Goal: Communication & Community: Answer question/provide support

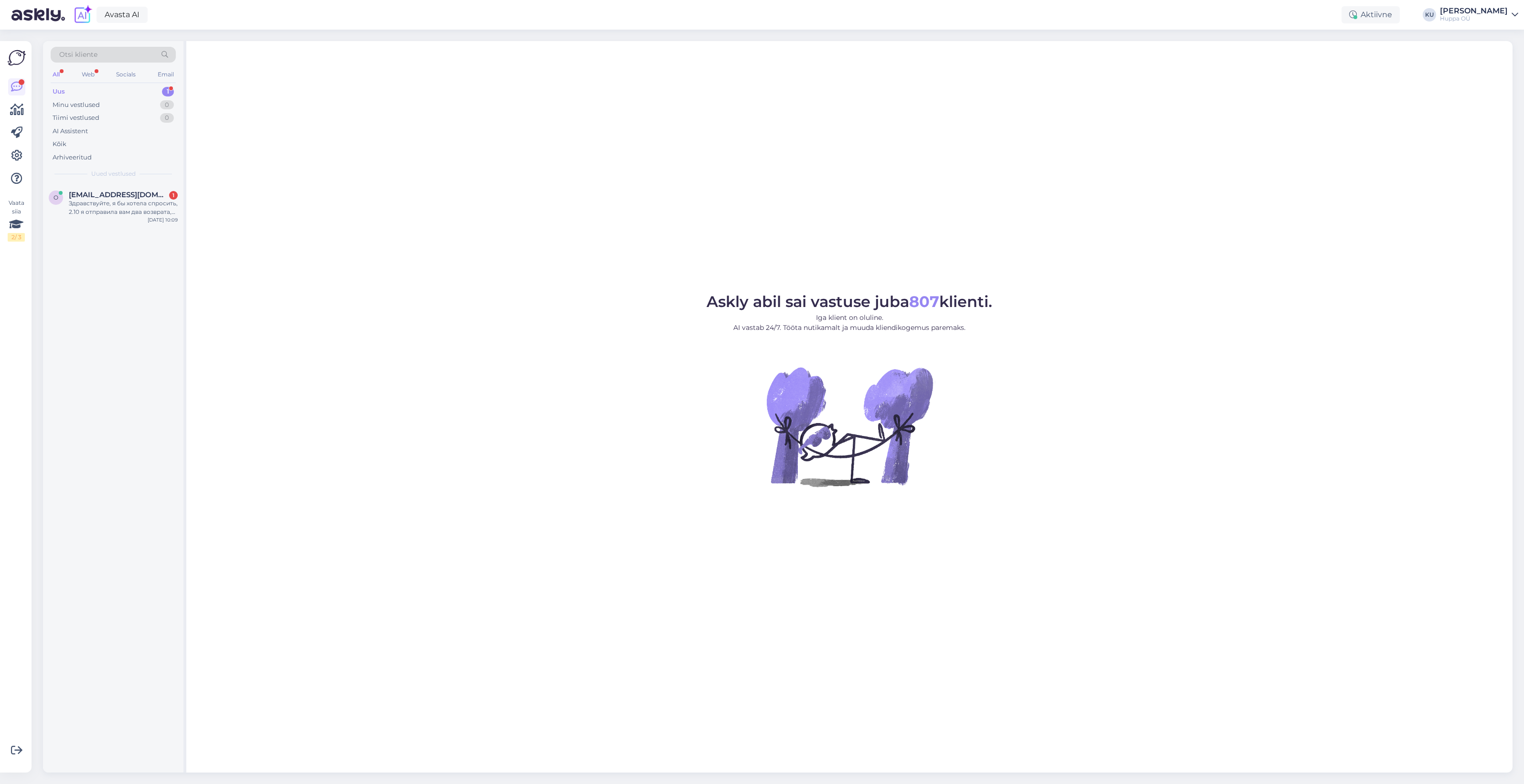
click at [113, 192] on span "olga1978@hotmail.fi" at bounding box center [118, 195] width 99 height 9
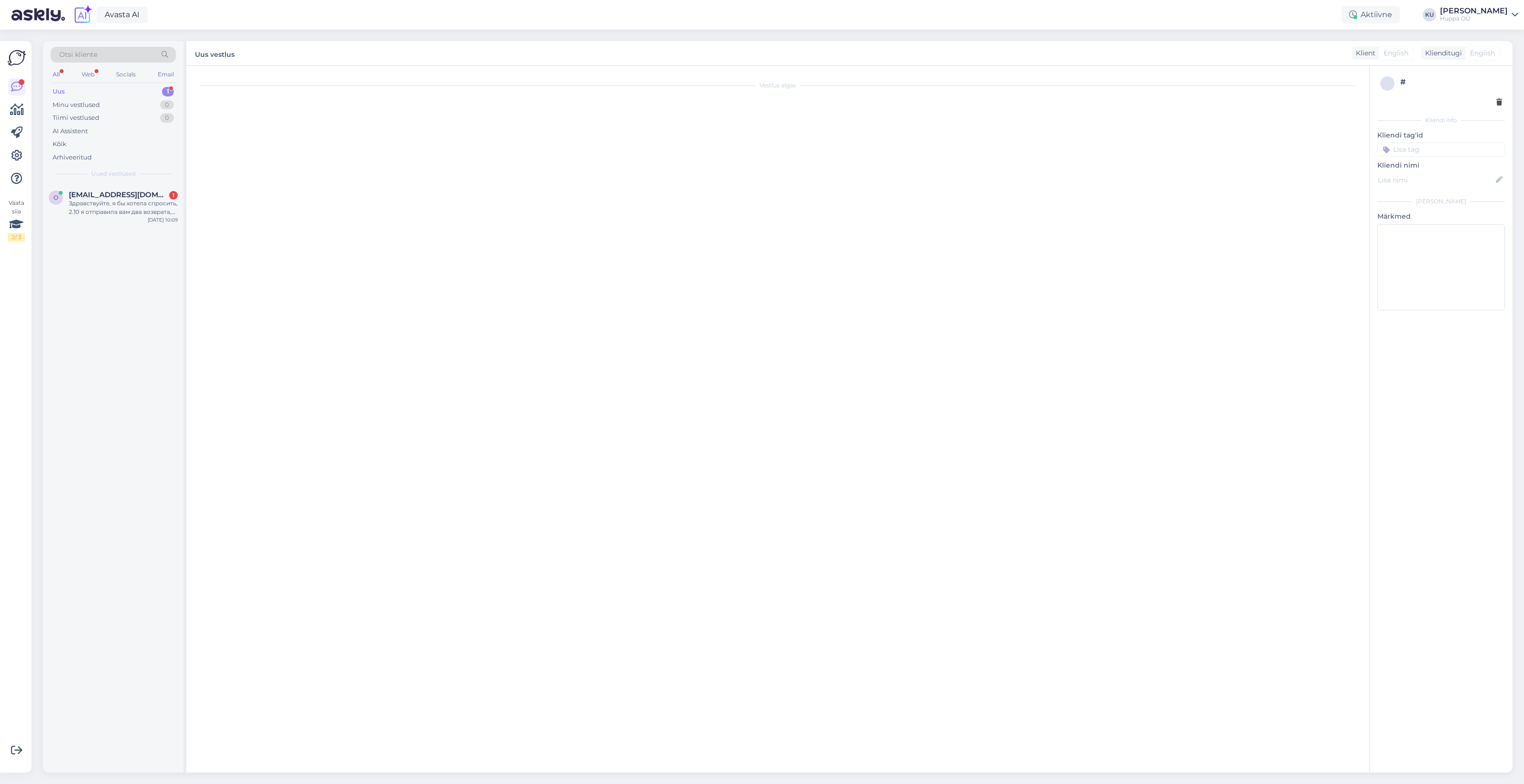
scroll to position [3595, 0]
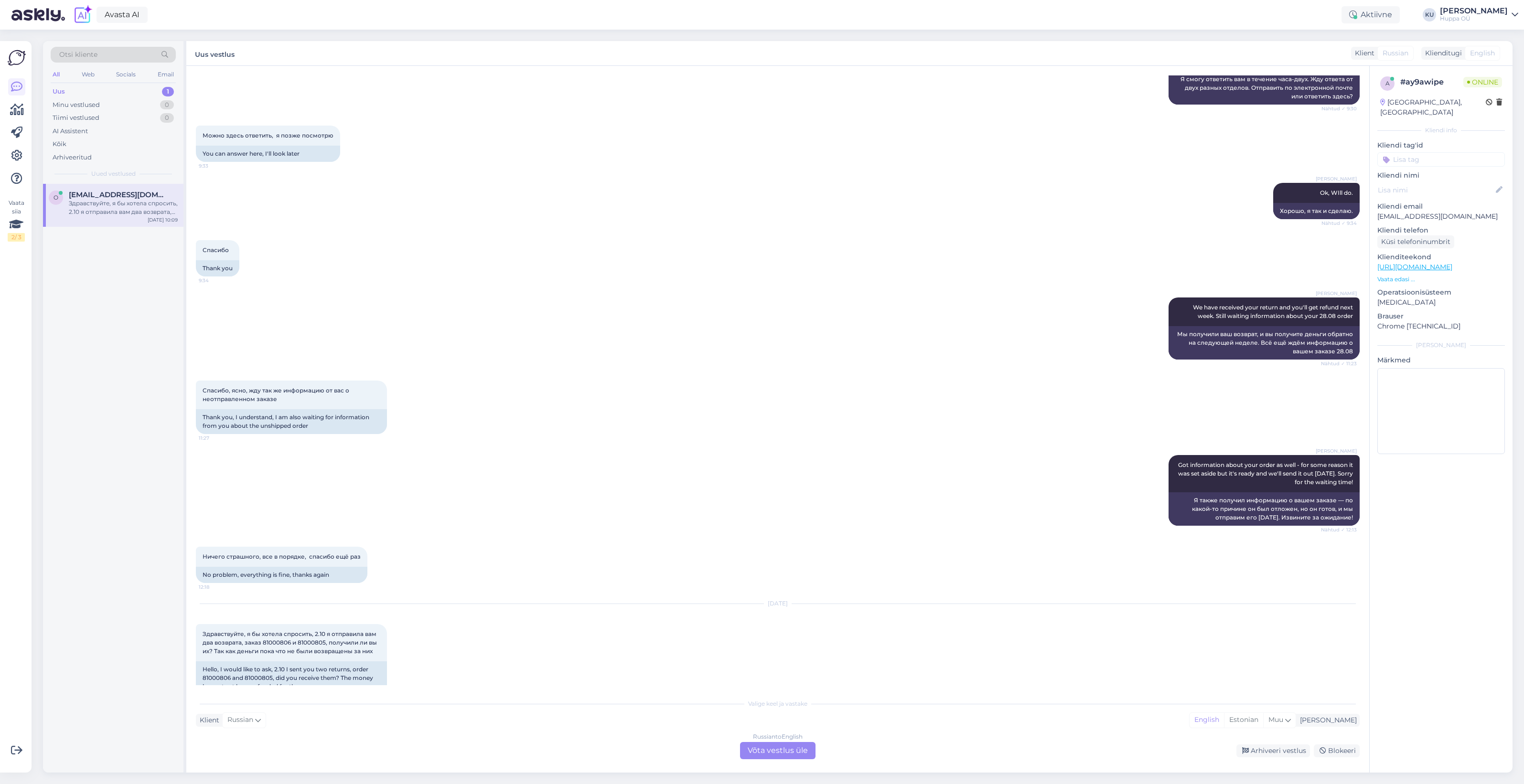
click at [772, 743] on div "Russian to English Võta vestlus üle" at bounding box center [778, 750] width 76 height 17
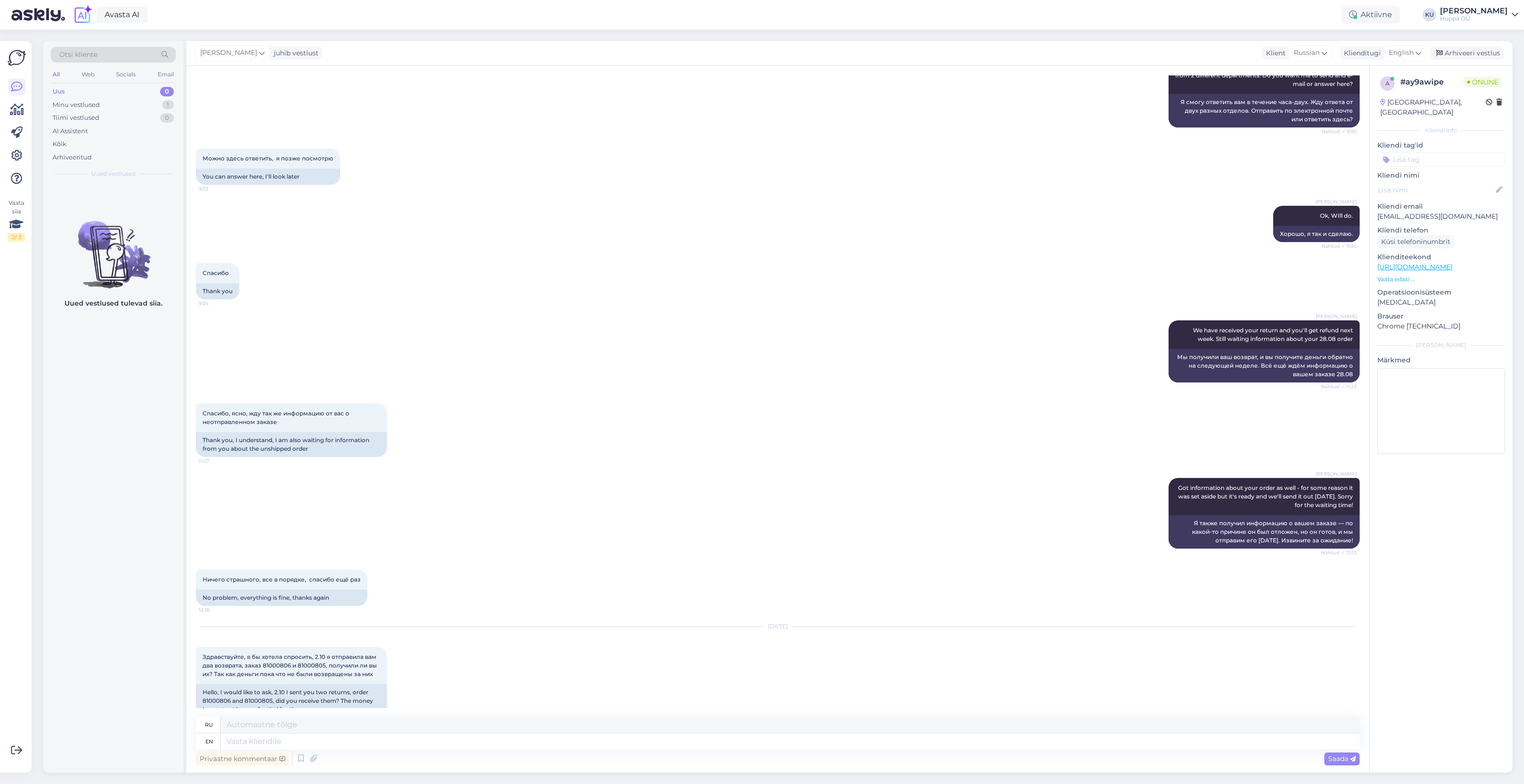
scroll to position [3572, 0]
click at [376, 739] on textarea at bounding box center [790, 741] width 1139 height 16
type textarea "Can y"
type textarea "Может"
type textarea "Can you"
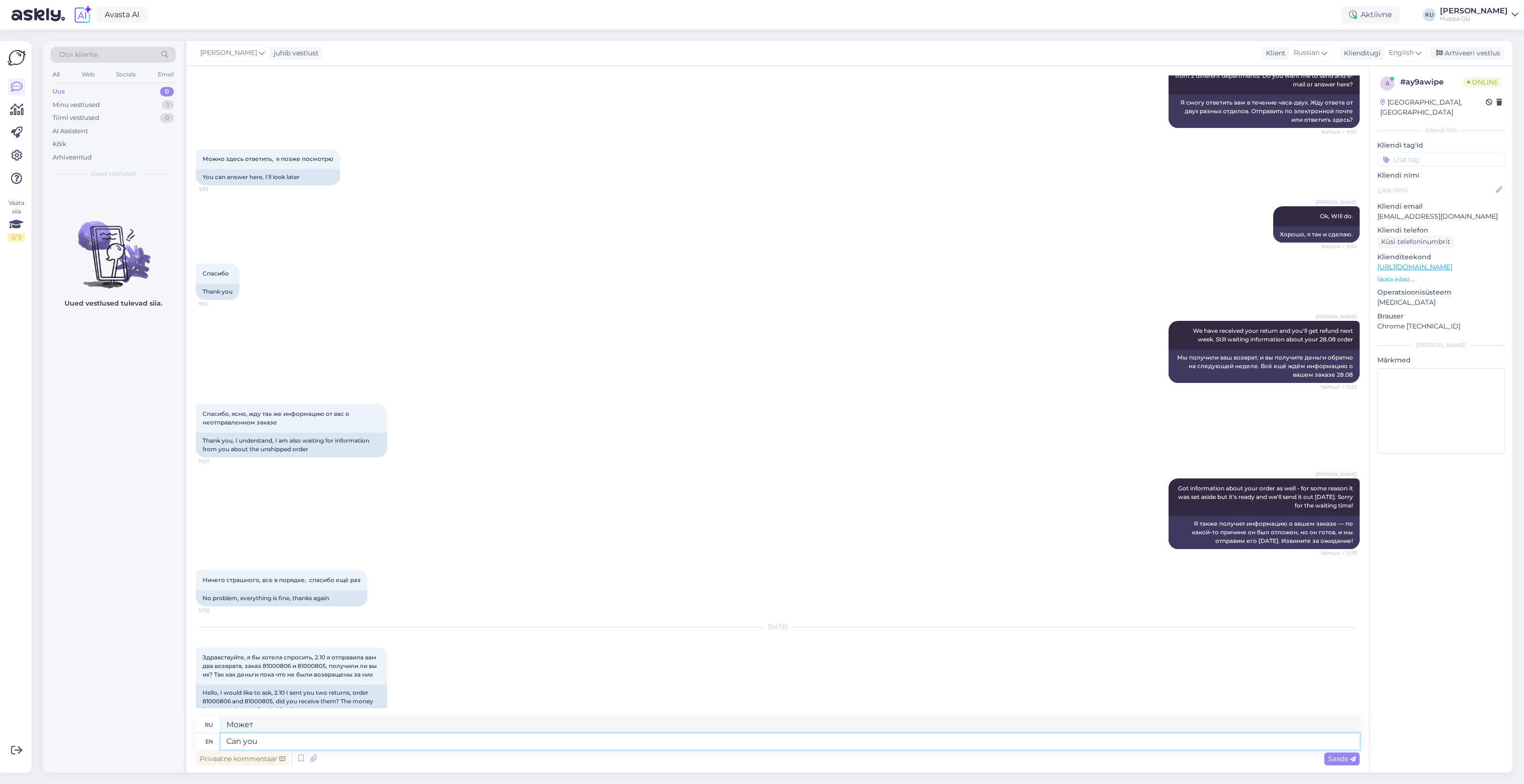
type textarea "Не могли бы вы"
type textarea "Can you please wr"
type textarea "Можете ли вы, пожалуйста"
type textarea "Can you please write"
type textarea "Можете ли вы написать, пожалуйста?"
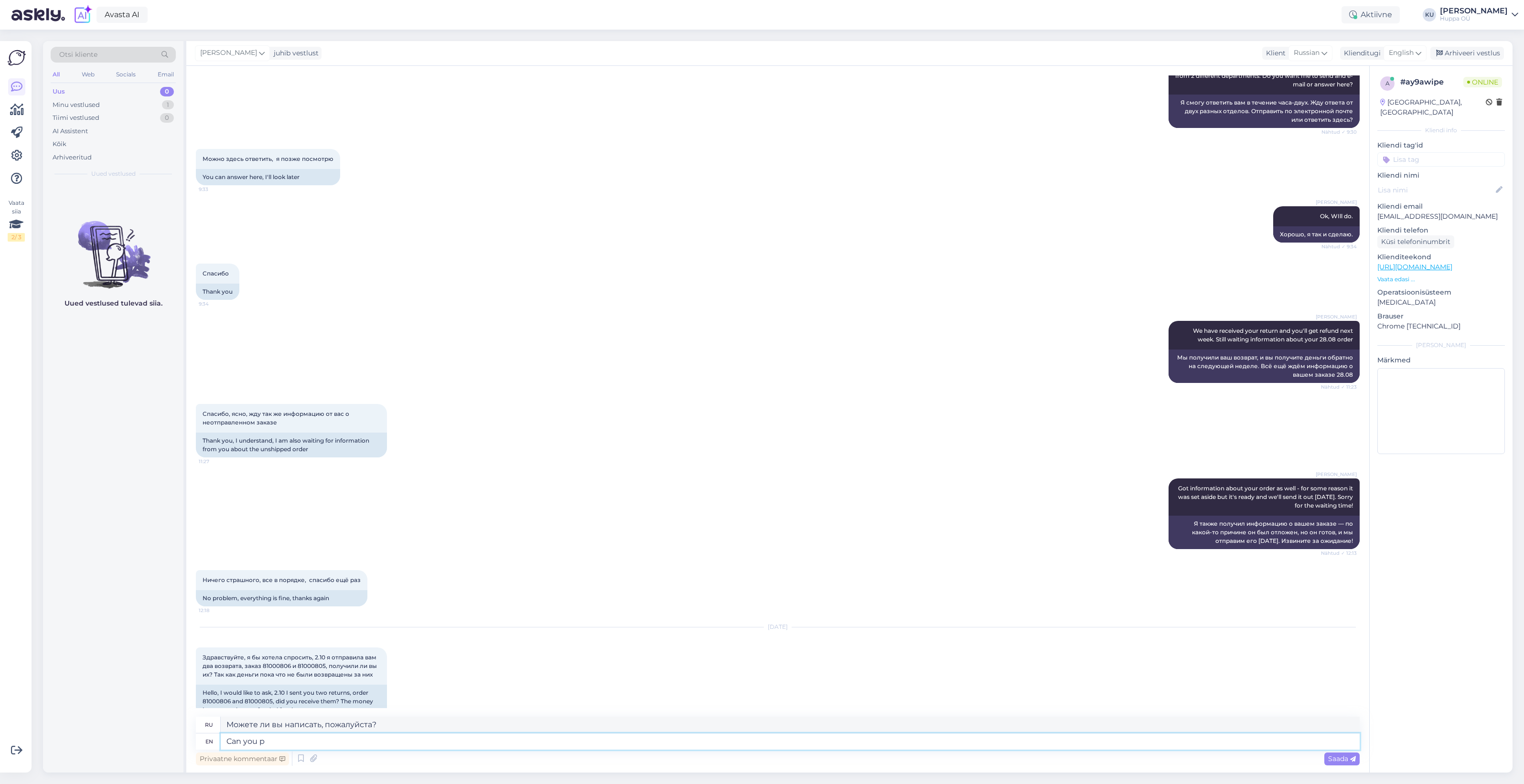
type textarea "Can you"
type textarea "Можете ли вы, пожалуйста"
type textarea "Can"
type textarea "Не могли бы вы"
type textarea "C"
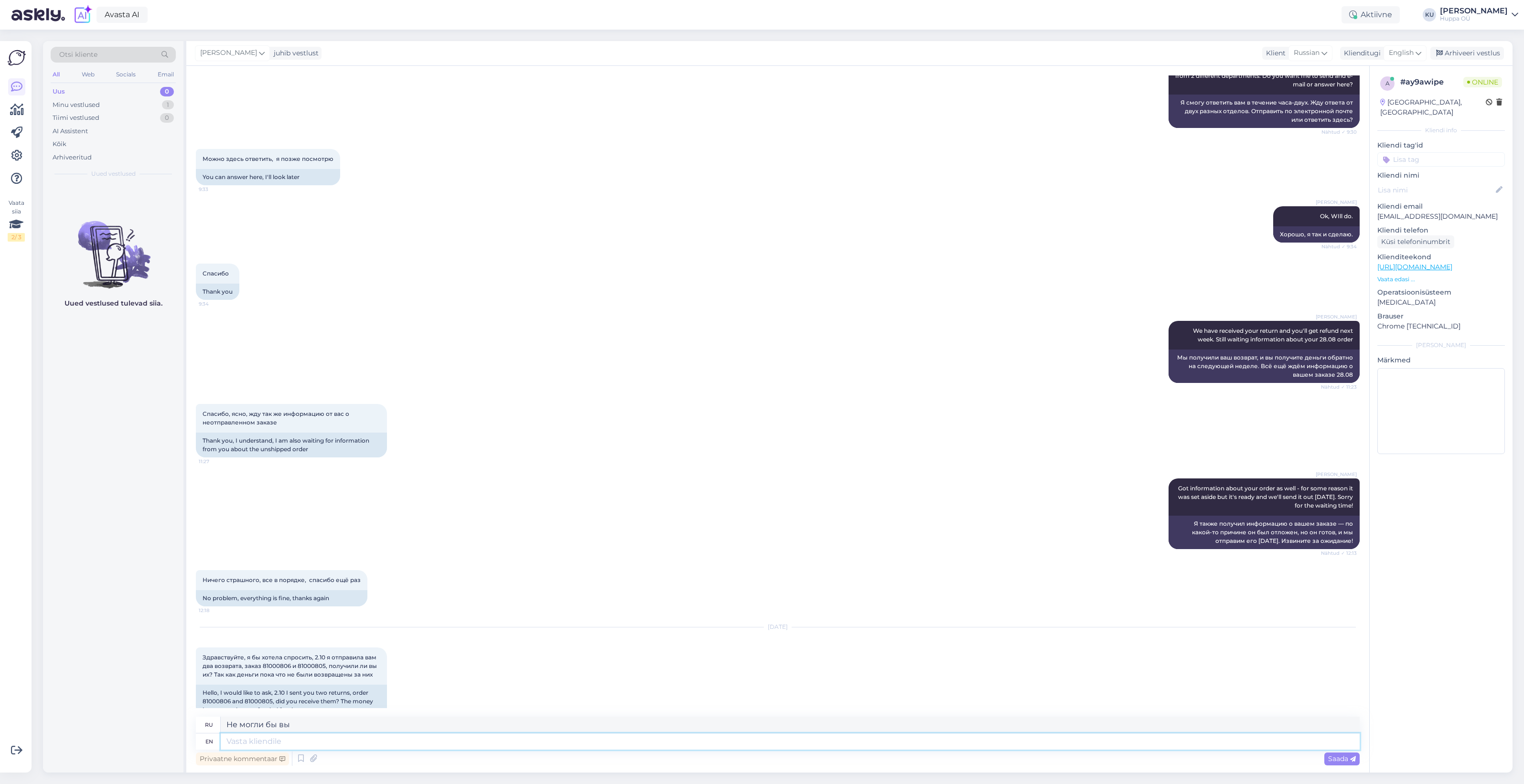
type textarea "Может"
type textarea "Hi!"
type textarea "Привет!"
type textarea "Hi! I c"
type textarea "Привет! Я"
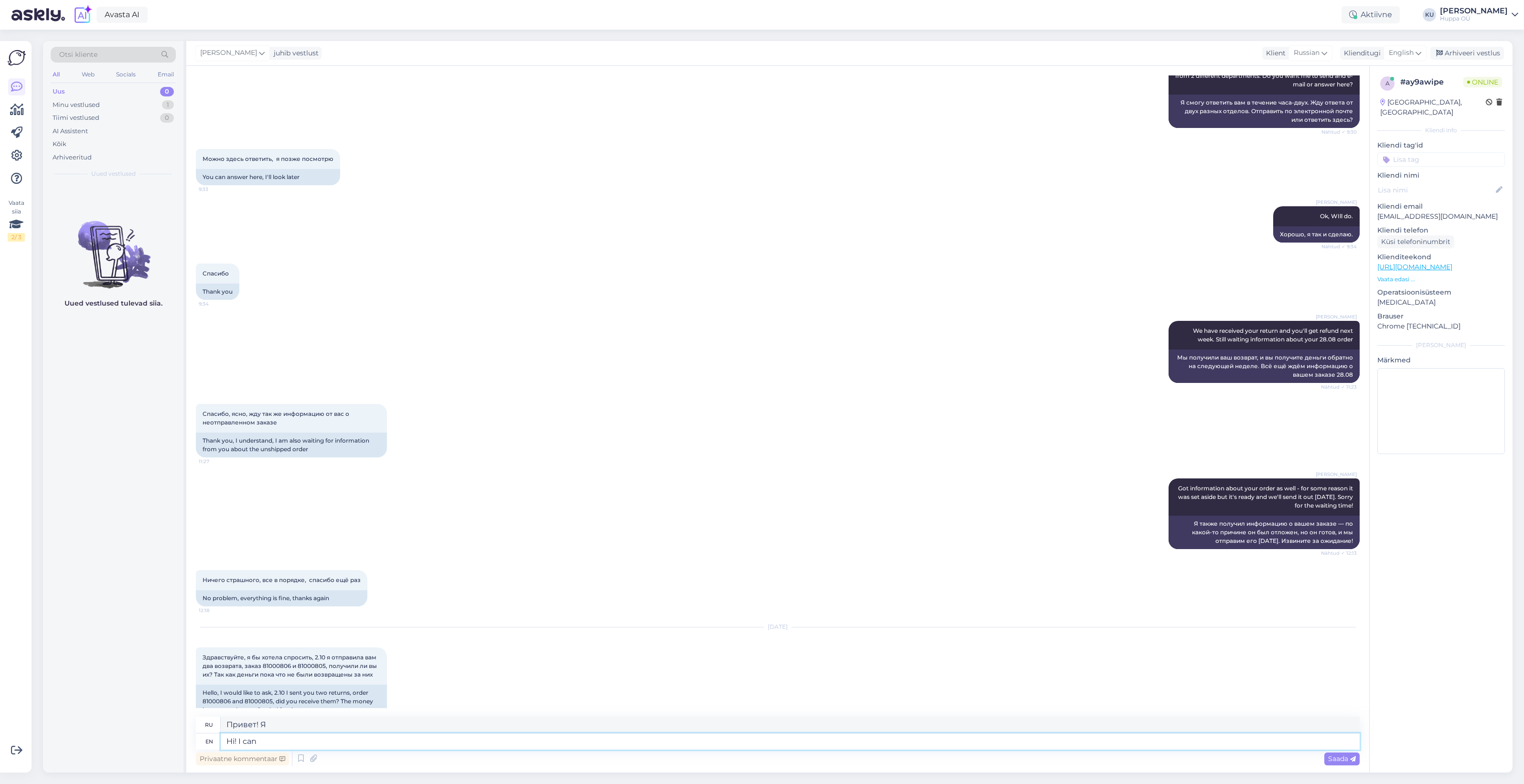
type textarea "Hi! I can"
type textarea "Привет! Я могу."
type textarea "Hi! I can look b"
type textarea "Привет! Я могу посмотреть."
type textarea "Hi! I can look but ne"
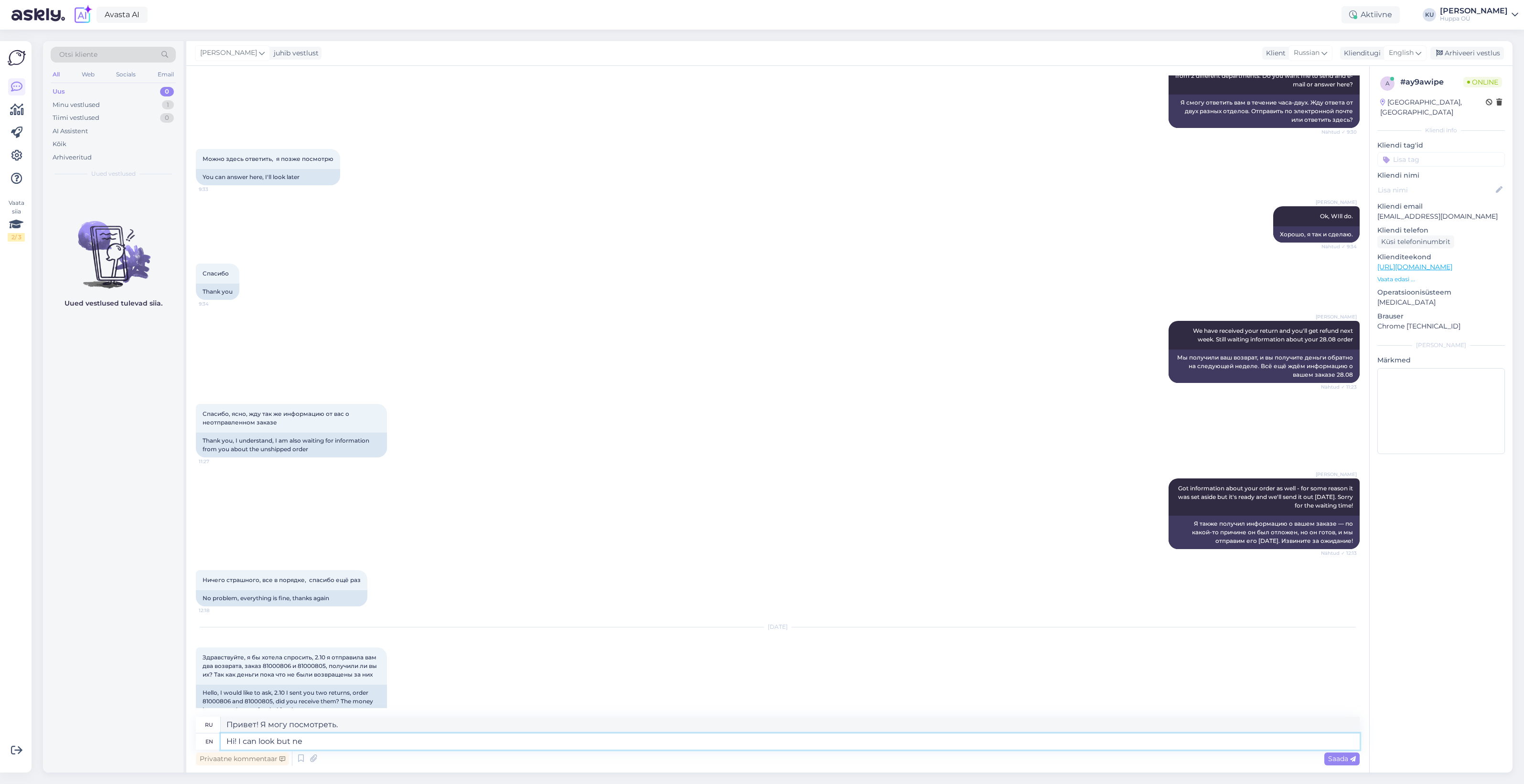
type textarea "Привет! Я могу посмотреть, но"
type textarea "Hi! I can look but next t"
type textarea "Привет! Я могу посмотреть, но дальше"
type textarea "Hi! I can look but next tume"
type textarea "Привет! Я могу посмотреть, но в следующий раз."
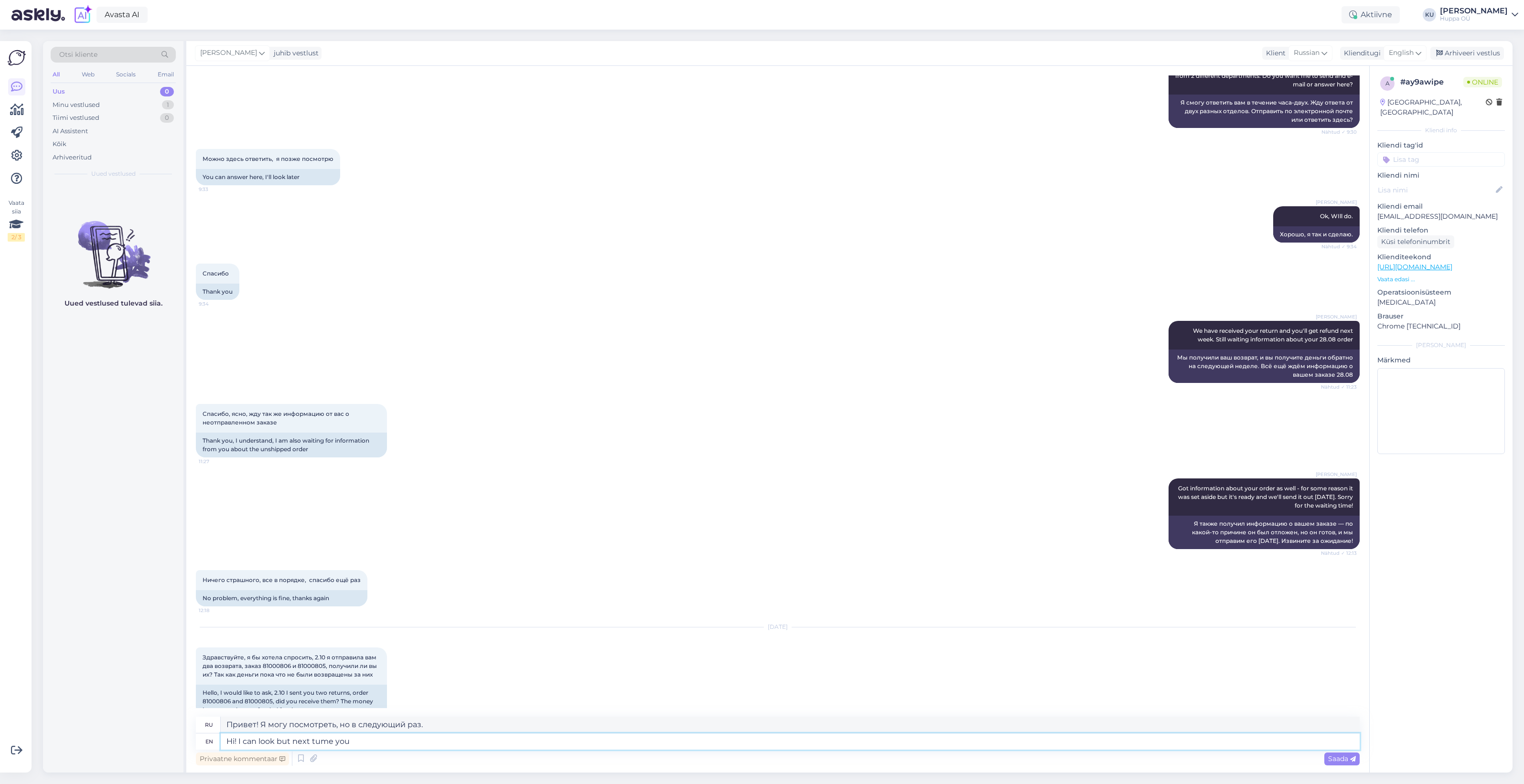
type textarea "Hi! I can look but next tume you c"
type textarea "Привет! Я могу посмотреть, но в следующий раз ты..."
type textarea "Hi! I can look but next tume you can w"
type textarea "Привет! Я могу посмотреть, но в следующий раз ты сможешь."
type textarea "Hi! I can look but next tume you can write"
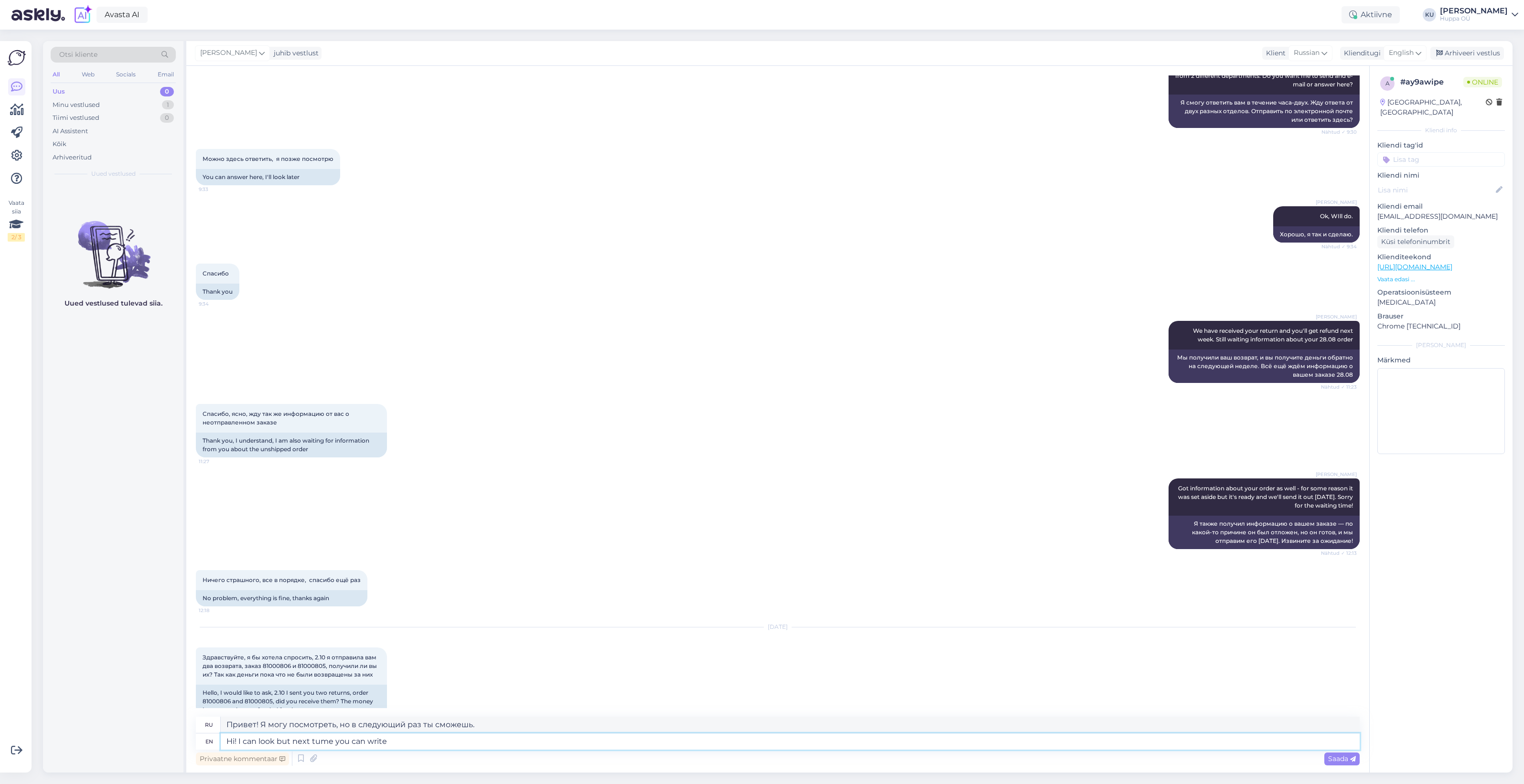
type textarea "Привет! Я могу посмотреть, но в следующий раз ты напишешь."
type textarea "Hi! I can look but next tume you can write straight to"
type textarea "Привет! Я могу посмотреть, но в следующий раз ты сможешь написать прямо."
type textarea "Hi! I can look but next tume you can write straight to 9"
type textarea "Привет! Я могу посмотреть, но в следующий раз можешь написать мне напрямую."
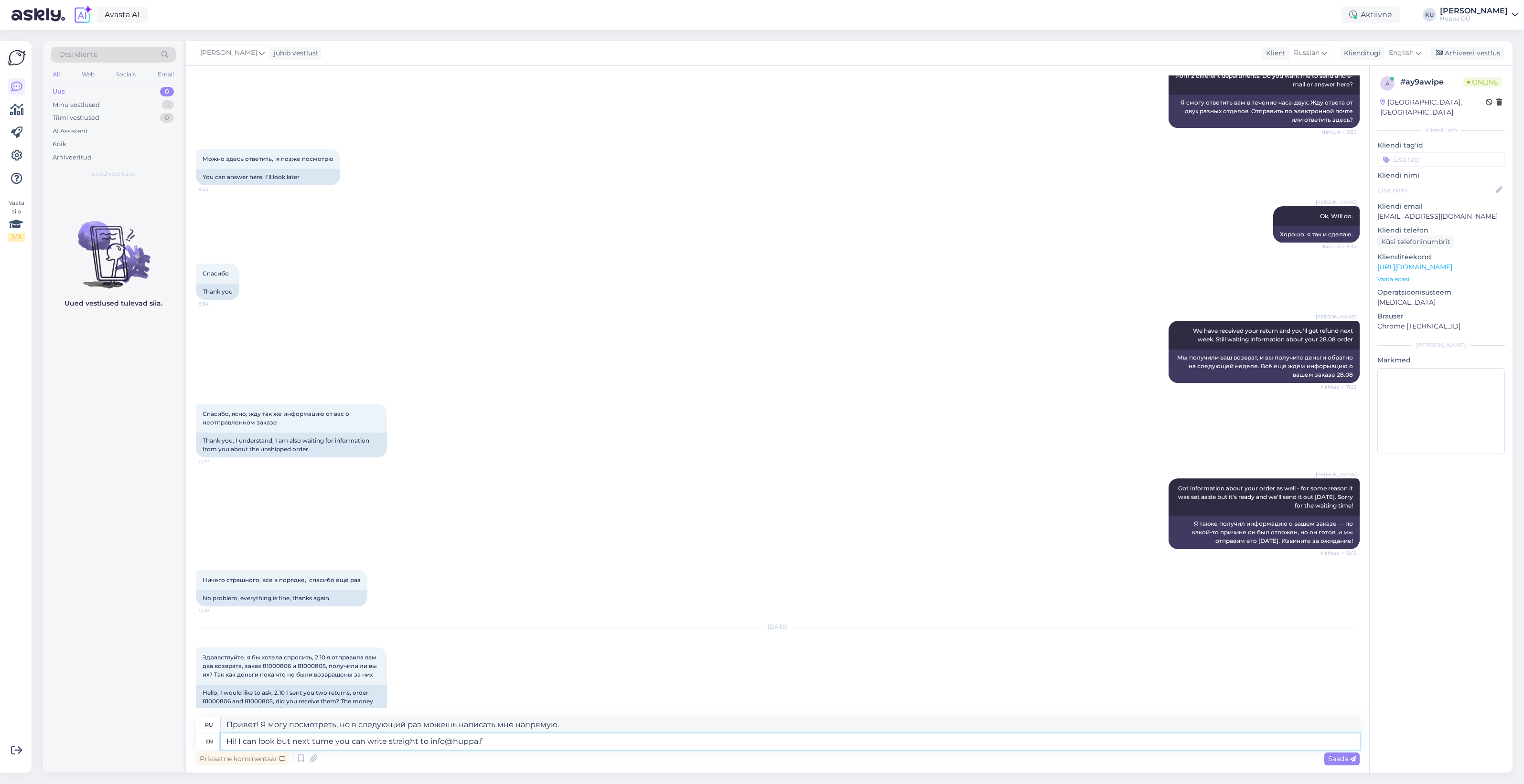
type textarea "Hi! I can look but next tume you can write straight to info@huppa.fi"
type textarea "Привет! Я могу посмотреть, но в следующий раз можешь написать прямо на info@hup…"
click at [321, 736] on textarea "Hi! I can look but next tume you can write straight to info@huppa.fi" at bounding box center [790, 741] width 1139 height 16
type textarea "Hi! I can look but next time you can write straight to info@huppa.fi"
type textarea "Привет! Я могу посмотреть, но в следующий раз пиши сразу на info@huppa.fi"
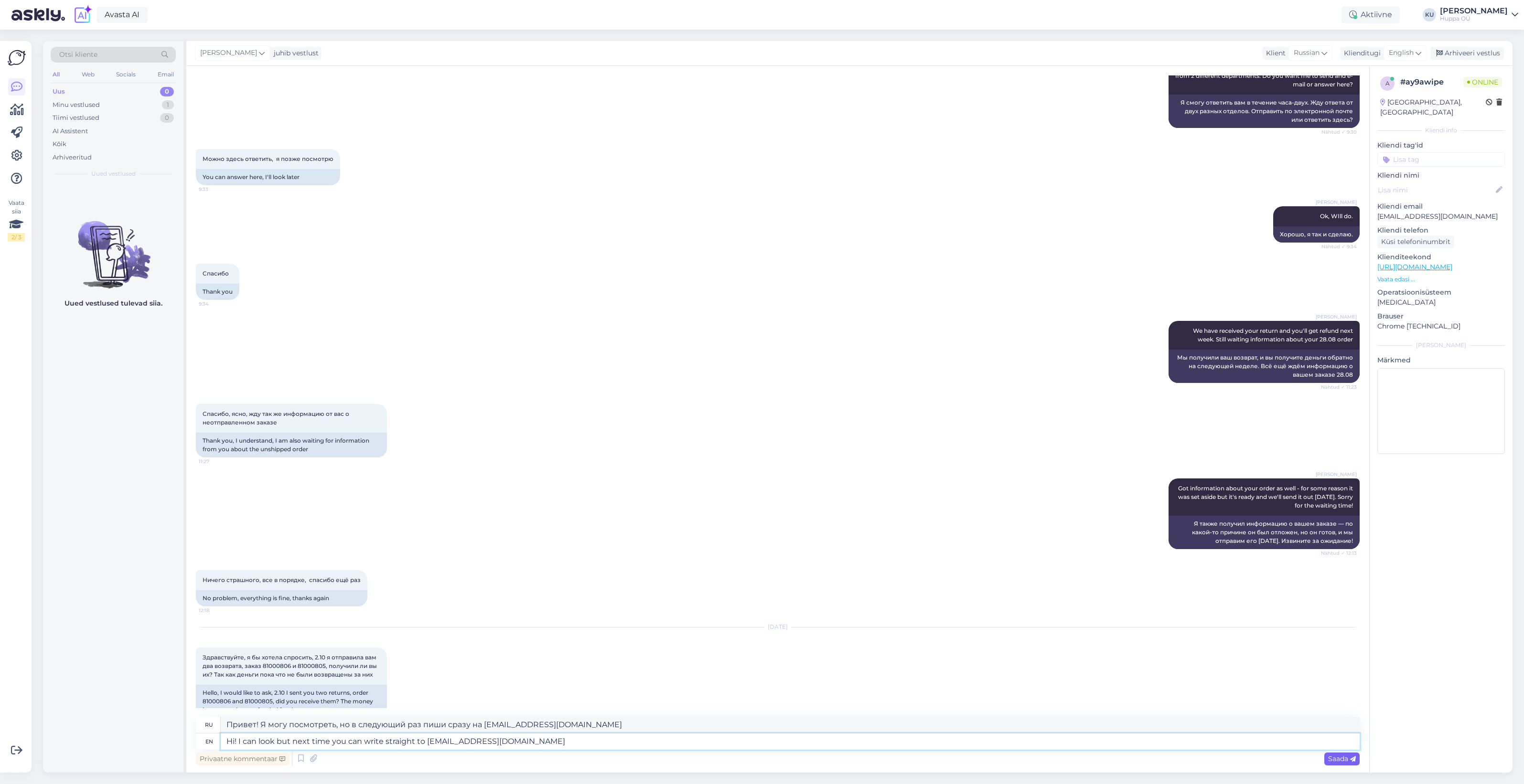
type textarea "Hi! I can look but next time you can write straight to info@huppa.fi"
click at [1336, 758] on span "Saada" at bounding box center [1342, 759] width 28 height 9
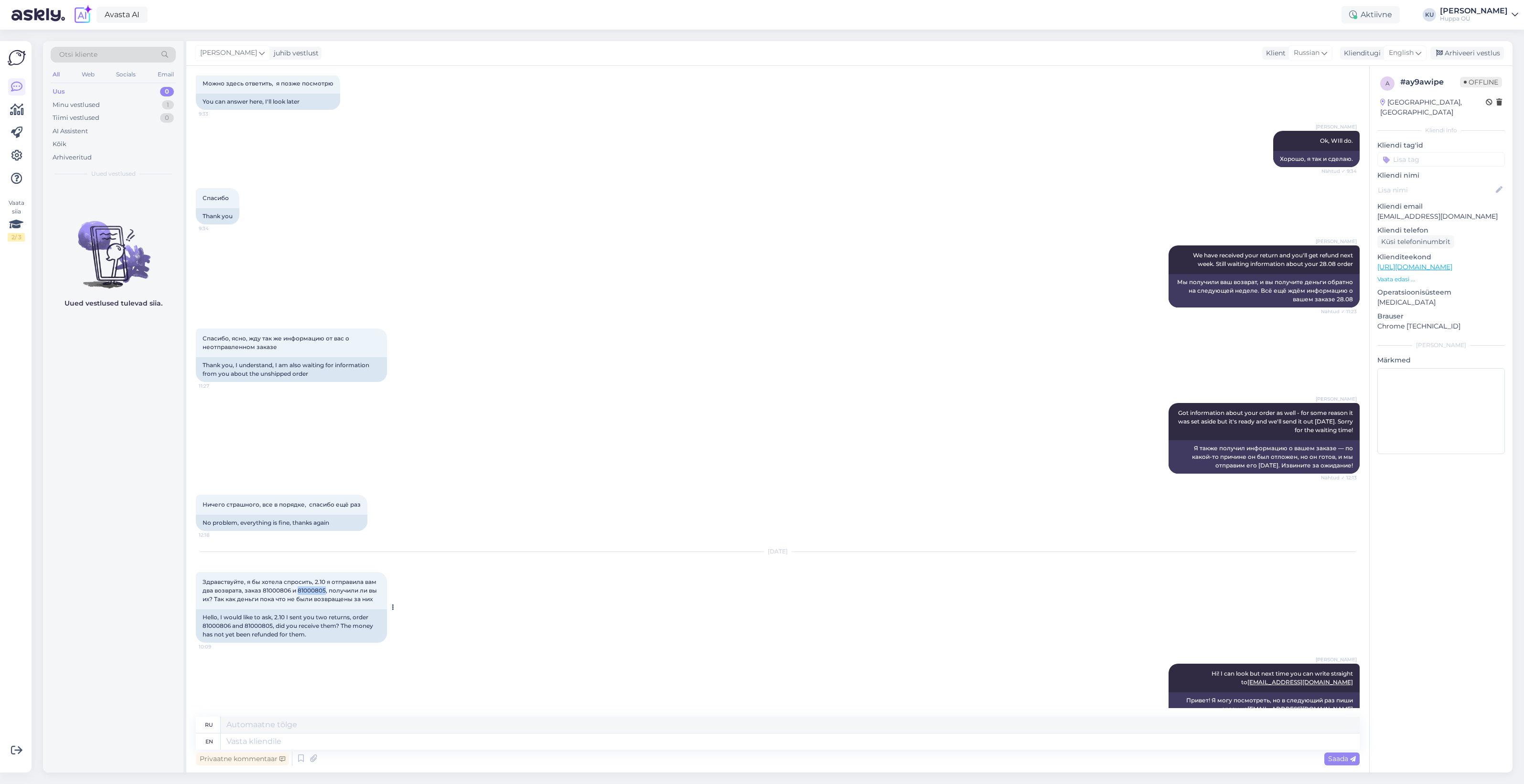
drag, startPoint x: 326, startPoint y: 571, endPoint x: 299, endPoint y: 571, distance: 27.0
click at [299, 578] on span "Здравствуйте, я бы хотела спросить, 2.10 я отправила вам два возврата, заказ 81…" at bounding box center [290, 590] width 176 height 24
copy span "81000805"
click at [548, 740] on textarea at bounding box center [790, 741] width 1139 height 16
type textarea "Hopefully t"
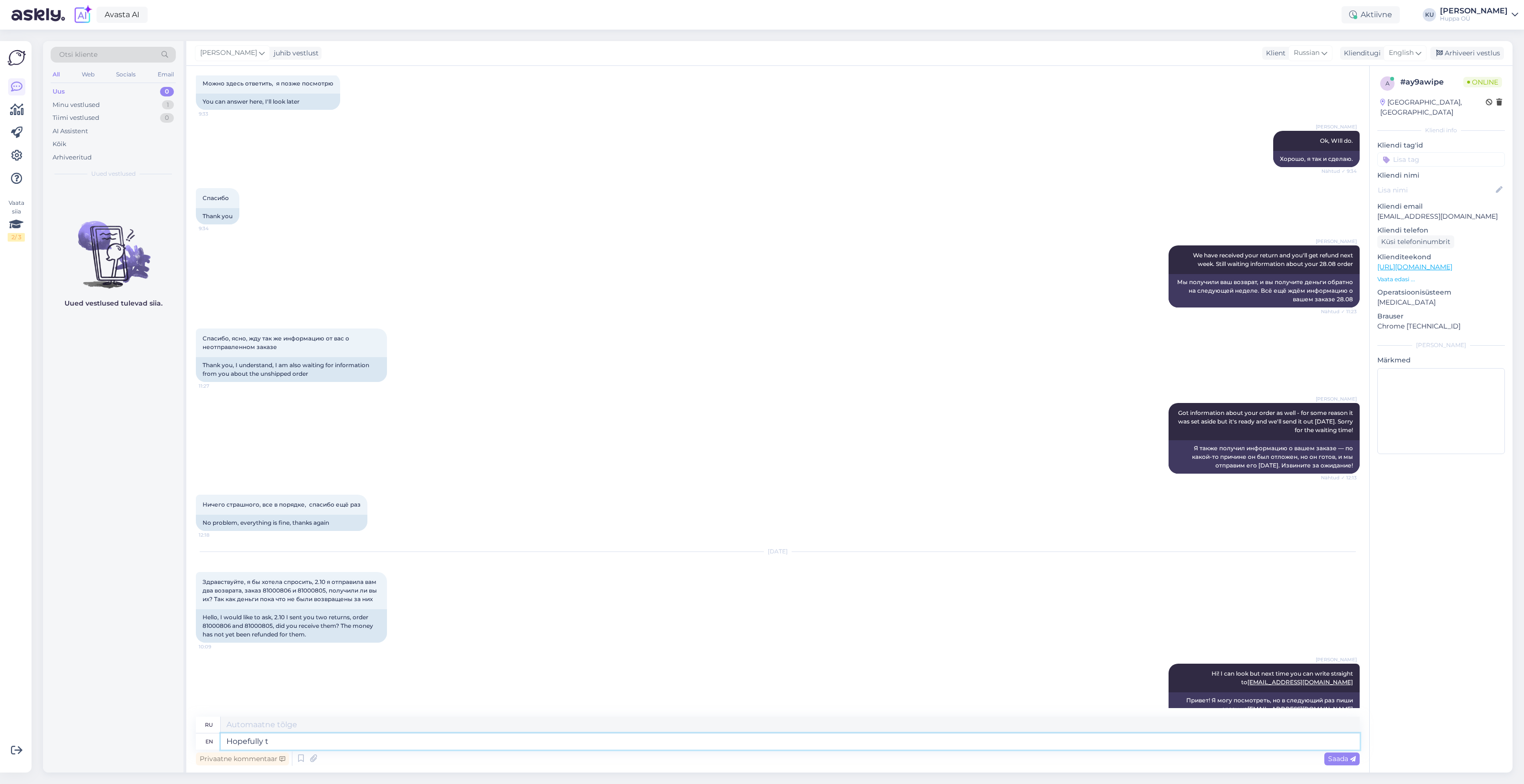
type textarea "С надеждой"
type textarea "Hopefully today"
type textarea "Надеюсь, сегодня"
type textarea "Hopefully today we c"
type textarea "Надеюсь, сегодня мы"
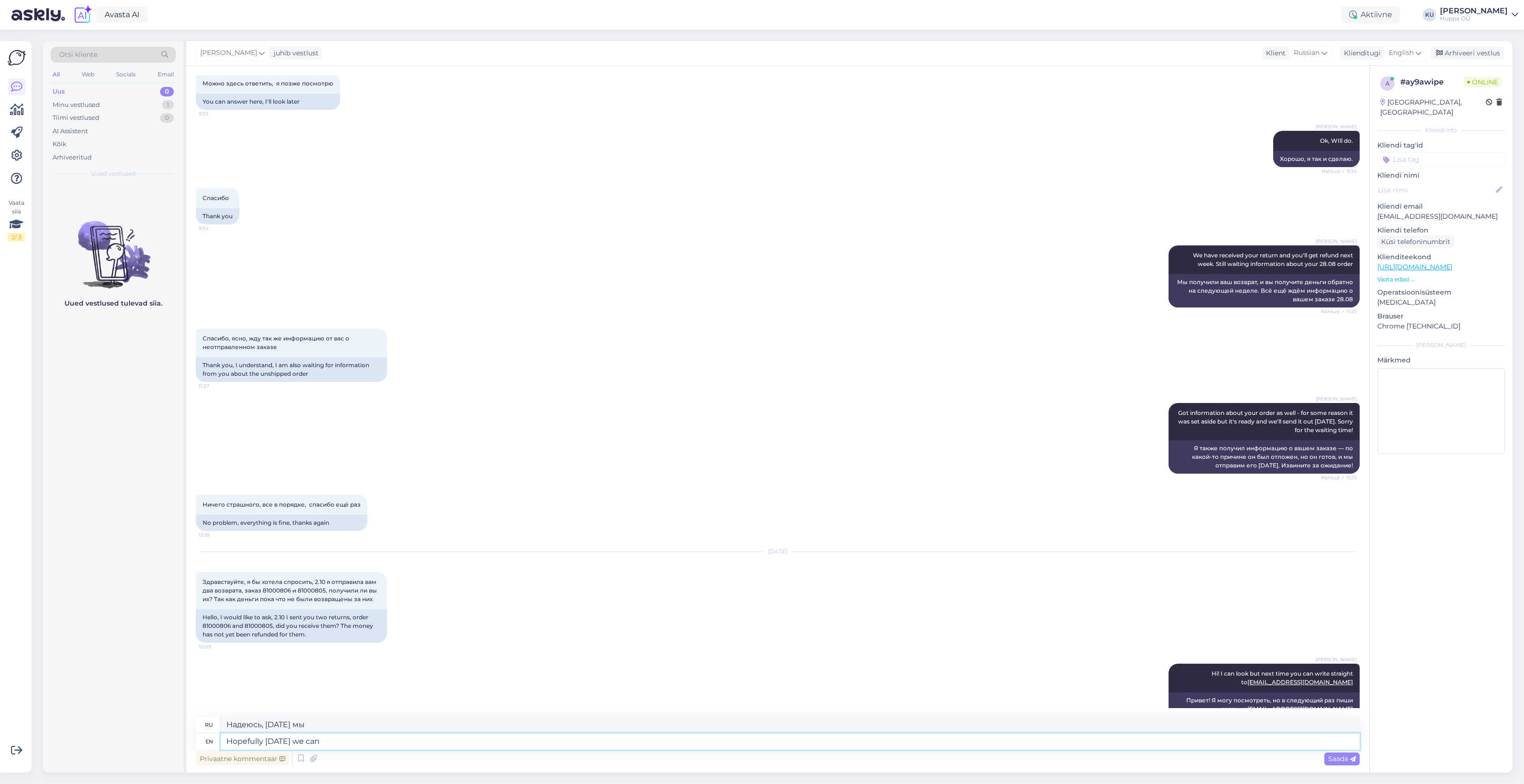
type textarea "Hopefully today we can m"
type textarea "Надеюсь, сегодня мы сможем"
type textarea "Hopefully today we can make r"
type textarea "Надеюсь, сегодня мы сможем сделать"
type textarea "Hopefully [DATE] we can make refund."
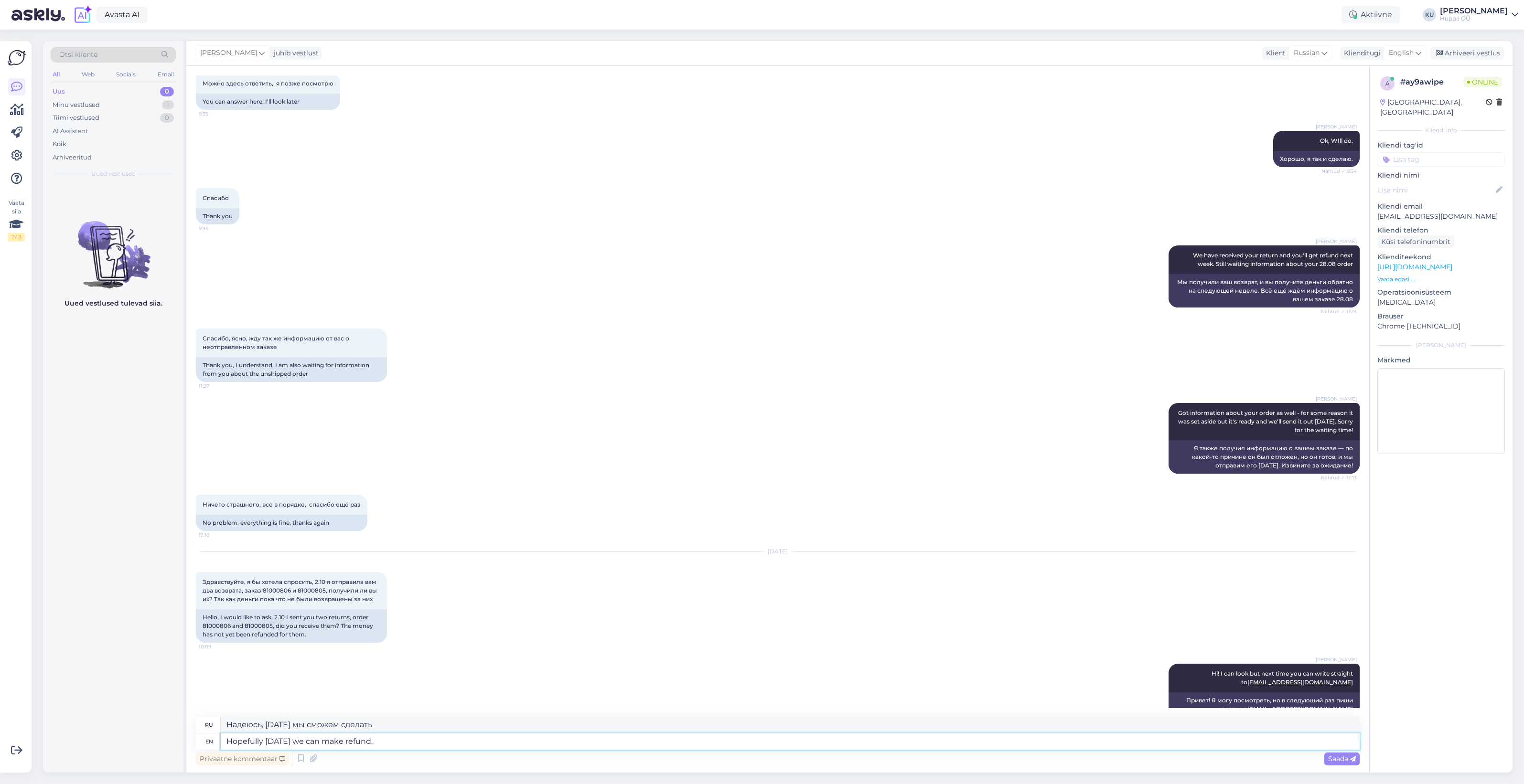
type textarea "Надеюсь, [DATE] мы сможем осуществить возврат."
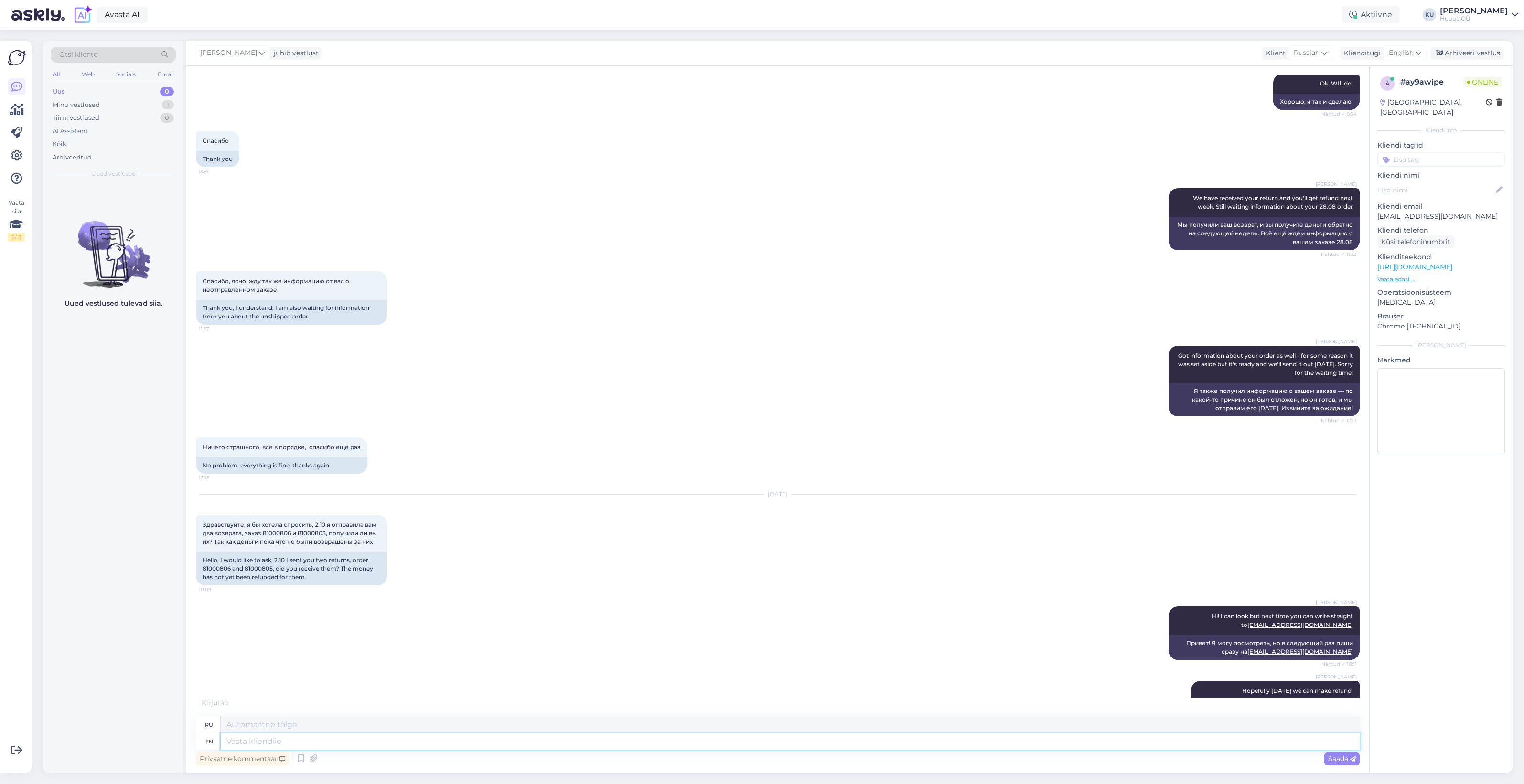
scroll to position [3796, 0]
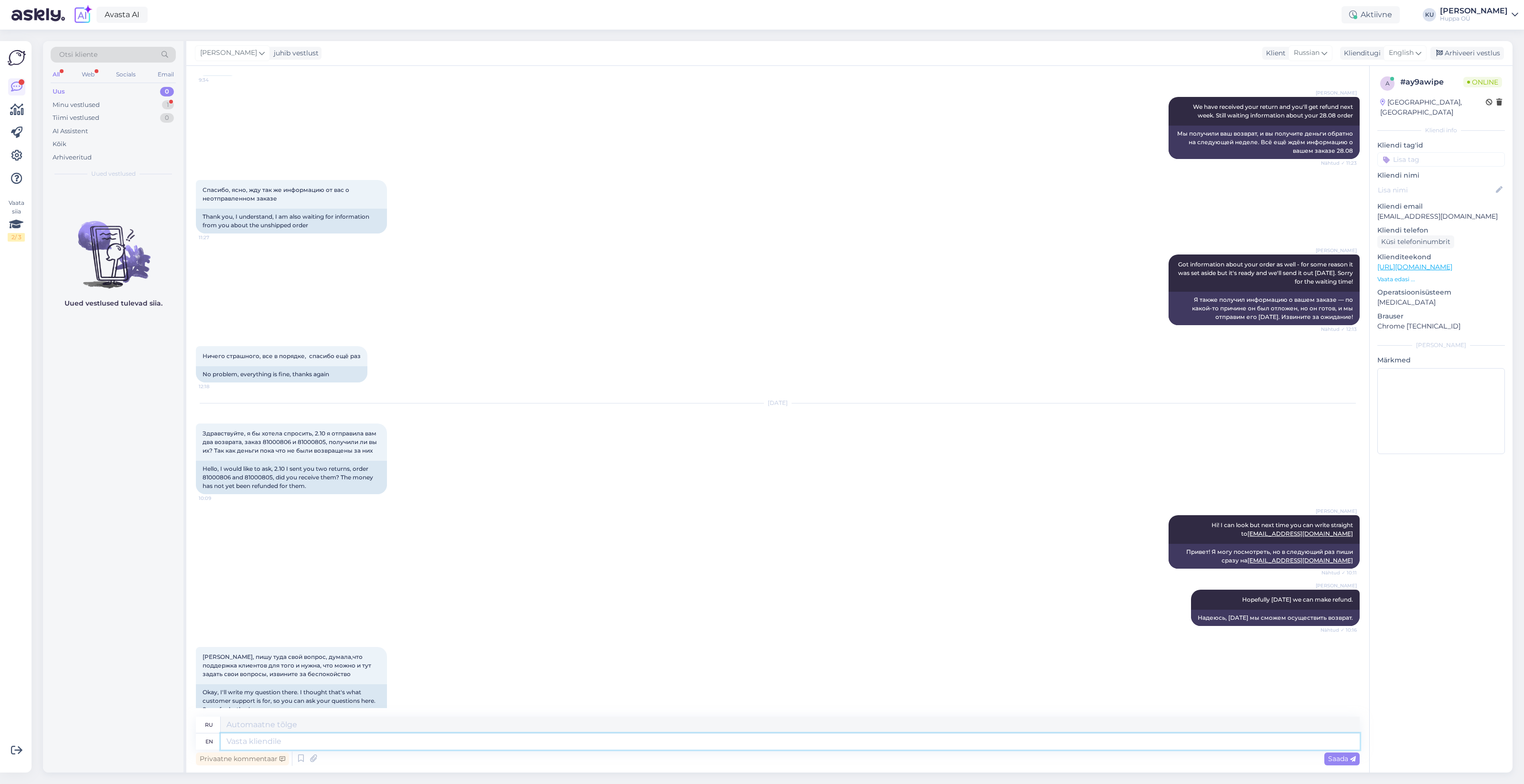
click at [548, 740] on textarea at bounding box center [790, 741] width 1139 height 16
type textarea "You"
type textarea "Ты"
type textarea "You are not"
type textarea "Ты не"
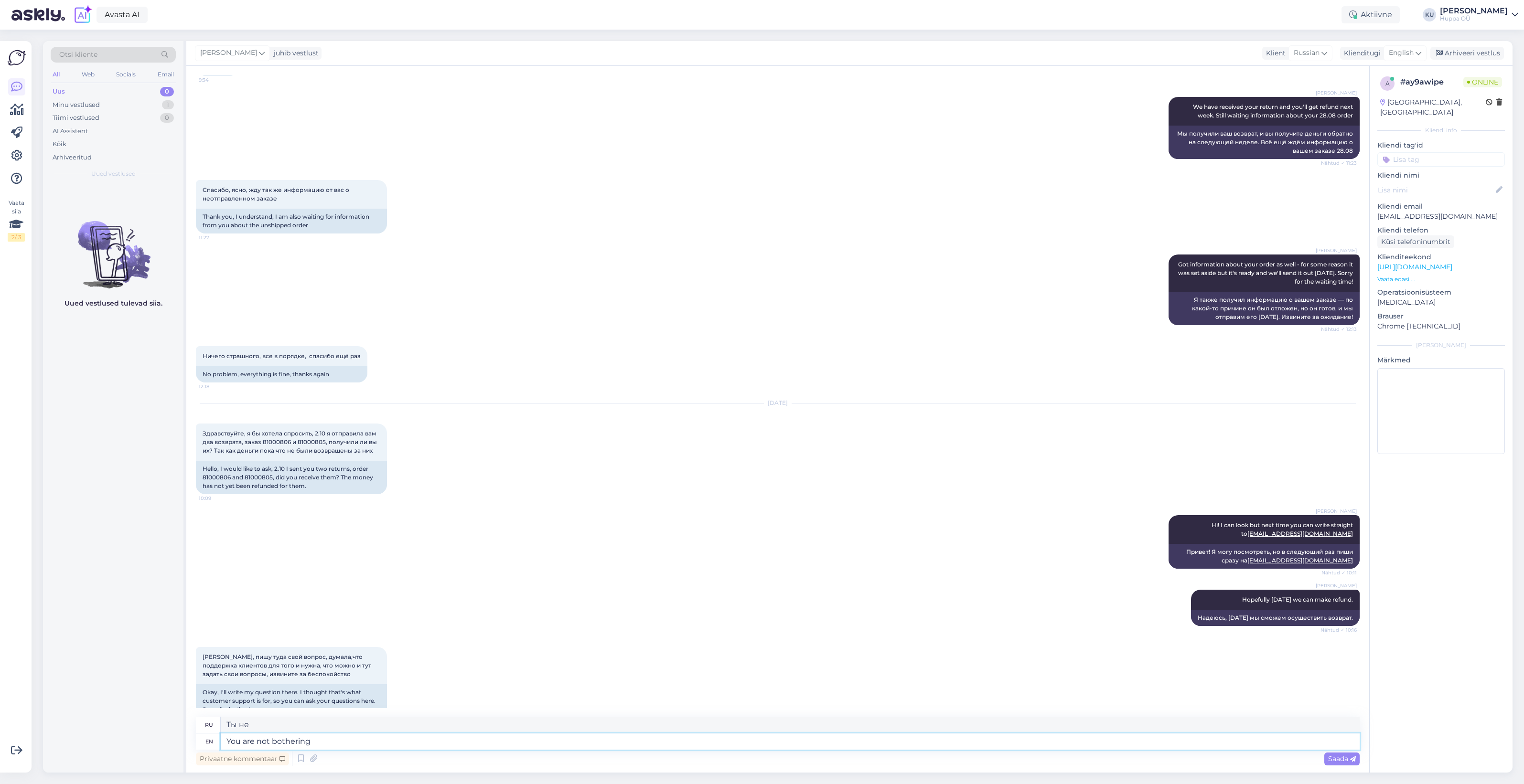
type textarea "You are not bothering b"
type textarea "Ты не беспокоишься"
type textarea "You are not bothering but"
type textarea "Вы не беспокоитесь, но"
type textarea "You are not bothering but I ca"
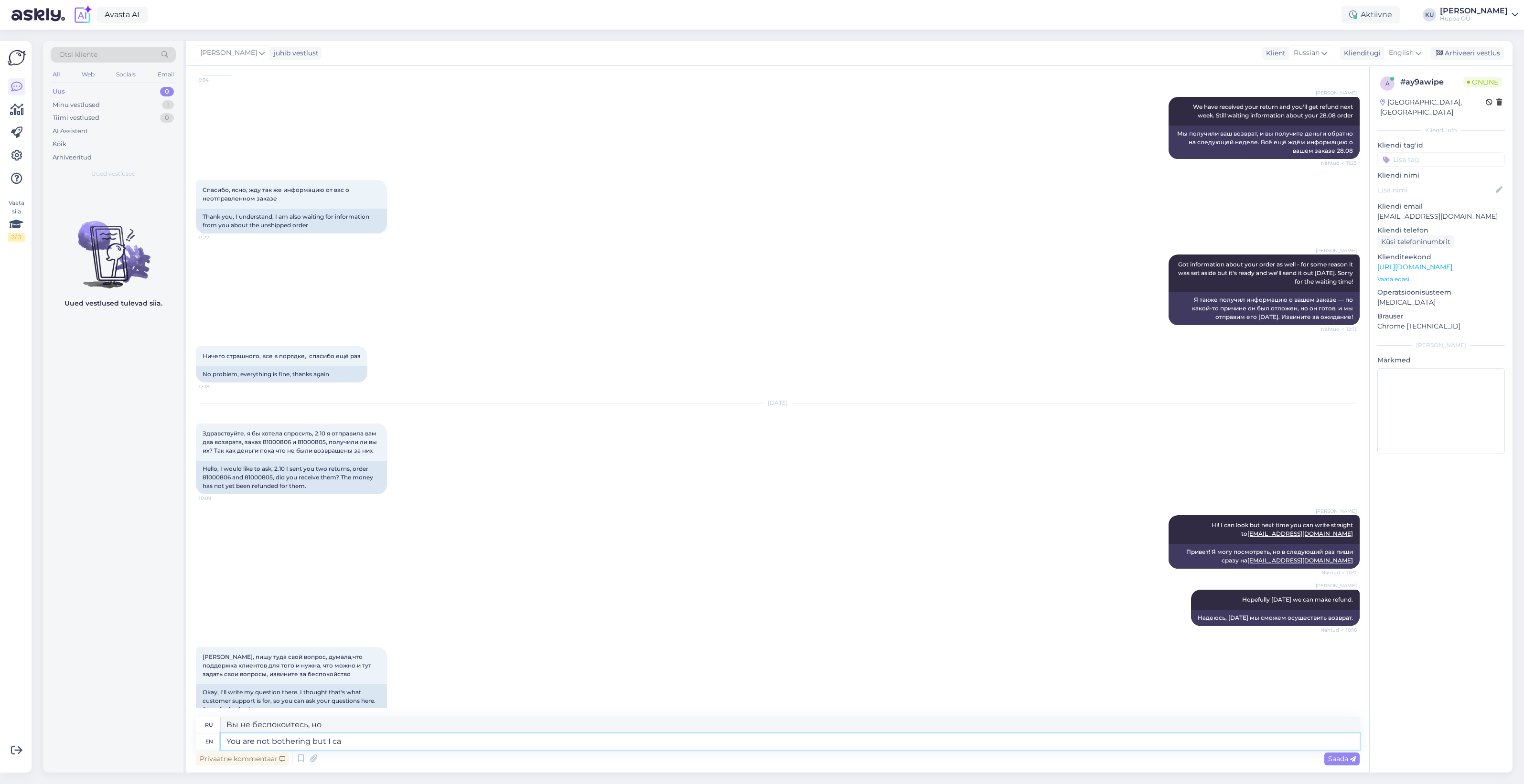
type textarea "Вы не беспокоитесь, но я"
type textarea "You are not bothering but I can s"
type textarea "Вы не беспокоитесь, но я могу"
type textarea "You are not bothering but I can see yo"
type textarea "Ты не беспокоишься, но я вижу"
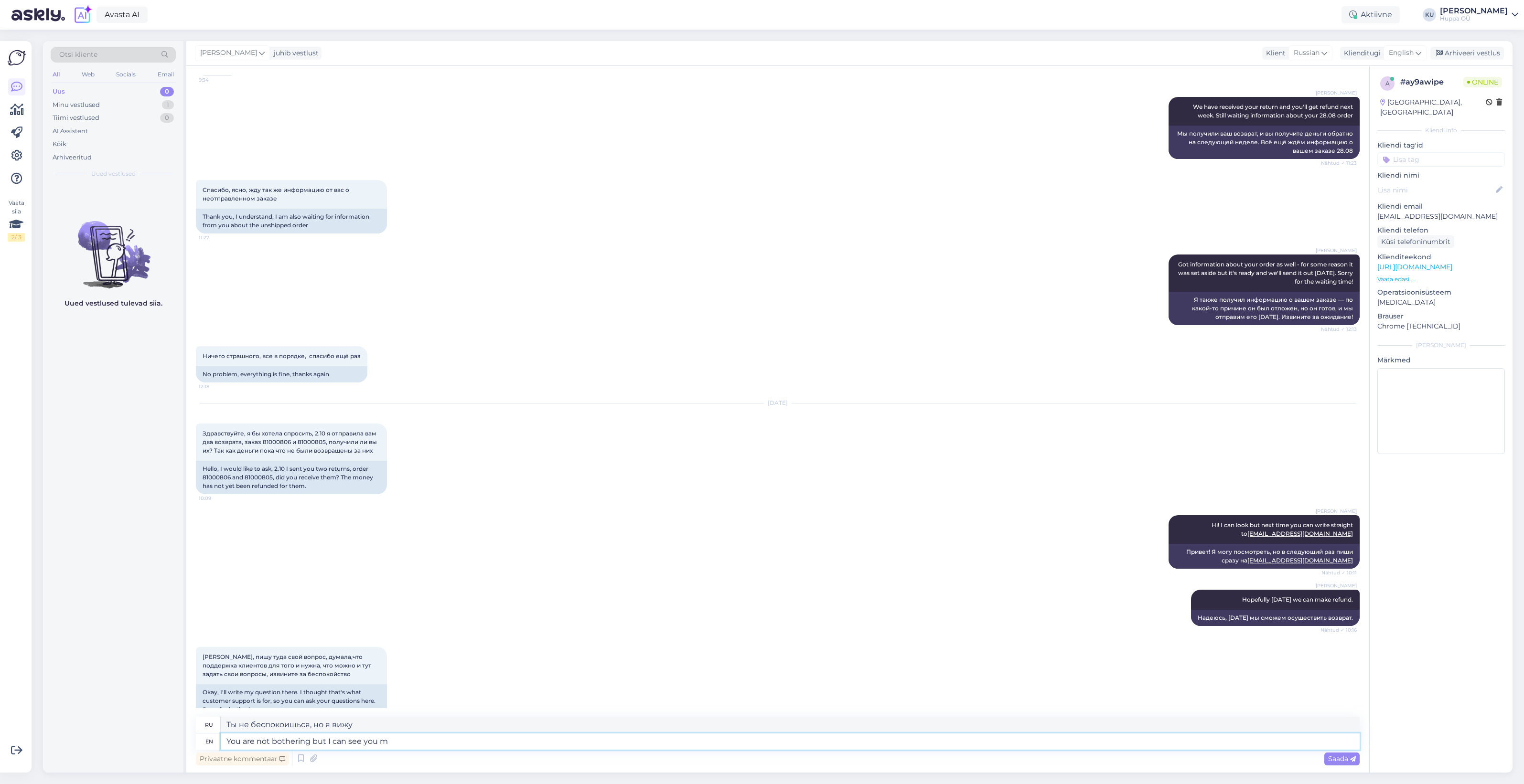
type textarea "You are not bothering but I can see you ma"
type textarea "Ты не беспокоишься, но я тебя вижу."
type textarea "You are not bothering but I can see you make a l"
type textarea "Ты не беспокоишься, но я вижу, что ты делаешь"
type textarea "You are not bothering but I can see you make a lot of"
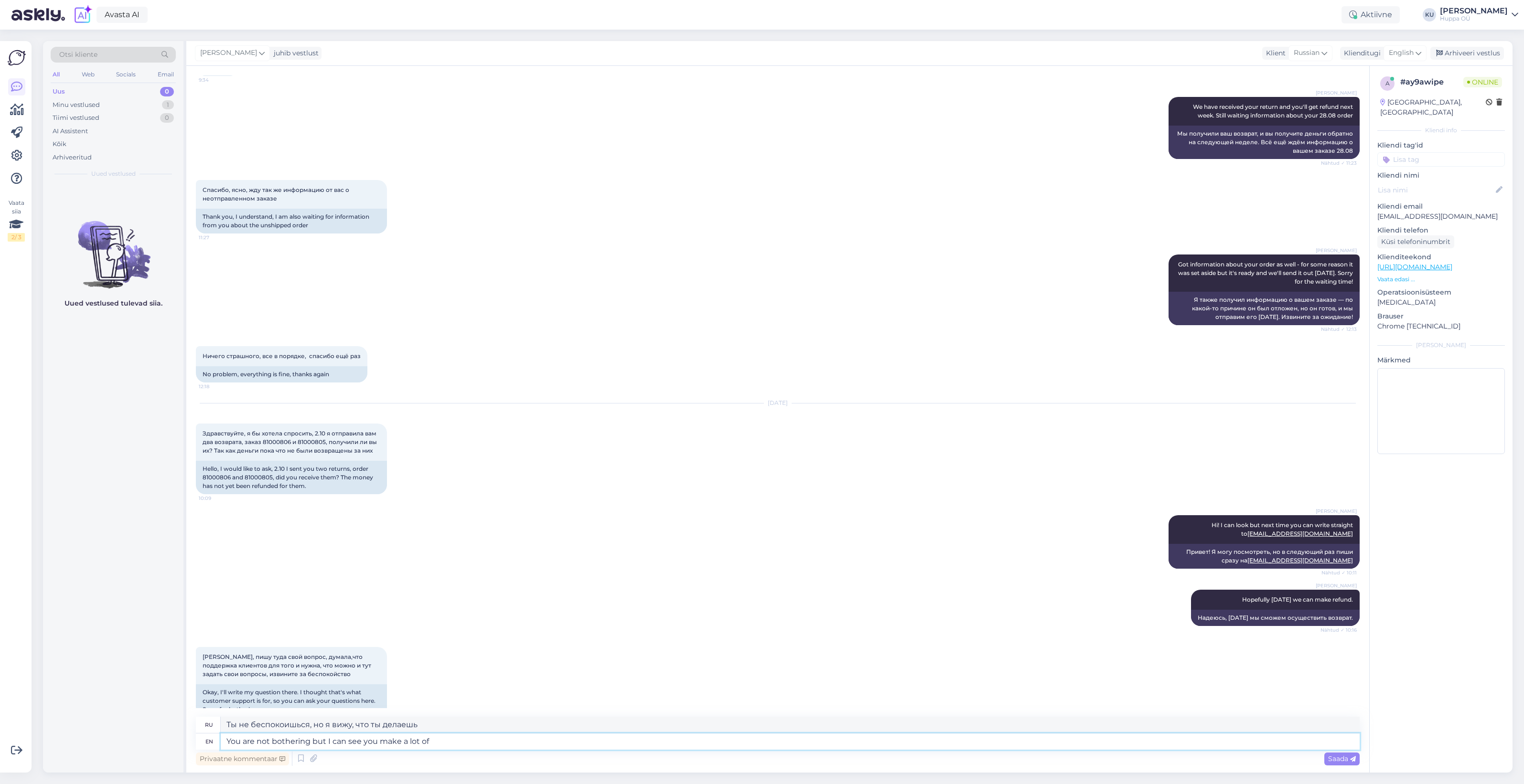
type textarea "Ты не беспокоишься, но я вижу, что ты много делаешь."
type textarea "You are not bothering but I can see you make a lot of or"
type textarea "Ты не беспокоишься, но я вижу, что ты делаешь много"
type textarea "You are not bothering but I can see you make a lot of orders and"
type textarea "Ты не беспокоишься, но я вижу, что ты делаешь много заказов."
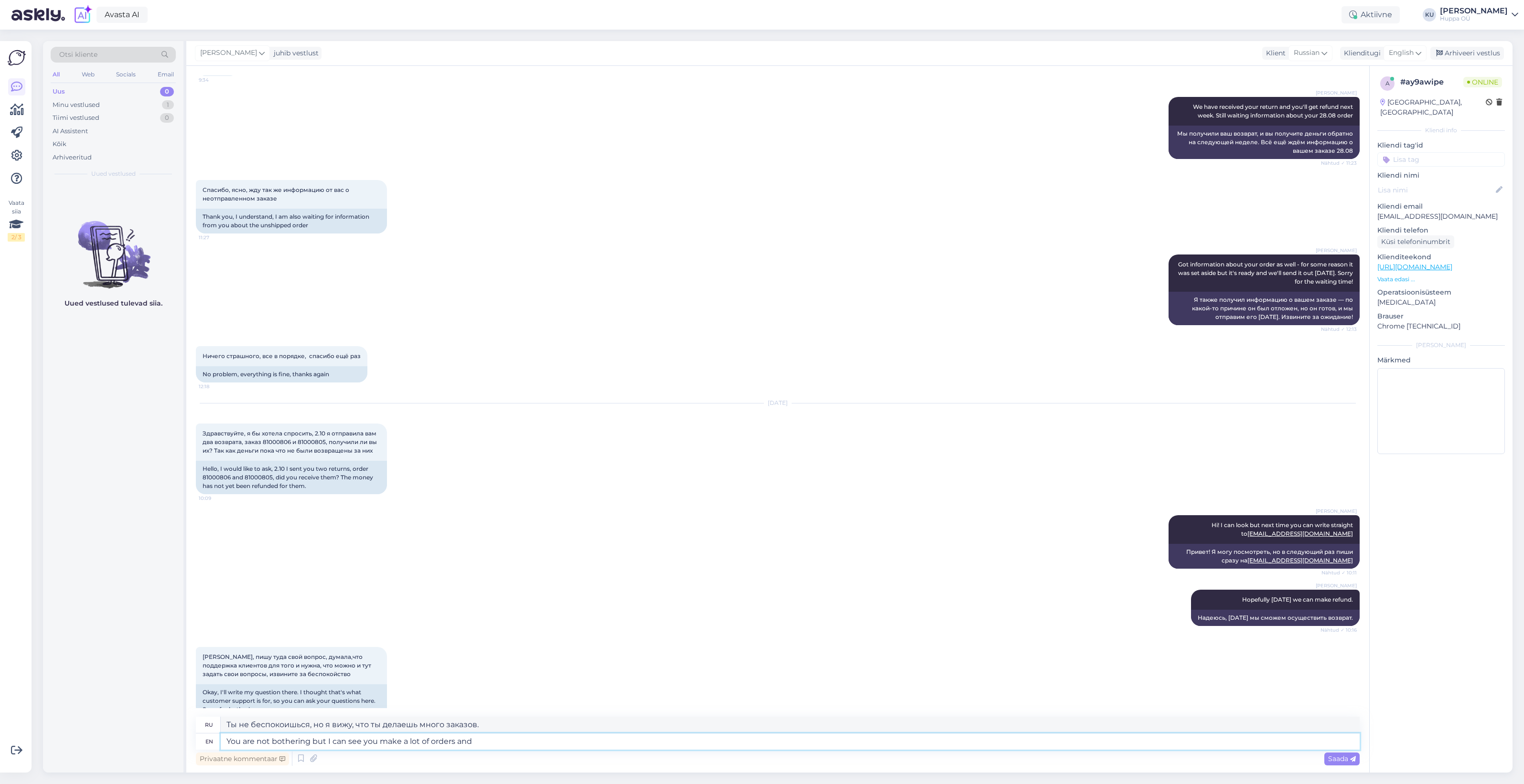
type textarea "You are not bothering but I can see you make a lot of orders and r"
type textarea "Вы не беспокоитесь, но я вижу, что вы делаете много заказов и"
type textarea "You are not bothering but I can see you make a lot of orders and return, so"
type textarea "Вы не беспокоитесь, но я вижу, что вы делаете много заказов и возвращаетесь,"
type textarea "You are not bothering but I can see you make a lot of orders and return, so it"
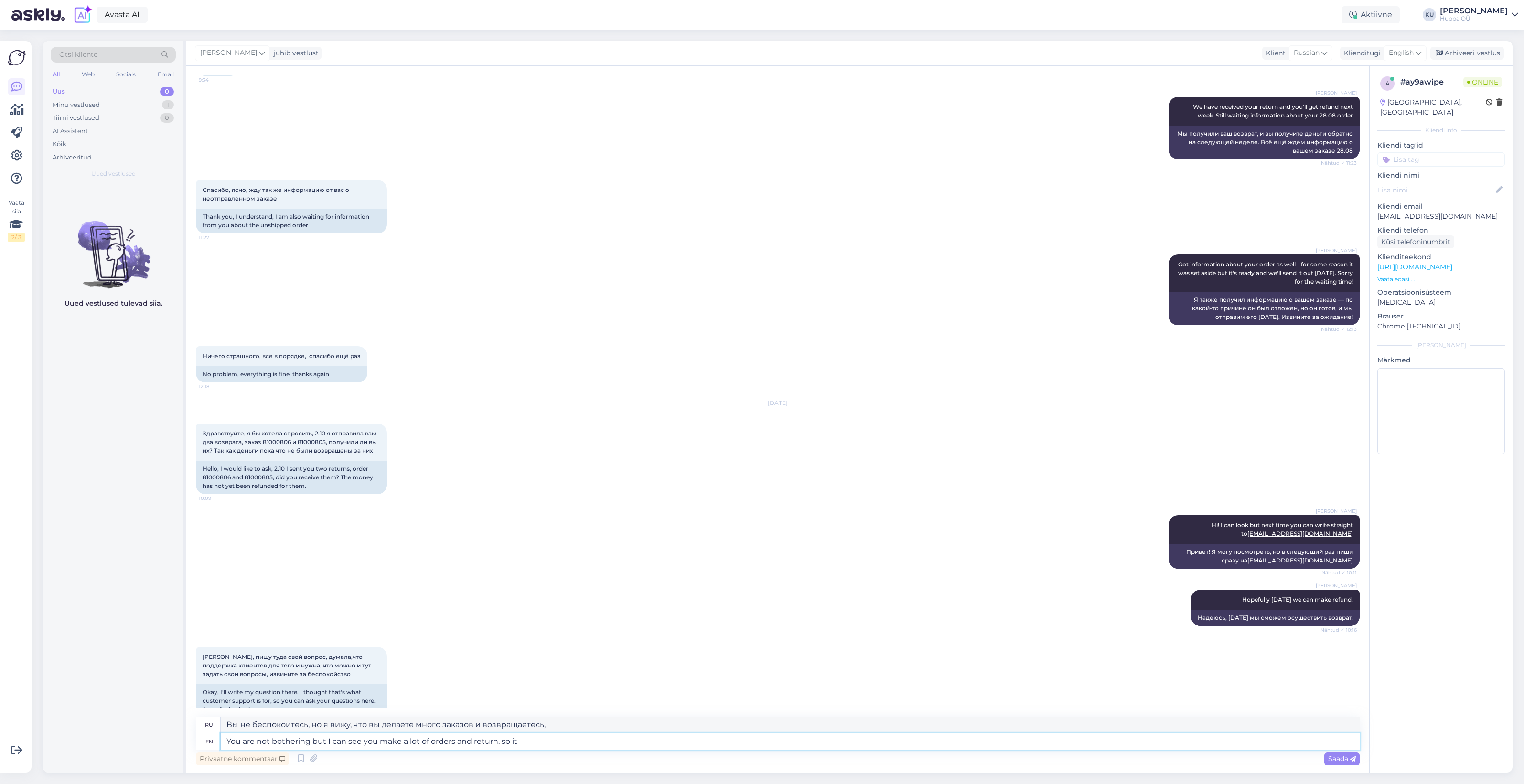
type textarea "Вы не беспокоитесь, но я вижу, что вы делаете много заказов и возвращаетесь, та…"
type textarea "You are not bothering but I can see you make a lot of orders and return, so it'…"
type textarea "Вы не беспокоитесь, но я вижу, что вы делаете много заказов и возвращаетесь, та…"
type textarea "You are not bothering but I can see you make a lot of orders and return, so it'…"
type textarea "Вы не беспокоитесь, но я вижу, что вы делаете много заказов и возвращаетесь, та…"
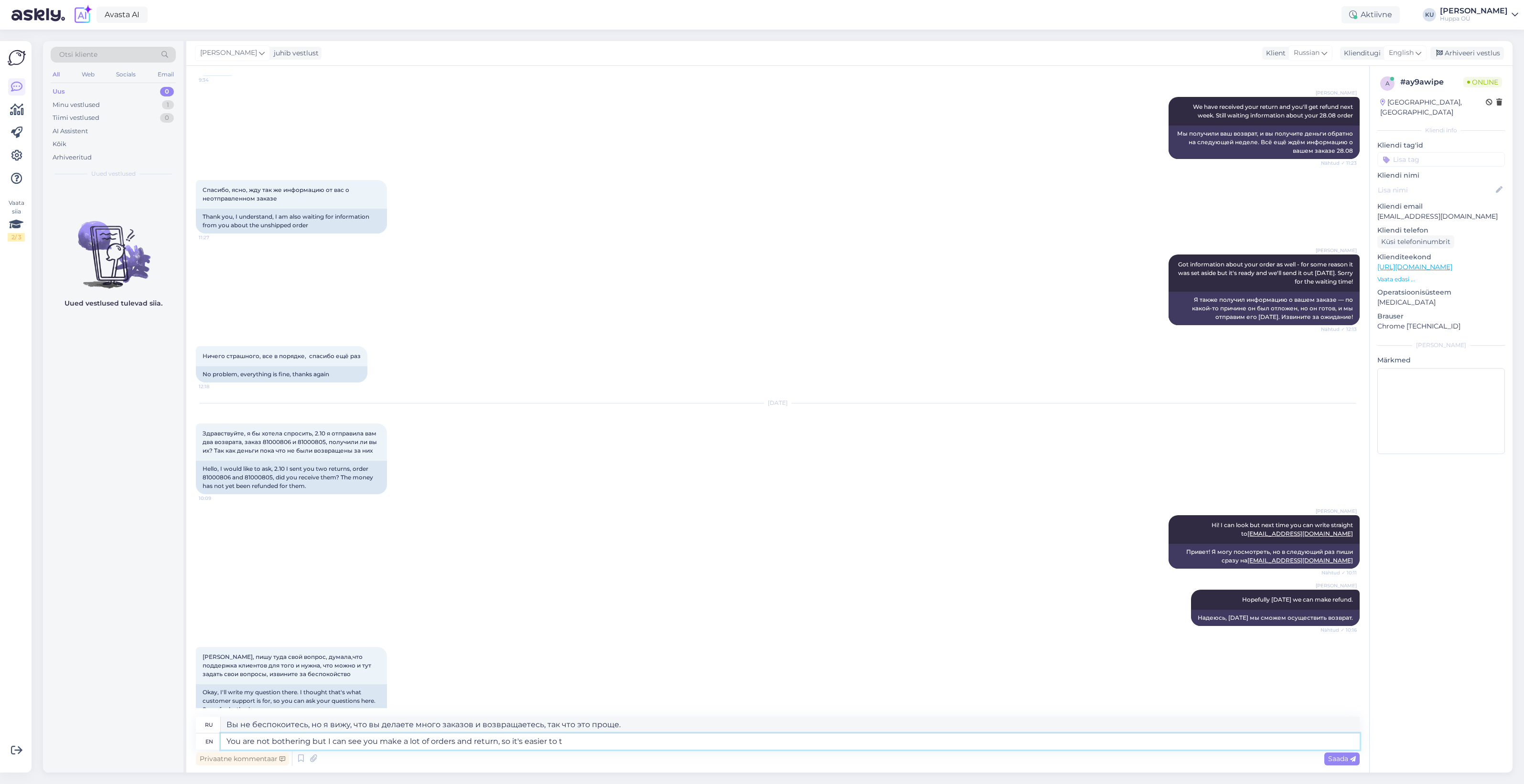
type textarea "You are not bothering but I can see you make a lot of orders and return, so it'…"
type textarea "Вы не беспокоитесь, но я вижу, что вы делаете много заказов и возвращаетесь, по…"
type textarea "You are not bothering but I can see you make a lot of orders and return, so it'…"
type textarea "Вы не беспокоитесь, но я вижу, что вы делаете много заказов и возвращаете их, п…"
type textarea "You are not bothering but I can see you make a lot of orders and return, so it'…"
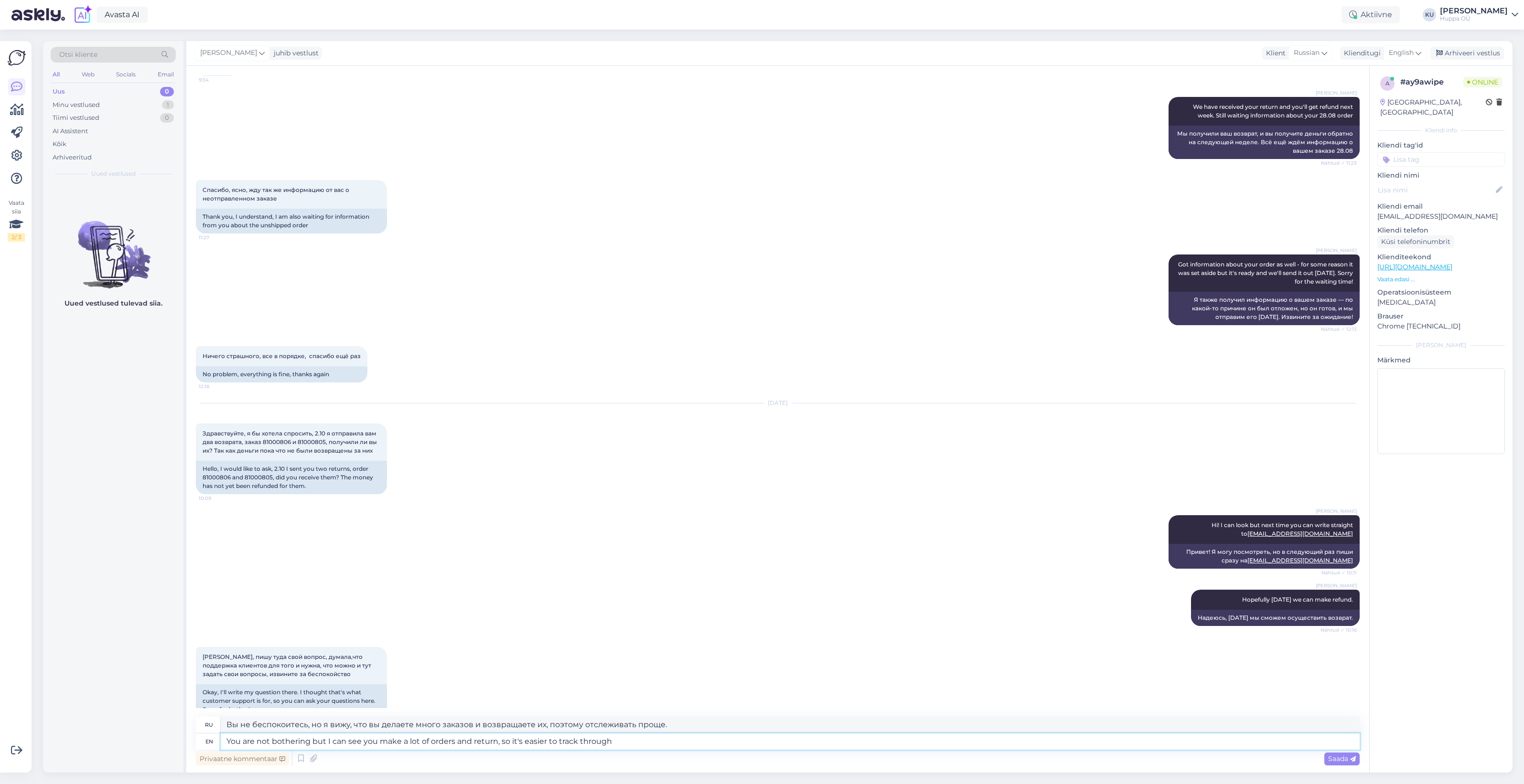
type textarea "Вы не беспокоитесь, но я вижу, что вы делаете много заказов и возвращаете их, п…"
type textarea "You are not bothering but I can see you make a lot of orders and return, so it'…"
type textarea "Вы не беспокоитесь, но я вижу, что вы делаете много заказов и возвращаете их, п…"
click at [495, 741] on textarea "You are not bothering but I can see you make a lot of orders and return, so it'…" at bounding box center [790, 741] width 1139 height 16
type textarea "You are not bothering but I can see you make a lot of orders and returns, so it…"
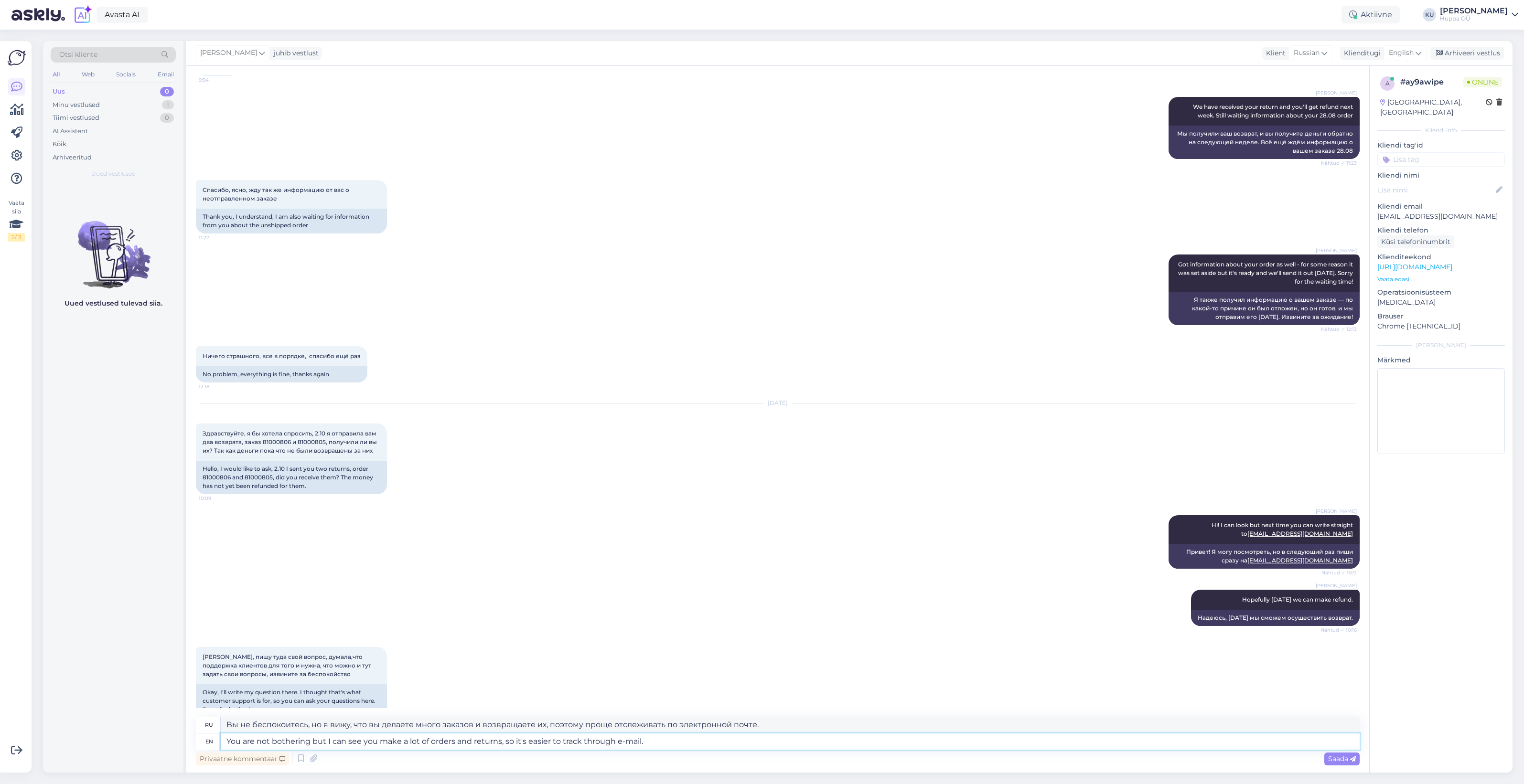
type textarea "Вы не беспокоитесь, но я вижу, что вы делаете много заказов и возвратов, поэтом…"
click at [649, 740] on textarea "You are not bothering but I can see you make a lot of orders and returns, so it…" at bounding box center [790, 741] width 1139 height 16
type textarea "You are not bothering but I can see you make a lot of orders and returns, so it…"
type textarea "Вы не беспокоитесь, но я вижу, что вы делаете много заказов и возвратов, поэтом…"
type textarea "You are not bothering but I can see you make a lot of orders and returns, so it…"
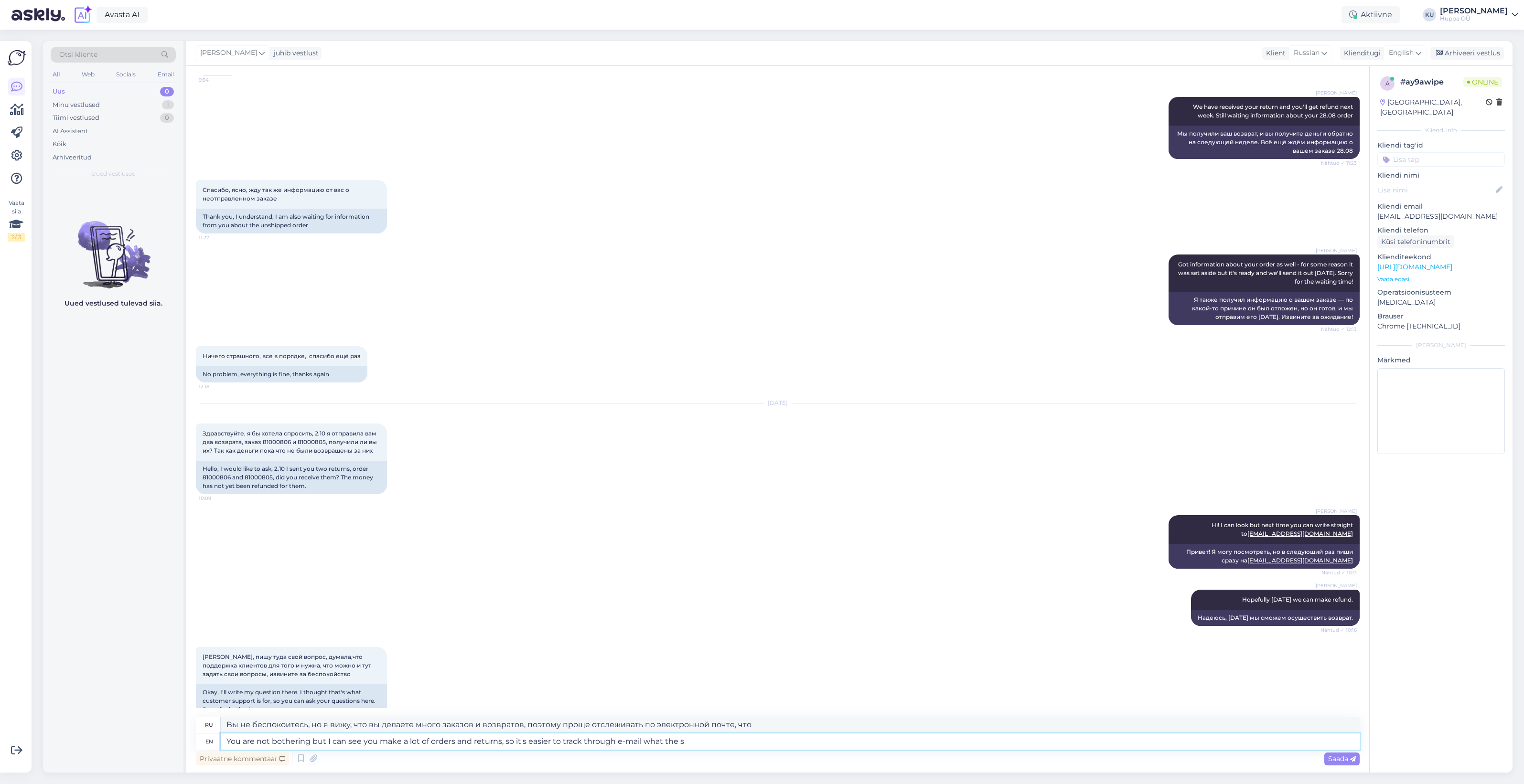
type textarea "Вы не беспокоитесь, но я вижу, что вы делаете много заказов и возвратов, поэтом…"
type textarea "You are not bothering but I can see you make a lot of orders and returns, so it…"
type textarea "Вы не беспокоитесь, но я вижу, что вы делаете много заказов и возвратов, поэтом…"
type textarea "You are not bothering but I can see you make a lot of orders and returns, so it…"
type textarea "Вы не беспокоитесь, но я вижу, что вы делаете много заказов и возвратов, поэтом…"
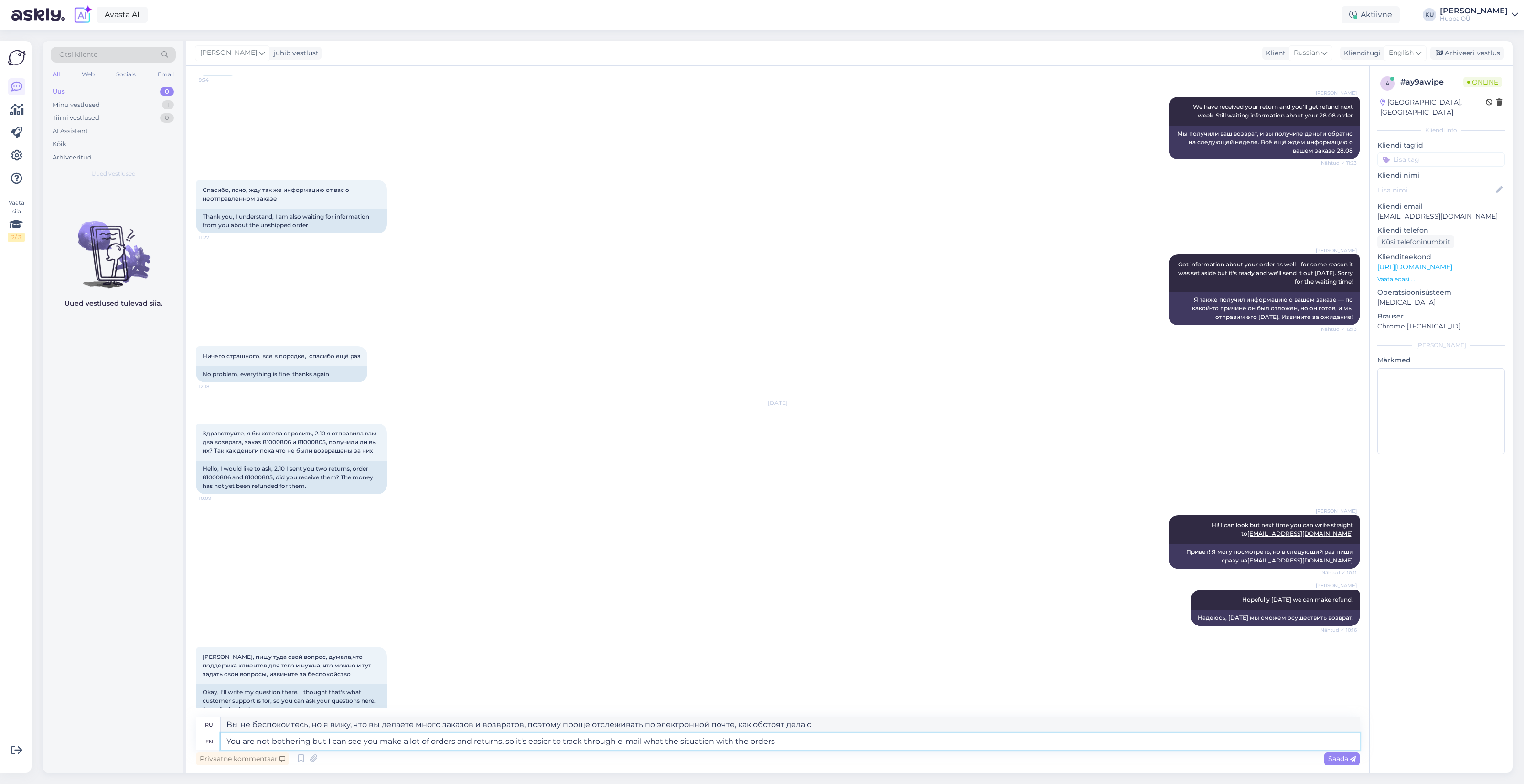
type textarea "You are not bothering but I can see you make a lot of orders and returns, so it…"
type textarea "Вы не беспокоитесь, но я вижу, что вы делаете много заказов и возвратов, поэтом…"
type textarea "You are not bothering but I can see you make a lot of orders and returns, so it…"
type textarea "Вы не беспокоитесь, но я вижу, что вы делаете много заказов и возвратов, поэтом…"
type textarea "You are not bothering but I can see you make a lot of orders and returns, so it…"
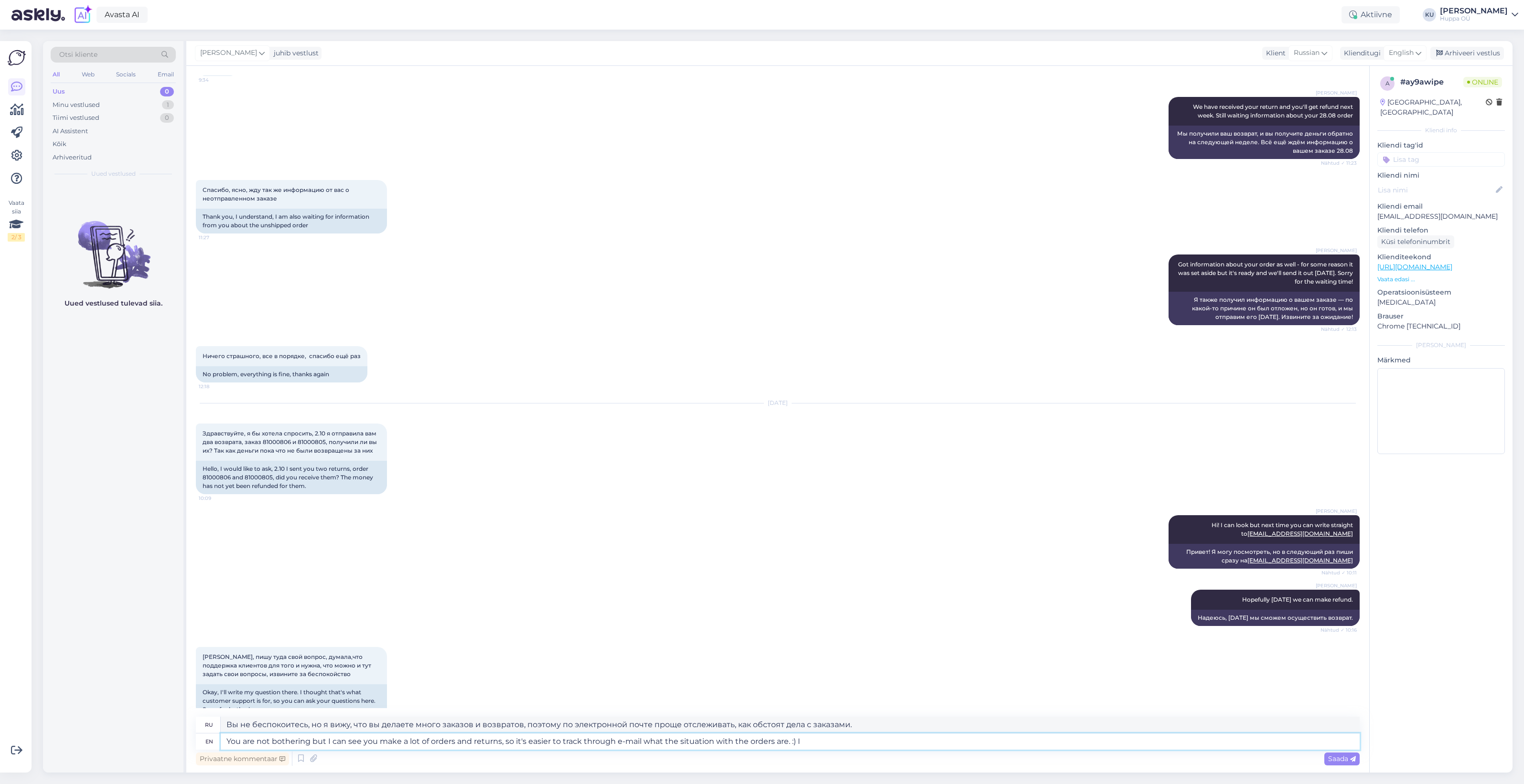
type textarea "Вы не беспокоитесь, но я вижу, что вы делаете много заказов и возвратов, поэтом…"
type textarea "You are not bothering but I can see you make a lot of orders and returns, so it…"
type textarea "Вы не беспокоитесь, но я вижу, что вы делаете много заказов и возвратов, поэтом…"
type textarea "You are not bothering but I can see you make a lot of orders and returns, so it…"
type textarea "Вы не беспокоитесь, но я вижу, что вы делаете много заказов и возвратов, поэтом…"
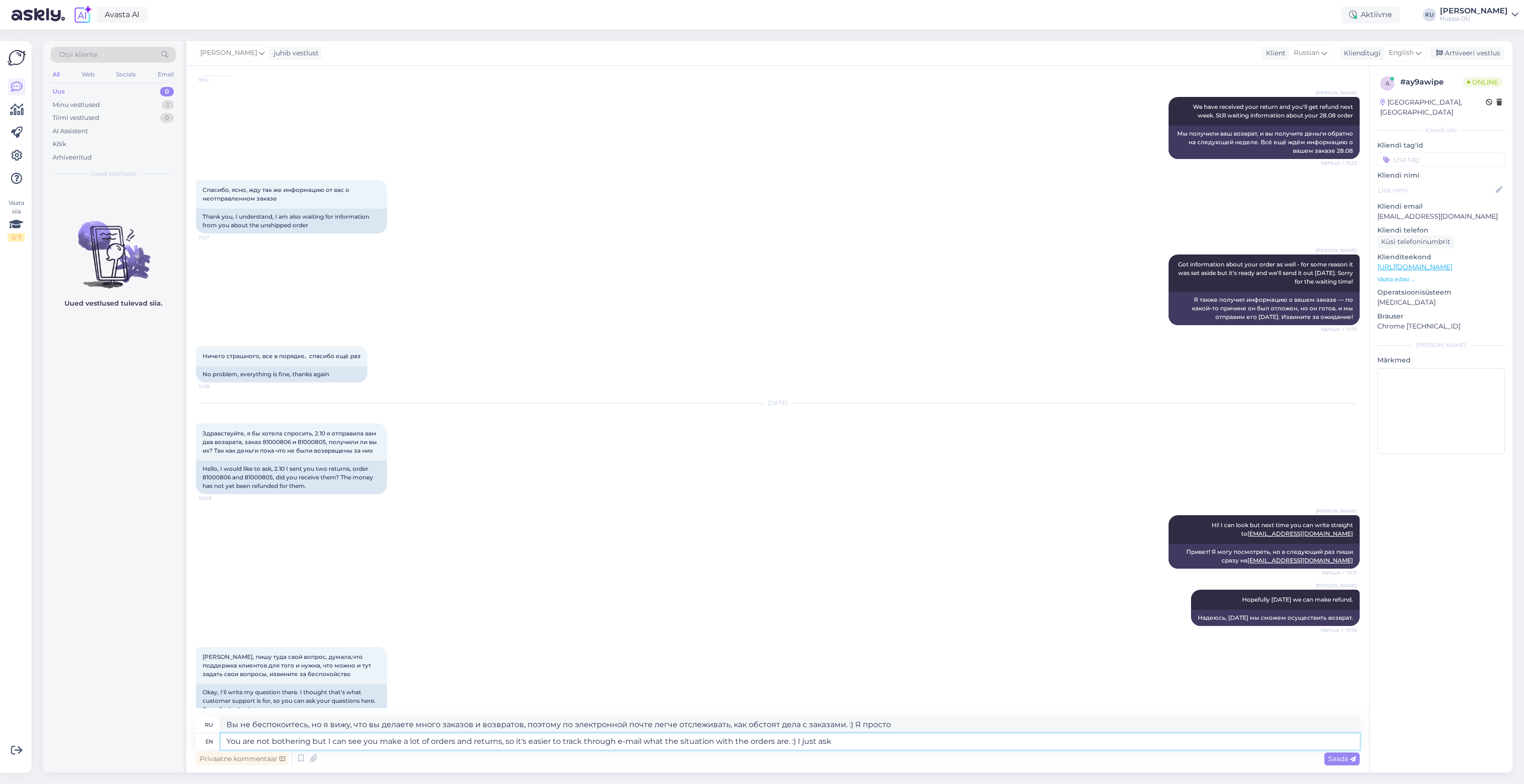
type textarea "You are not bothering but I can see you make a lot of orders and returns, so it…"
type textarea "Вы не беспокоитесь, но я вижу, что вы делаете много заказов и возвратов, поэтом…"
type textarea "You are not bothering but I can see you make a lot of orders and returns, so it…"
type textarea "Вы не беспокоитесь, но я вижу, что вы делаете много заказов и возвратов, поэтом…"
type textarea "You are not bothering but I can see you make a lot of orders and returns, so it…"
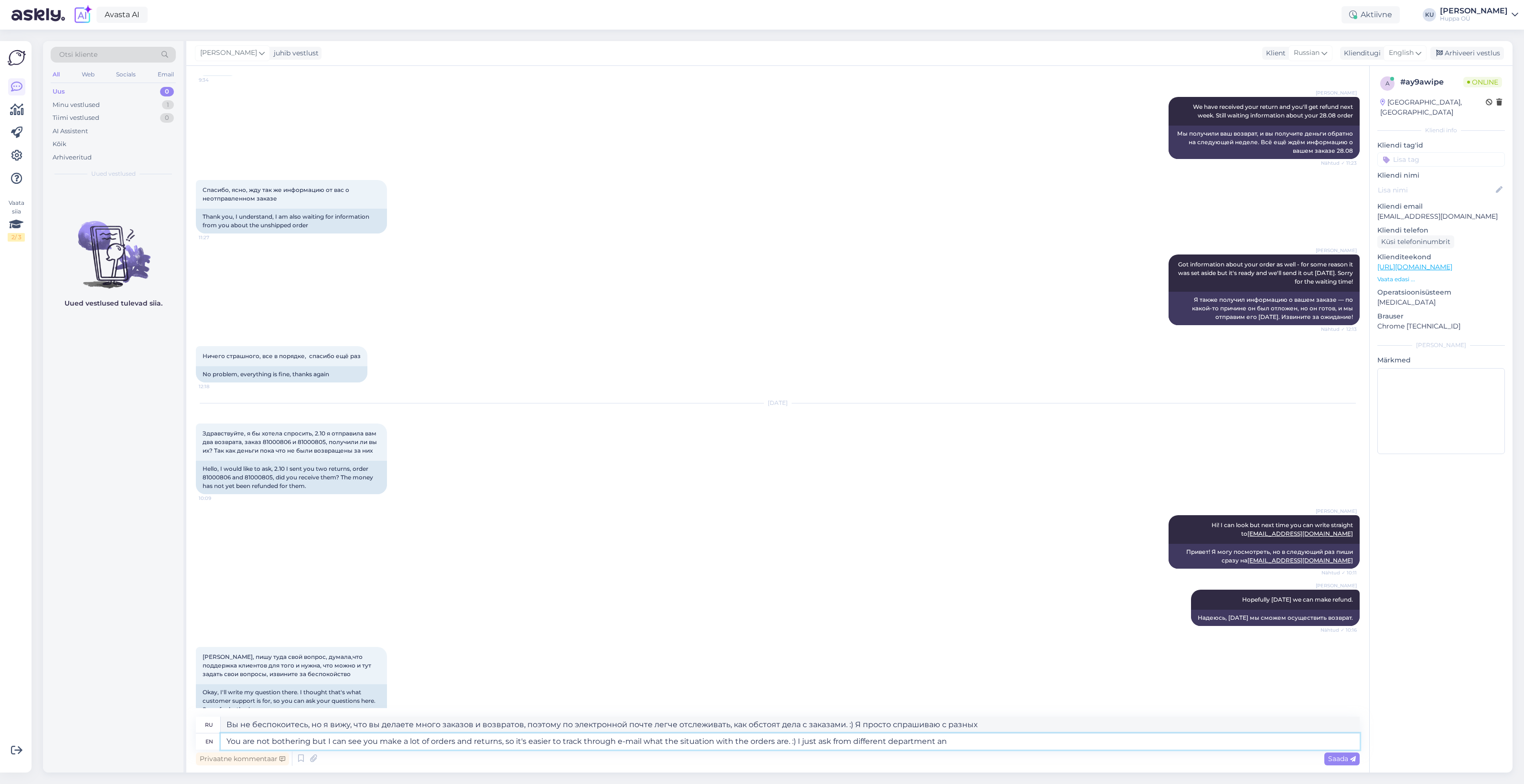
type textarea "Вы не беспокоитесь, но я вижу, что вы делаете много заказов и возвратов, поэтом…"
type textarea "You are not bothering but I can see you make a lot of orders and returns, so it…"
type textarea "Вы не беспокоитесь, но я вижу, что вы делаете много заказов и возвратов, поэтом…"
type textarea "You are not bothering but I can see you make a lot of orders and returns, so it…"
type textarea "Вы не беспокоитесь, но я вижу, что вы делаете много заказов и возвратов, поэтом…"
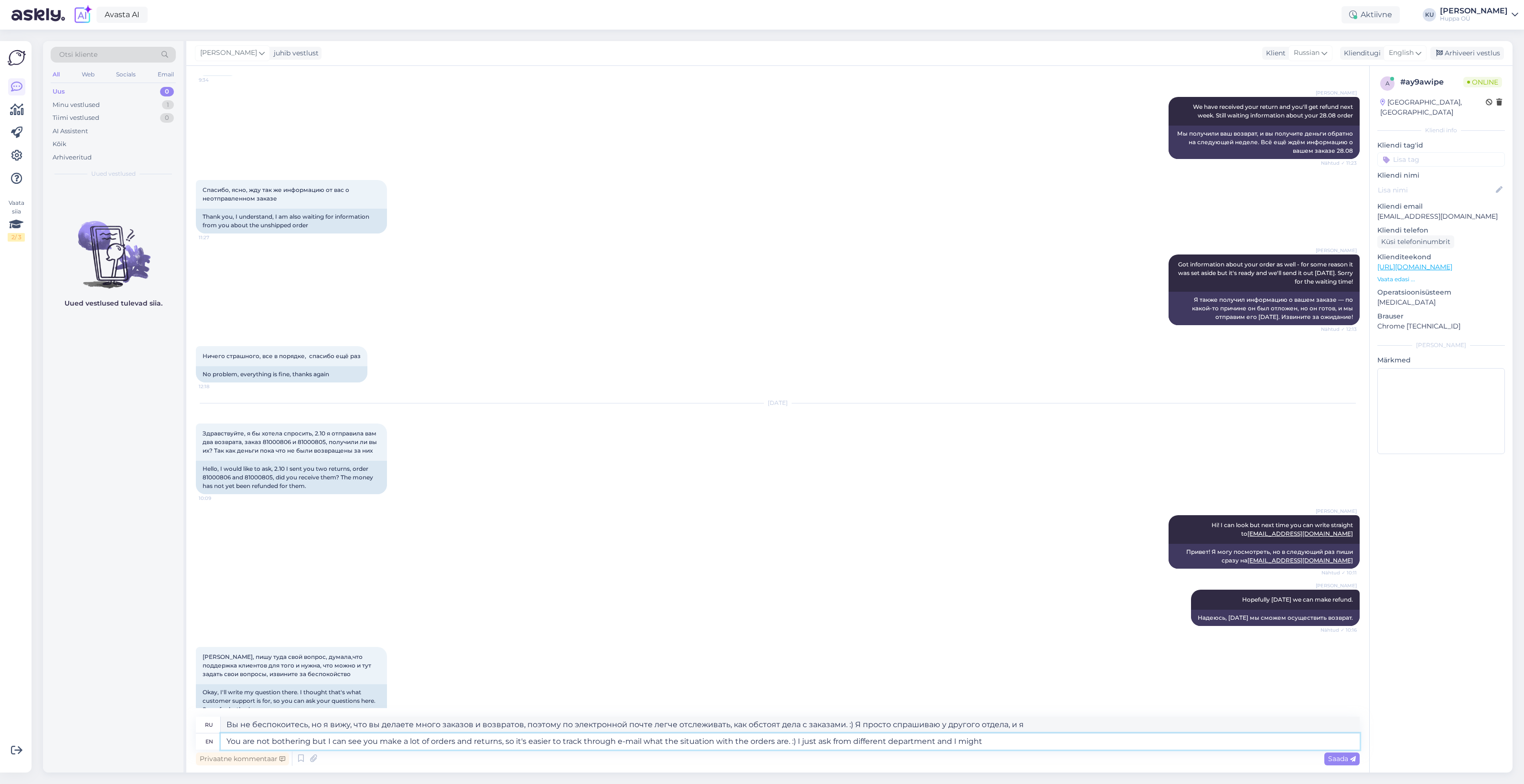
type textarea "You are not bothering but I can see you make a lot of orders and returns, so it…"
type textarea "Вы не беспокоитесь, но я вижу, что вы делаете много заказов и возвратов, поэтом…"
type textarea "You are not bothering but I can see you make a lot of orders and returns, so it…"
type textarea "Вы не беспокоитесь, но я вижу, что вы делаете много заказов и возвратов, поэтом…"
type textarea "You are not bothering but I can see you make a lot of orders and returns, so it…"
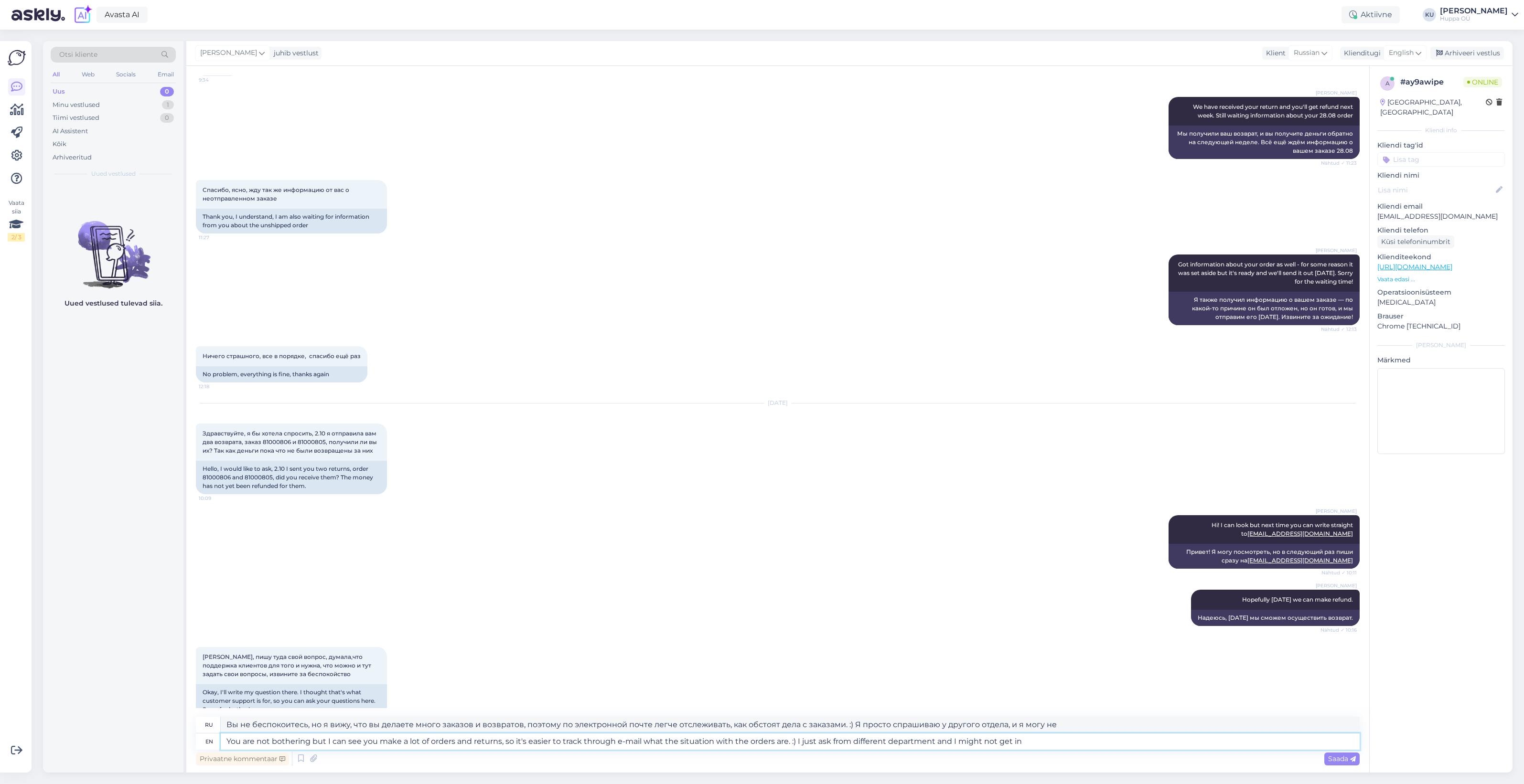
type textarea "Вы не беспокоитесь, но я вижу, что вы делаете много заказов и возвратов, поэтом…"
type textarea "You are not bothering but I can see you make a lot of orders and returns, so it…"
type textarea "Вы не беспокоитесь, но я вижу, что вы делаете много заказов и возвратов, поэтом…"
type textarea "You are not bothering but I can see you make a lot of orders and returns, so it…"
type textarea "Вы не беспокоитесь, но я вижу, что вы делаете много заказов и возвратов, поэтом…"
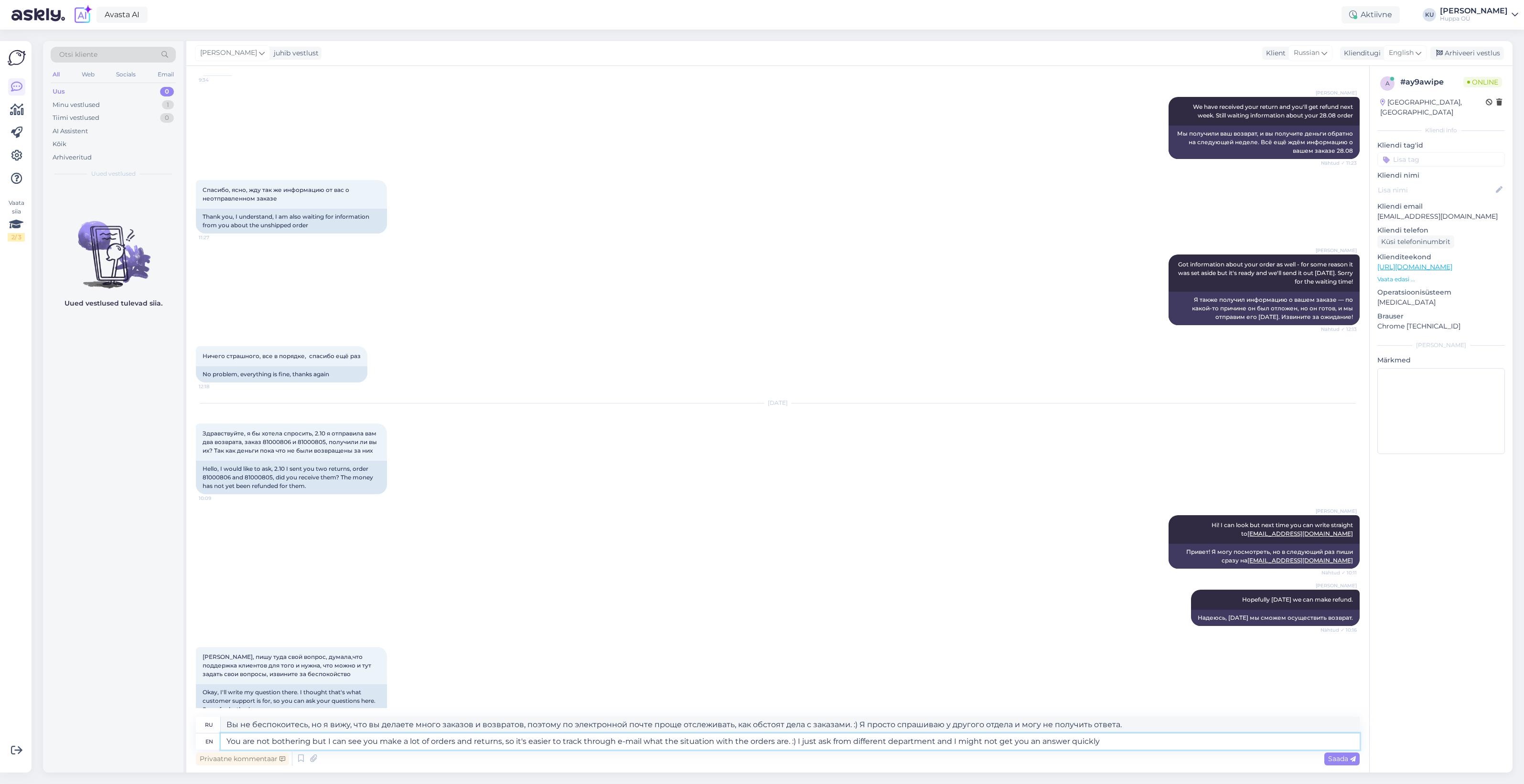
type textarea "You are not bothering but I can see you make a lot of orders and returns, so it…"
type textarea "Вы не беспокоитесь, но я вижу, что вы делаете много заказов и возвратов, поэтом…"
drag, startPoint x: 789, startPoint y: 739, endPoint x: 799, endPoint y: 748, distance: 13.5
click at [790, 739] on textarea "You are not bothering but I can see you make a lot of orders and returns, so it…" at bounding box center [790, 741] width 1139 height 16
click at [789, 737] on textarea "You are not bothering but I can see you make a lot of orders and returns, so it…" at bounding box center [790, 741] width 1139 height 16
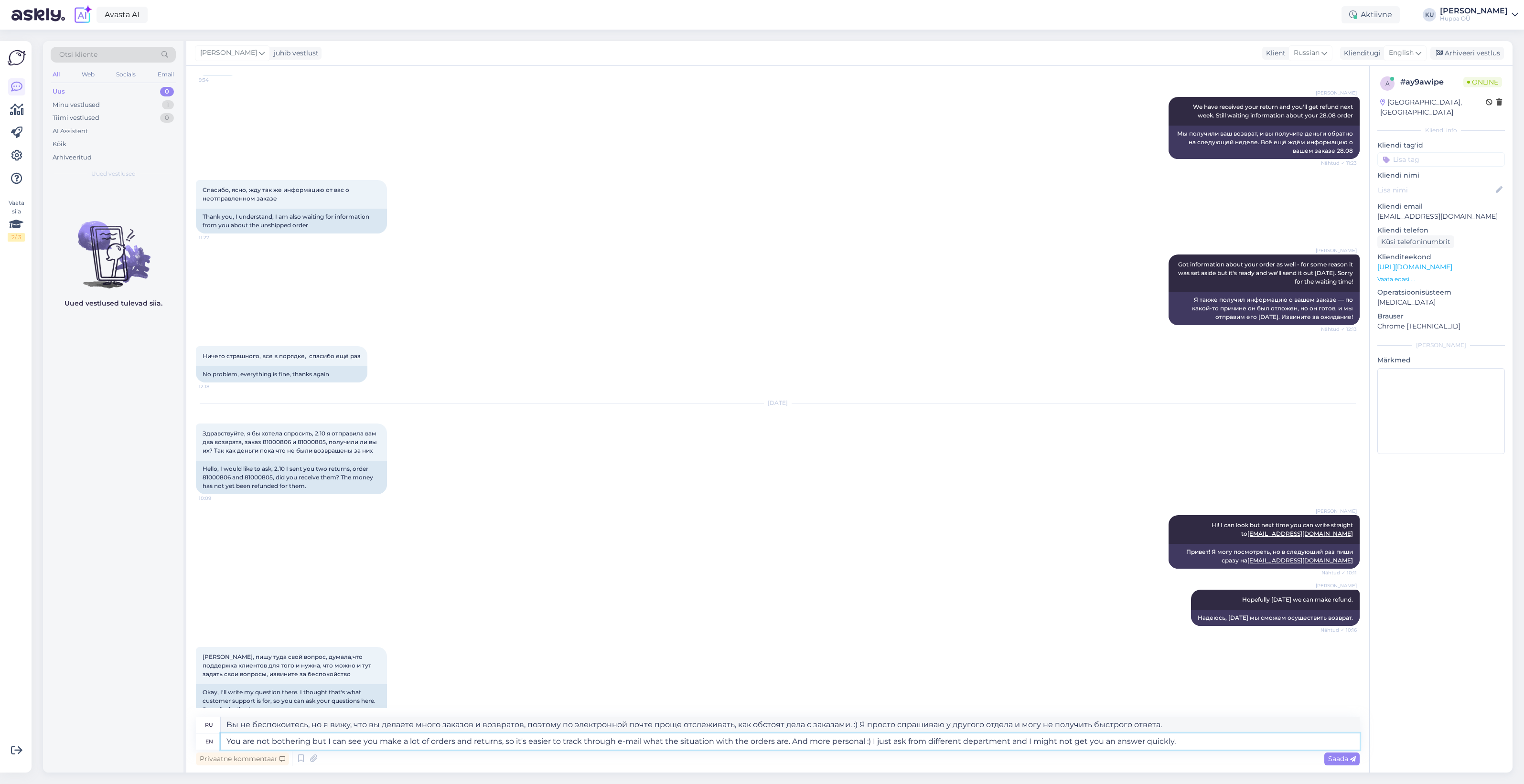
type textarea "You are not bothering but I can see you make a lot of orders and returns, so it…"
type textarea "Вы не беспокоитесь, но я вижу, что вы делаете много заказов и возвратов, поэтом…"
type textarea "You are not bothering but I can see you make a lot of orders and returns, so it…"
click at [1354, 760] on icon at bounding box center [1353, 759] width 6 height 6
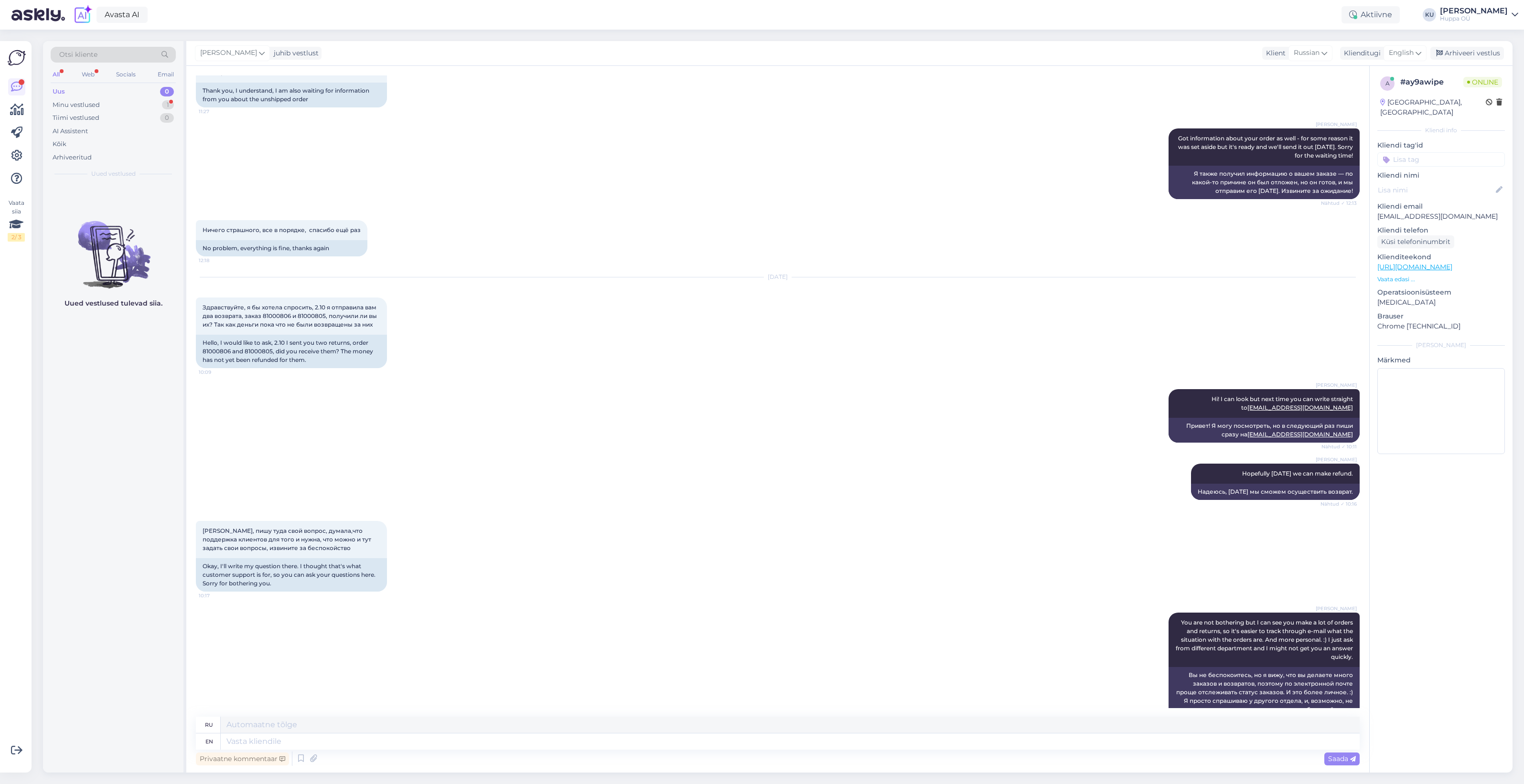
scroll to position [3980, 0]
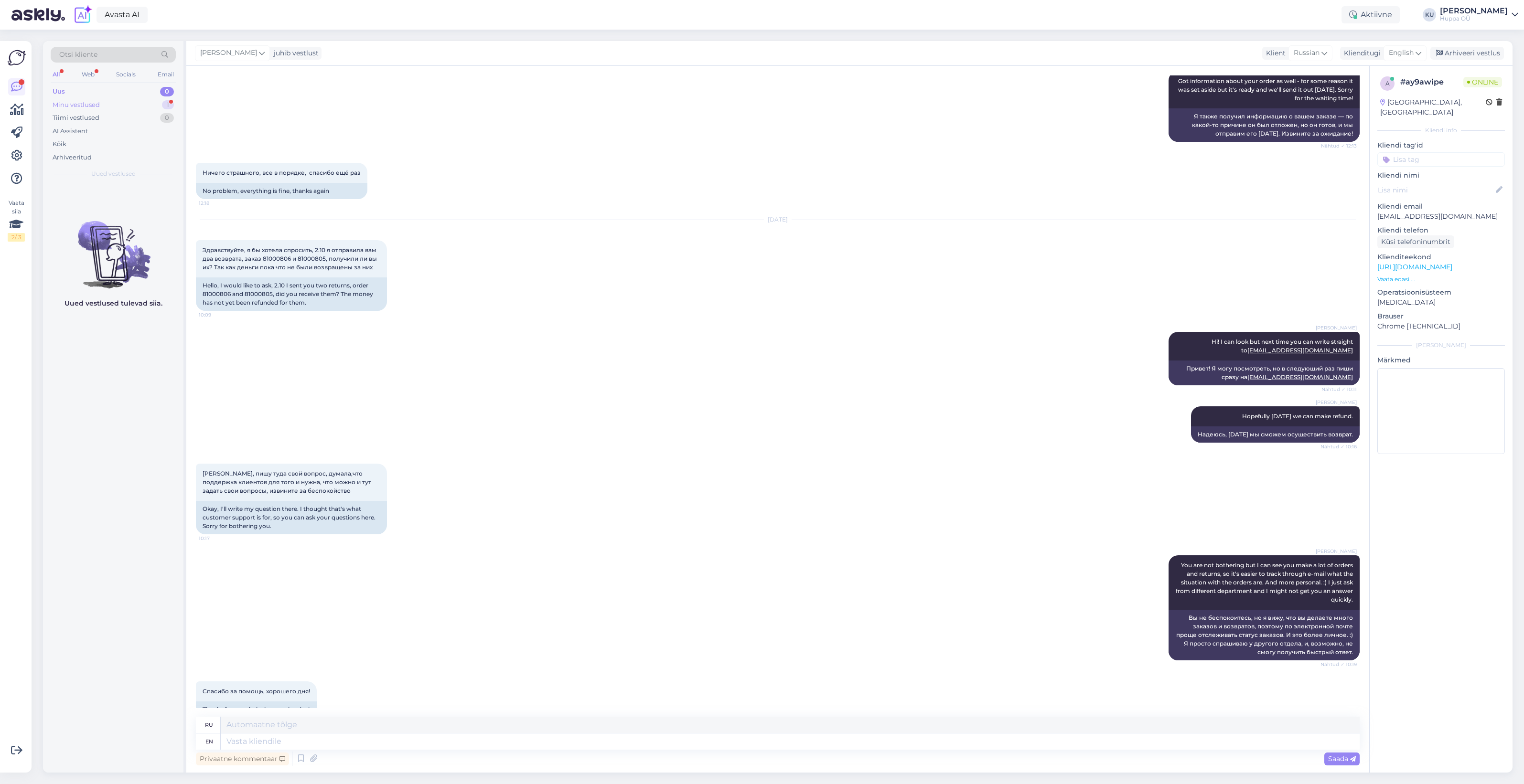
drag, startPoint x: 127, startPoint y: 103, endPoint x: 122, endPoint y: 109, distance: 7.8
click at [127, 103] on div "Minu vestlused 1" at bounding box center [114, 105] width 125 height 14
click at [96, 198] on span "[EMAIL_ADDRESS][DOMAIN_NAME]" at bounding box center [118, 195] width 99 height 9
click at [386, 738] on textarea at bounding box center [790, 741] width 1139 height 16
click at [1446, 56] on div "Arhiveeri vestlus" at bounding box center [1467, 53] width 73 height 13
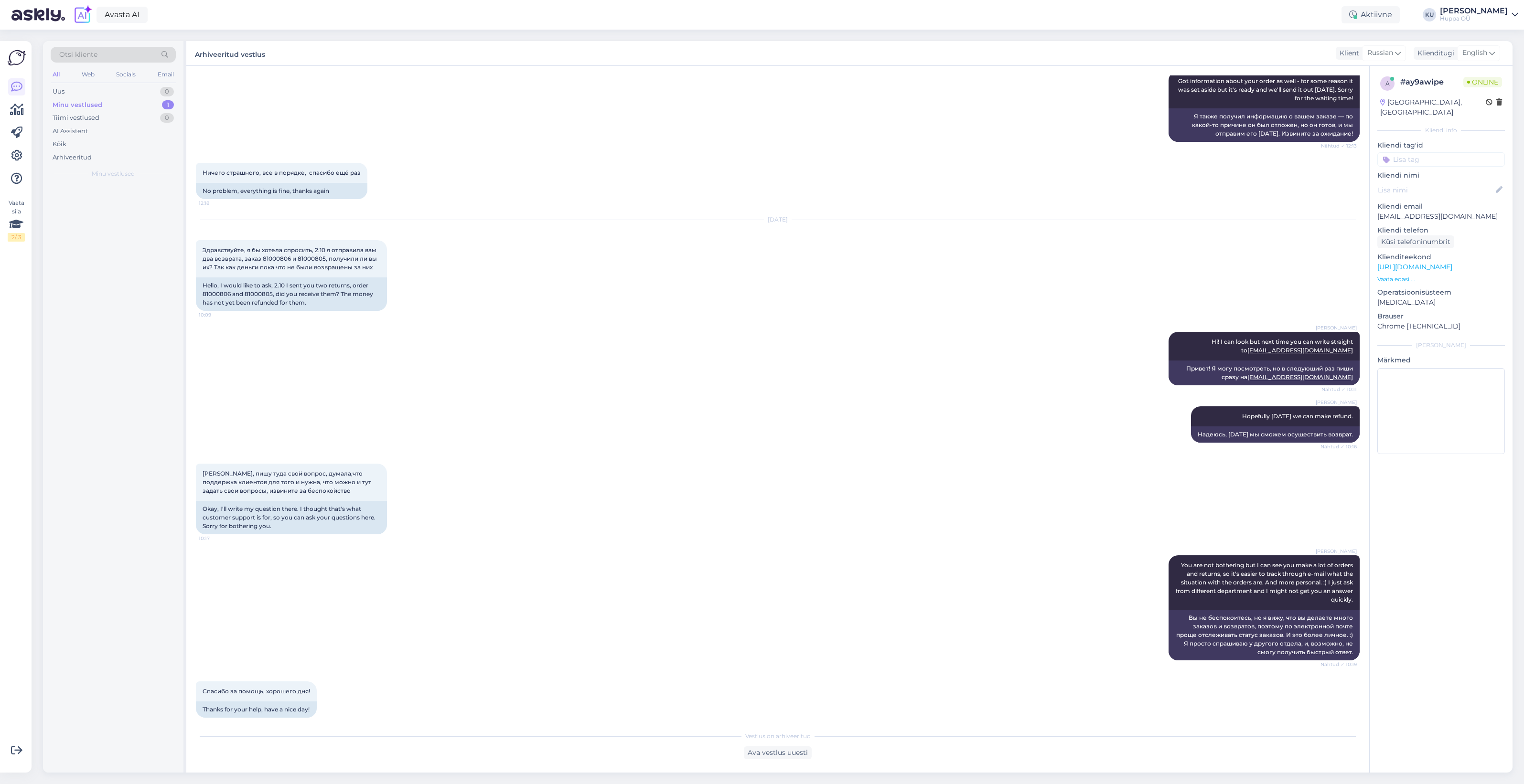
scroll to position [3969, 0]
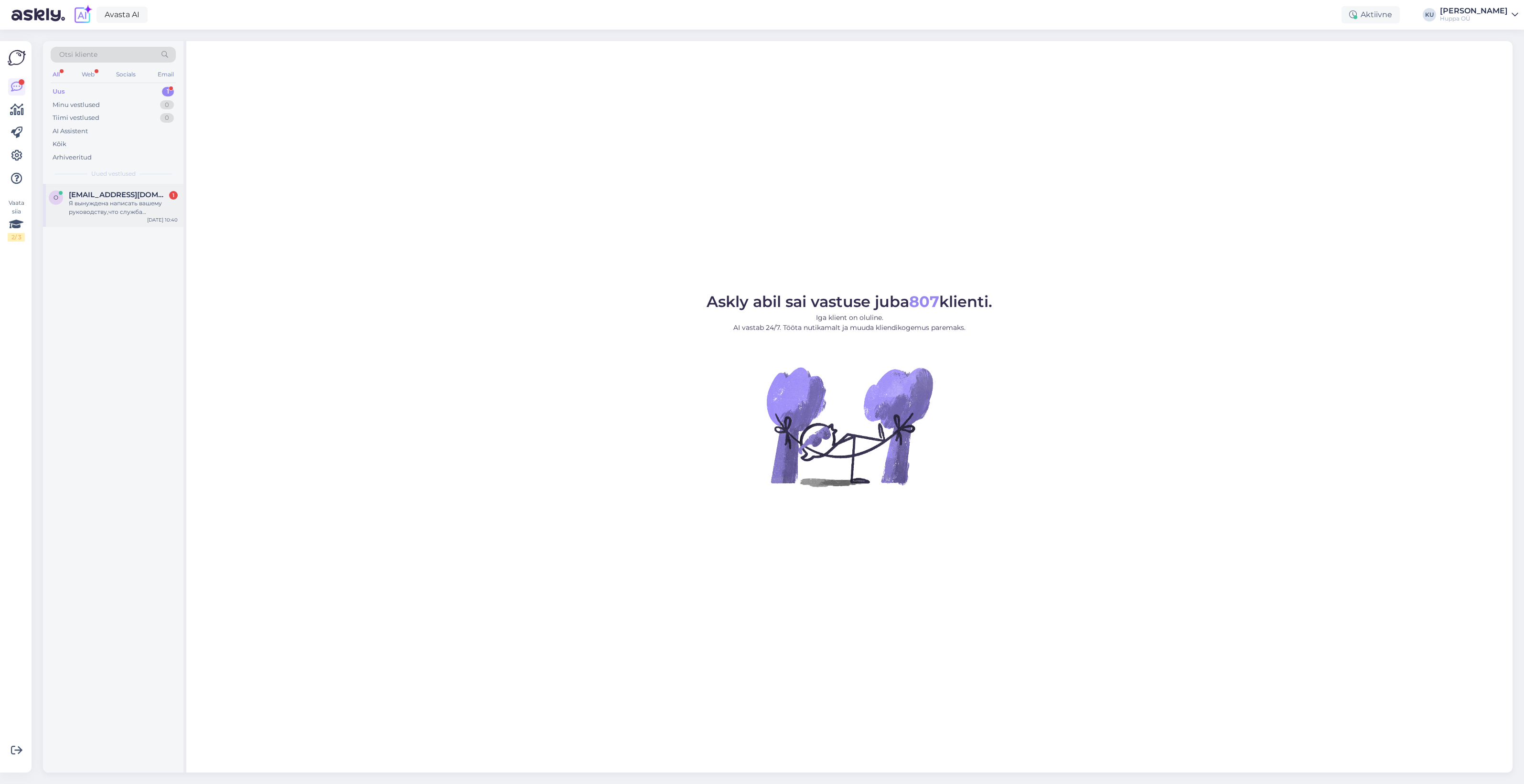
click at [93, 203] on div "Я вынуждена написать вашему руководству,что служба поддержки клиентов не смогла…" at bounding box center [123, 208] width 109 height 17
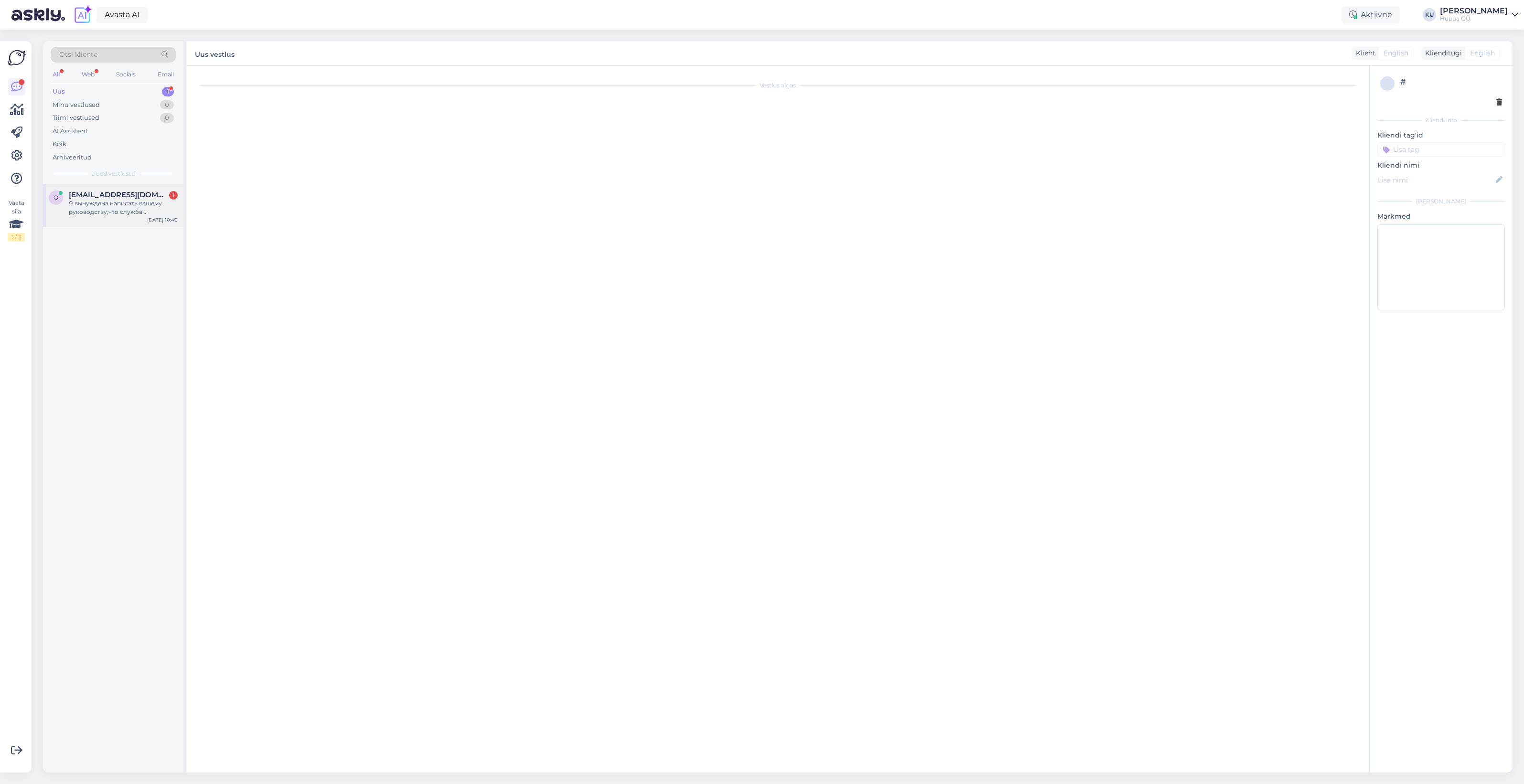
scroll to position [4094, 0]
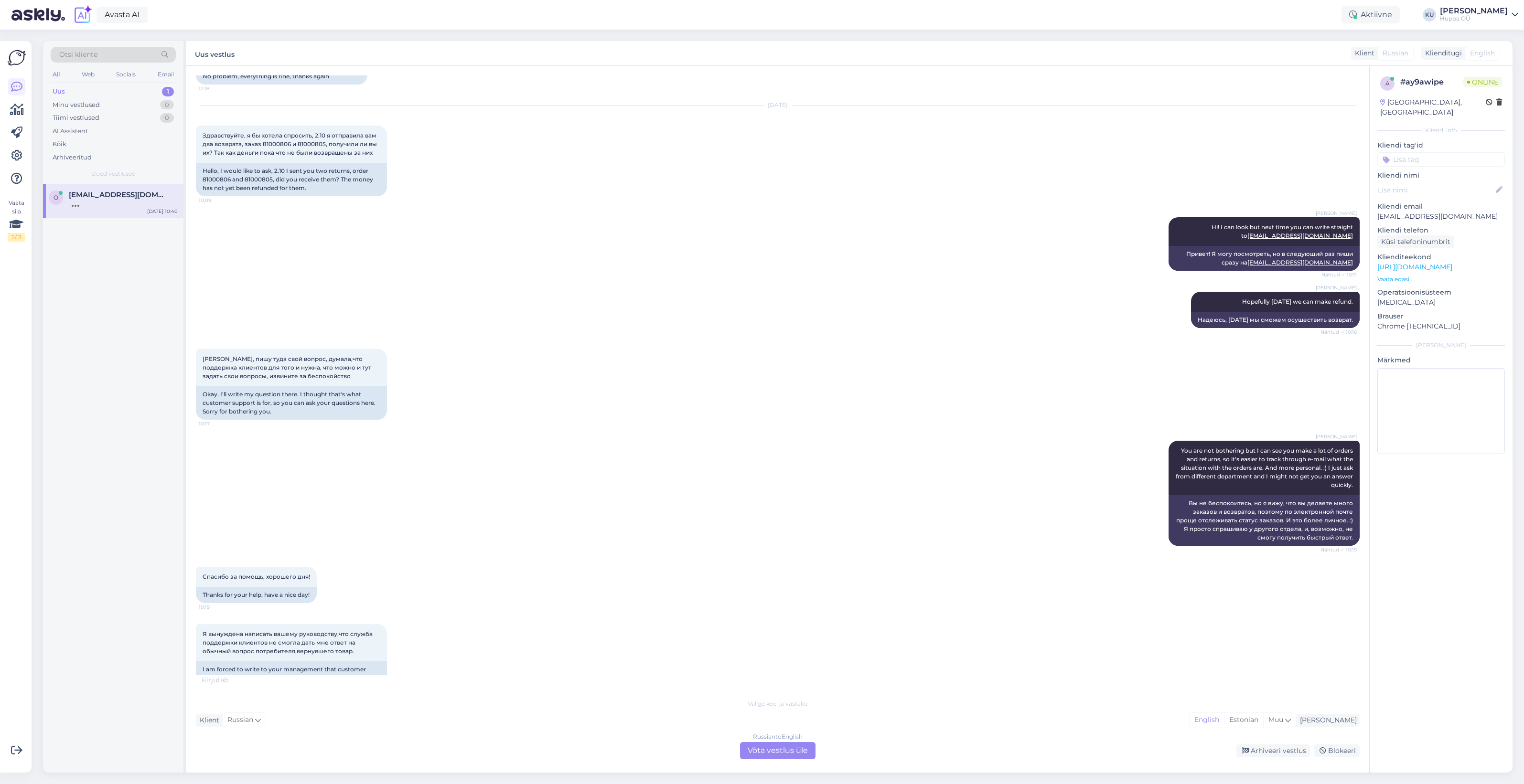
click at [794, 753] on div "Russian to English Võta vestlus üle" at bounding box center [778, 750] width 76 height 17
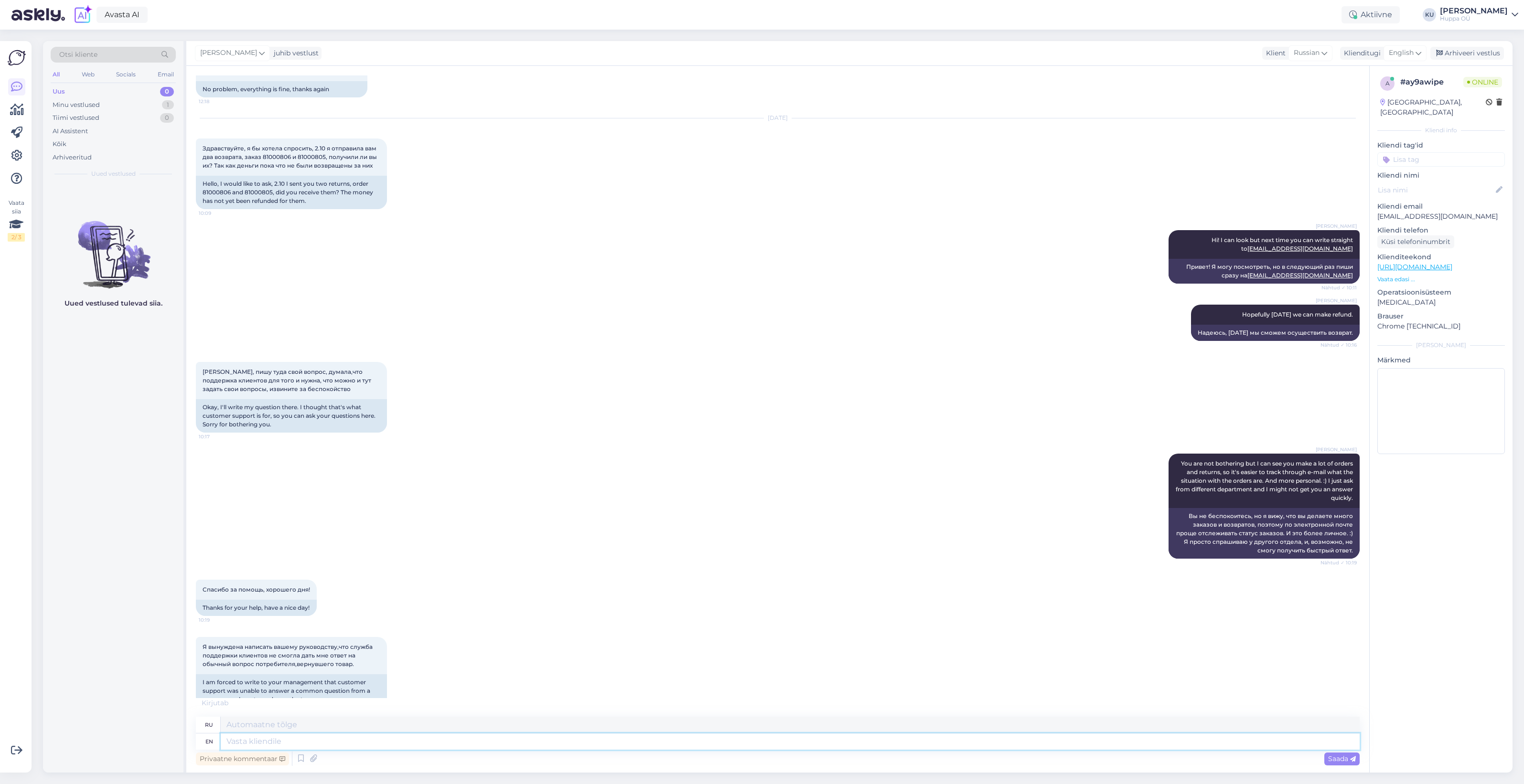
click at [497, 740] on textarea at bounding box center [790, 741] width 1139 height 16
type textarea "I d"
type textarea "я"
type textarea "I did an"
type textarea "Я сделал"
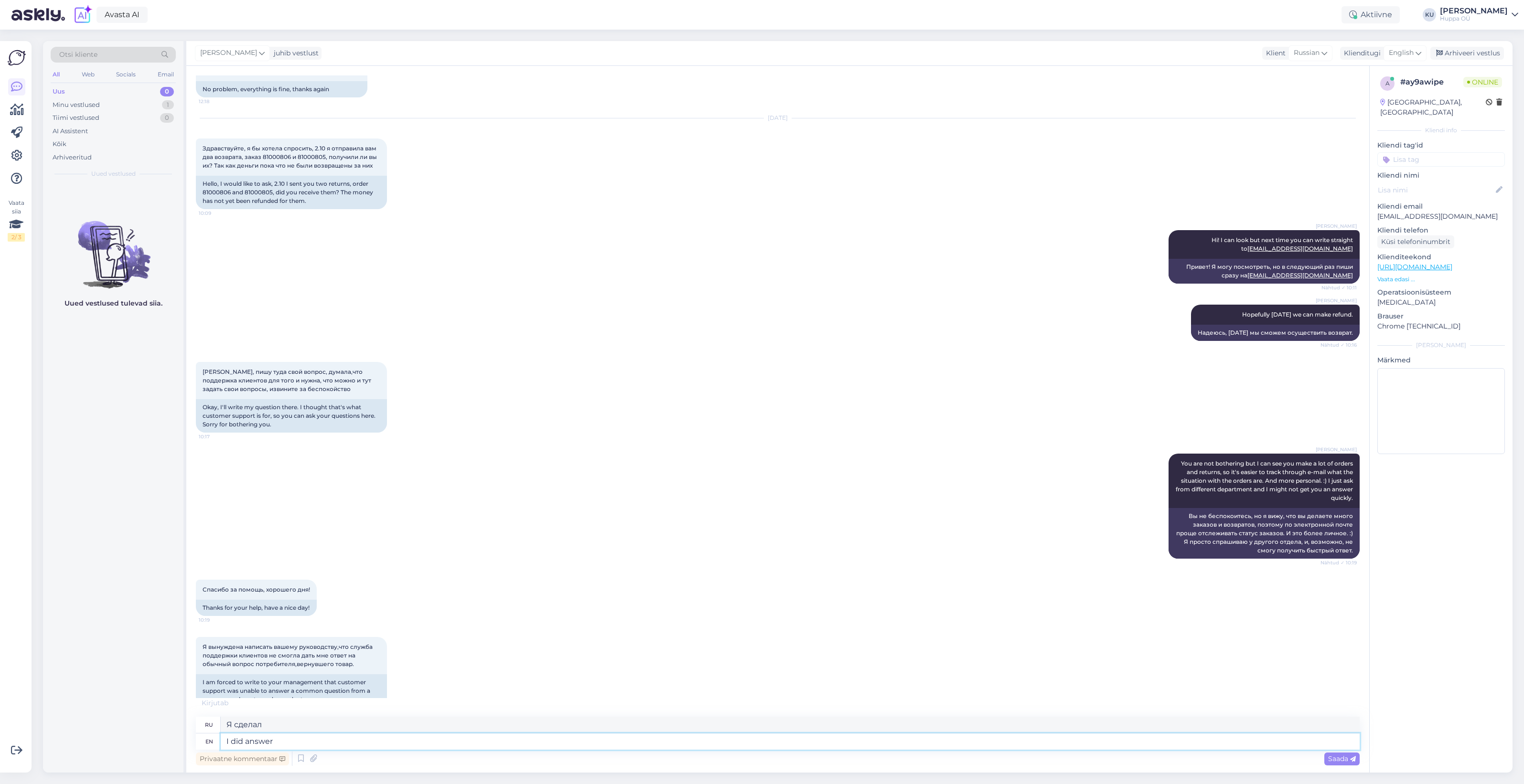
type textarea "I did answer y"
type textarea "Я ответил"
type textarea "I did answer your"
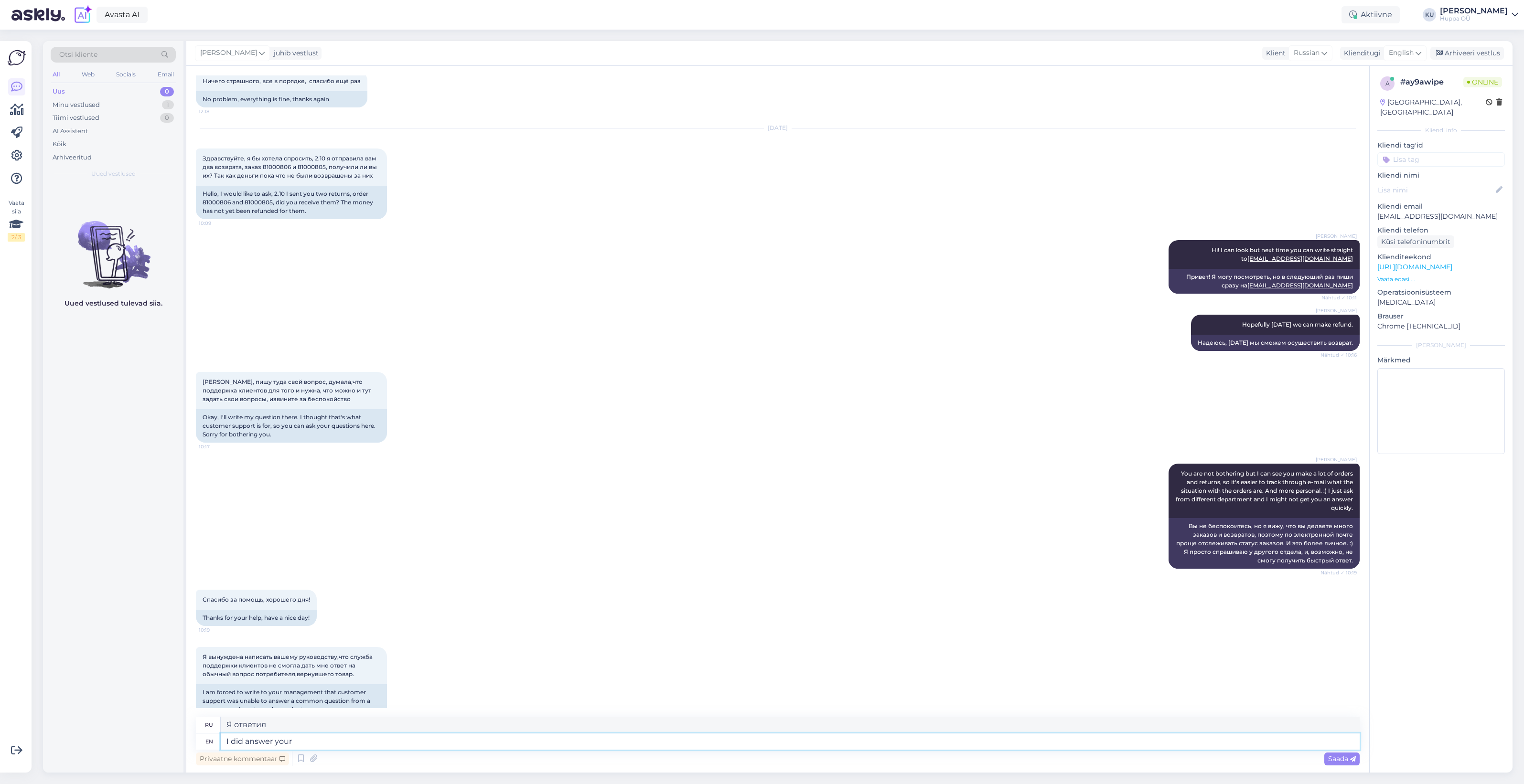
type textarea "Я ответил на ваш"
type textarea "I did answer your question"
type textarea "Я ответил на ваш вопрос."
type textarea "I did answer your question."
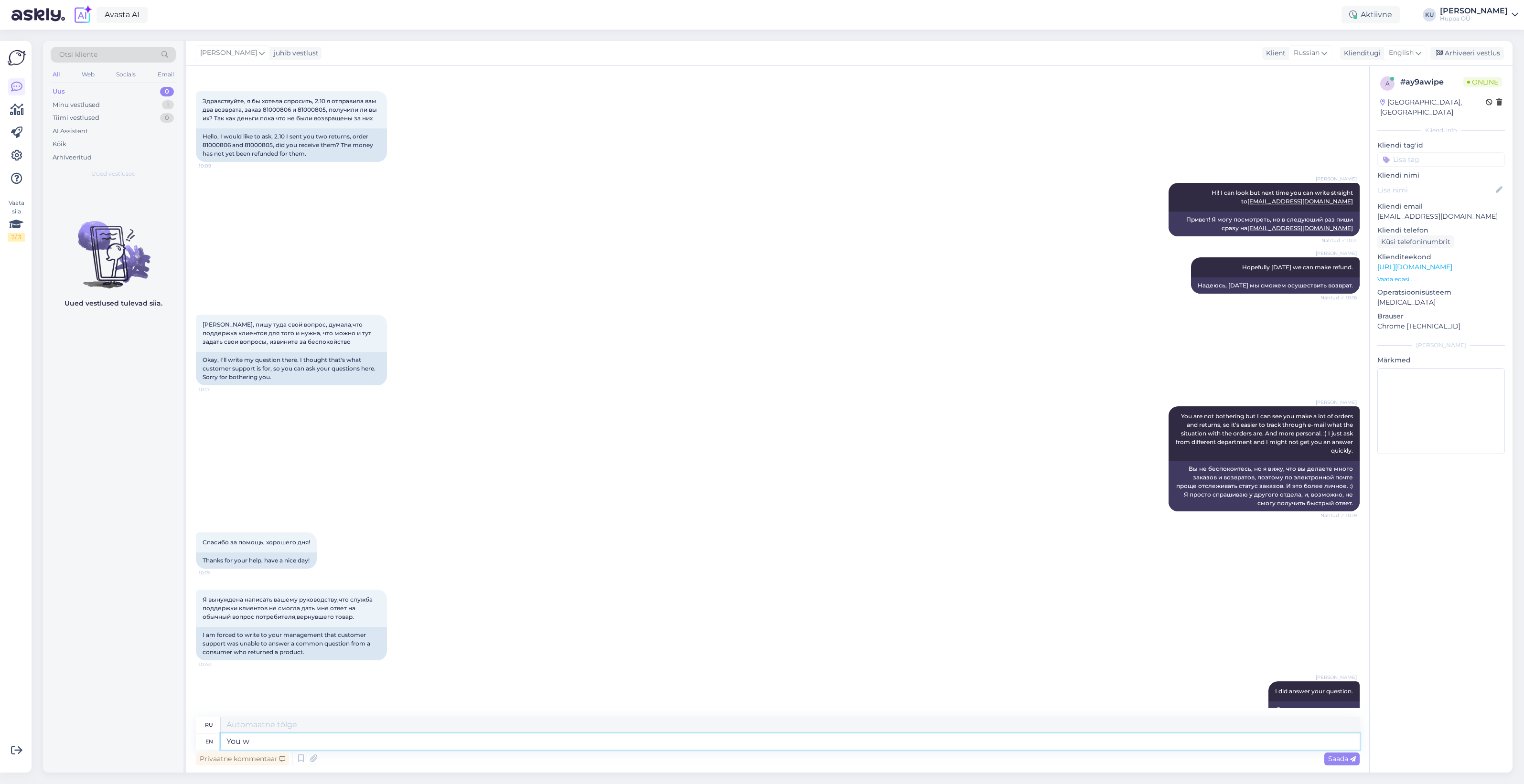
type textarea "You wi"
type textarea "Ты"
type textarea "You will"
type textarea "Вы будете"
type textarea "You will hopefully ge"
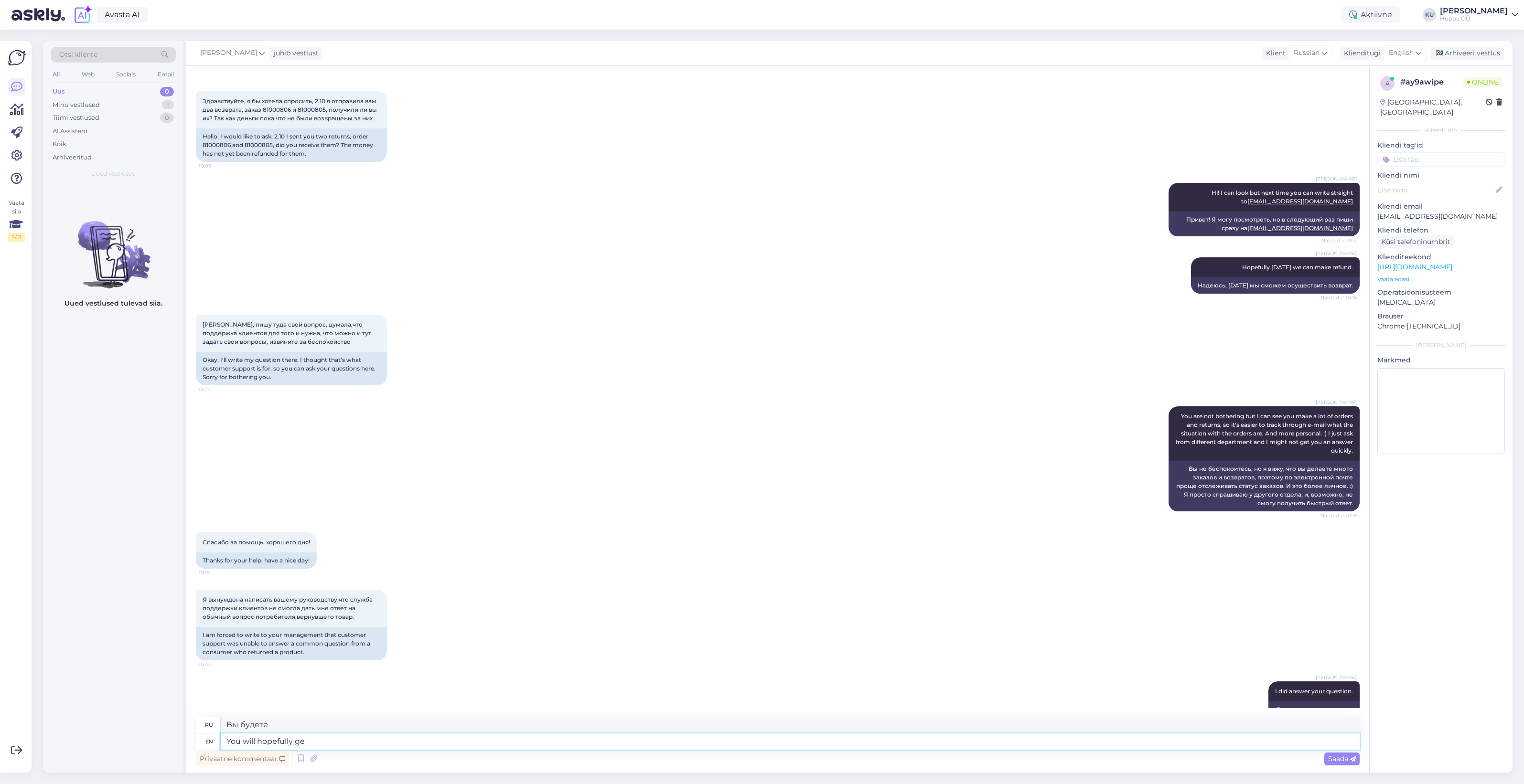
type textarea "Вы, надеюсь,"
type textarea "You will hopefully get"
type textarea "Надеюсь, вы получите"
type textarea "You will hopefully get refunded t"
type textarea "Надеюсь, вам вернут деньги."
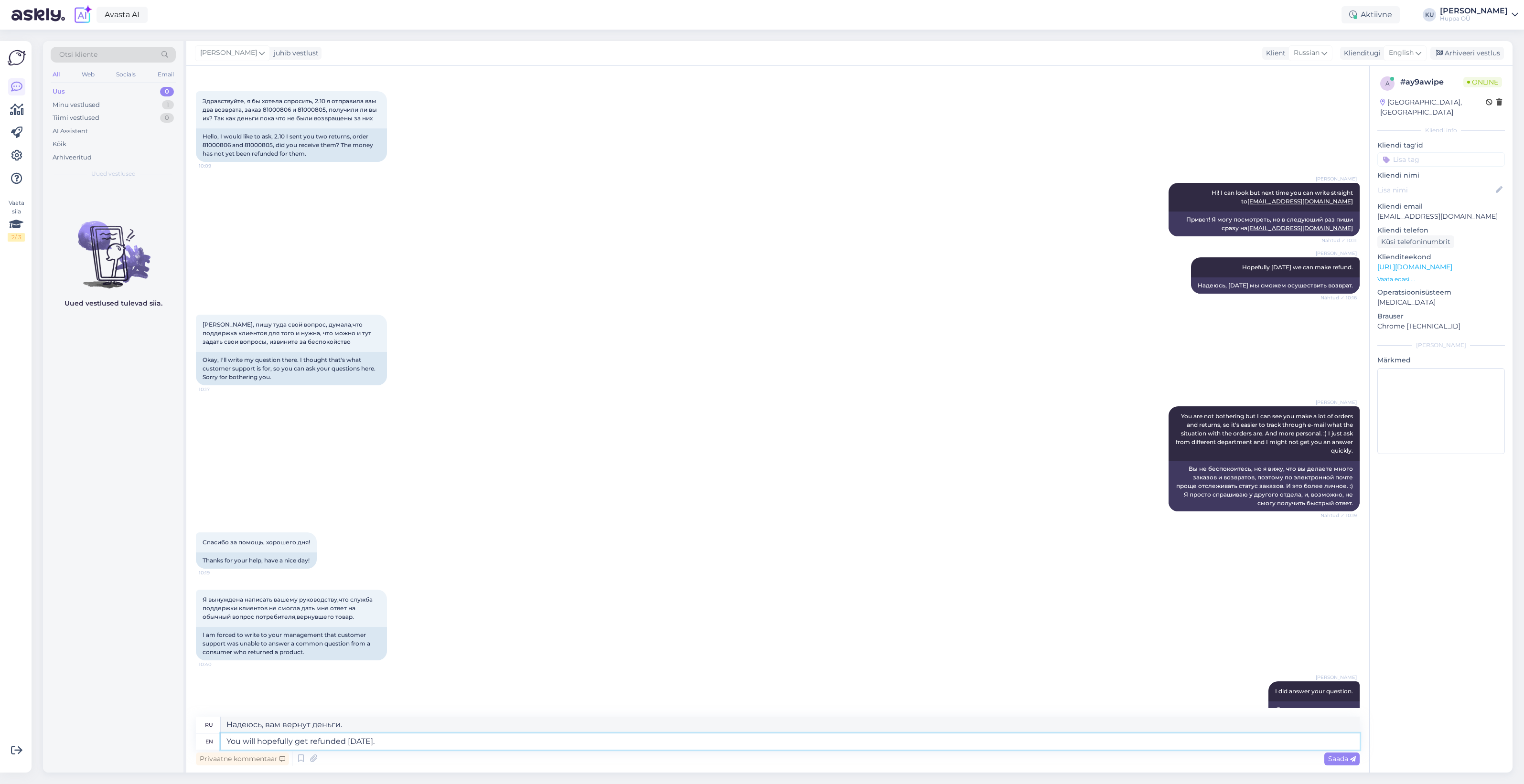
type textarea "You will hopefully get refunded [DATE]. T"
type textarea "Надеемся, [DATE] вам вернут деньги."
type textarea "You will hopefully get refunded [DATE]. That's th"
type textarea "Надеюсь, вам вернут деньги [DATE]."
type textarea "You will hopefully get refunded [DATE]. That's the answer f"
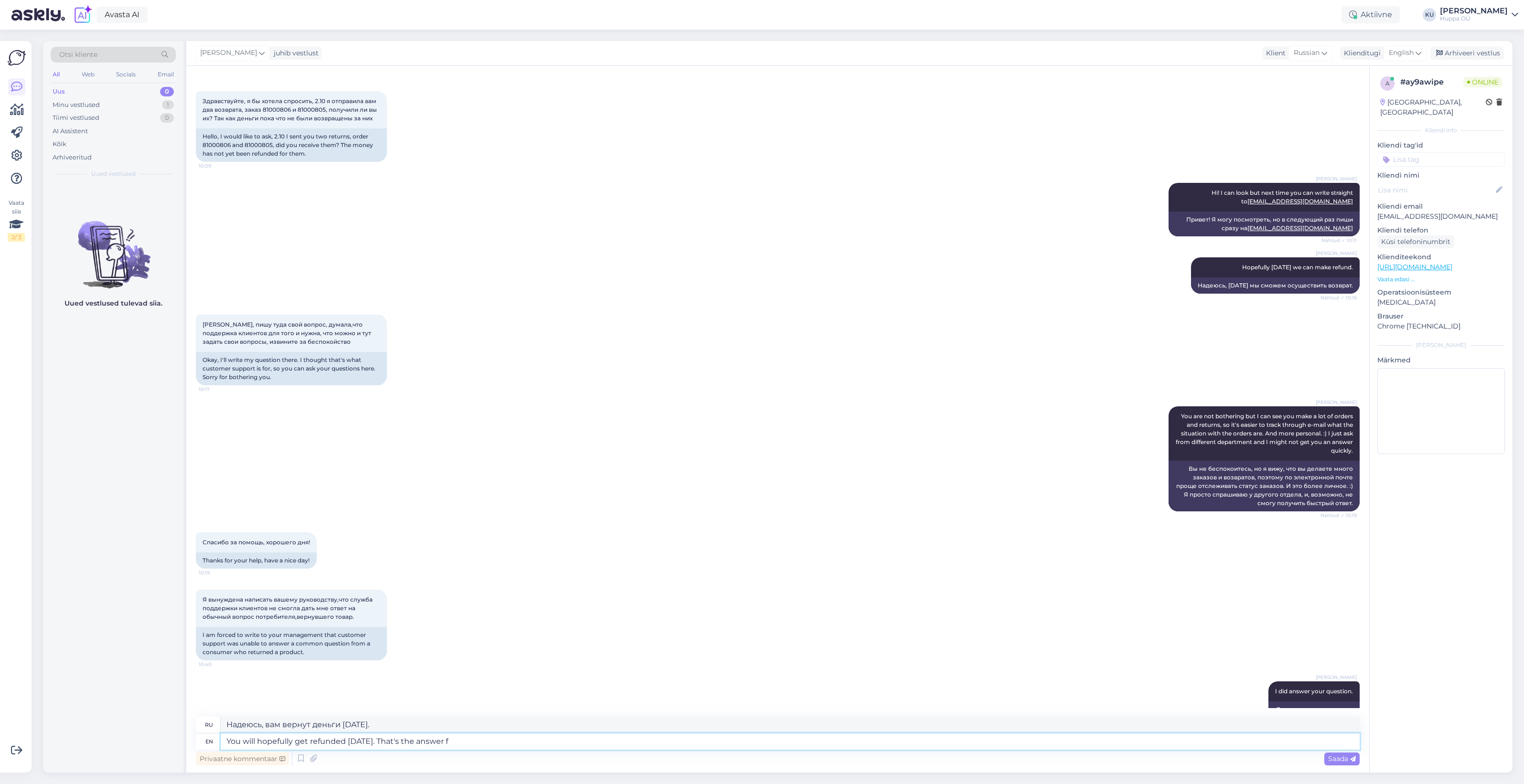
type textarea "Надеюсь, вам вернут деньги [DATE]. Вот и ответ."
type textarea "You will hopefully get refunded [DATE]. That's the answer from"
type textarea "Надеемся, вам вернут деньги [DATE]. Вот ответ от"
click at [480, 741] on textarea "You will hopefully get refunded [DATE]. That's the answer from" at bounding box center [790, 741] width 1139 height 16
type textarea "You will hopefully get refunded [DATE]. That's the answer from accounting."
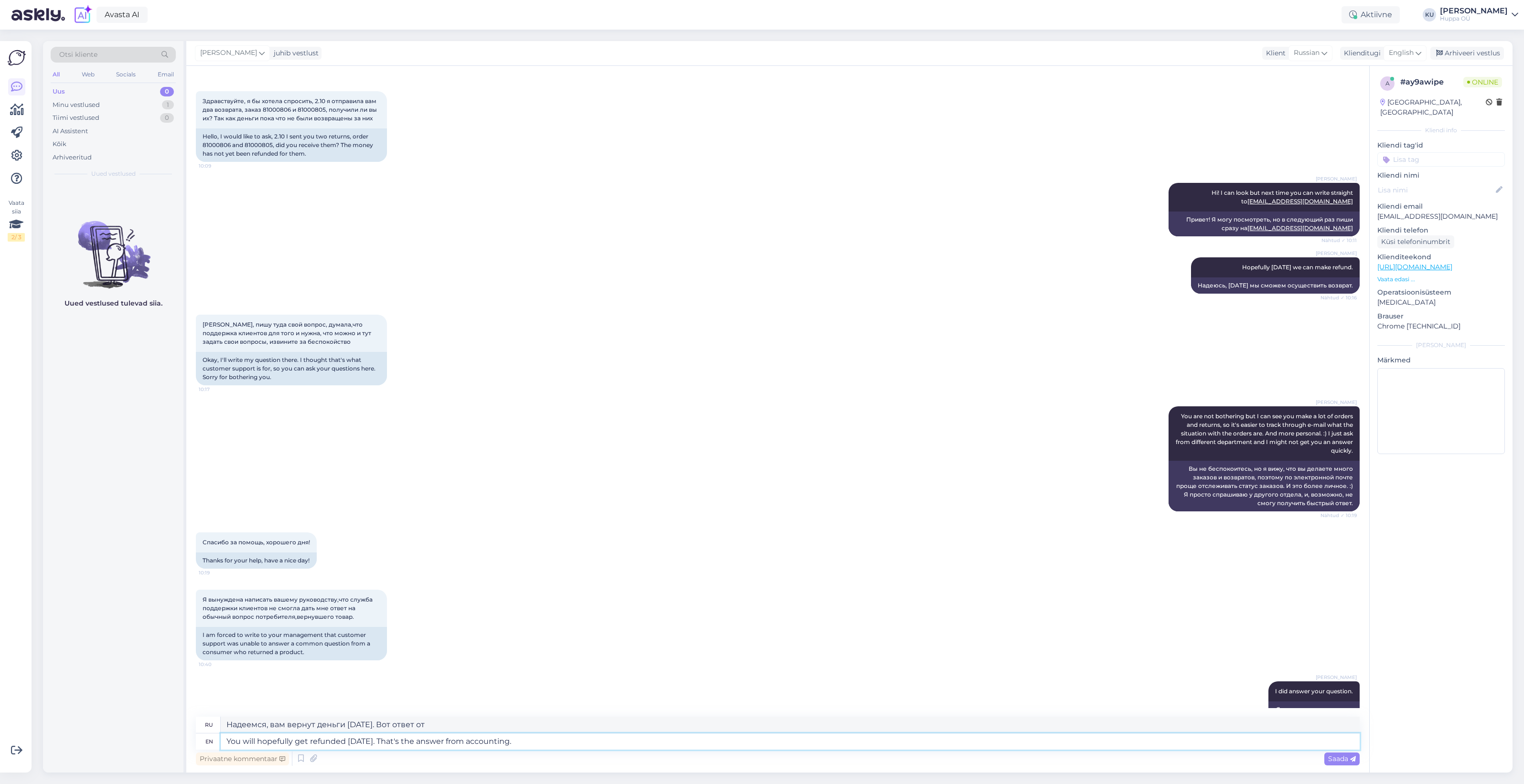
type textarea "Надеемся, вам вернут деньги [DATE]. Это ответ от бухгалтерии."
type textarea "You will hopefully get refunded [DATE]. That's the answer from accounting."
click at [1339, 755] on span "Saada" at bounding box center [1342, 759] width 28 height 9
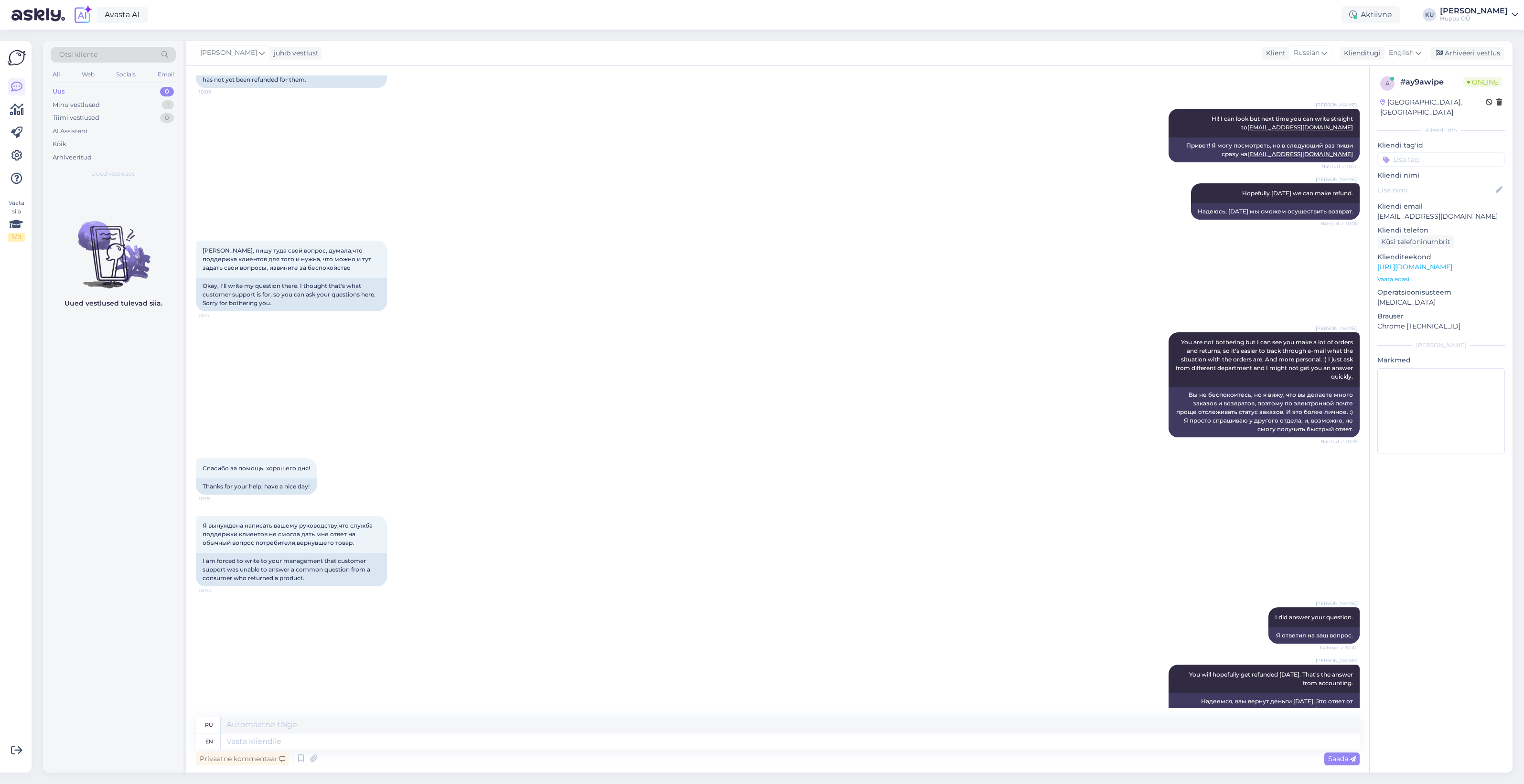
scroll to position [4381, 0]
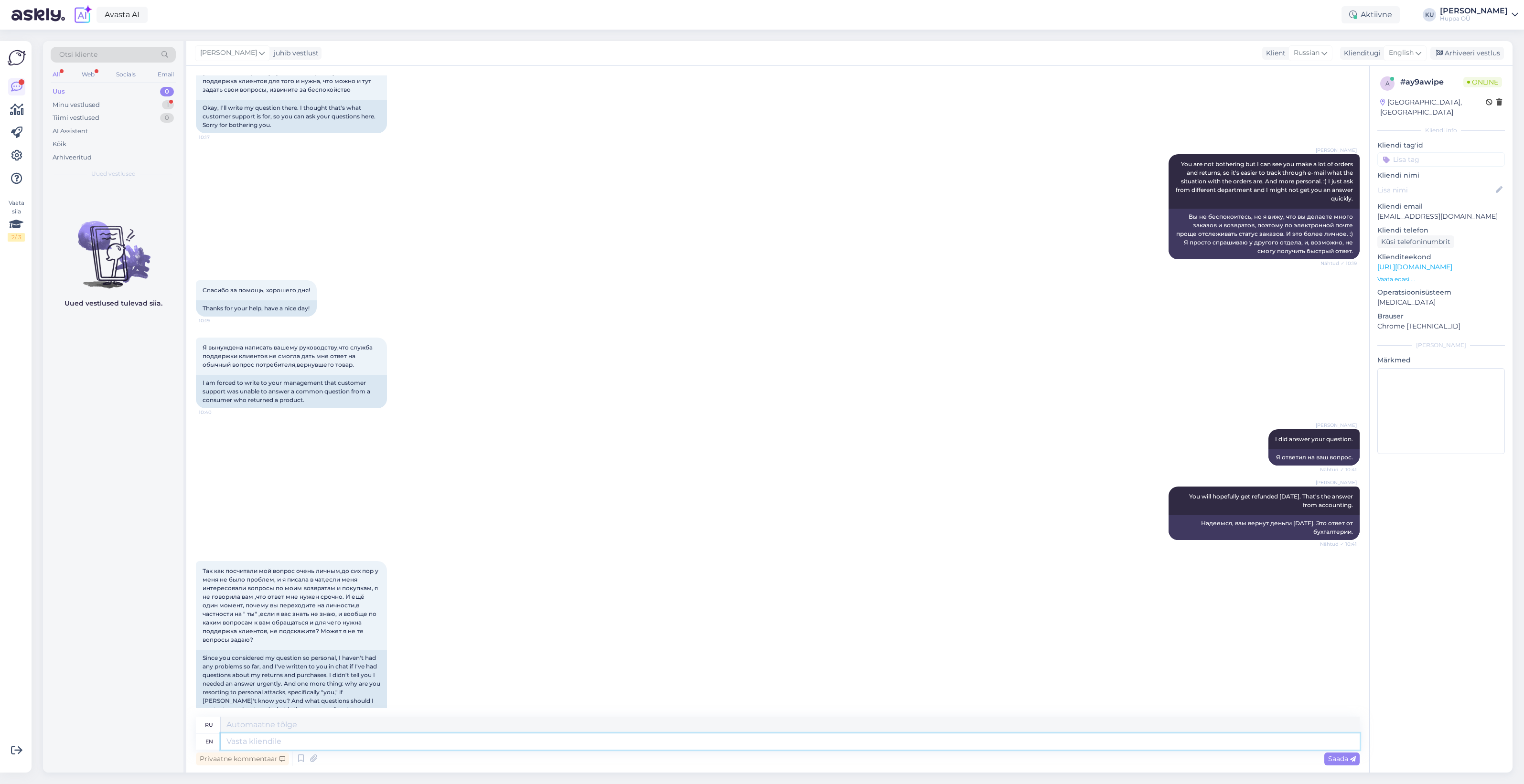
click at [295, 743] on textarea at bounding box center [790, 741] width 1139 height 16
type textarea "I'm s"
type textarea "[PERSON_NAME]"
type textarea "I'm sorry y"
type textarea "Мне жаль"
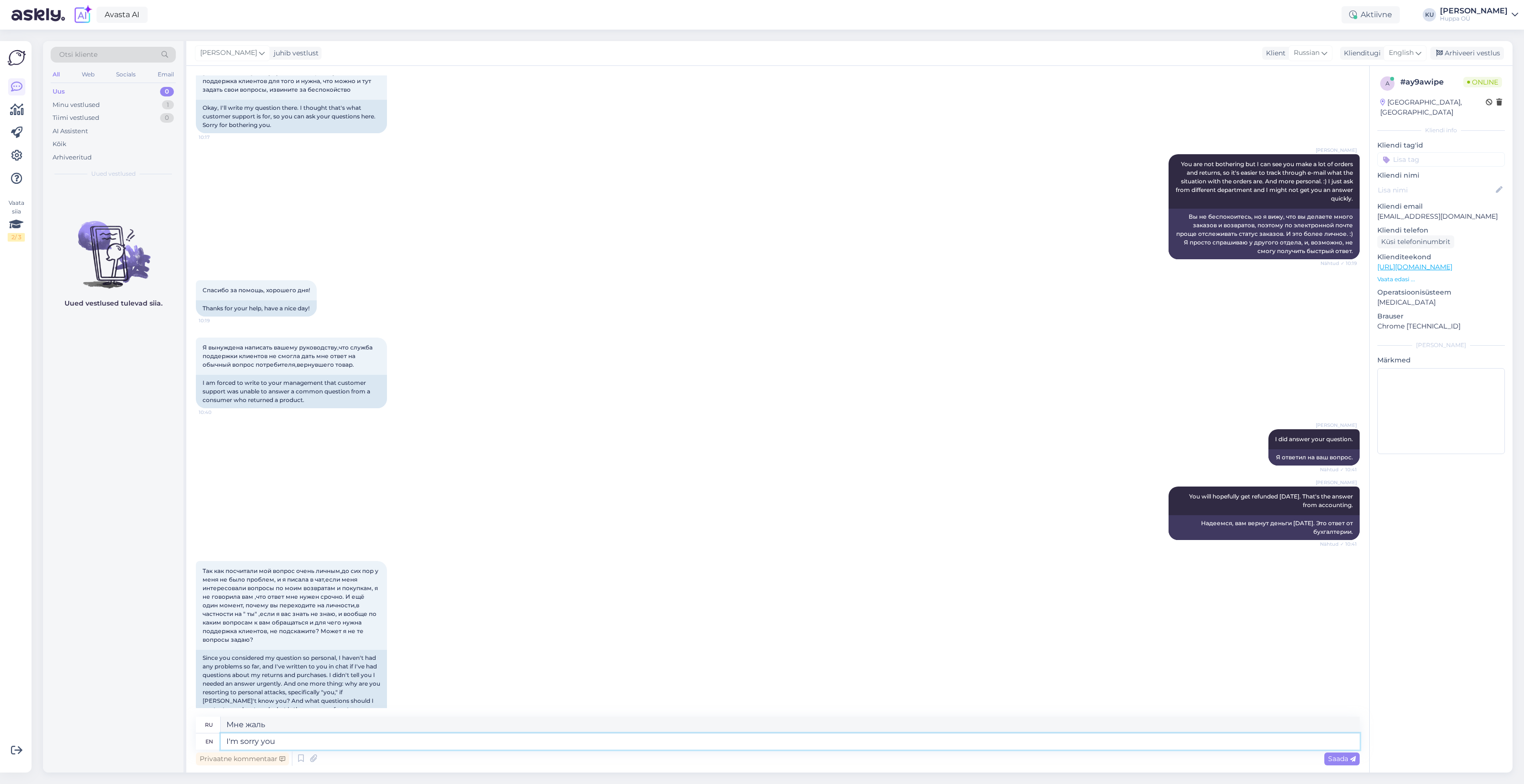
type textarea "I'm sorry you f"
type textarea "Мне жаль, что ты"
type textarea "I'm sorry you feel th"
type textarea "Мне жаль, что ты чувствуешь"
type textarea "I'm sorry you feel that w"
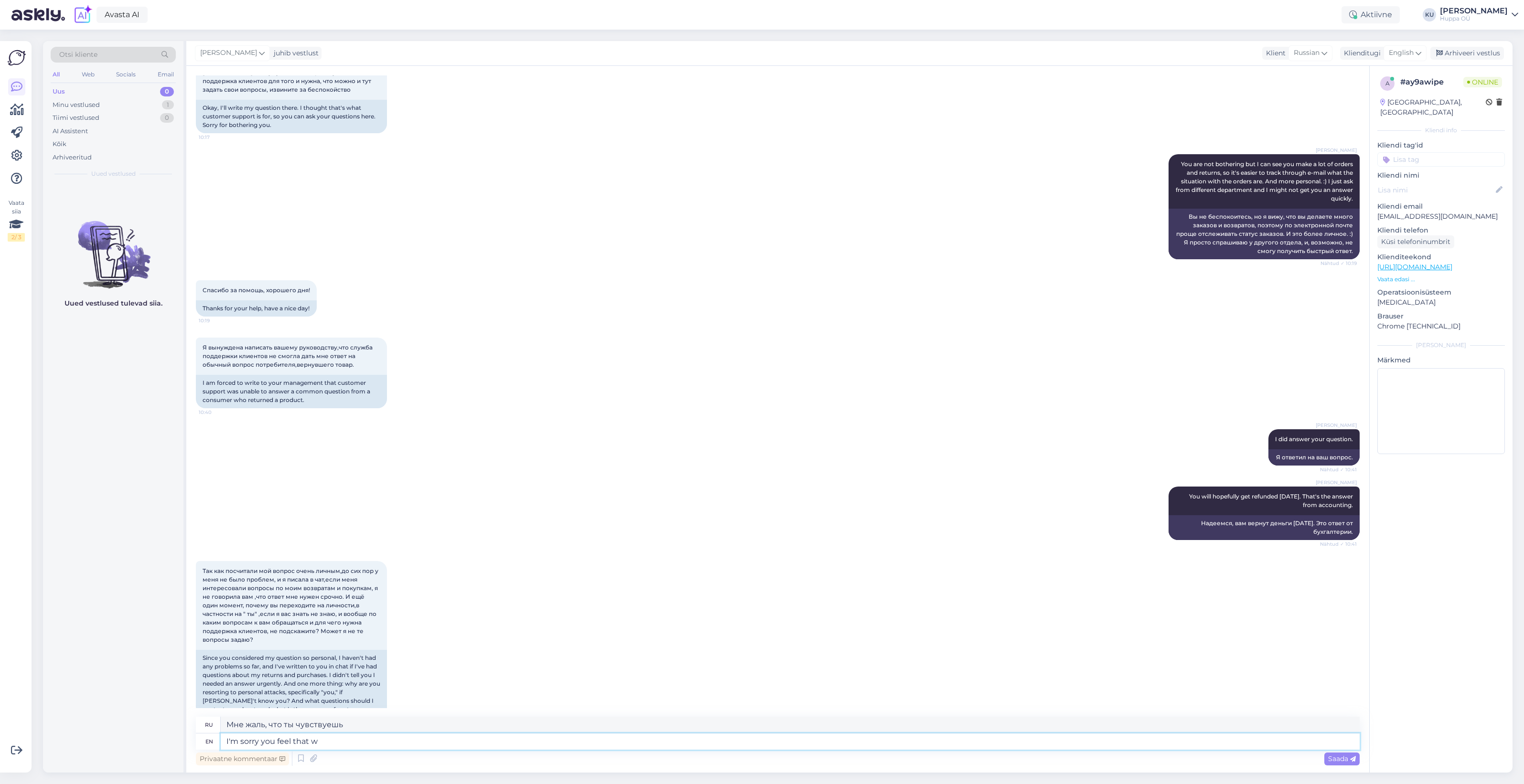
type textarea "Мне жаль, что ты так считаешь."
type textarea "I'm sorry you feel that way."
type textarea "Мне жаль, что вы так считаете."
type textarea "I'm sorry you feel that way. No p"
type textarea "Мне жаль, что ты так думаешь. Нет."
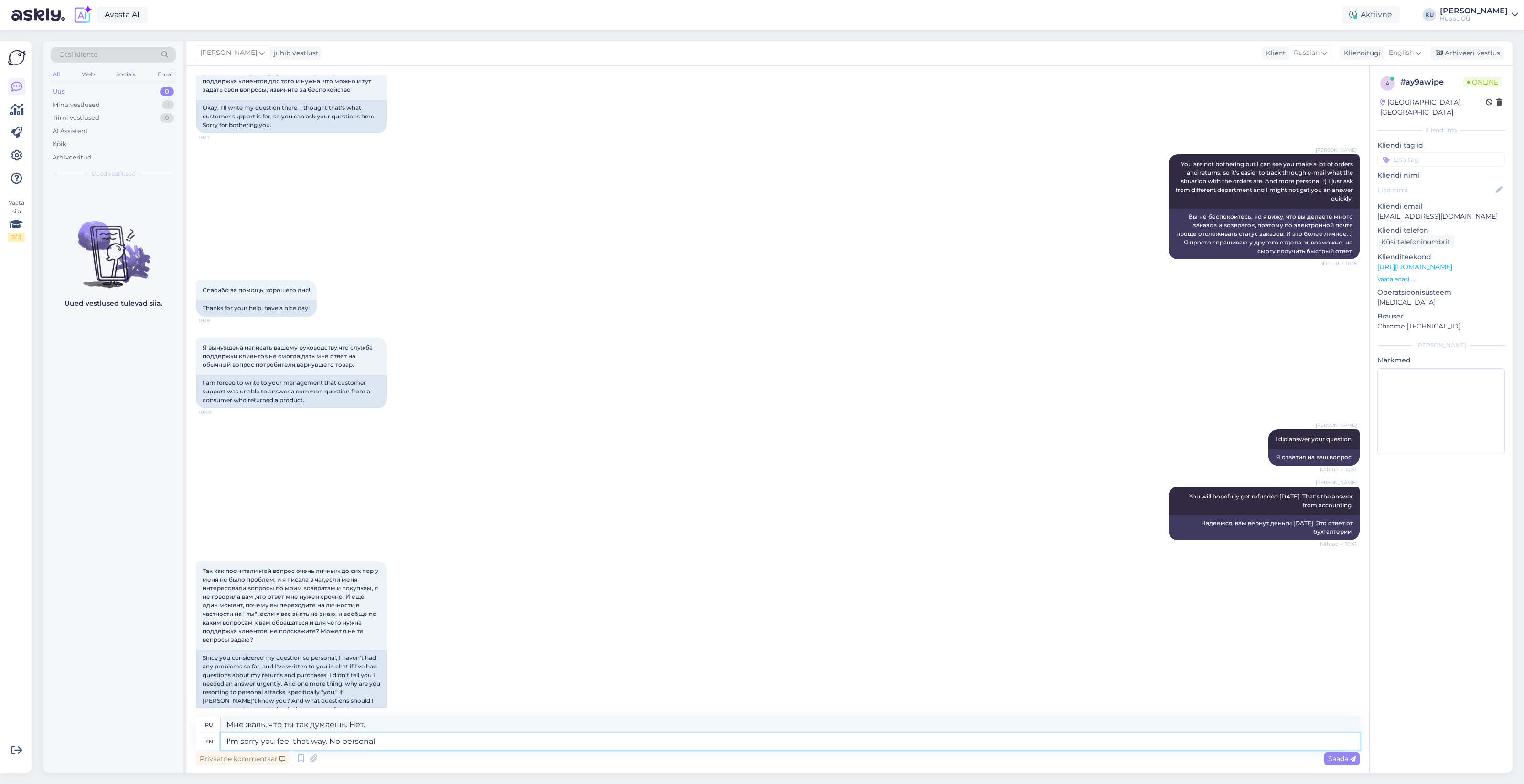
type textarea "I'm sorry you feel that way. No personal a"
type textarea "Мне жаль, что вы так считаете. Никаких личных обид."
type textarea "I'm sorry you feel that way. No personal attacks."
type textarea "Мне жаль, что вы так считаете. Никаких личных нападок."
type textarea "I'm sorry you feel that way. No personal attacks. I"
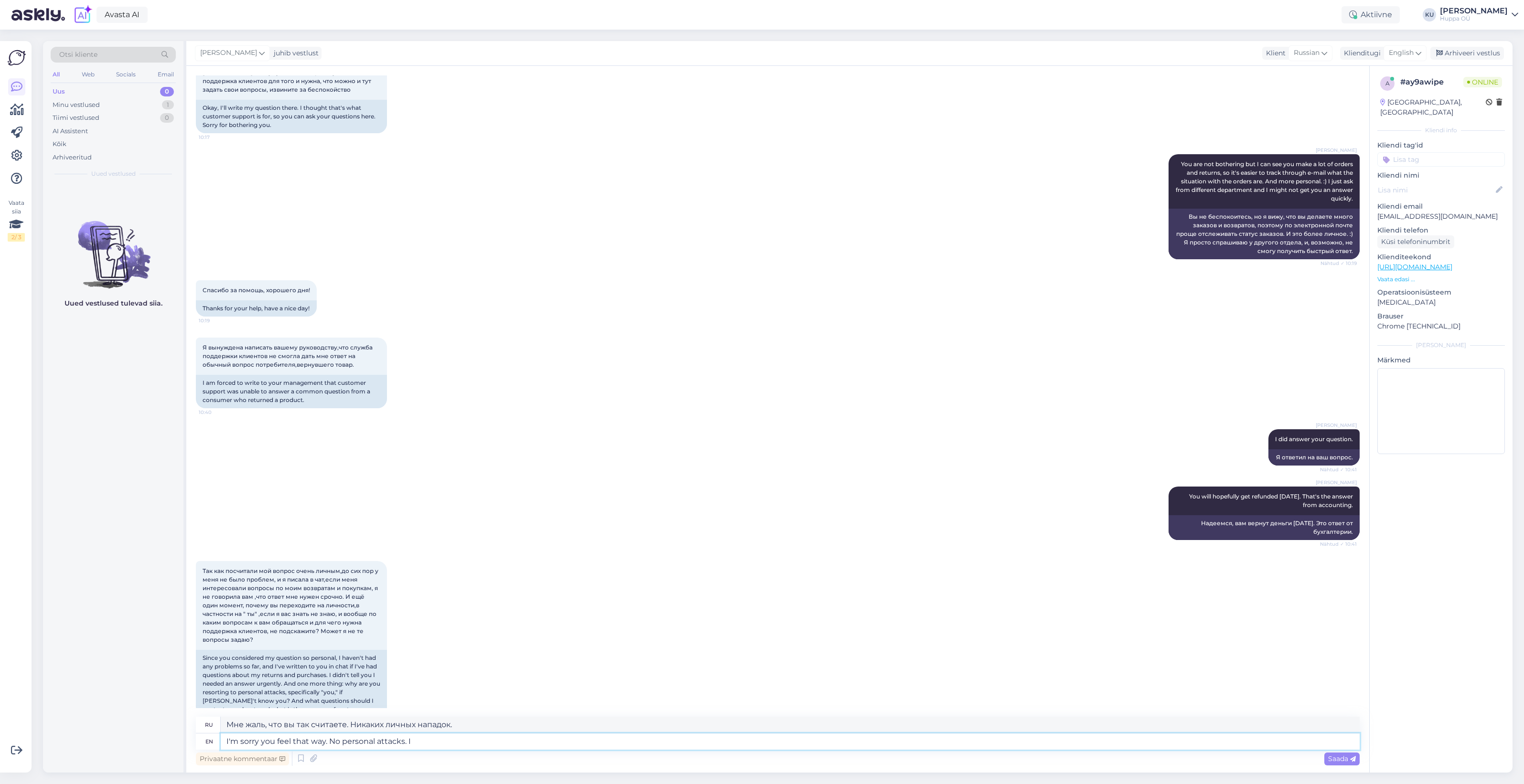
type textarea "Мне жаль, что вы так считаете. Никаких личных нападок. Я..."
type textarea "I'm sorry you feel that way. No personal attacks. I just su"
type textarea "Мне жаль, что вы так считаете. Никаких личных нападок. Я просто..."
type textarea "I'm sorry you feel that way. No personal attacks. I just suggested th"
type textarea "Мне жаль, что вы так считаете. Никаких личных нападок. Я просто предложил."
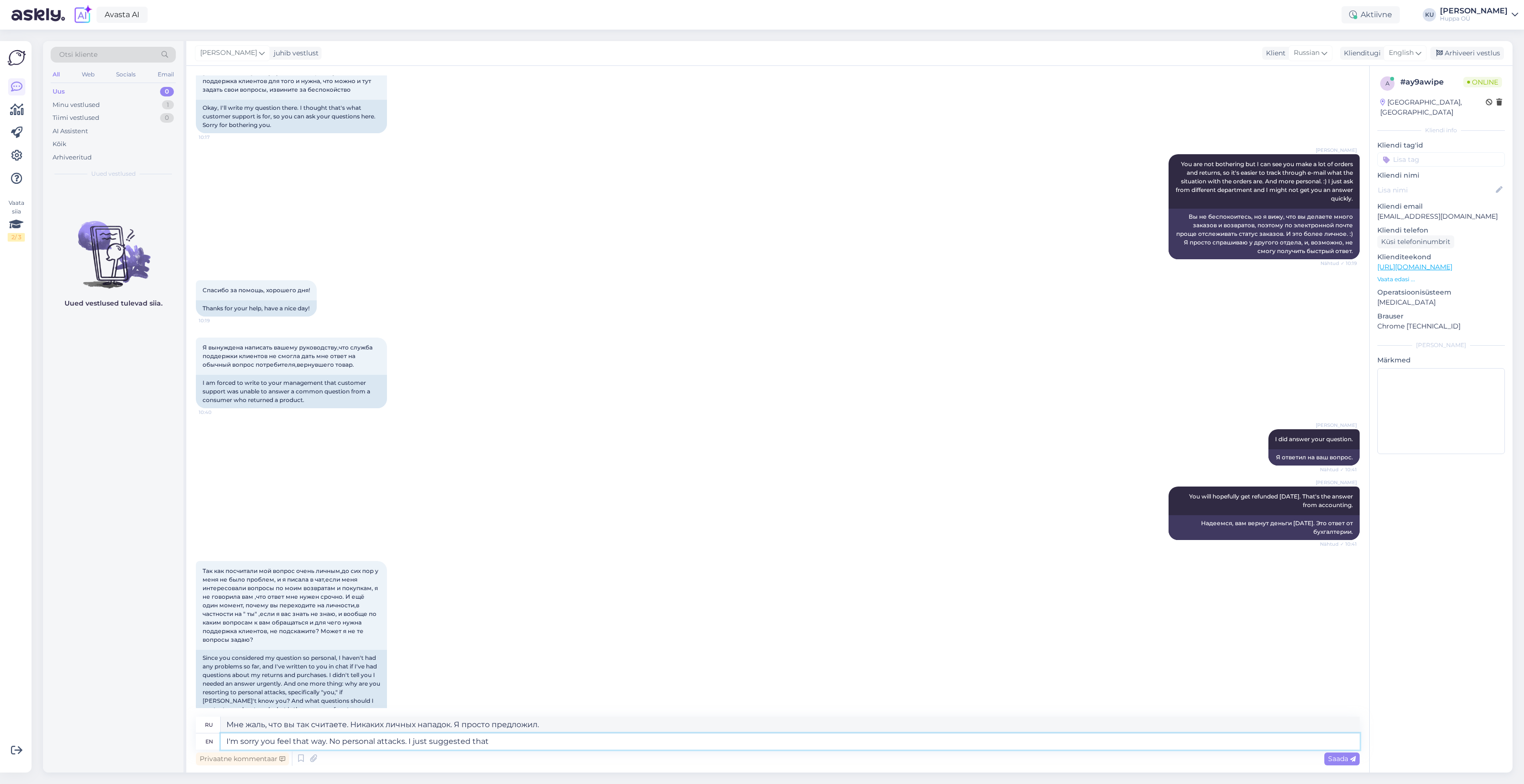
type textarea "I'm sorry you feel that way. No personal attacks. I just suggested that t"
type textarea "Мне жаль, что вы так считаете. Никаких личных нападок. Я просто предположил, что"
type textarea "I'm sorry you feel that way. No personal attacks. I just suggested that through"
type textarea "Мне жаль, что вы так считаете. Никаких личных нападок. Я просто предположил, чт…"
type textarea "I'm sorry you feel that way. No personal attacks. I just suggested that through…"
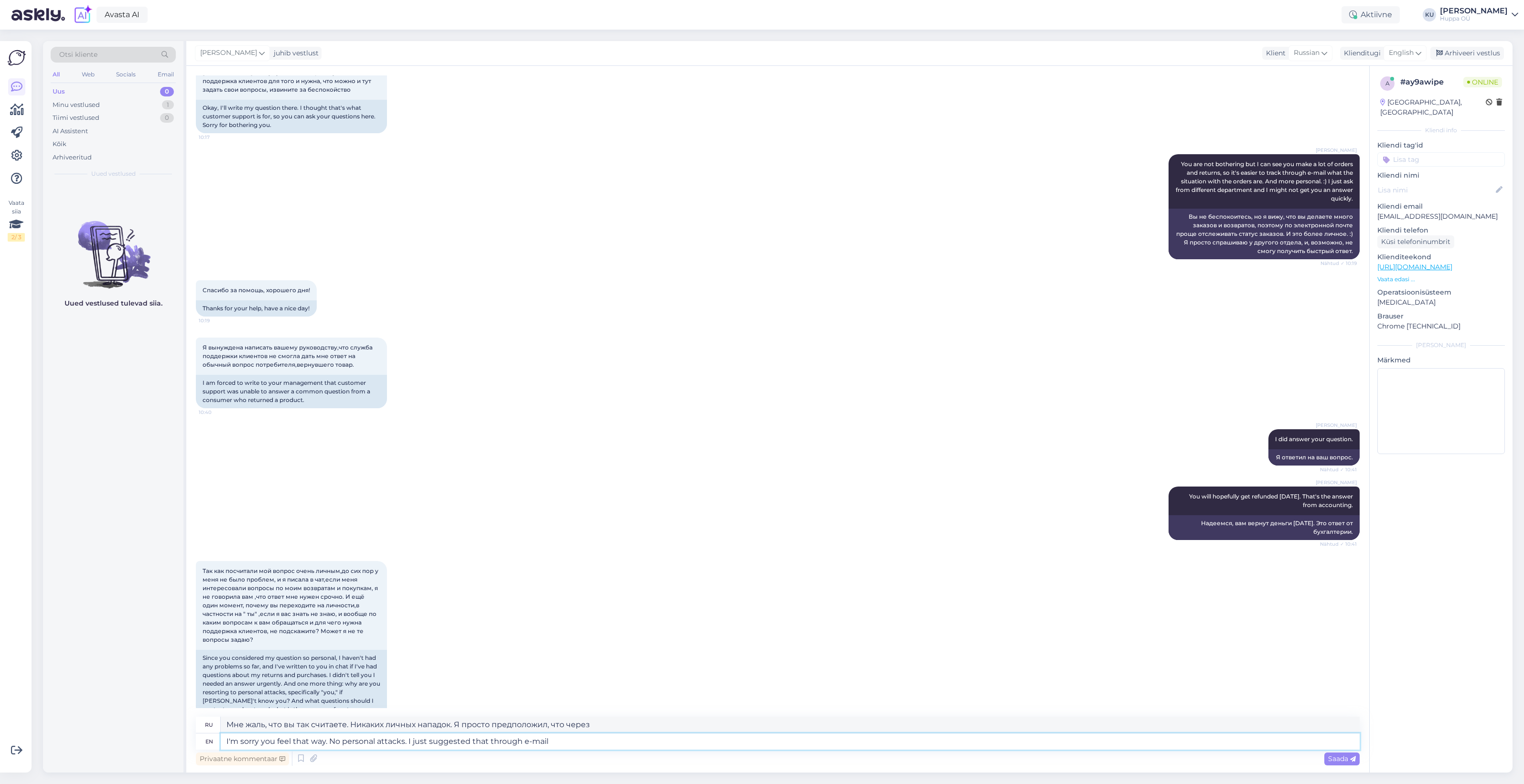
type textarea "Мне жаль, что вы так считаете. Никаких личных нападок. Я просто предложил это п…"
type textarea "I'm sorry you feel that way. No personal attacks. I just suggested that through…"
type textarea "Мне жаль, что вы так считаете. Никаких личных нападок. Я просто предложил по эл…"
type textarea "I'm sorry you feel that way. No personal attacks. I just suggested that through…"
type textarea "Мне жаль, что вы так считаете. Никаких личных нападок. Я просто предположил, чт…"
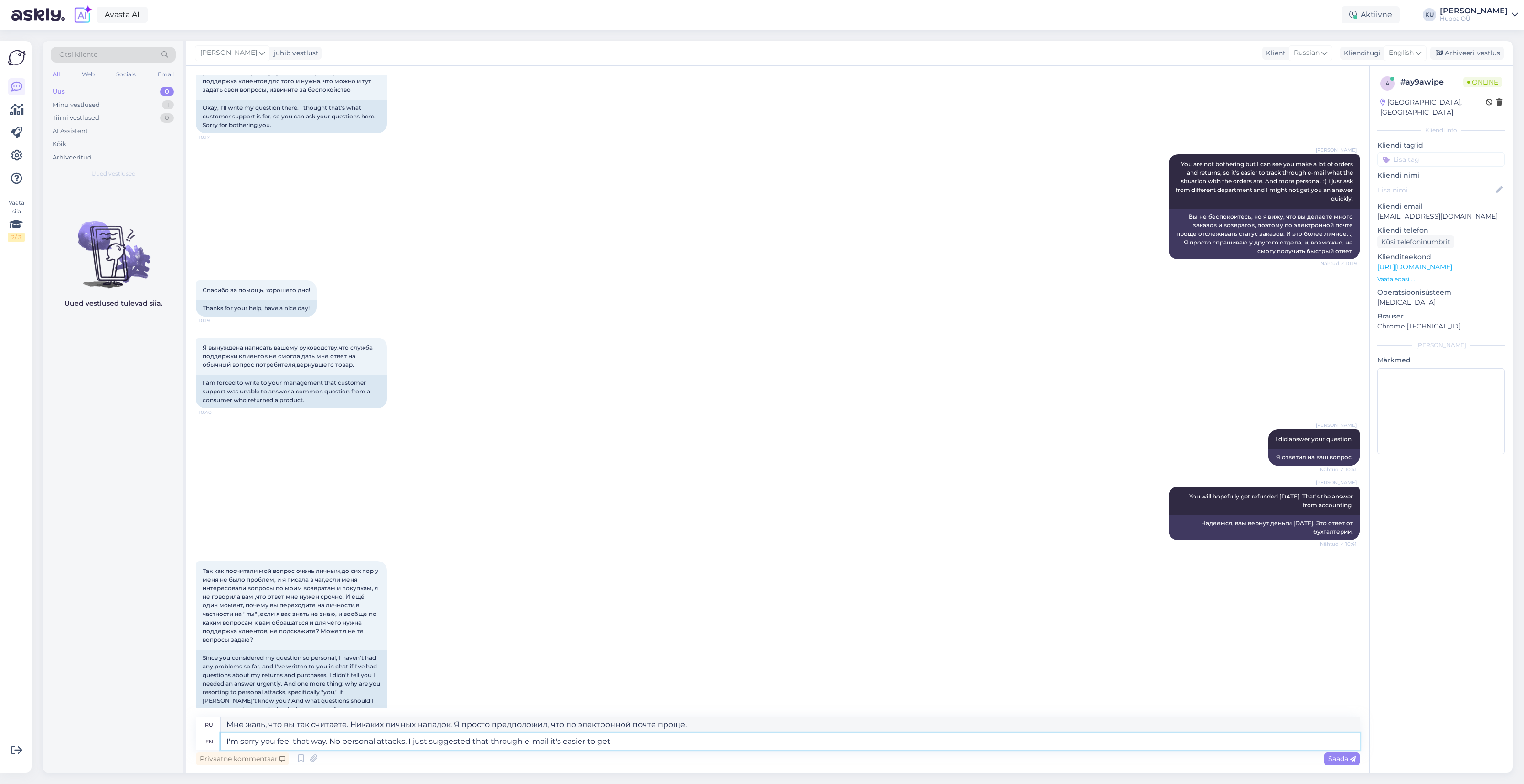
type textarea "I'm sorry you feel that way. No personal attacks. I just suggested that through…"
type textarea "Мне жаль, что вы так считаете. Никаких личных нападок. Я просто предположил, чт…"
type textarea "I'm sorry you feel that way. No personal attacks. I just suggested that through…"
type textarea "Мне жаль, что вы так считаете. Никаких личных нападок. Я просто предположил, чт…"
type textarea "I'm sorry you feel that way. No personal attacks. I just suggested that through…"
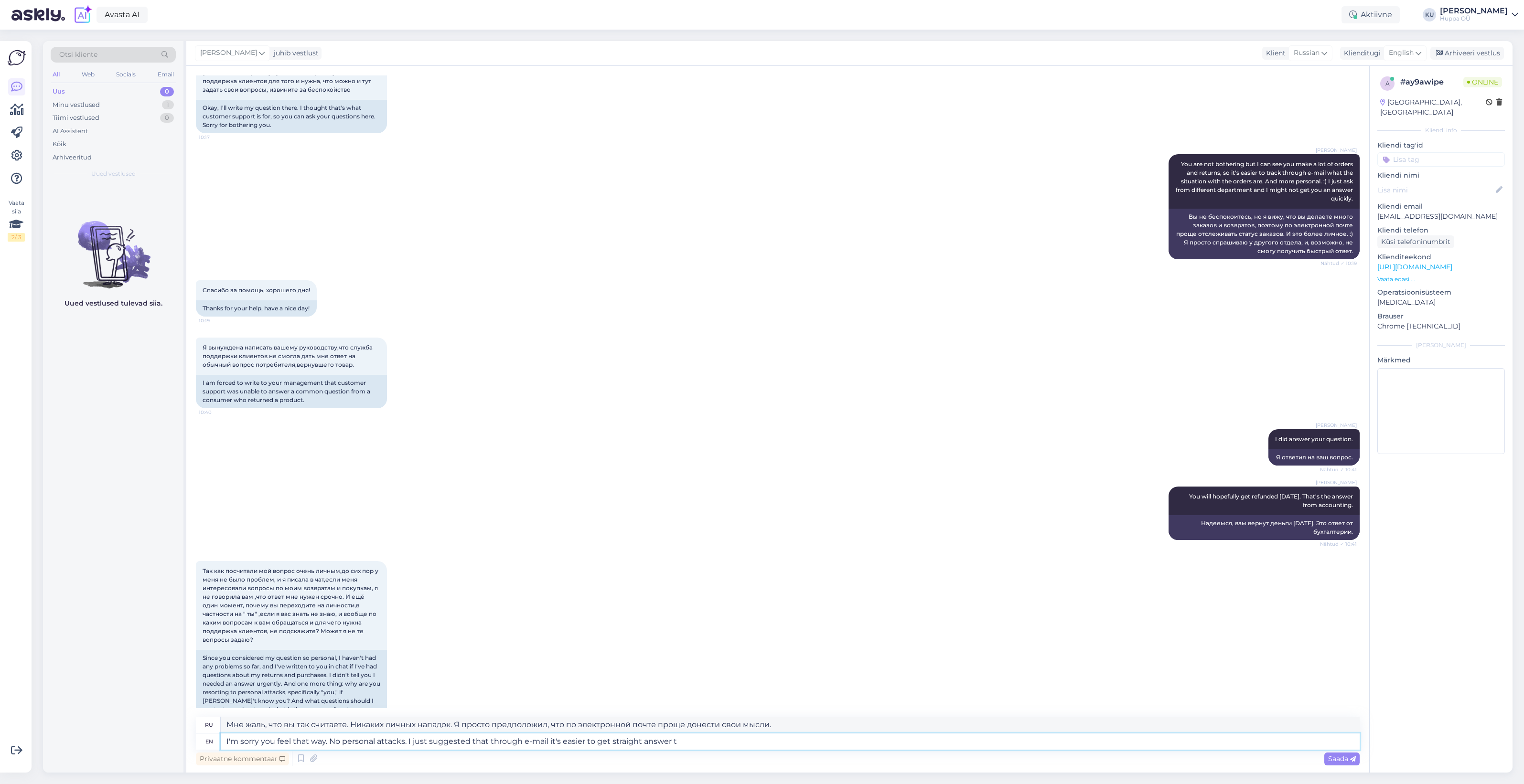
type textarea "Мне жаль, что вы так считаете. Никаких личных нападок. Я просто предположил, чт…"
type textarea "I'm sorry you feel that way. No personal attacks. I just suggested that through…"
type textarea "Мне жаль, что вы так считаете. Никаких личных нападок. Я просто предположил, чт…"
type textarea "I'm sorry you feel that way. No personal attacks. I just suggested that through…"
type textarea "Мне жаль, что вы так считаете. Никаких личных нападок. Я просто предположил, чт…"
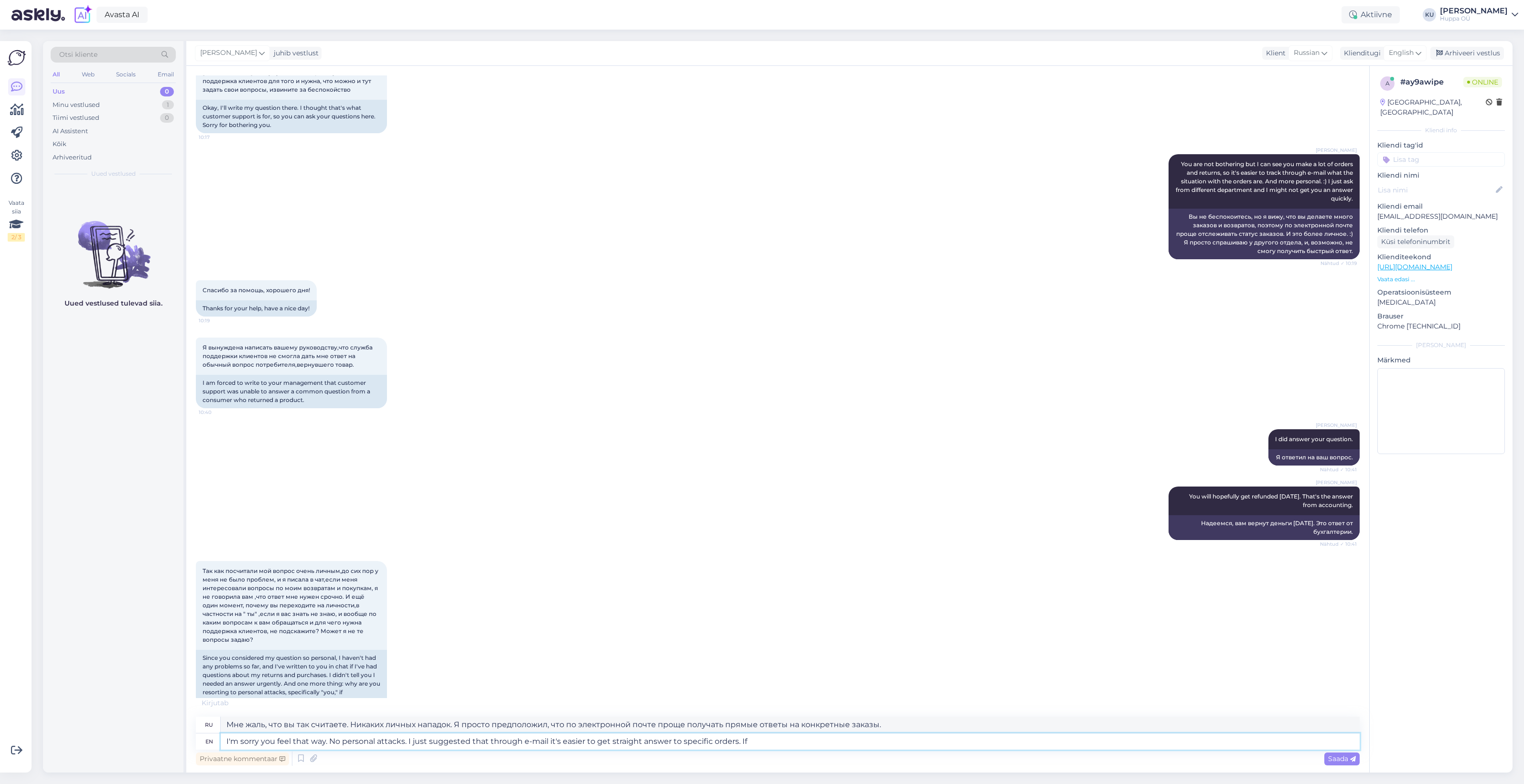
type textarea "I'm sorry you feel that way. No personal attacks. I just suggested that through…"
type textarea "Мне жаль, что вы так считаете. Никаких личных нападок. Я просто предположил, чт…"
type textarea "I'm sorry you feel that way. No personal attacks. I just suggested that through…"
type textarea "Мне жаль, что вы так считаете. Никаких личных нападок. Я просто предположил, чт…"
type textarea "I'm sorry you feel that way. No personal attacks. I just suggested that through…"
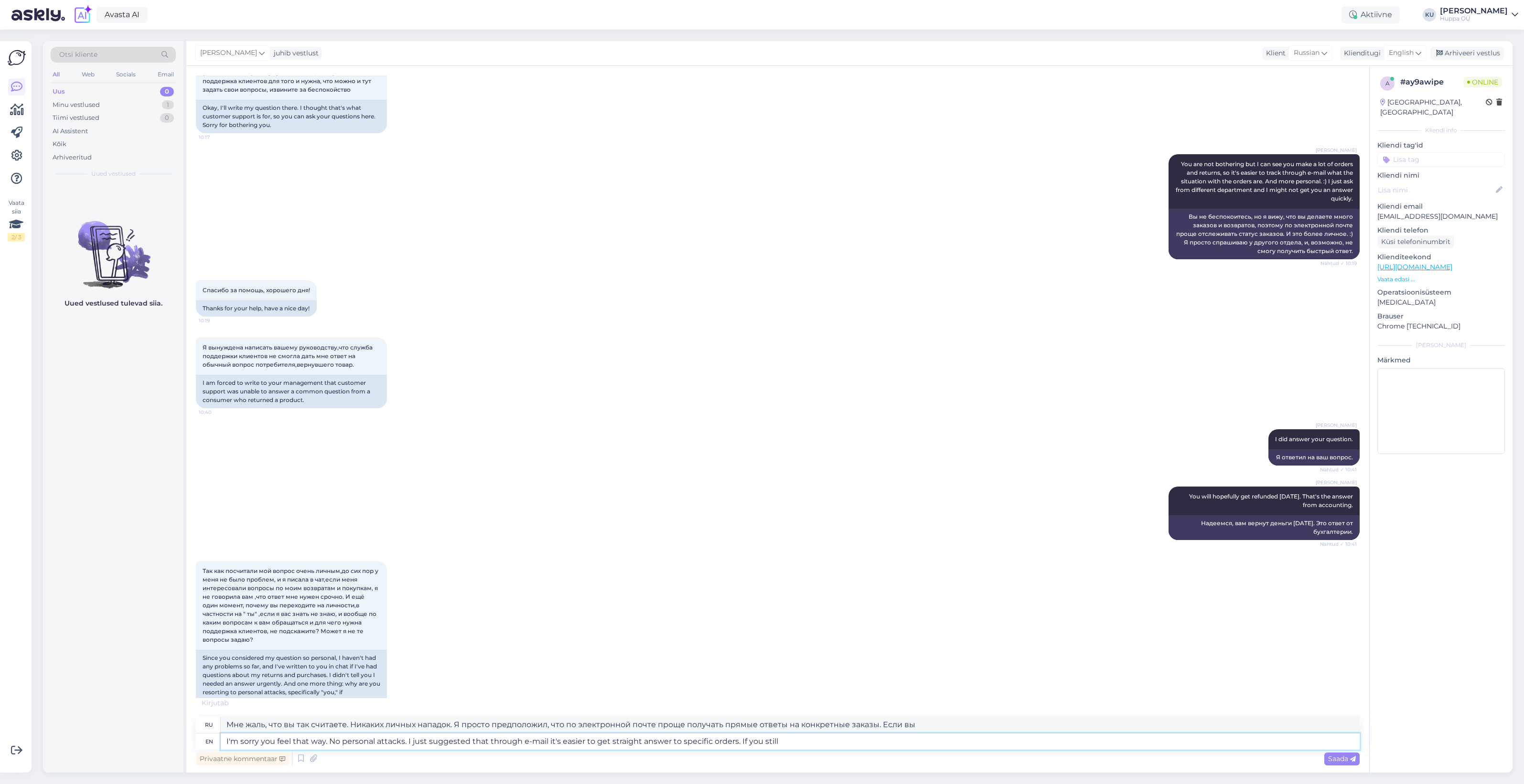
type textarea "Мне жаль, что вы так считаете. Никаких личных нападок. Я просто предположил, чт…"
click at [797, 743] on textarea "I'm sorry you feel that way. No personal attacks. I just suggested that through…" at bounding box center [790, 741] width 1139 height 16
type textarea "I'm sorry you feel that way. No personal attacks. I just suggested that through…"
type textarea "Мне жаль, что вы так считаете. Никаких личных нападок. Я просто предположил, чт…"
type textarea "I'm sorry you feel that way. No personal attacks. I just suggested that through…"
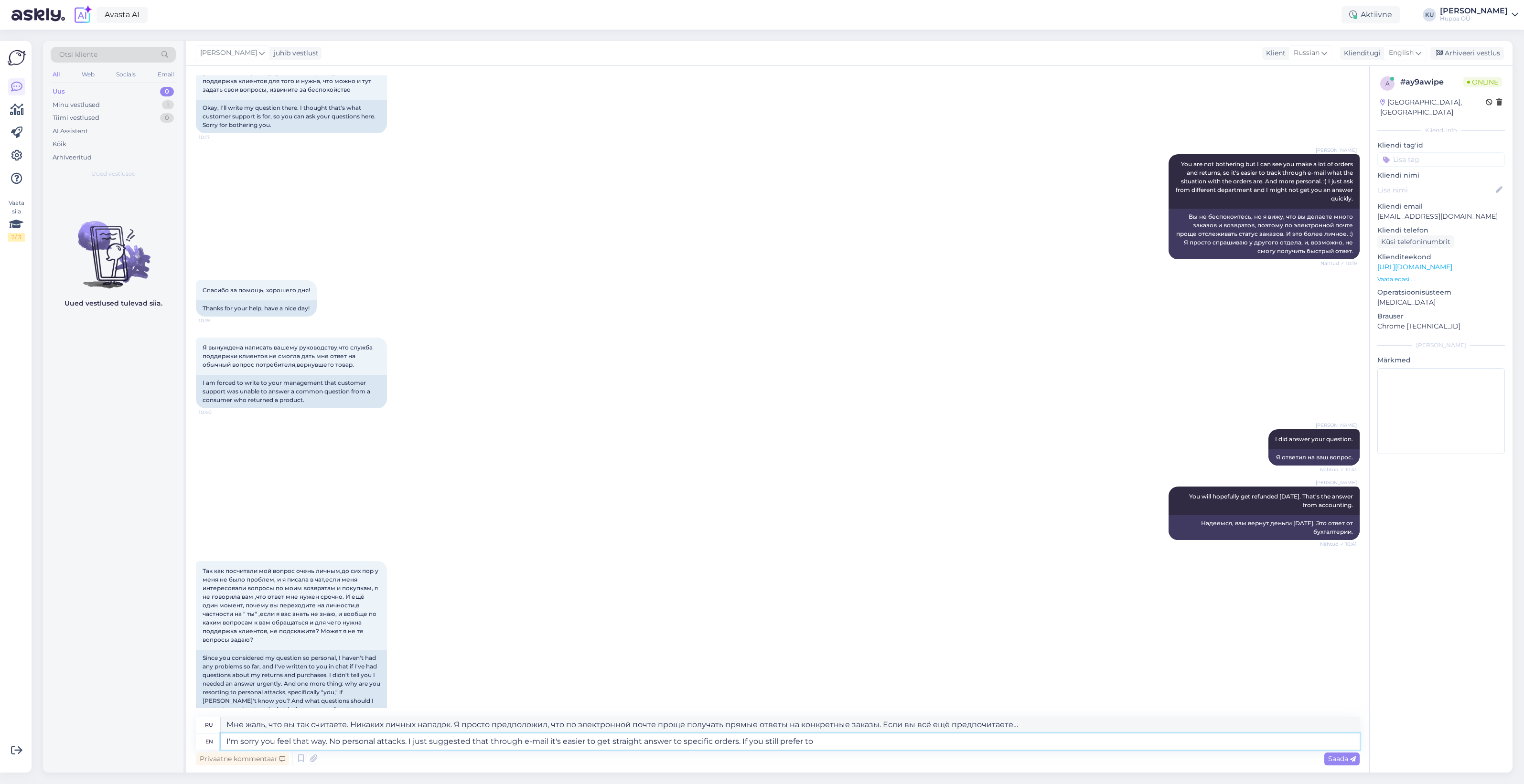
type textarea "Мне жаль, что вы так считаете. Никаких личных нападок. Я просто предположил, чт…"
type textarea "I'm sorry you feel that way. No personal attacks. I just suggested that through…"
type textarea "Мне жаль, что вы так считаете. Никаких личных нападок. Я просто предположил, чт…"
type textarea "I'm sorry you feel that way. No personal attacks. I just suggested that through…"
type textarea "Мне жаль, что вы так считаете. Никаких личных нападок. Я просто предположил, чт…"
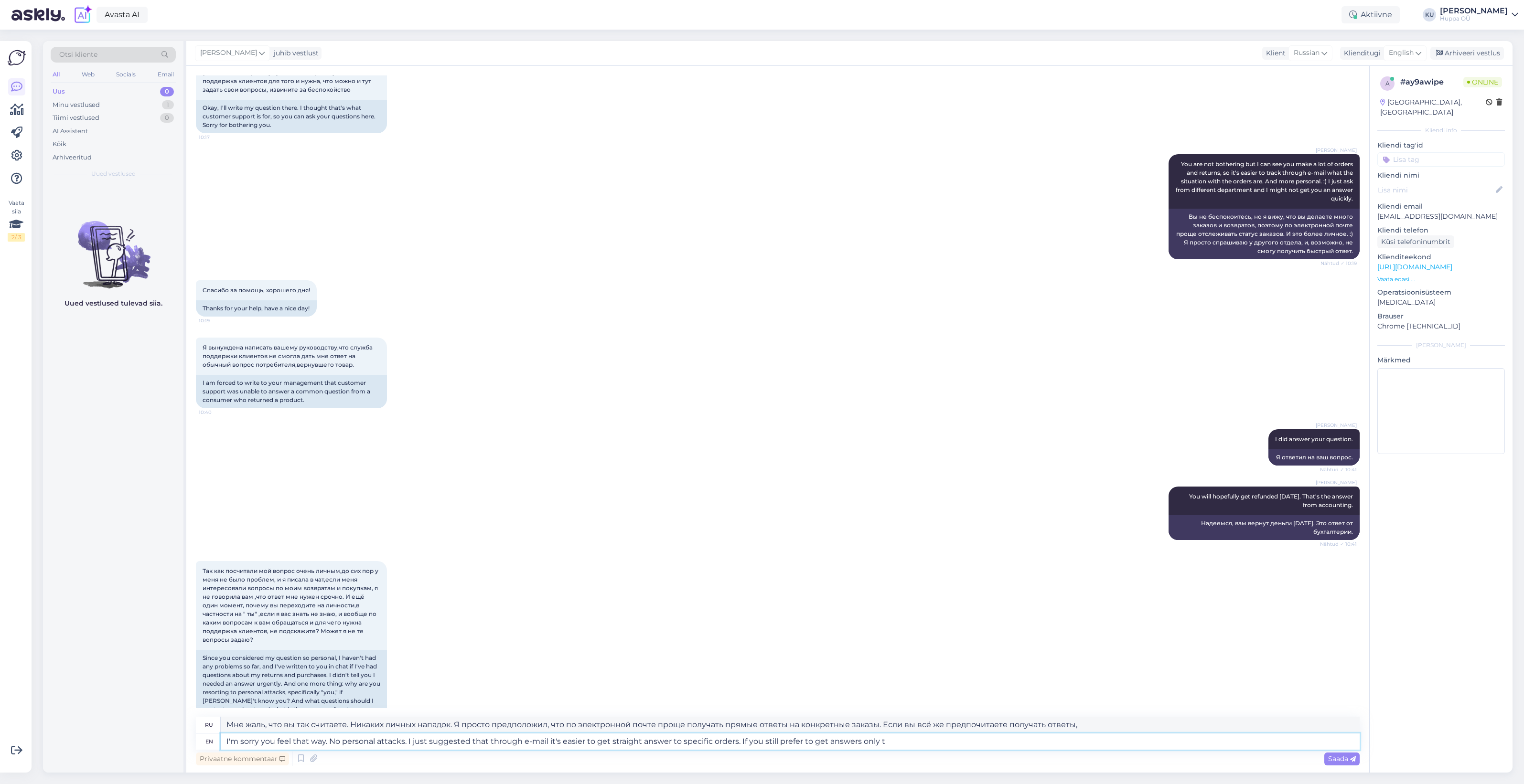
type textarea "I'm sorry you feel that way. No personal attacks. I just suggested that through…"
type textarea "Мне жаль, что вы так считаете. Никаких личных нападок. Я просто предположил, чт…"
type textarea "I'm sorry you feel that way. No personal attacks. I just suggested that through…"
type textarea "Мне жаль, что вы так считаете. Никаких личных нападок. Я просто предположил, чт…"
type textarea "I'm sorry you feel that way. No personal attacks. I just suggested that through…"
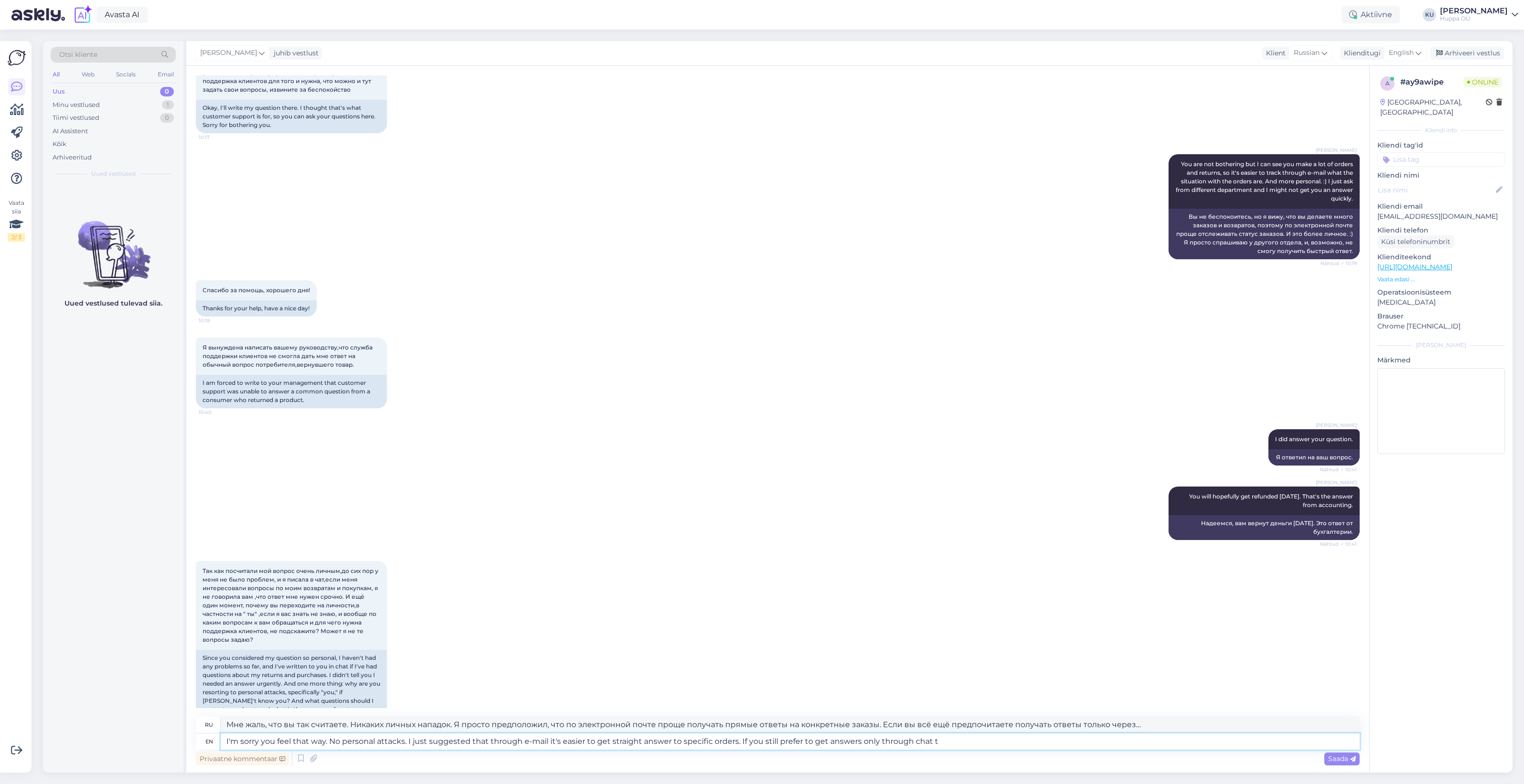
type textarea "Мне жаль, что вы так считаете. Никаких личных нападок. Я просто предположил, чт…"
type textarea "I'm sorry you feel that way. No personal attacks. I just suggested that through…"
type textarea "Мне жаль, что вы так считаете. Никаких личных нападок. Я просто предположил, чт…"
type textarea "I'm sorry you feel that way. No personal attacks. I just suggested that through…"
type textarea "Мне жаль, что вы так считаете. Никаких личных нападок. Я просто предположил, чт…"
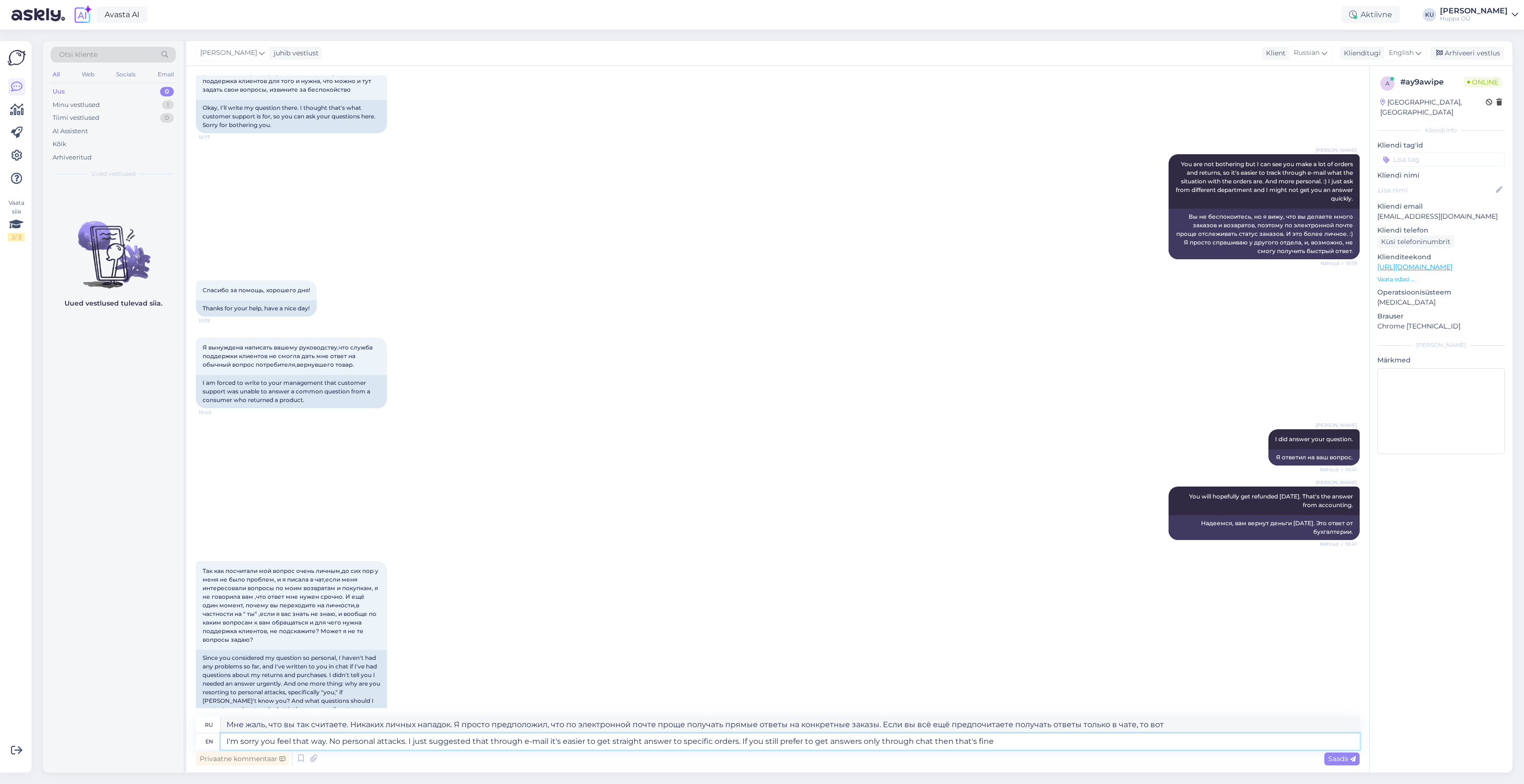
type textarea "I'm sorry you feel that way. No personal attacks. I just suggested that through…"
type textarea "Мне жаль, что вы так считаете. Никаких личных нападок. Я просто предположил, чт…"
type textarea "I'm sorry you feel that way. No personal attacks. I just suggested that through…"
click at [1331, 758] on span "Saada" at bounding box center [1342, 759] width 28 height 9
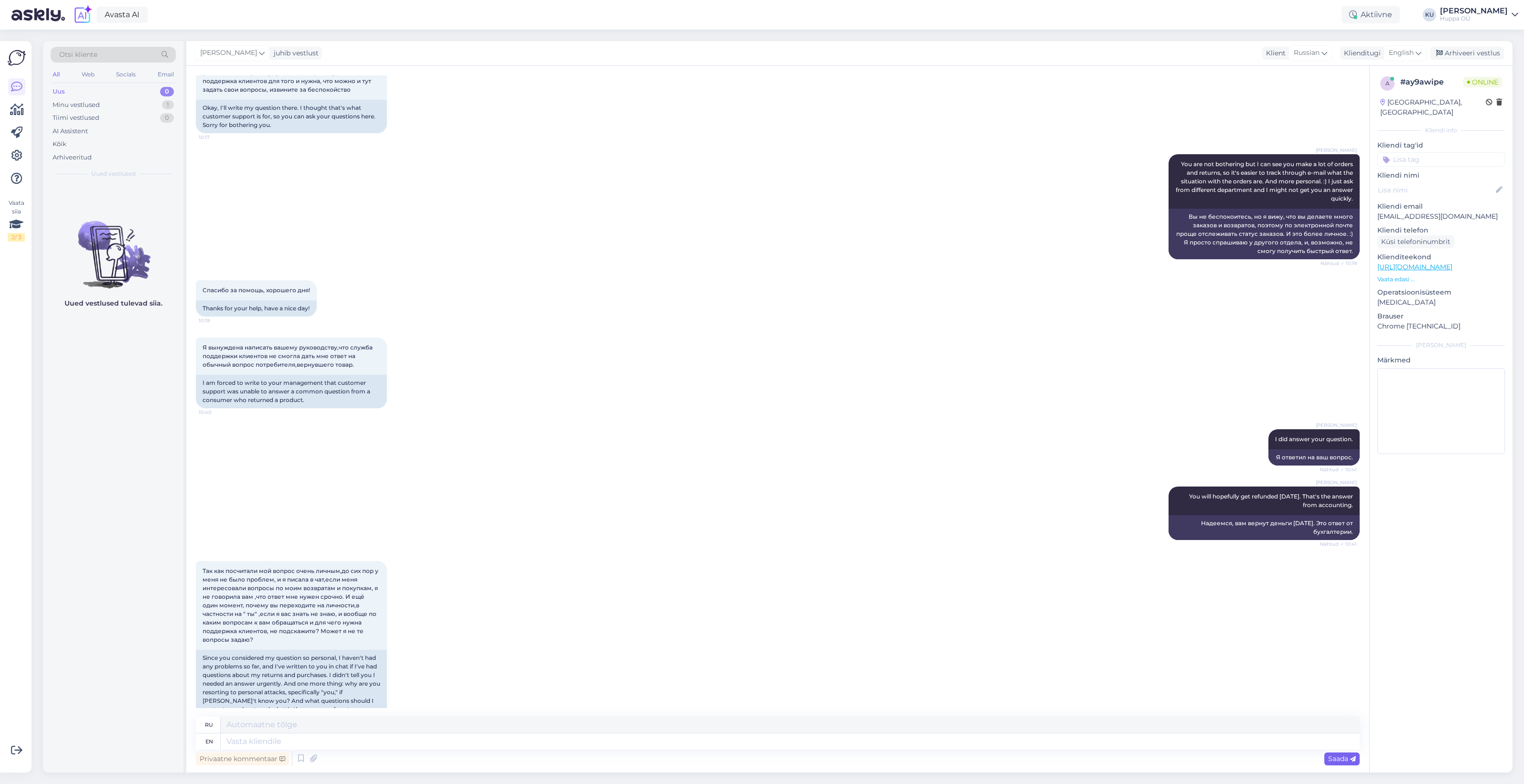
scroll to position [4498, 0]
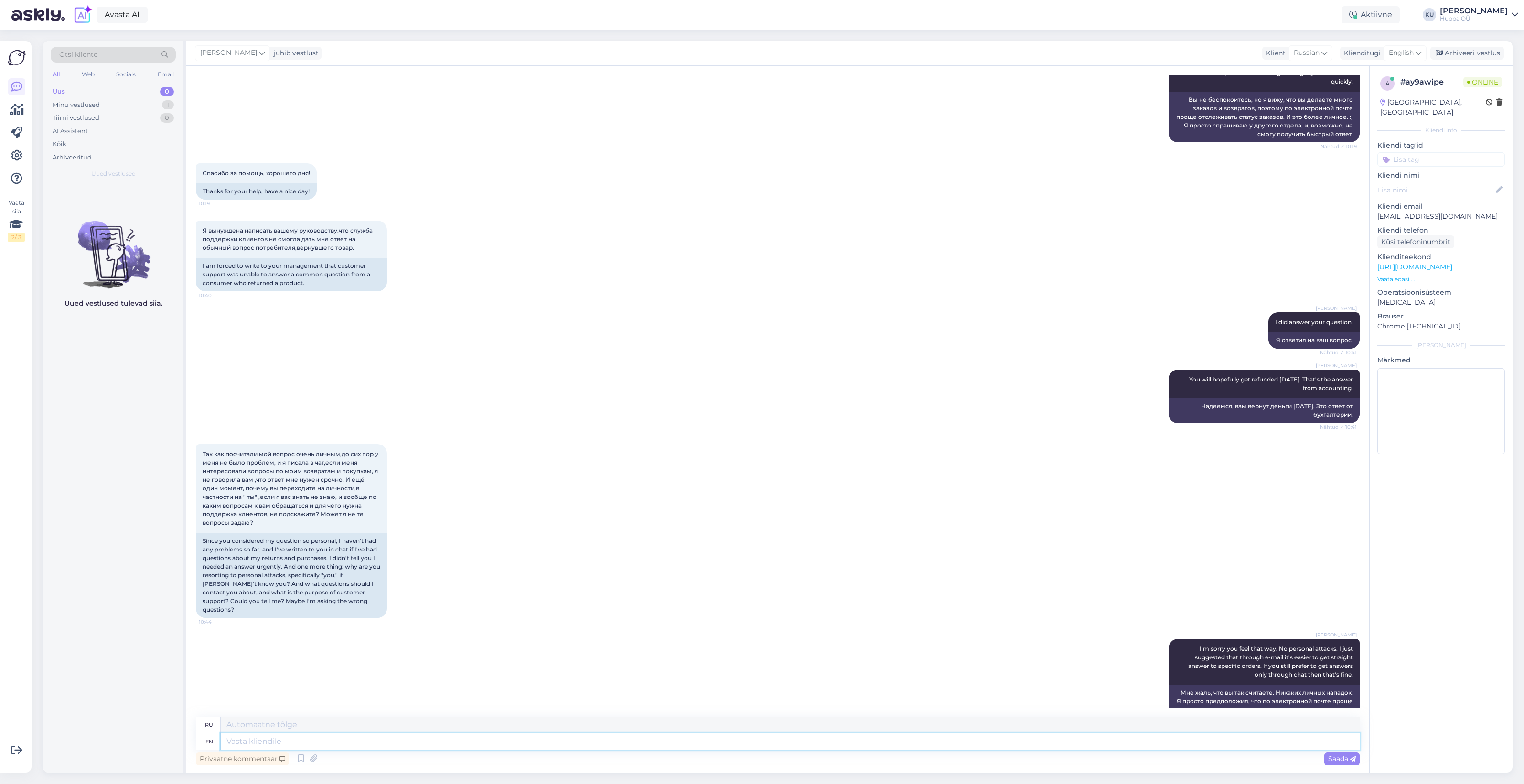
click at [1195, 746] on textarea at bounding box center [790, 741] width 1139 height 16
type textarea "This c"
type textarea "Этот"
type textarea "This chat"
type textarea "Этот чат"
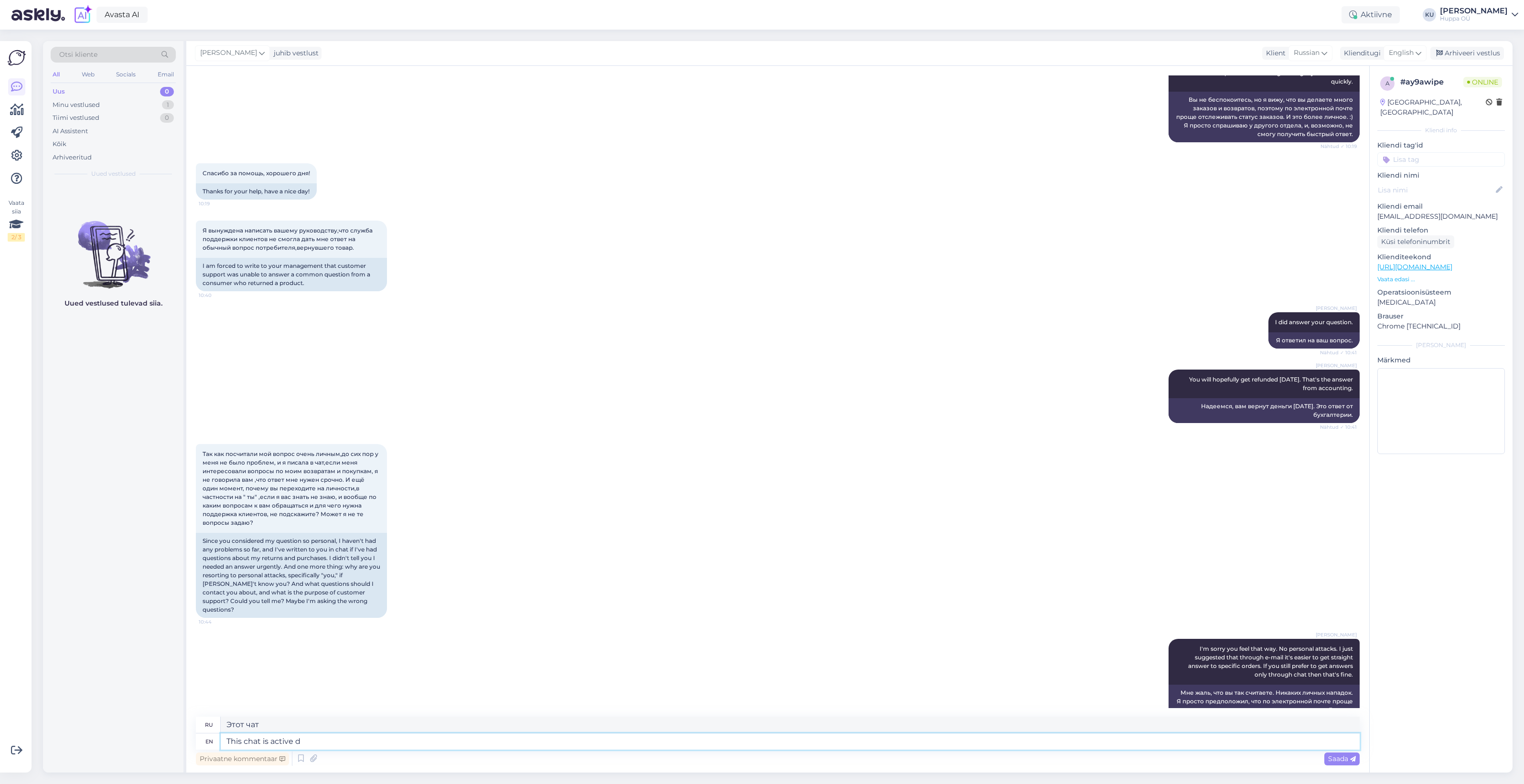
type textarea "This chat is active du"
type textarea "Этот чат активен"
type textarea "This chat is active durin"
type textarea "Этот чат активен в течение"
type textarea "This chat is active during s"
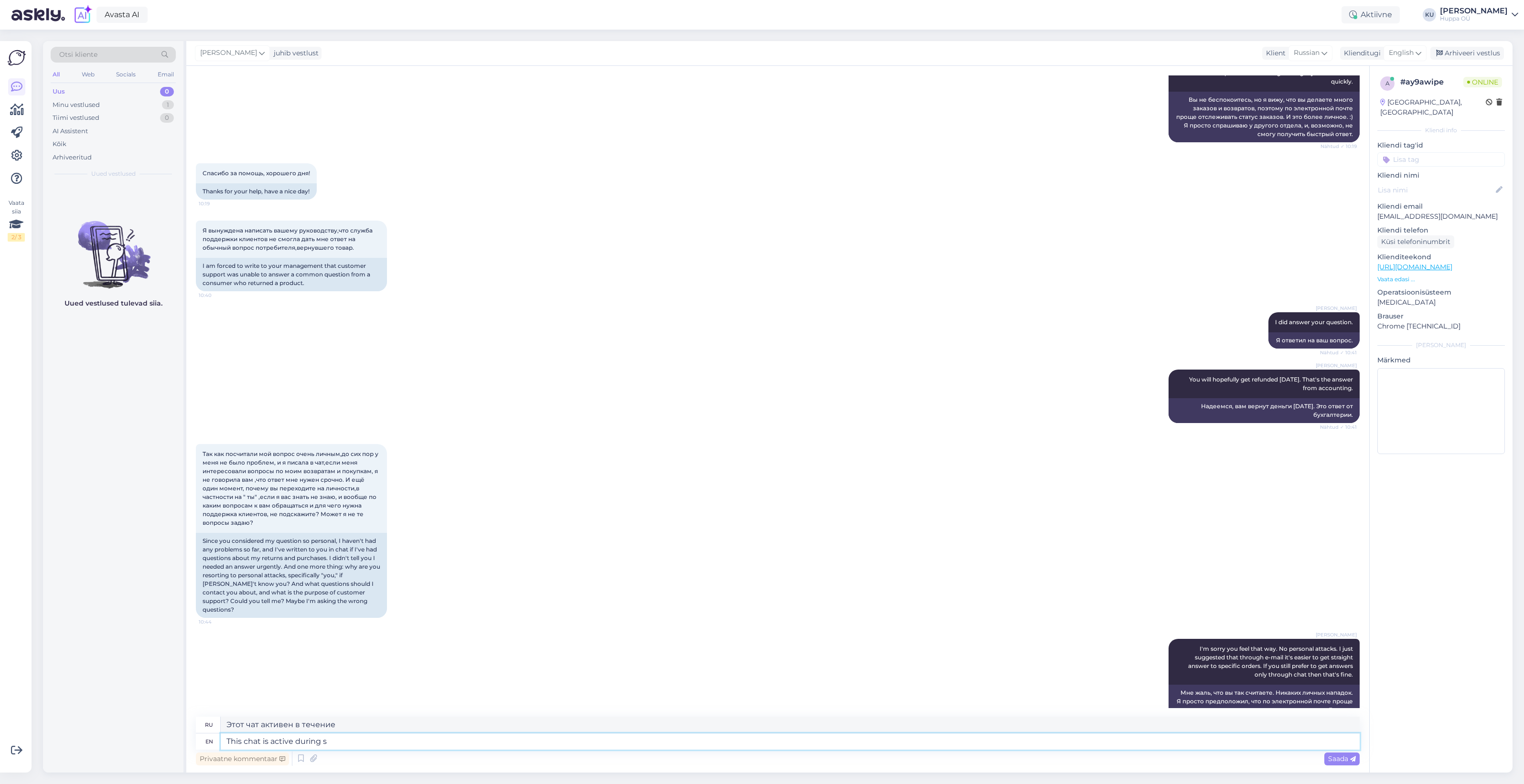
type textarea "Этот чат активен во время"
type textarea "This chat is active during some"
type textarea "Этот чат активен в течение некоторых"
type textarea "This chat is active during some hours, w"
type textarea "Этот чат активен в течение нескольких часов,"
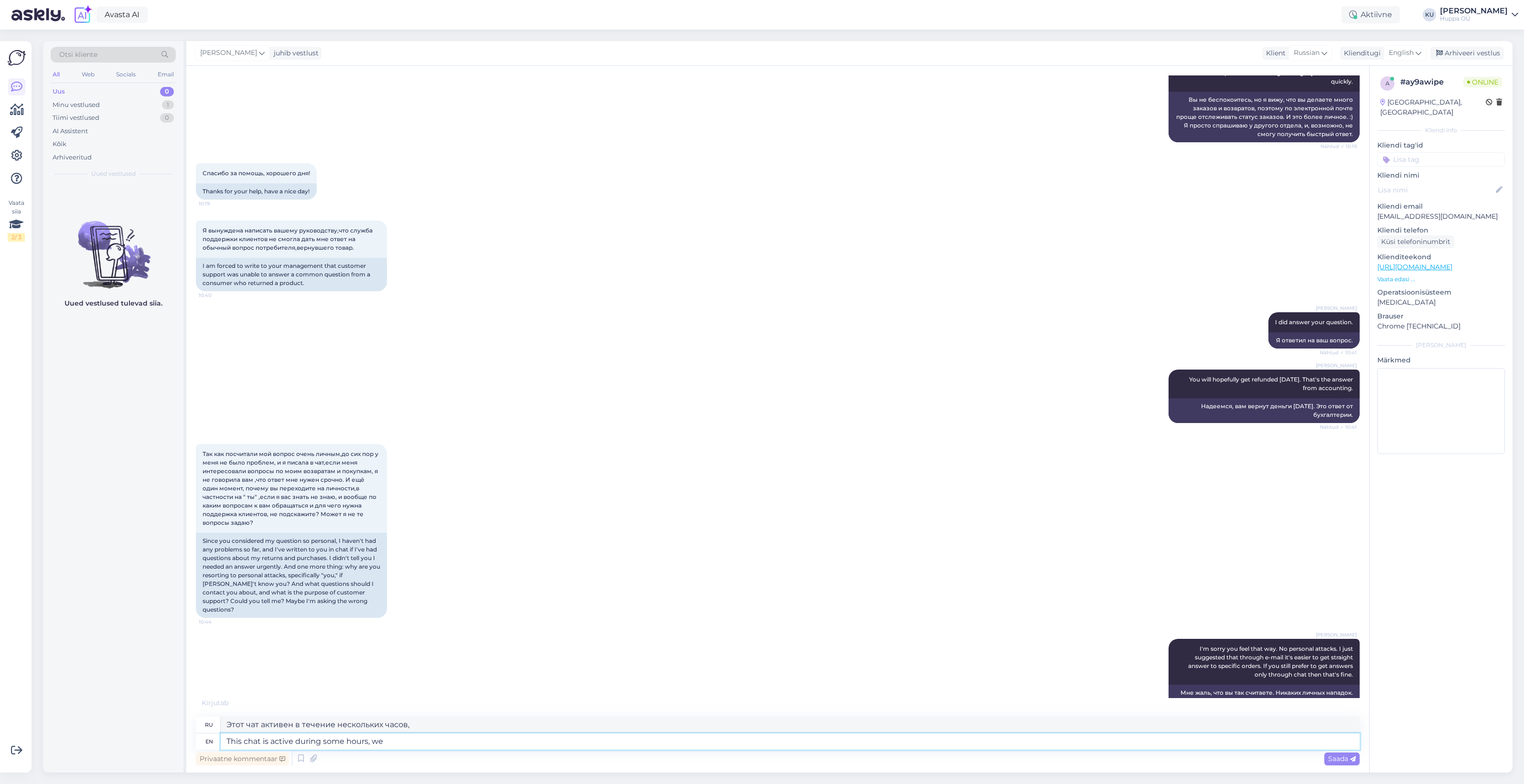
type textarea "This chat is active during some hours, we"
type textarea "Этот чат активен в течение нескольких часов, мы"
type textarea "This chat is active during some hours, we don't ha"
type textarea "Этот чат активен в течение нескольких часов, мы не"
type textarea "This chat is active during some hours, we don't have th"
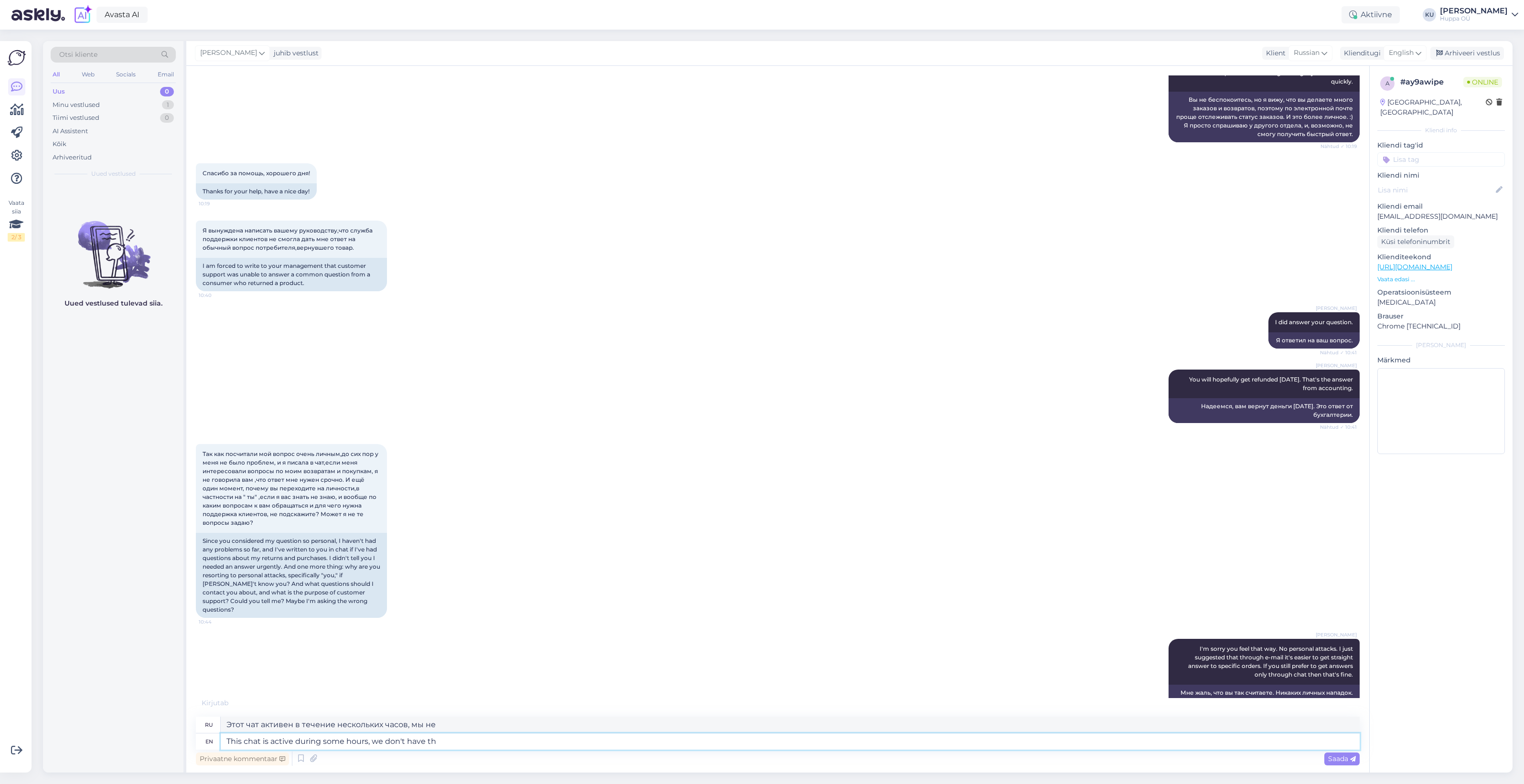
type textarea "Этот чат активен в течение нескольких часов, у нас нет"
type textarea "This chat is active during some hours, we don't have the capapility s"
type textarea "Этот чат активен в течение нескольких часов, у нас нет возможности"
type textarea "This chat is active during some hours, we don't have the capapility some days"
type textarea "Этот чат активен в течение нескольких часов, в некоторые дни у нас нет возможно…"
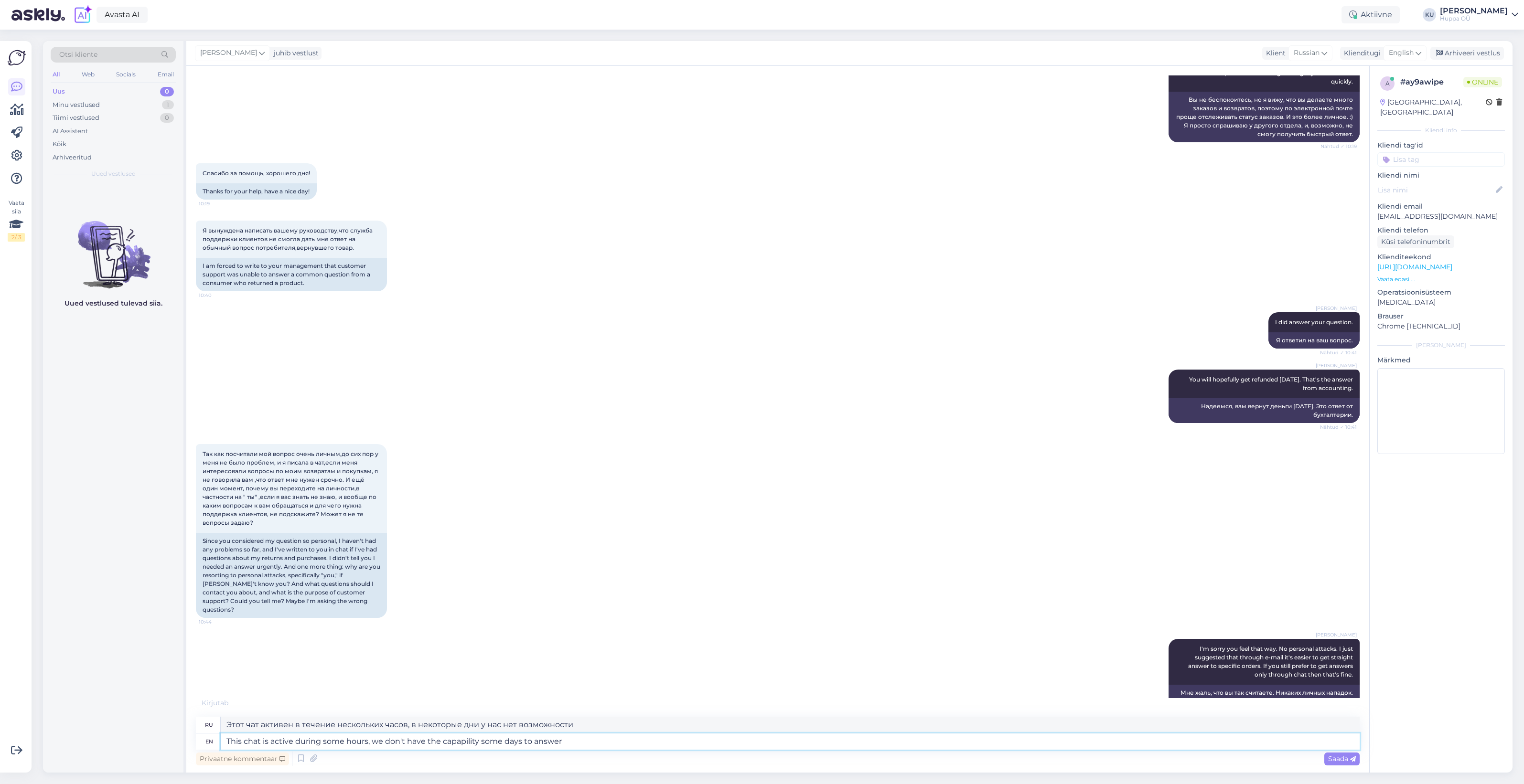
type textarea "This chat is active during some hours, we don't have the capapility some days t…"
type textarea "Этот чат активен в течение нескольких часов, в некоторые дни у нас нет возможно…"
type textarea "This chat is active during some hours, we don't have the capapility some days t…"
type textarea "Этот чат активен в течение определенных часов, в некоторые дни у нас нет возмож…"
type textarea "This chat is active during some hours, we don't have the capapility some days t…"
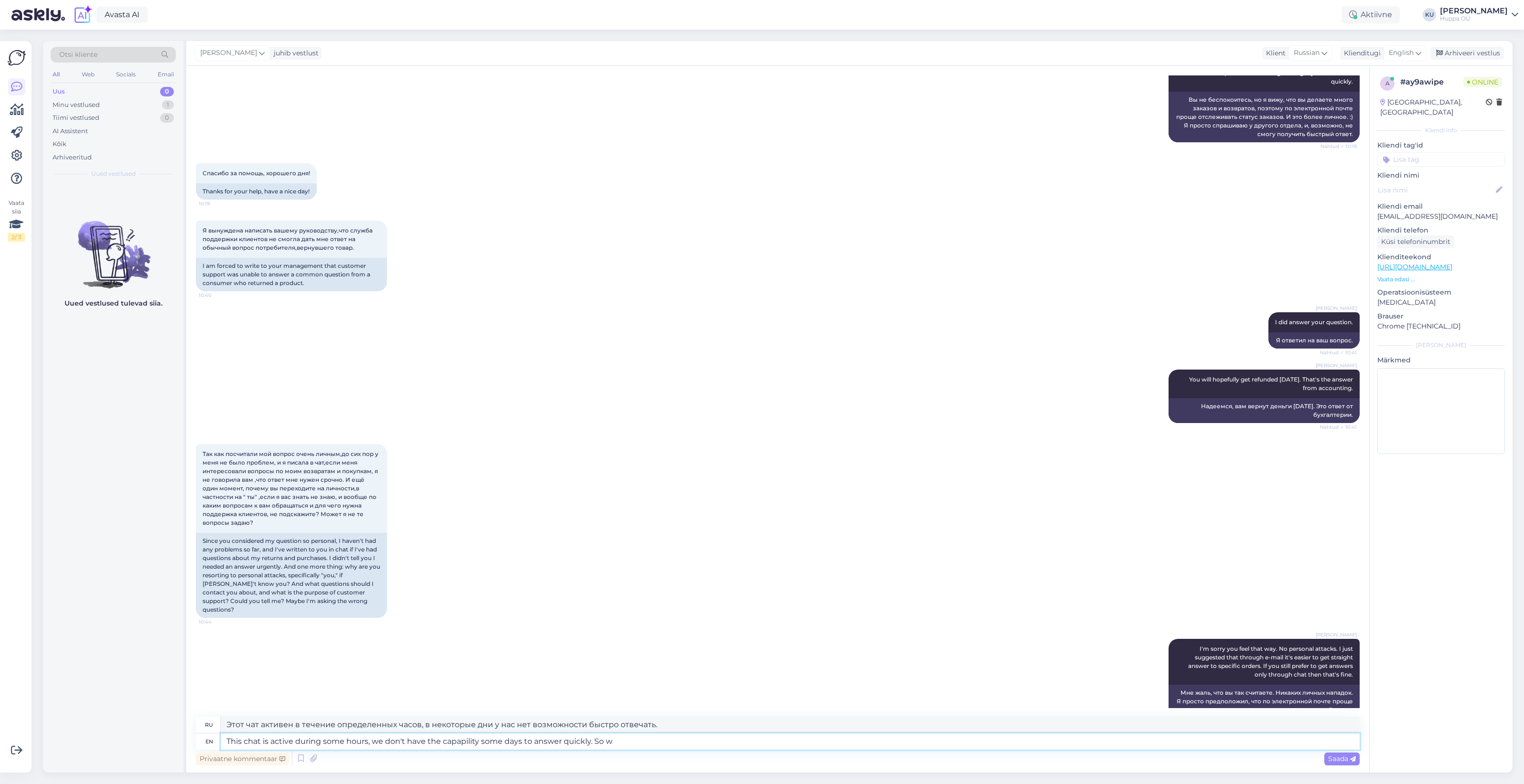
type textarea "Этот чат активен в течение нескольких часов, в некоторые дни у нас нет возможно…"
type textarea "This chat is active during some hours, we don't have the capapility some days t…"
type textarea "Этот чат активен в течение нескольких часов, в некоторые дни у нас нет возможно…"
type textarea "This chat is active during some hours, we don't have the capapility some days t…"
type textarea "Этот чат активен в течение нескольких часов, в некоторые дни у нас нет возможно…"
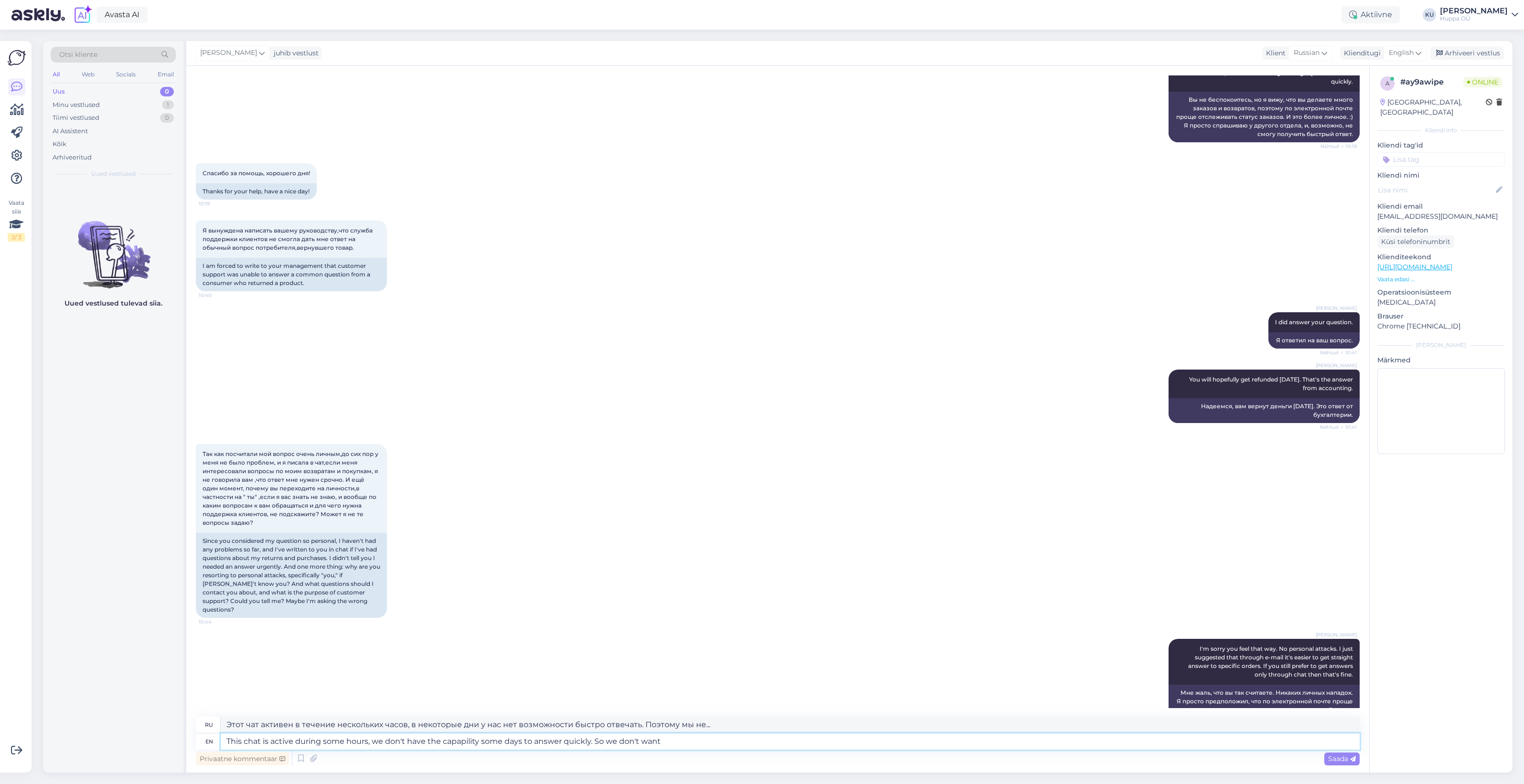
type textarea "This chat is active during some hours, we don't have the capapility some days t…"
type textarea "Этот чат активен в течение нескольких часов, в некоторые дни у нас нет возможно…"
type textarea "This chat is active during some hours, we don't have the capapility some days t…"
type textarea "Этот чат активен в течение нескольких часов, в некоторые дни у нас нет возможно…"
type textarea "This chat is active during some hours, we don't have the capapility some days t…"
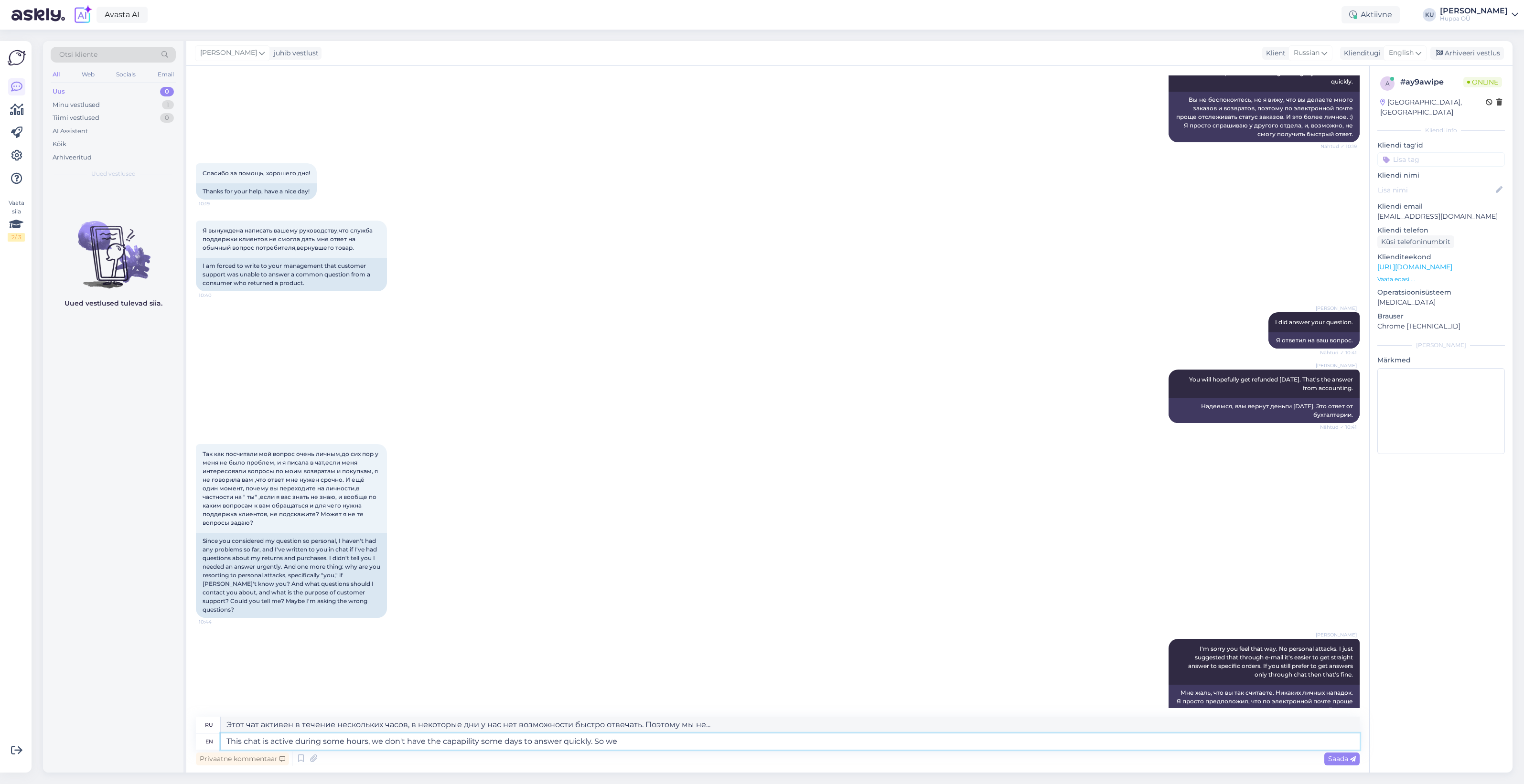
type textarea "Этот чат активен в течение нескольких часов, в некоторые дни у нас нет возможно…"
type textarea "This chat is active during some hours, we don't have the capapility some days t…"
type textarea "Этот чат активен в течение нескольких часов, в некоторые дни у нас нет возможно…"
type textarea "This chat is active during some hours, we don't have the capapility some days t…"
type textarea "Этот чат активен в течение определенных часов, в некоторые дни у нас нет возмож…"
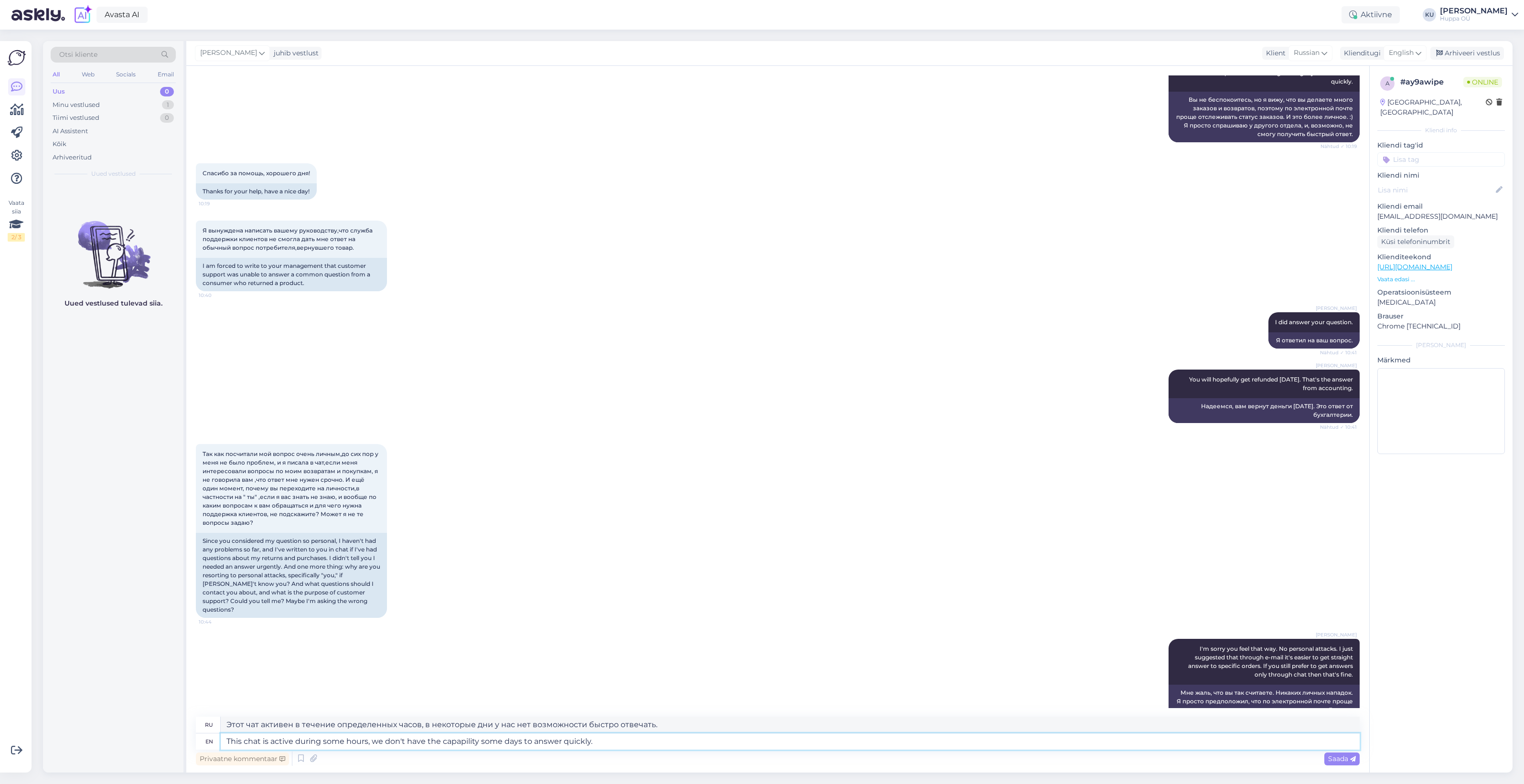
click at [474, 739] on textarea "This chat is active during some hours, we don't have the capapility some days t…" at bounding box center [790, 741] width 1139 height 16
click at [367, 741] on textarea "This chat is active during some hours, we don't have the capability some days t…" at bounding box center [790, 741] width 1139 height 16
type textarea "This chat is active during some hours w, we don't have the capability some days…"
type textarea "Этот чат активен в течение нескольких часов, в некоторые дни у нас нет возможно…"
type textarea "This chat is active during some hours wor, we don't have the capability some da…"
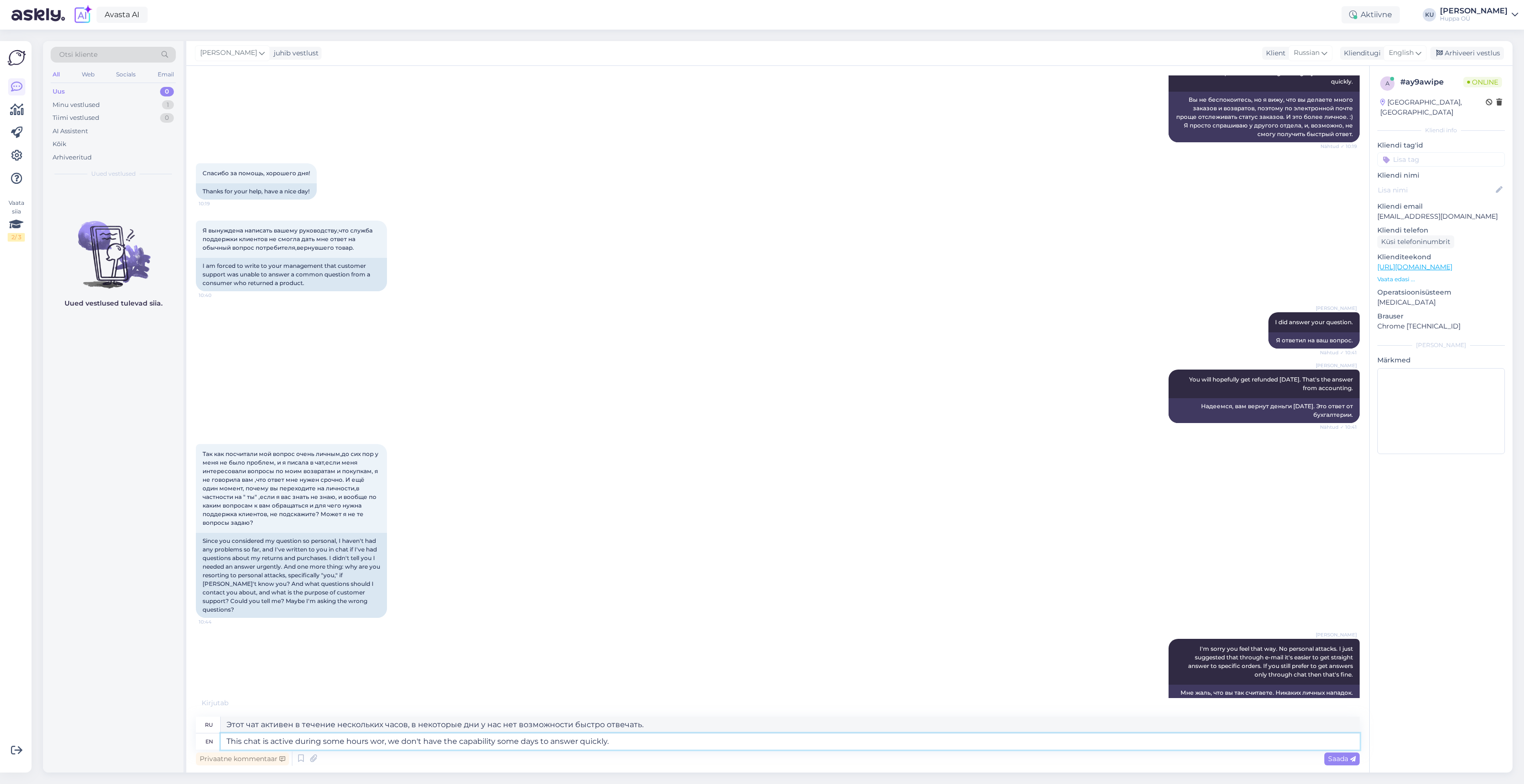
type textarea "Этот чат активен в течение определенных часов, в некоторые дни у нас нет возмож…"
type textarea "This chat is active during some hours work, we don't have the capability some d…"
type textarea "Этот чат активен в течение определенных часов работы, в некоторые дни у нас нет…"
type textarea "This chat is active during some hours worki, we don't have the capability some …"
type textarea "Этот чат активен в определенные часы работы, в некоторые дни у нас нет возможно…"
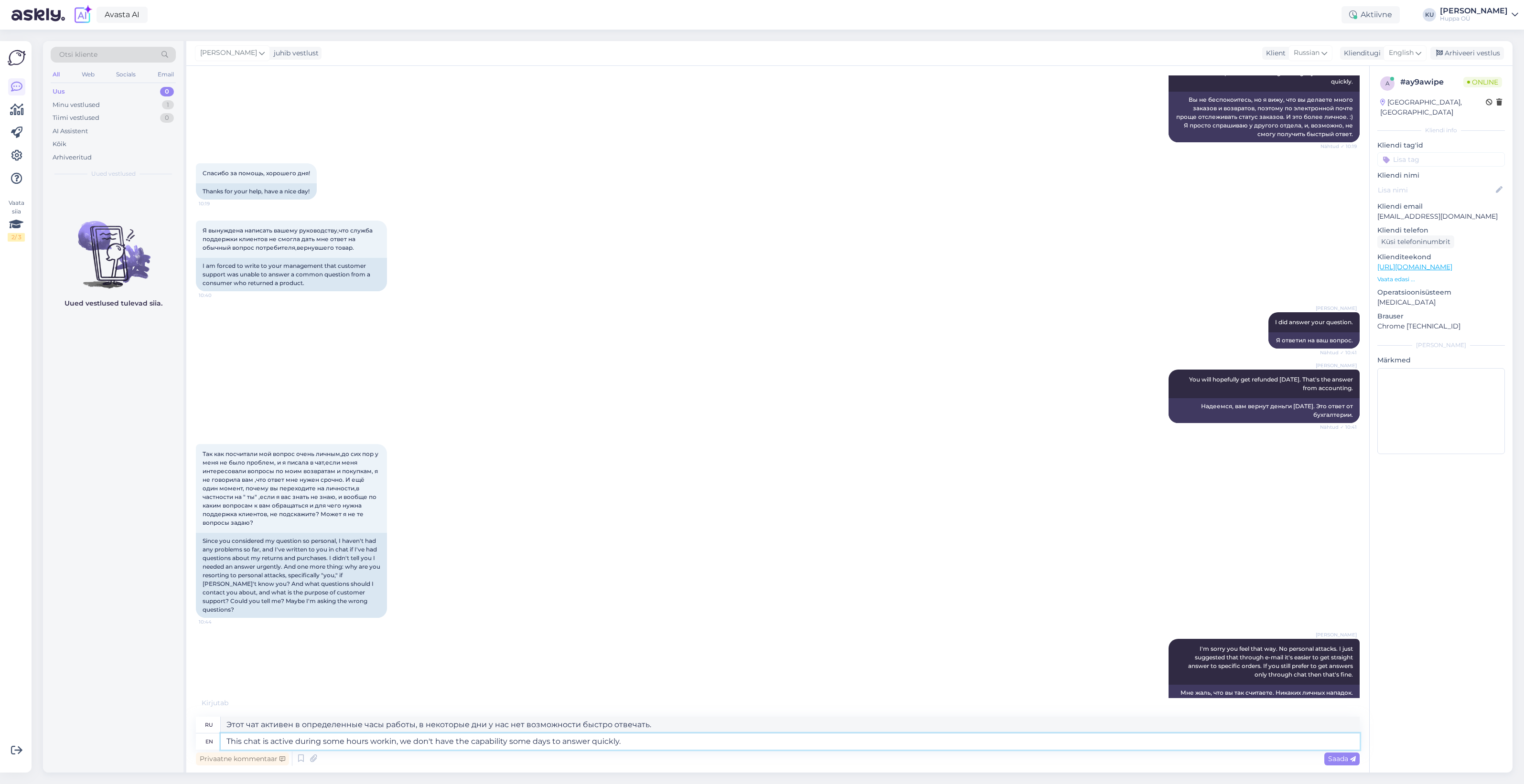
type textarea "This chat is active during some hours working, we don't have the capability som…"
type textarea "Этот чат активен в течение определенных рабочих часов, в некоторые дни у нас не…"
type textarea "This chat is active during some hours working , we don't have the capability so…"
type textarea "Этот чат активен в течение определенных рабочих часов, в некоторые дни у нас не…"
type textarea "This chat is active during some hours working days, we don't have the capabilit…"
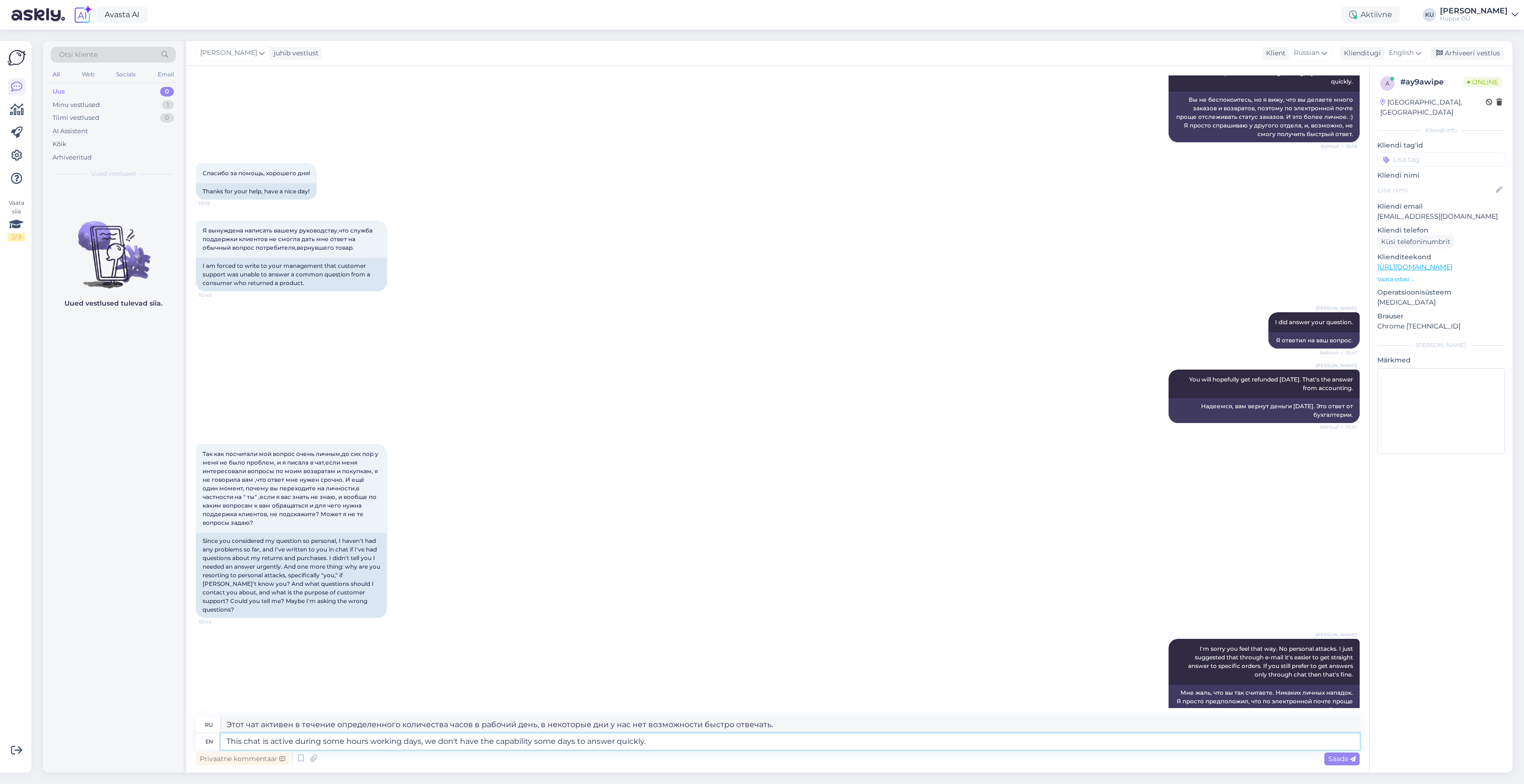
type textarea "Этот чат активен в течение нескольких часов по рабочим дням, в некоторые дни у …"
type textarea "This chat is active during some hours working days, we don't have the capabilit…"
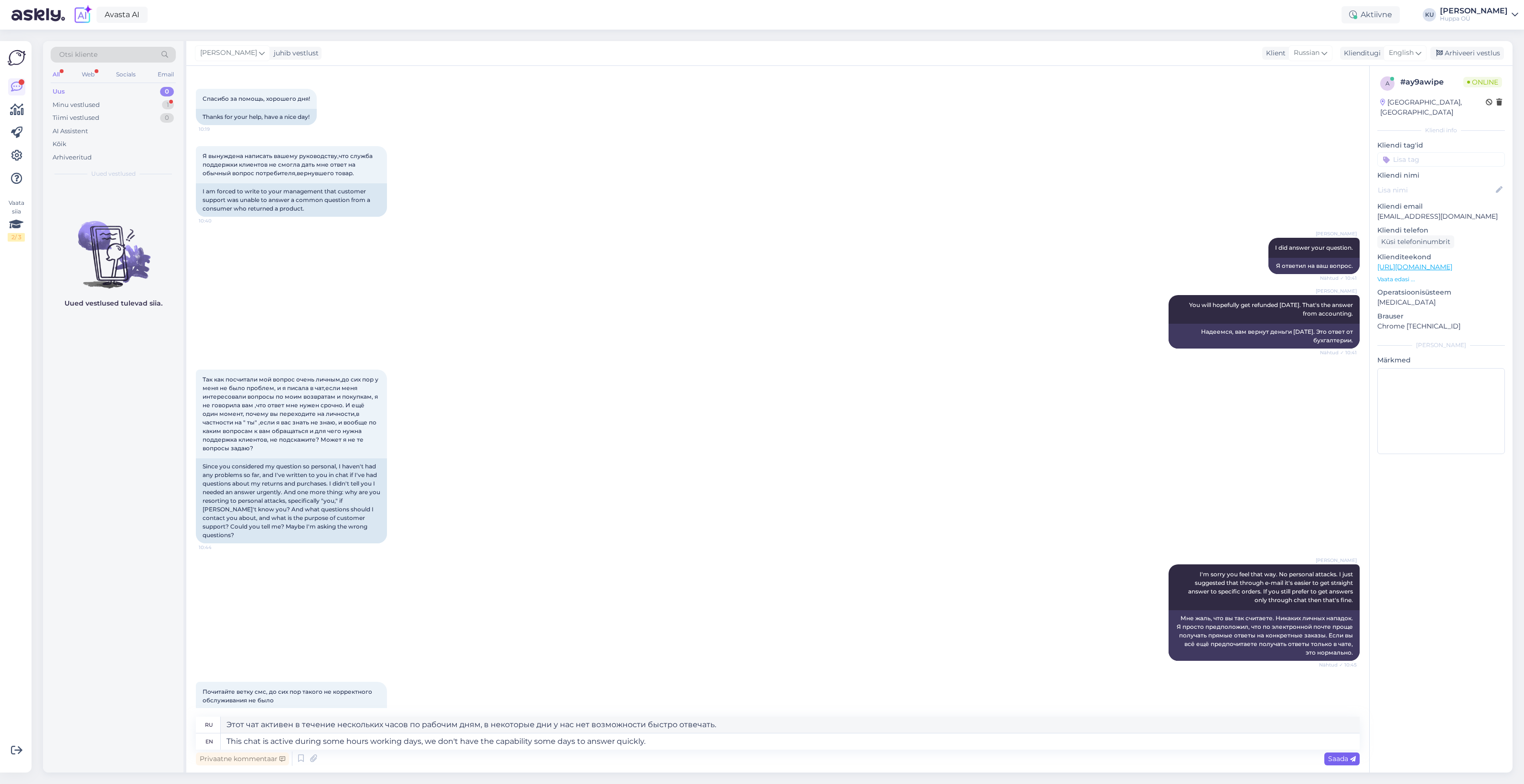
click at [1339, 754] on span "Saada" at bounding box center [1342, 759] width 28 height 9
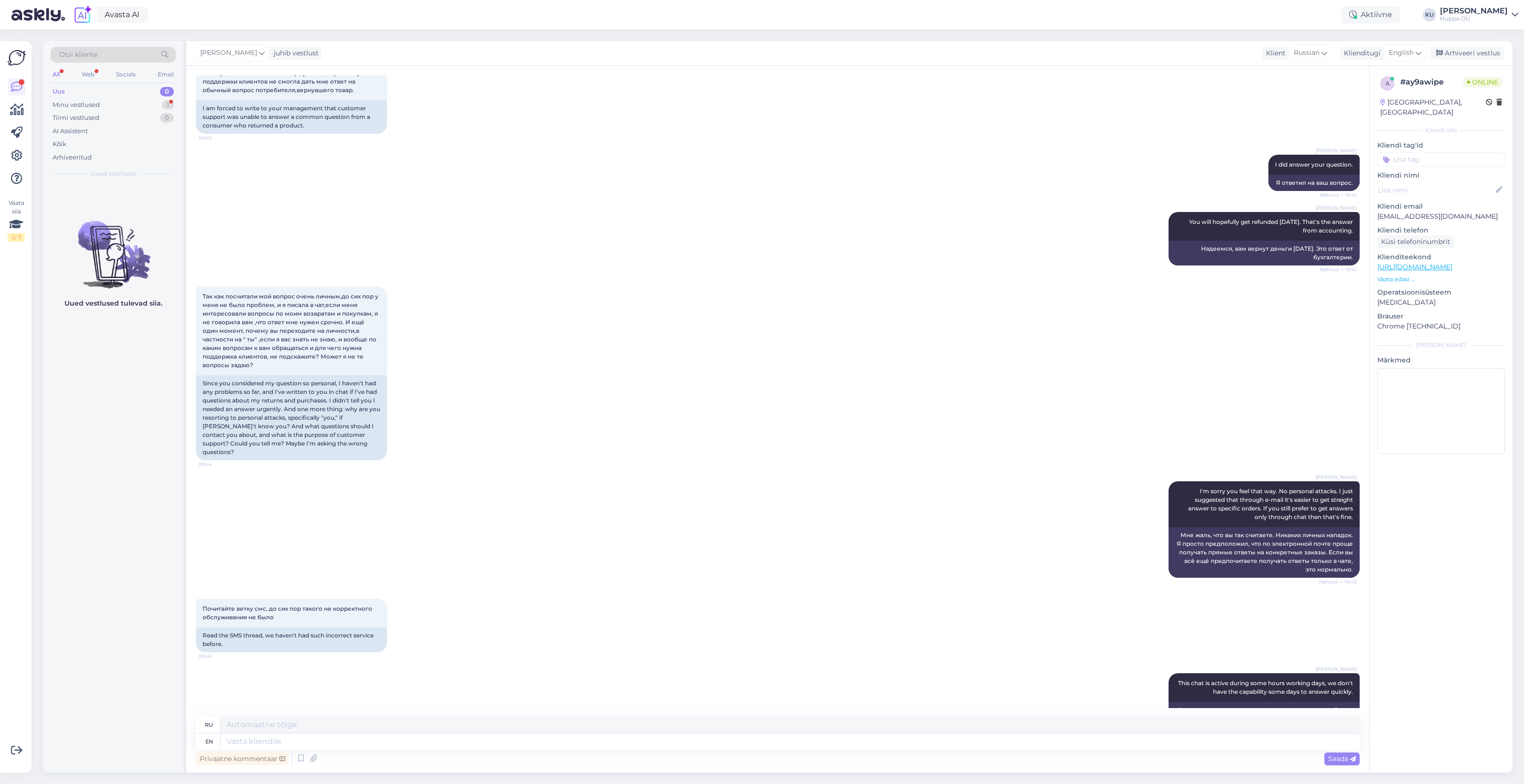
scroll to position [4799, 0]
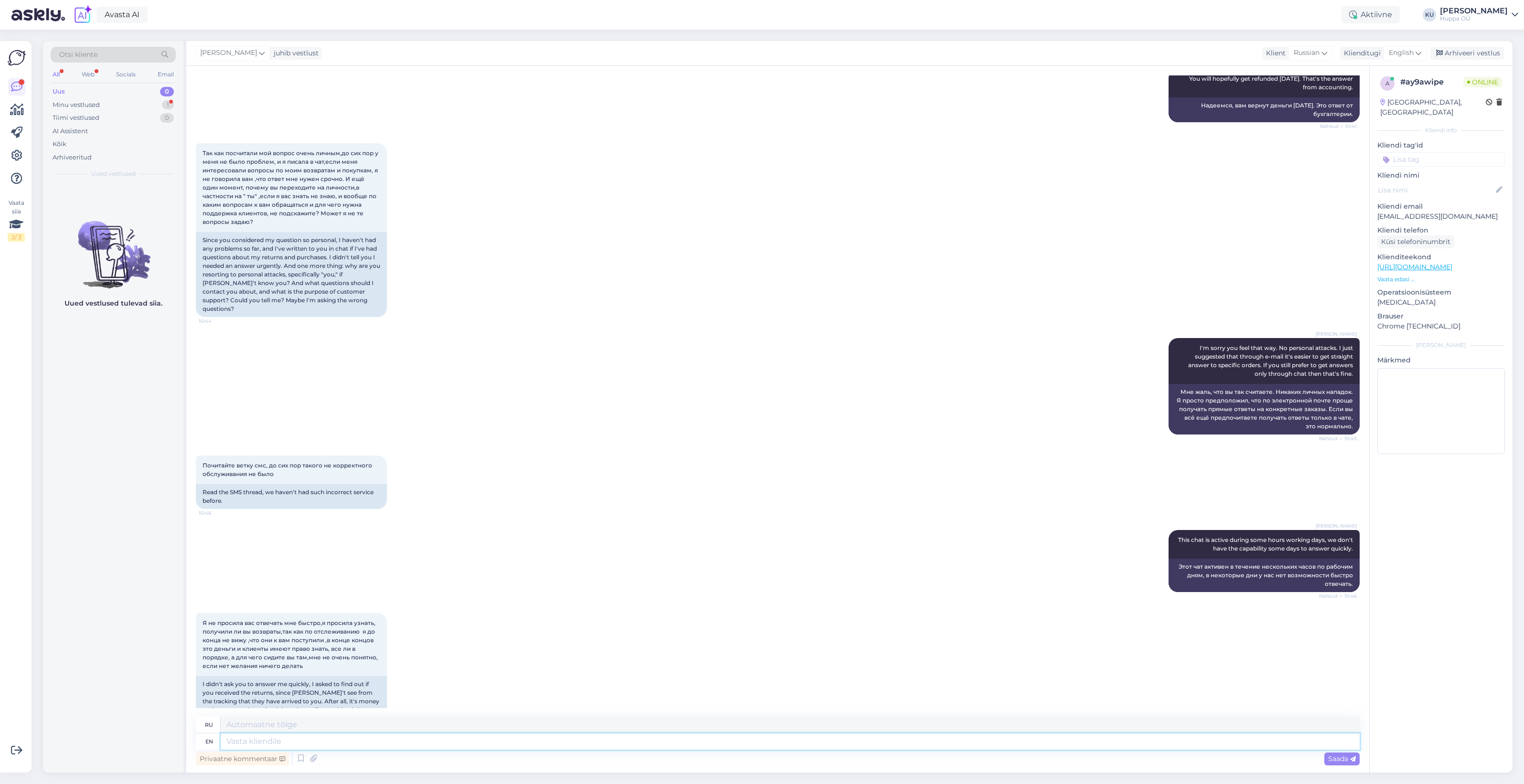
click at [397, 736] on textarea at bounding box center [790, 741] width 1139 height 16
click at [510, 736] on textarea at bounding box center [790, 741] width 1139 height 16
click at [337, 744] on textarea at bounding box center [790, 741] width 1139 height 16
click at [469, 743] on textarea at bounding box center [790, 741] width 1139 height 16
click at [682, 740] on textarea at bounding box center [790, 741] width 1139 height 16
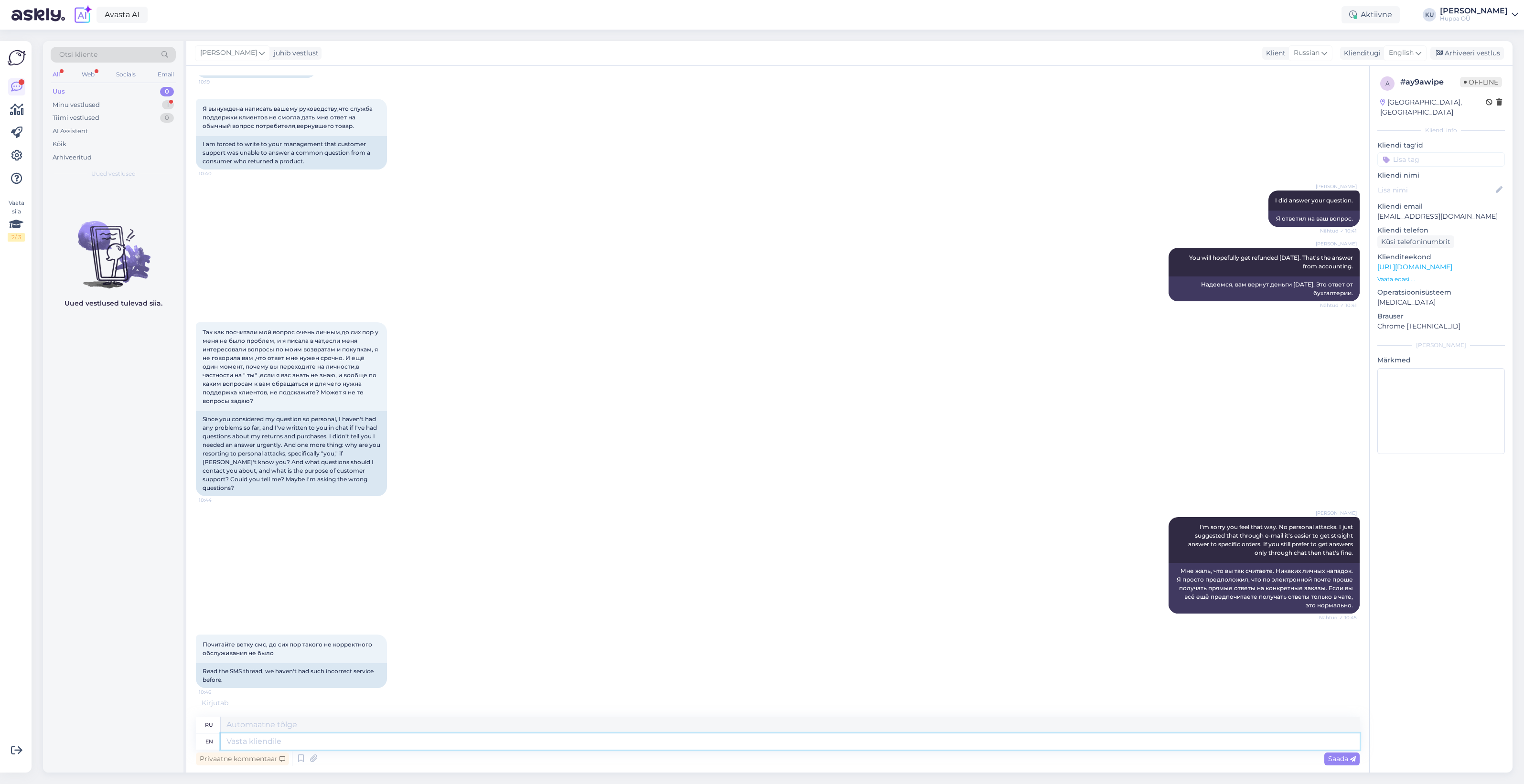
scroll to position [4809, 0]
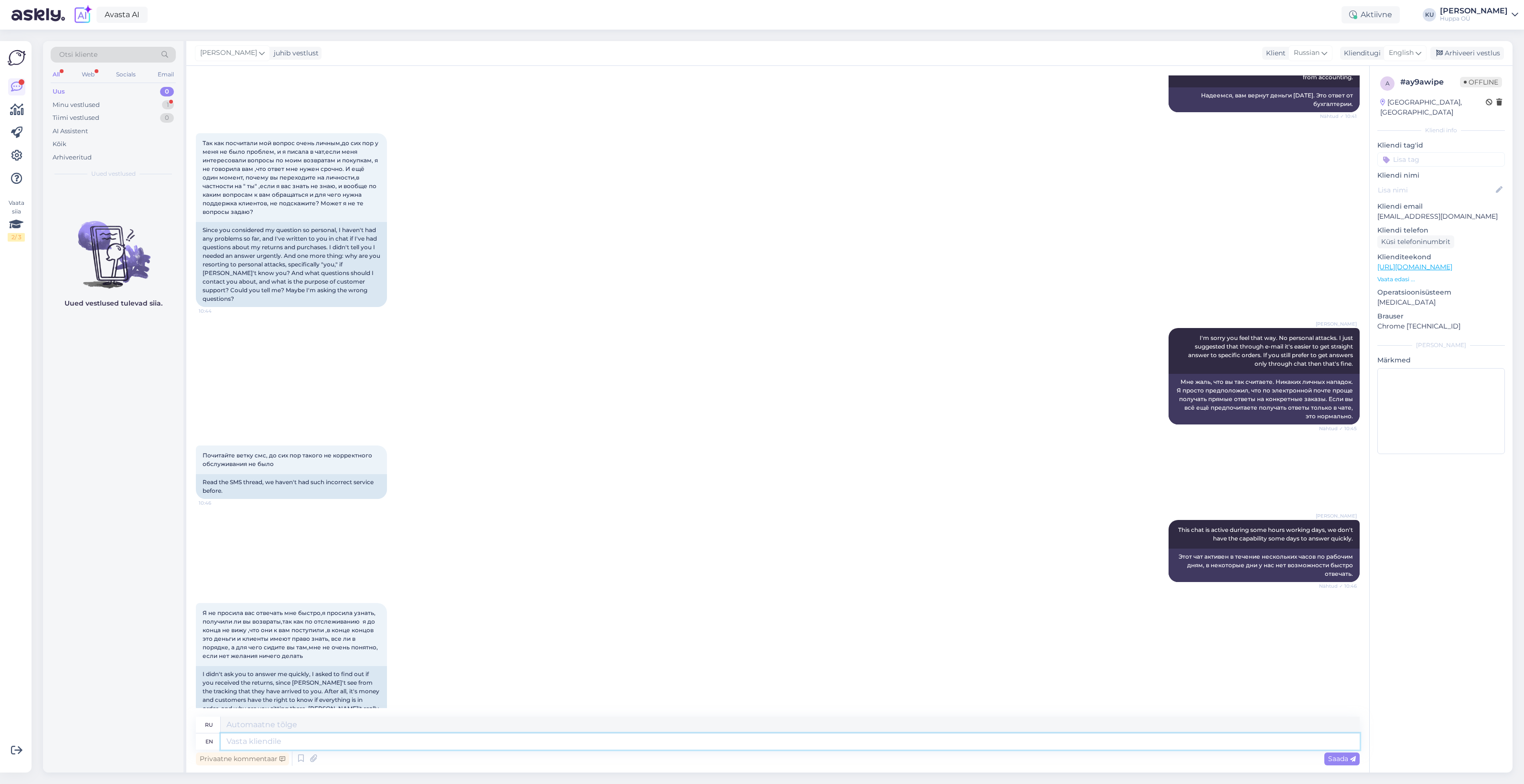
click at [470, 738] on textarea at bounding box center [790, 741] width 1139 height 16
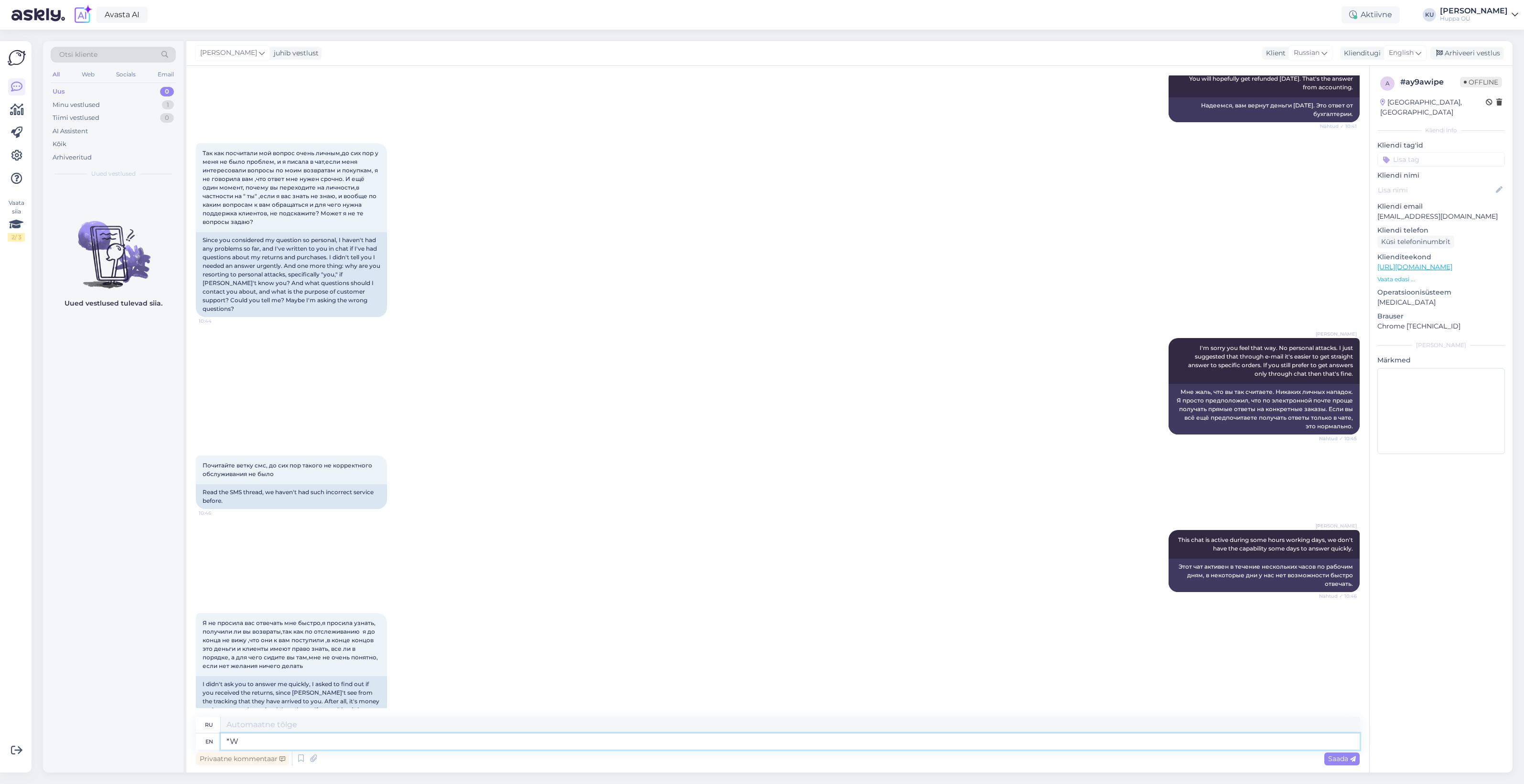
type textarea "*"
type textarea "Would y"
type textarea "Бы"
type textarea "Would you l"
type textarea "Вы бы"
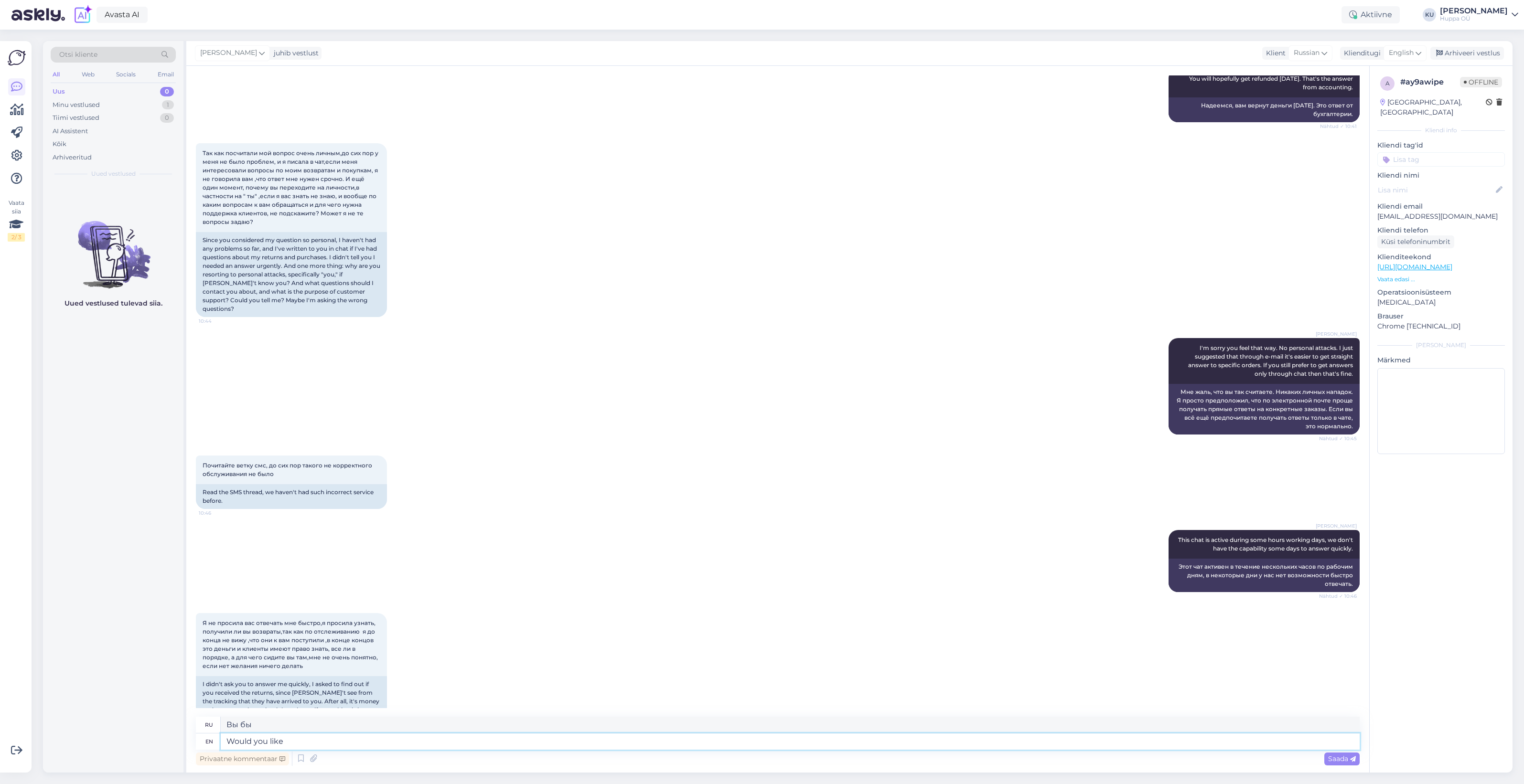
type textarea "Would you like t"
type textarea "Хотели бы вы"
type textarea "Would you like to"
type textarea "Вы не хотите"
type textarea "Would you like to continue g"
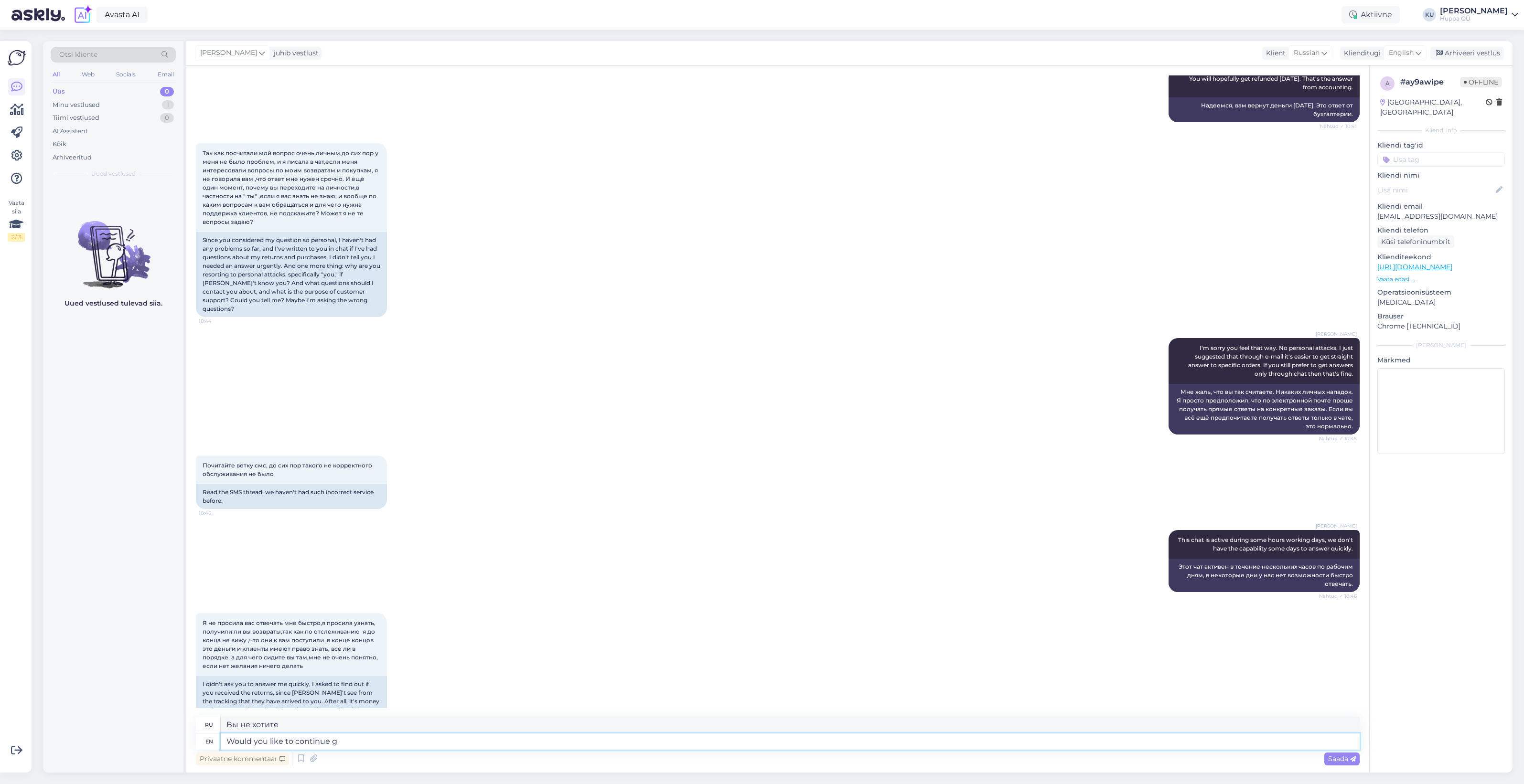
type textarea "Хотите продолжить?"
type textarea "Would you like to continue get a"
type textarea "Хотите продолжить получать"
type textarea "Would you like to continue get answers ab"
type textarea "Хотите ли вы продолжить получать ответы?"
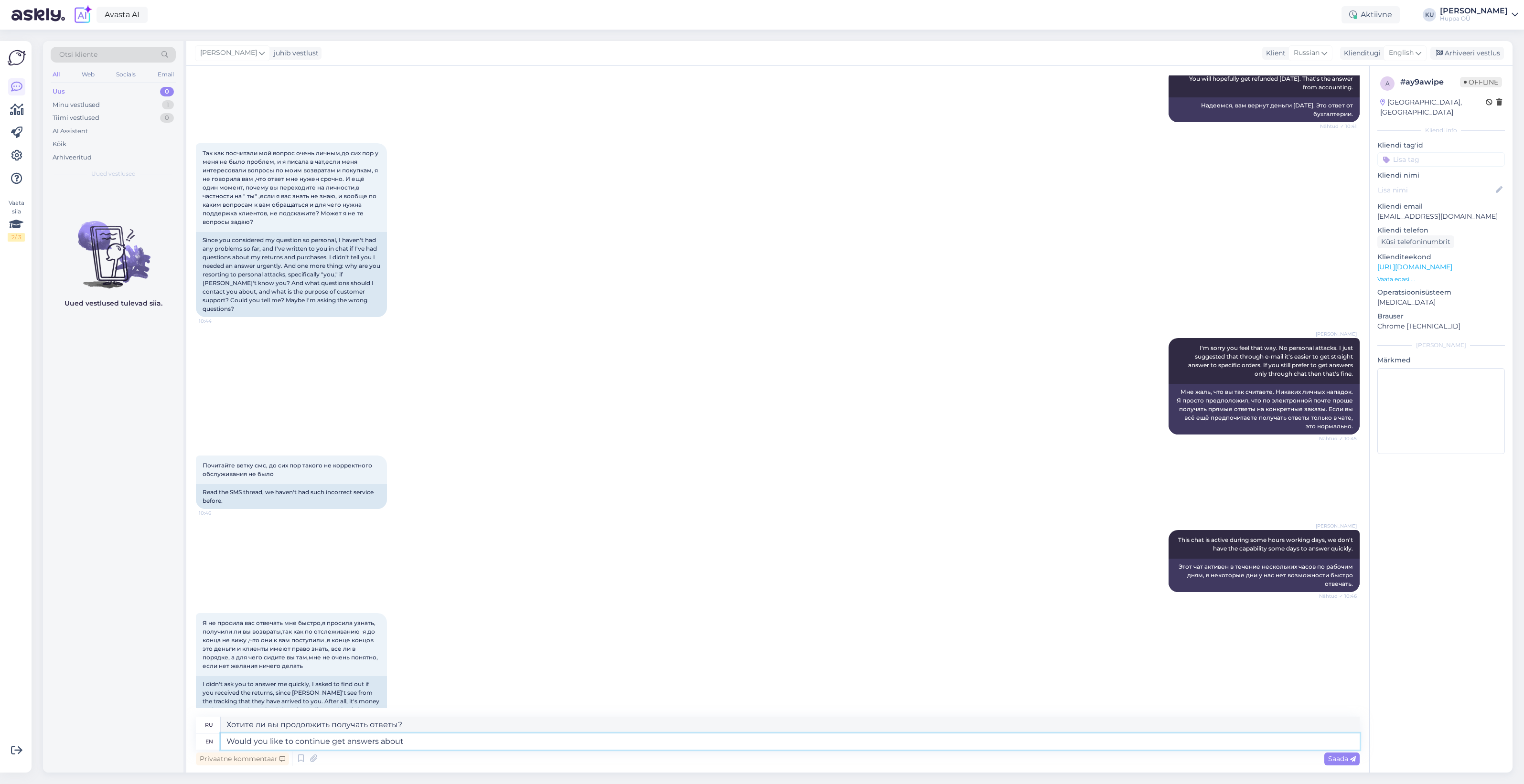
type textarea "Would you like to continue get answers about y"
type textarea "Хотите ли вы продолжить получать ответы на вопросы"
type textarea "Would you like to continue get answers about your o"
type textarea "Хотите ли вы продолжить получать ответы о вашем"
type textarea "Would you like to continue get answers about your orders an"
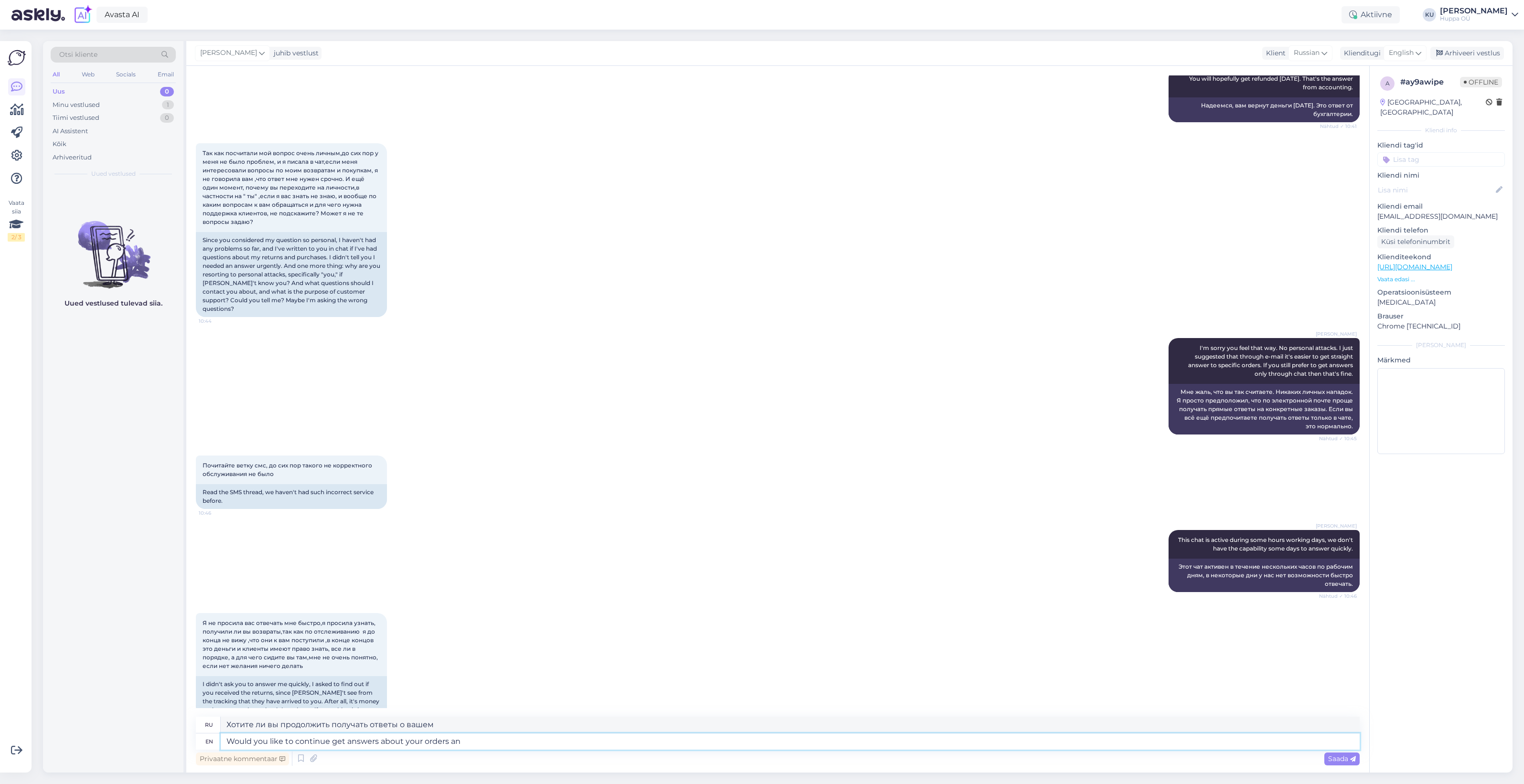
type textarea "Хотите ли вы продолжить получать ответы о ваших заказах?"
type textarea "Would you like to continue get answers about your orders and r"
type textarea "Хотите ли вы продолжать получать ответы о ваших заказах и"
type textarea "Would you like to continue get answers about your orders and returns h"
type textarea "Хотите ли вы продолжать получать ответы о ваших заказах и возвратах?"
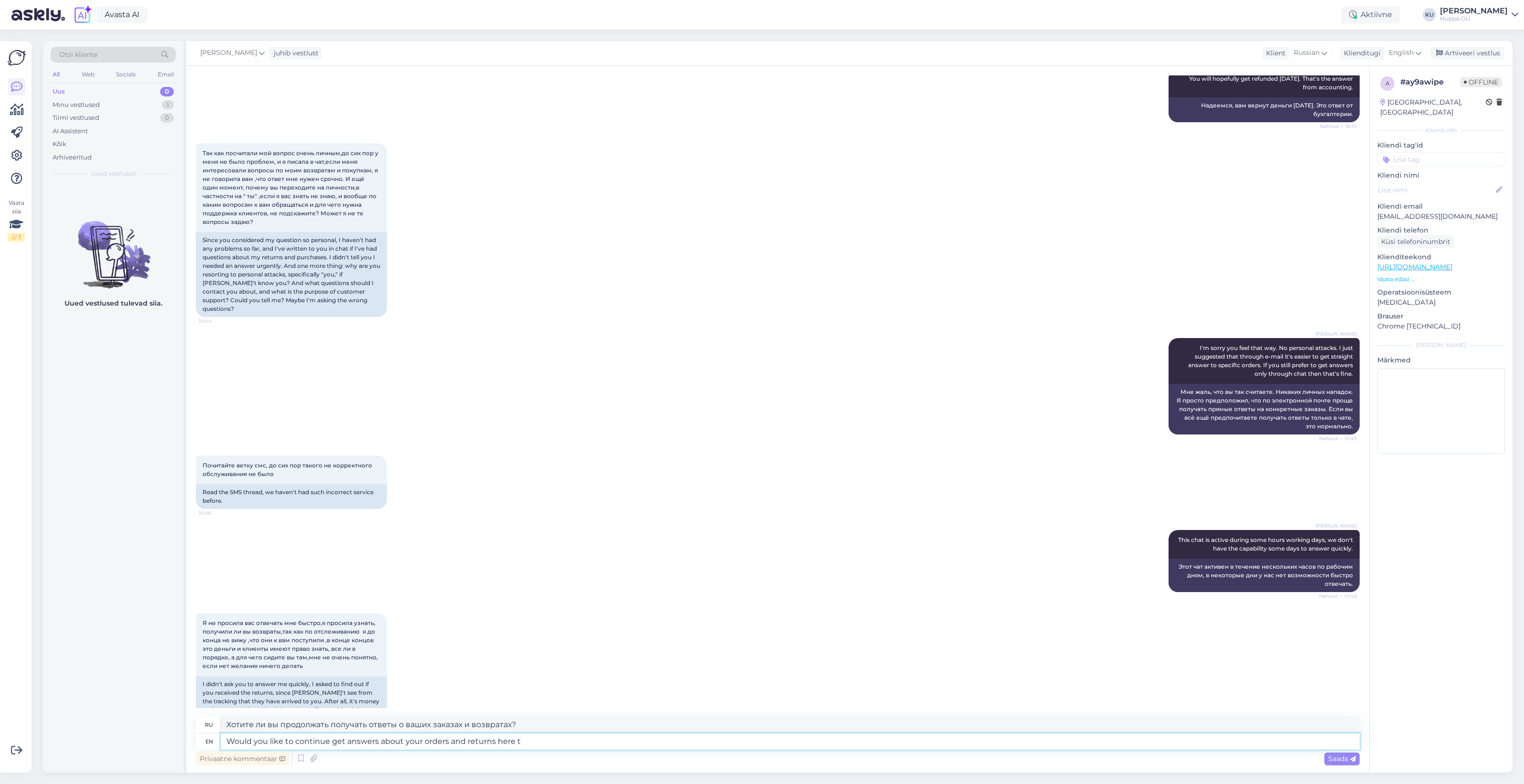
type textarea "Would you like to continue get answers about your orders and returns here th"
type textarea "Хотите ли вы продолжить получать ответы о ваших заказах и возвратах здесь?"
type textarea "Would you like to continue get answers about your orders and returns here throu…"
type textarea "Хотите ли вы продолжать получать ответы о ваших заказах и возвратах здесь через"
type textarea "Would you like to continue get answers about your orders and returns here throu…"
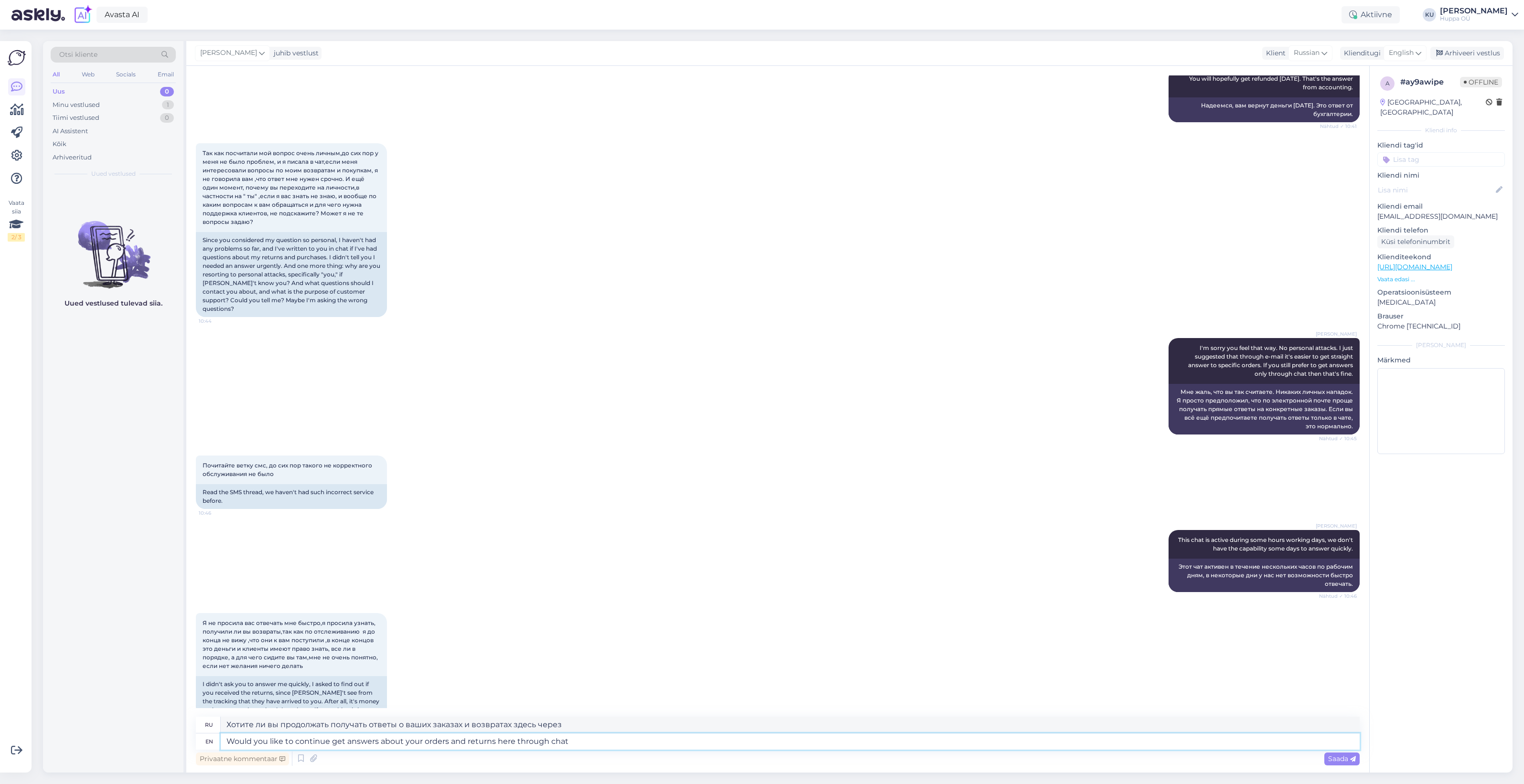
type textarea "Хотите ли вы продолжать получать ответы о ваших заказах и возвратах здесь через…"
type textarea "Would you like to continue get answers about your orders and returns here throu…"
type textarea "Хотите ли вы продолжать получать ответы о ваших заказах и возвратах здесь через…"
type textarea "Would you like to continue get answers about your orders and returns here throu…"
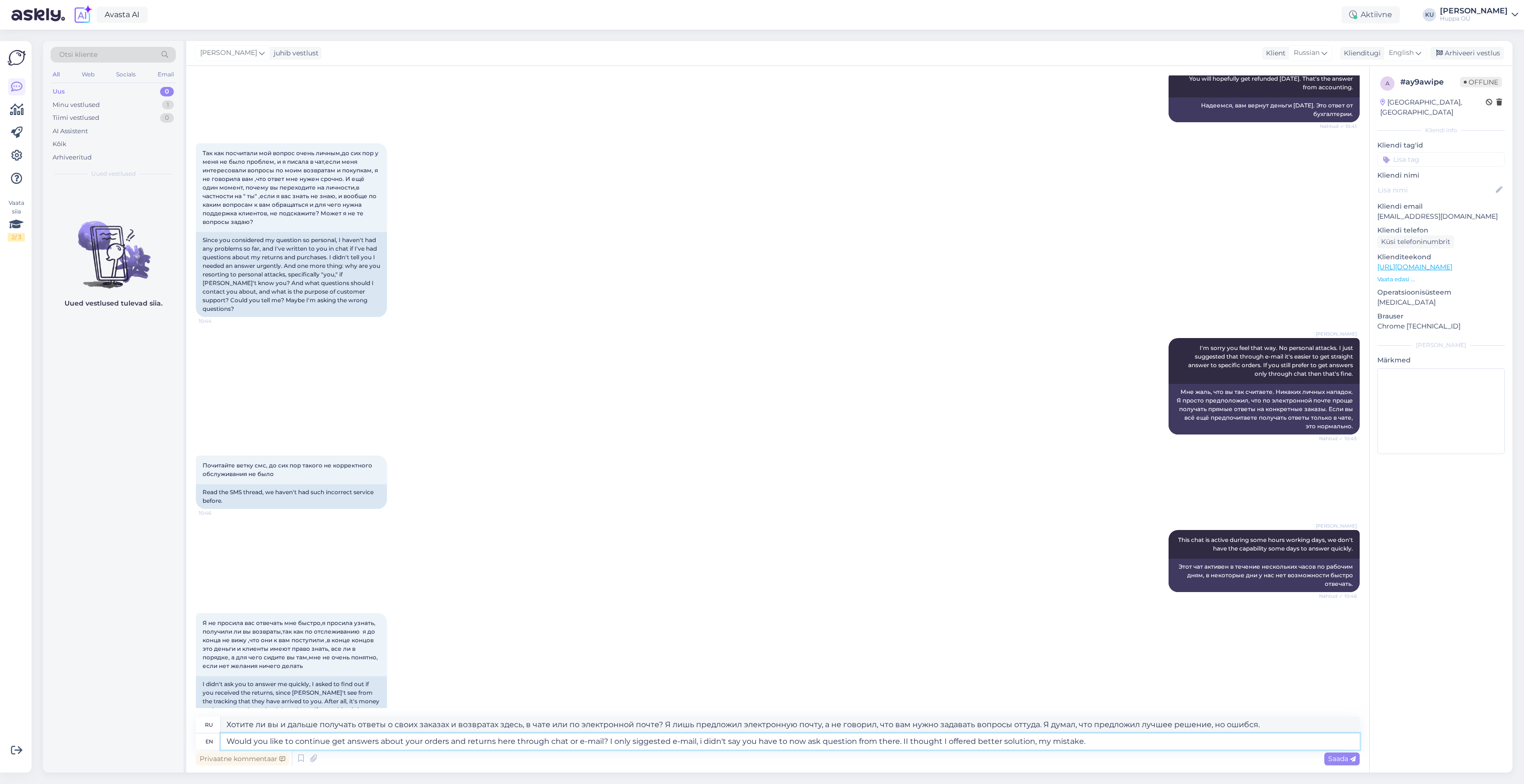
click at [654, 741] on textarea "Would you like to continue get answers about your orders and returns here throu…" at bounding box center [790, 741] width 1139 height 16
click at [705, 740] on textarea "Would you like to continue get answers about your orders and returns here throu…" at bounding box center [790, 741] width 1139 height 16
click at [908, 743] on textarea "Would you like to continue get answers about your orders and returns here throu…" at bounding box center [790, 741] width 1139 height 16
click at [1348, 755] on span "Saada" at bounding box center [1342, 759] width 28 height 9
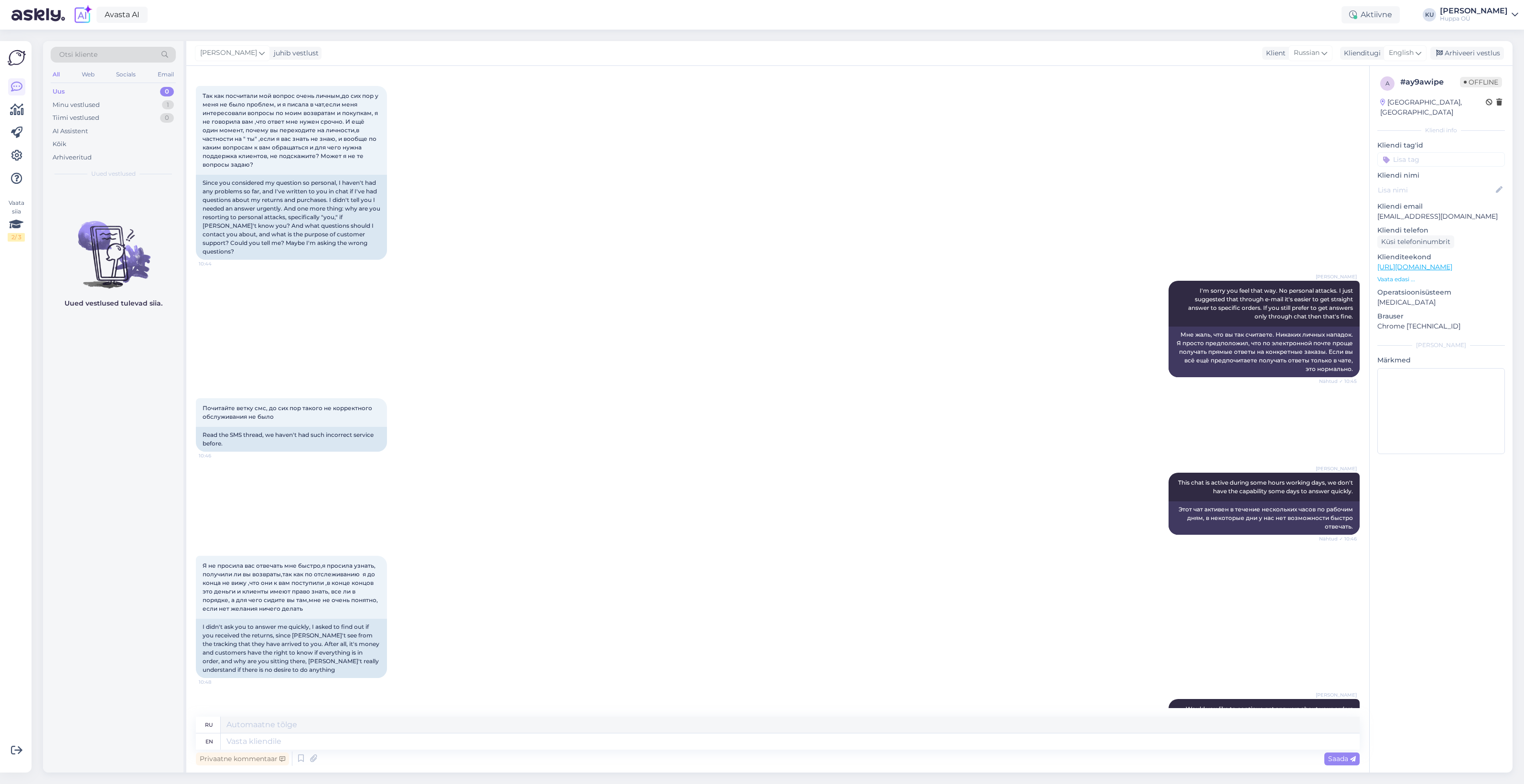
scroll to position [4915, 0]
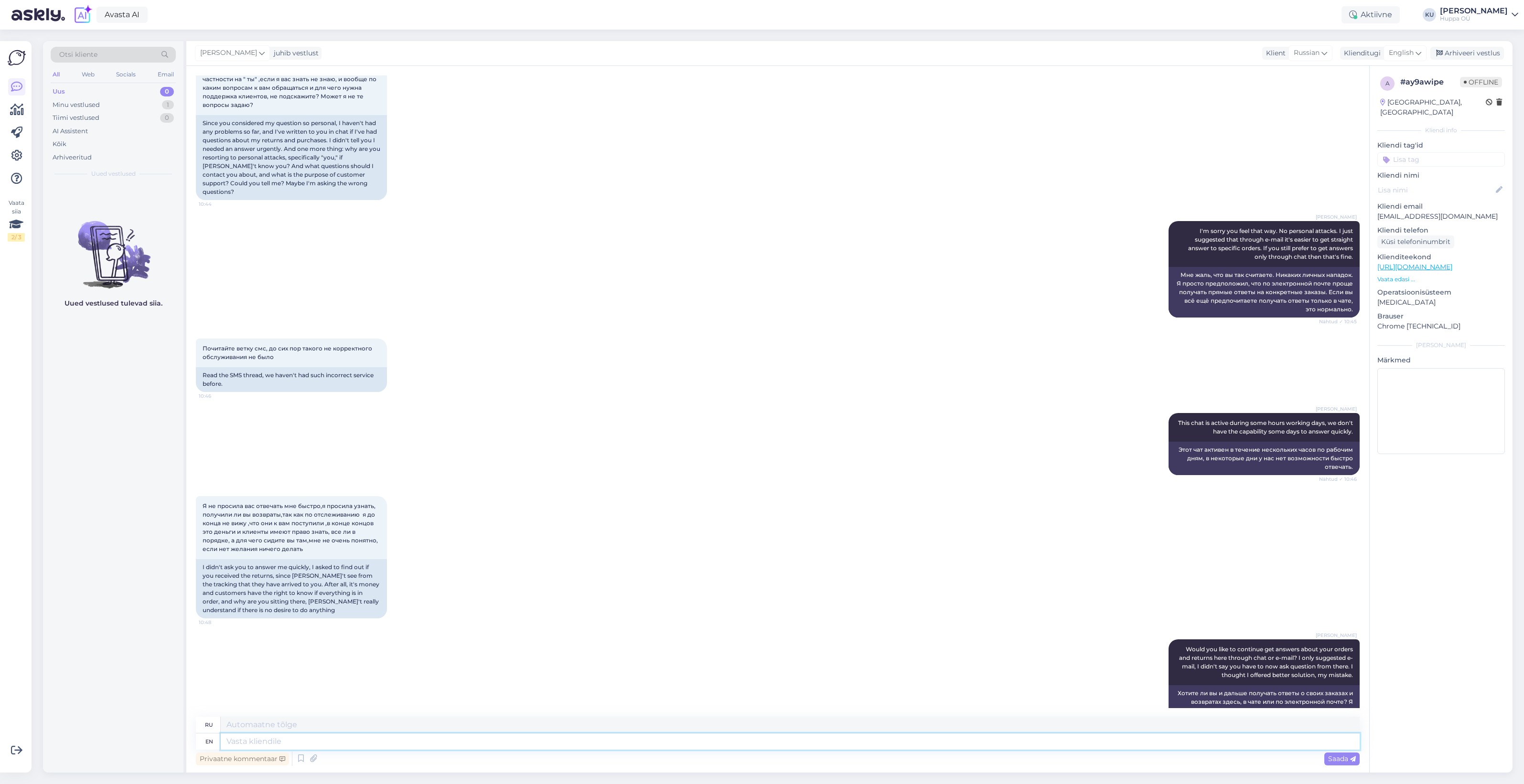
click at [550, 746] on textarea at bounding box center [790, 741] width 1139 height 16
paste textarea "e apologize if our previous communication came across as impolite or unprofessi…"
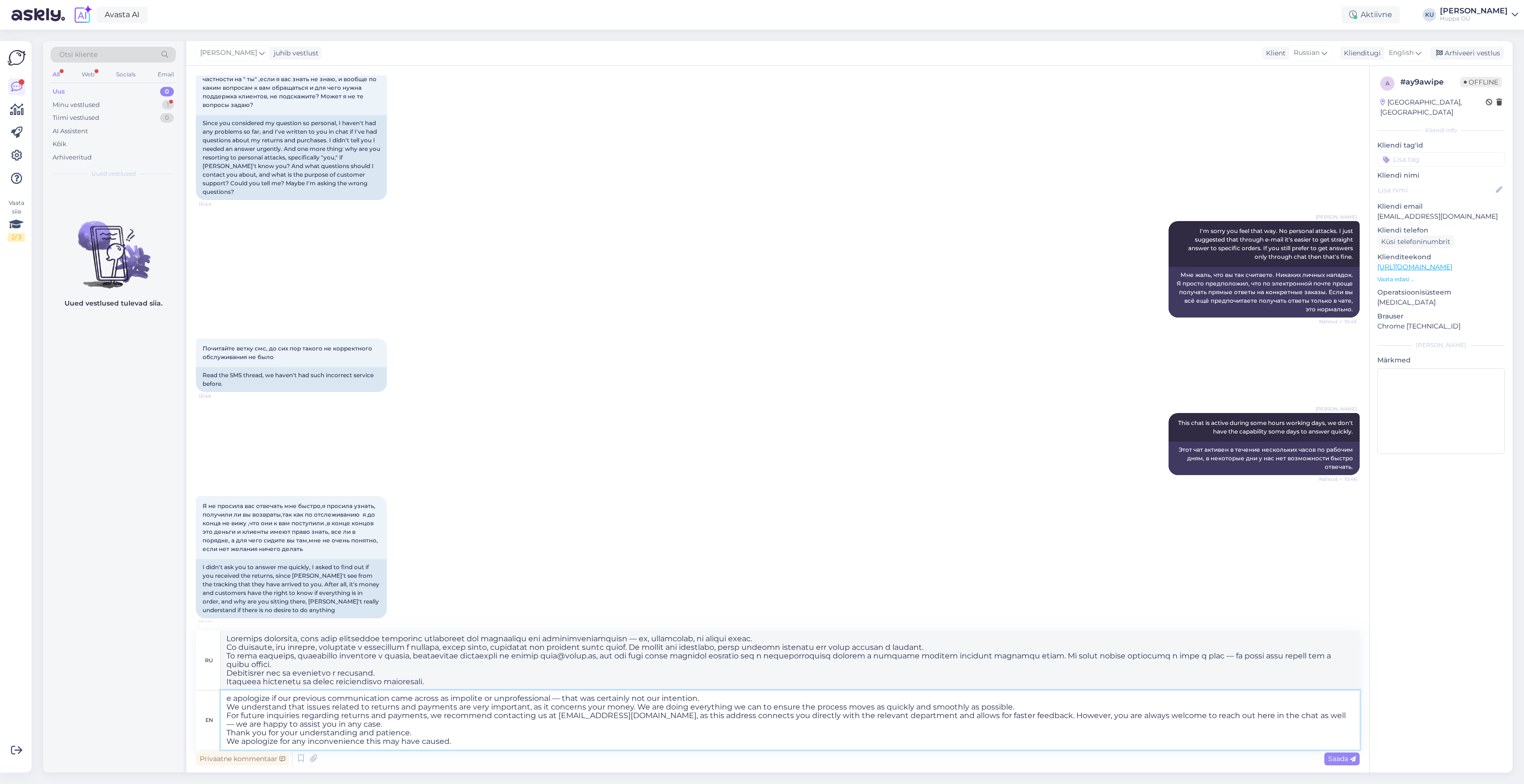
scroll to position [5179, 0]
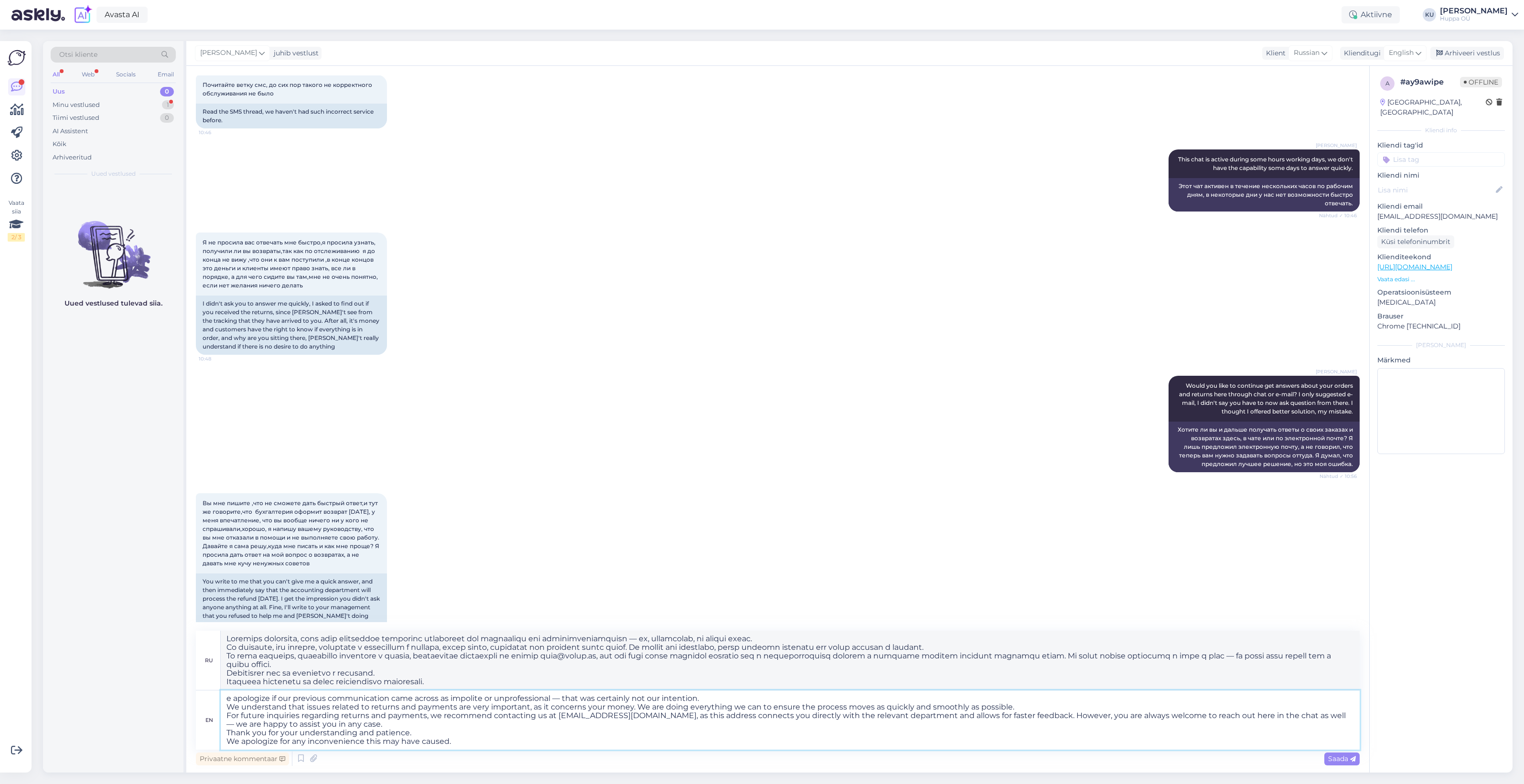
click at [227, 699] on textarea "e apologize if our previous communication came across as impolite or unprofessi…" at bounding box center [790, 720] width 1139 height 59
click at [1339, 755] on span "Saada" at bounding box center [1342, 759] width 28 height 9
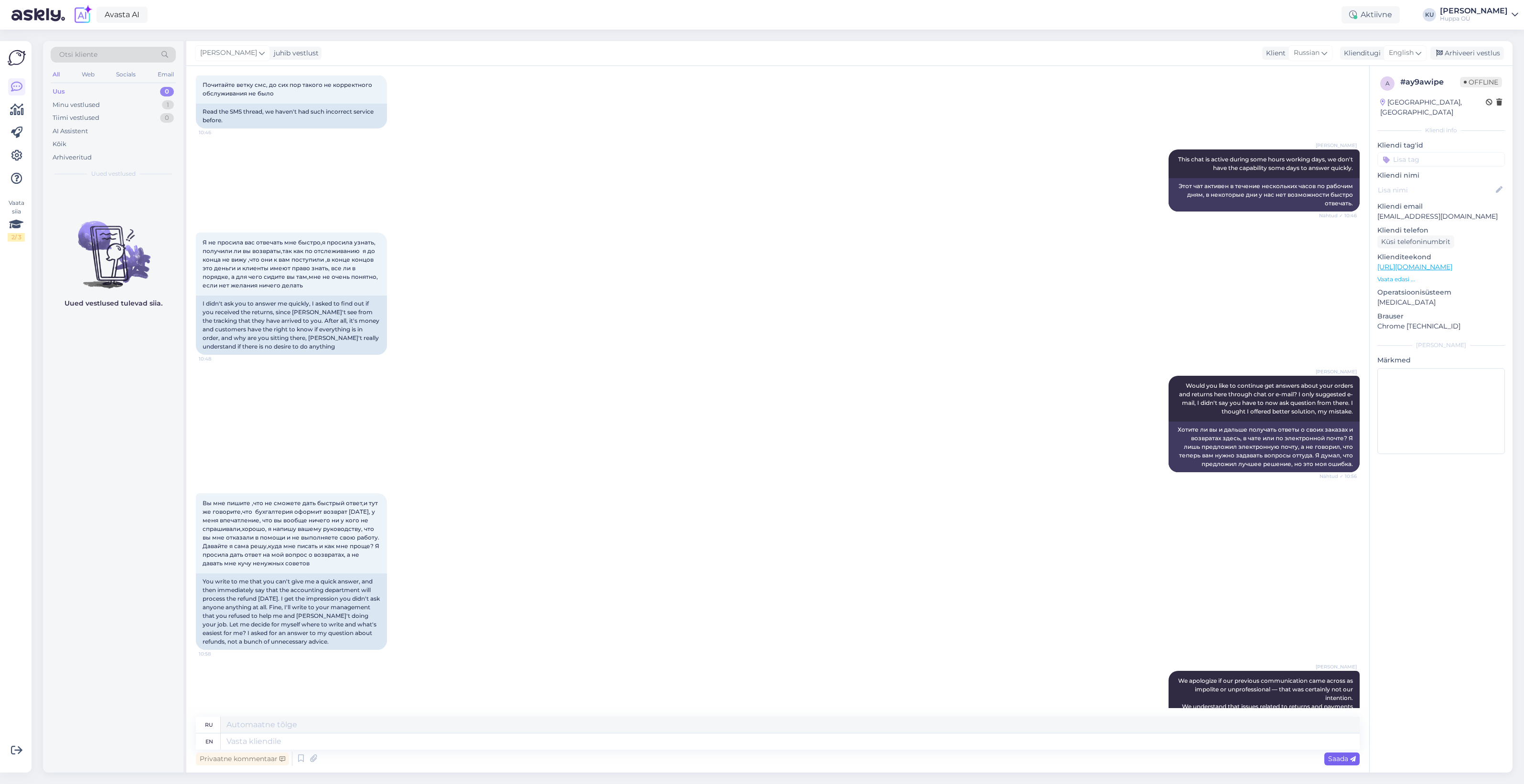
scroll to position [5391, 0]
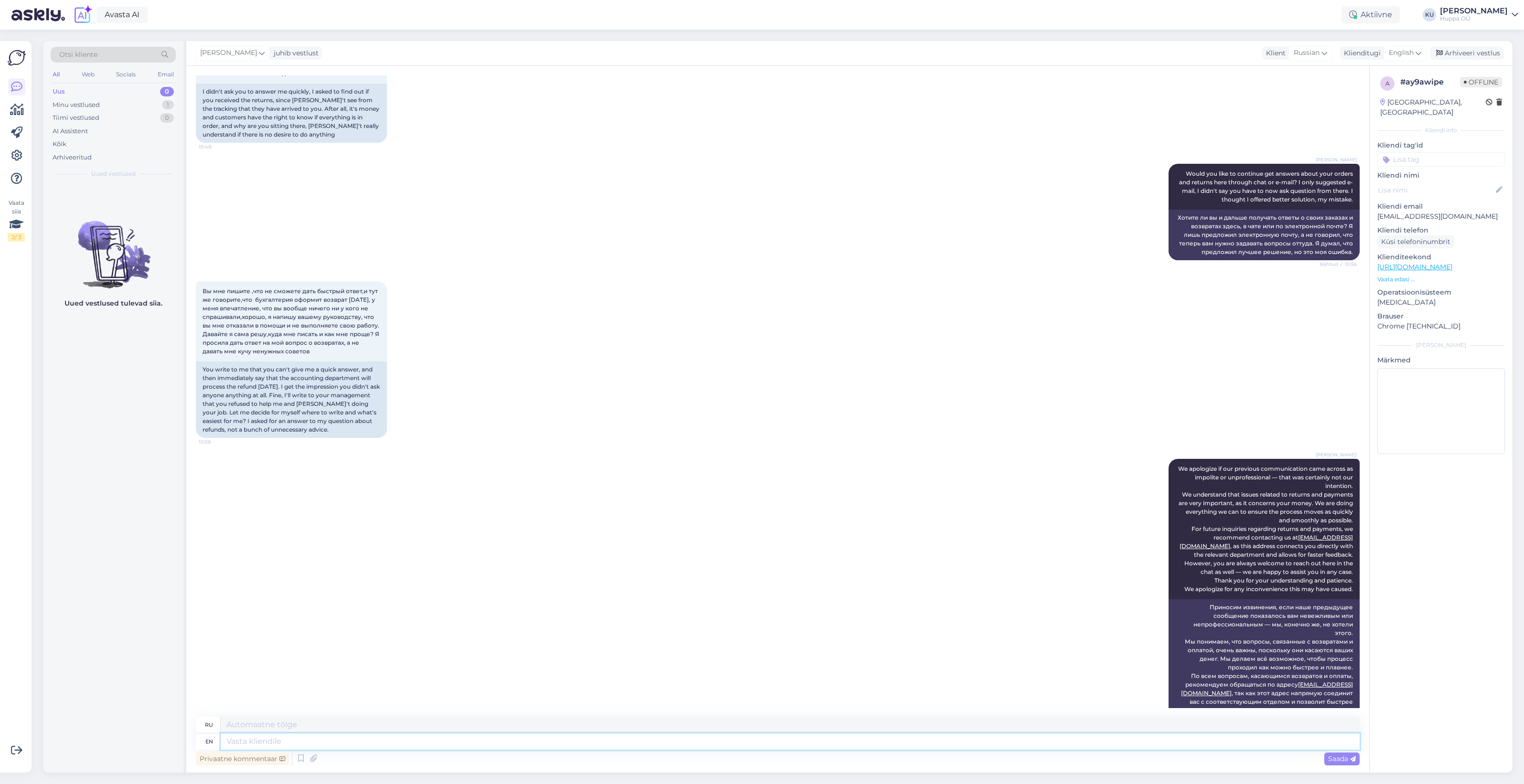
click at [321, 741] on textarea at bounding box center [790, 741] width 1139 height 16
click at [362, 738] on textarea "I asked accounting department, lucklily I got answer" at bounding box center [790, 741] width 1139 height 16
click at [437, 741] on textarea "I asked accounting department, [PERSON_NAME] got answer" at bounding box center [790, 741] width 1139 height 16
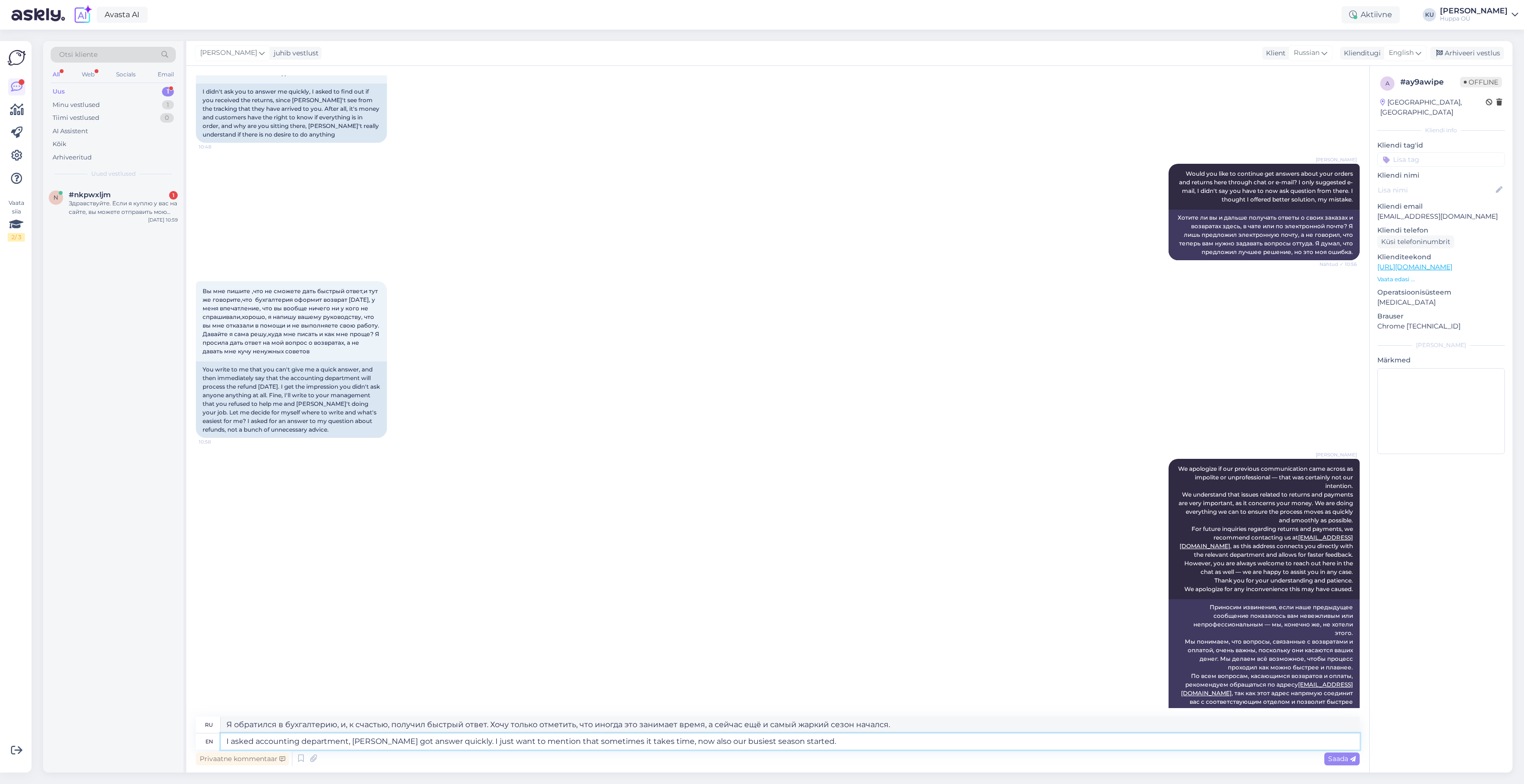
scroll to position [5390, 0]
click at [455, 741] on textarea "I asked accounting department, [PERSON_NAME] got answer quickly. I just want to…" at bounding box center [790, 741] width 1139 height 16
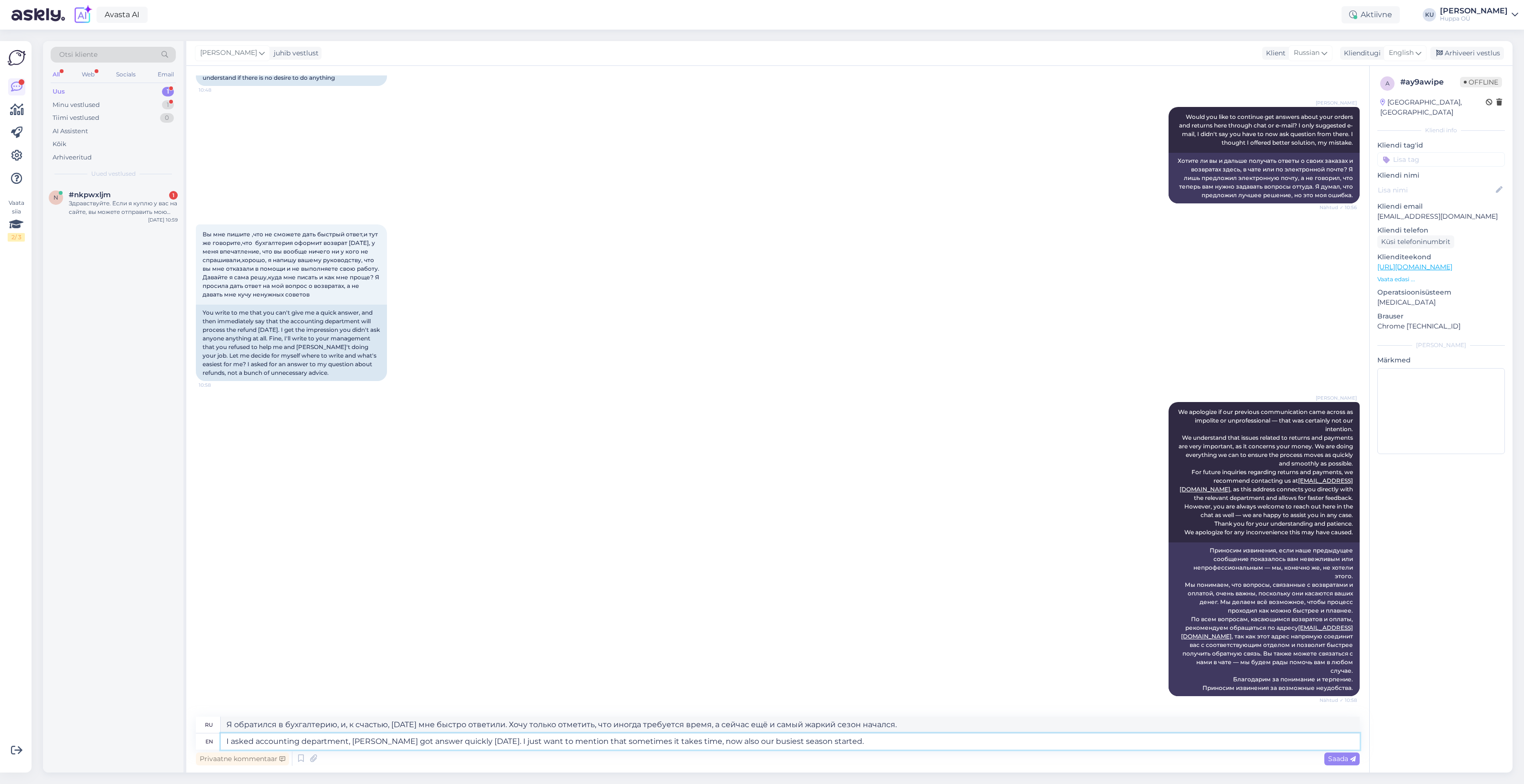
scroll to position [5523, 0]
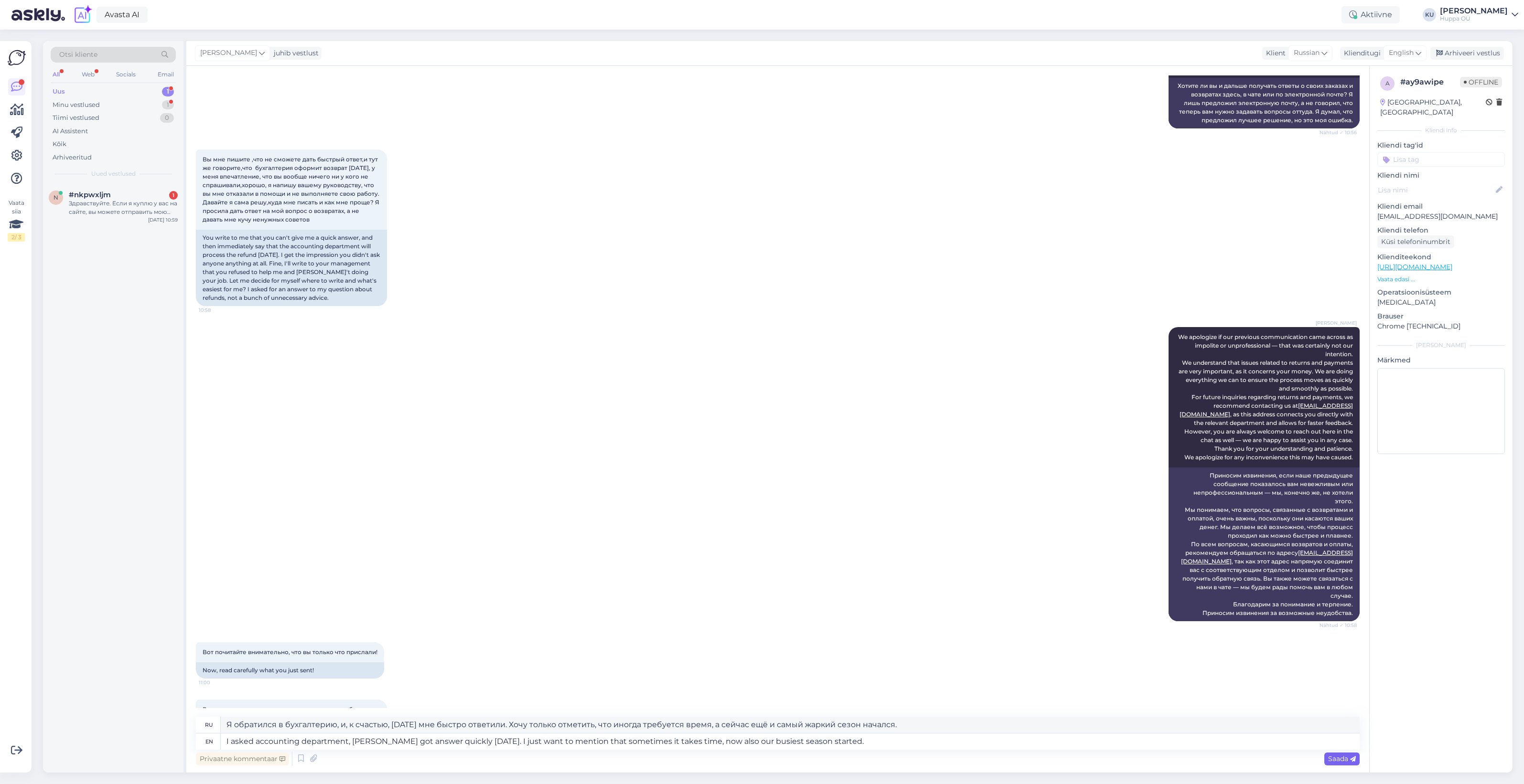
click at [1334, 760] on span "Saada" at bounding box center [1342, 759] width 28 height 9
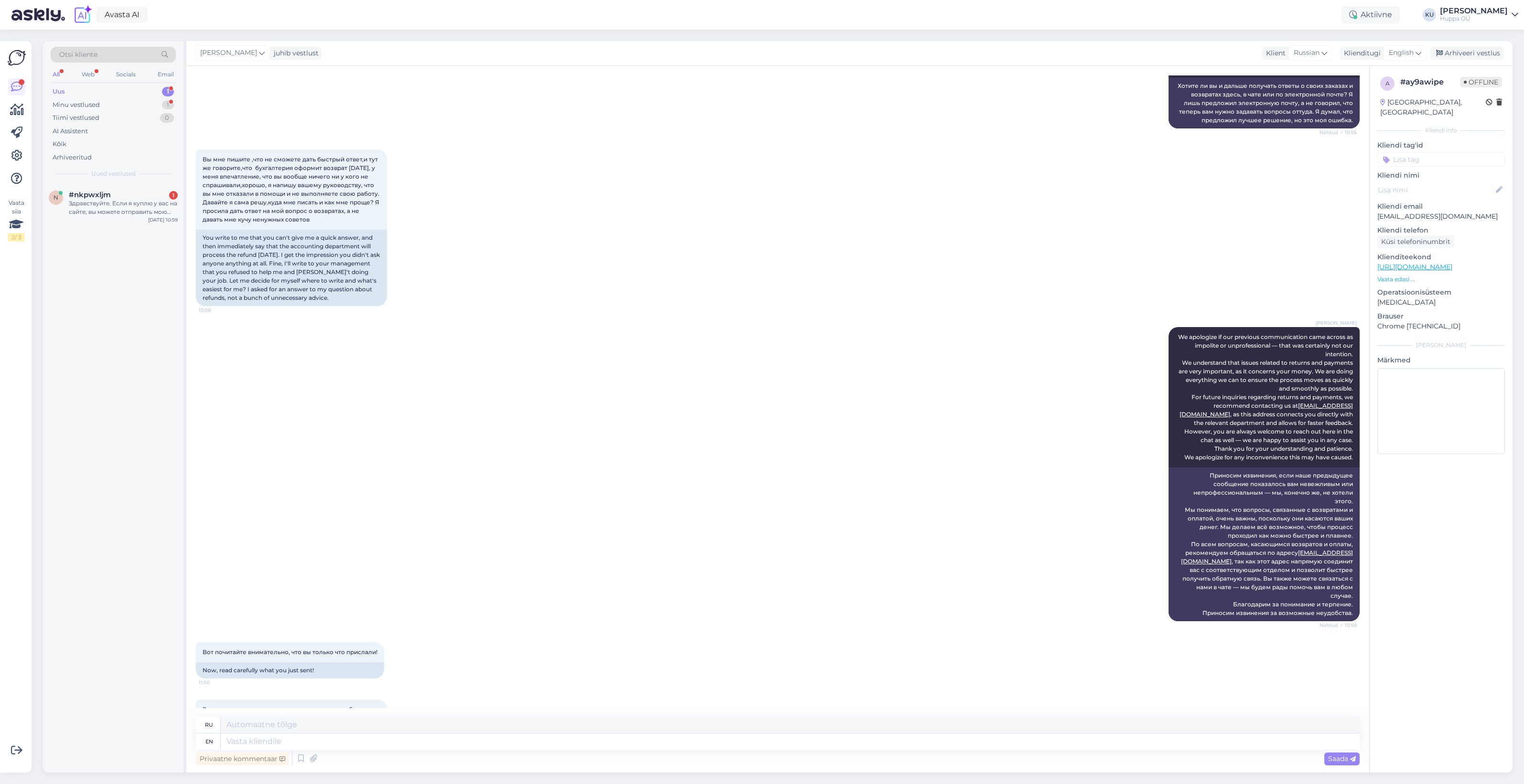
scroll to position [5623, 0]
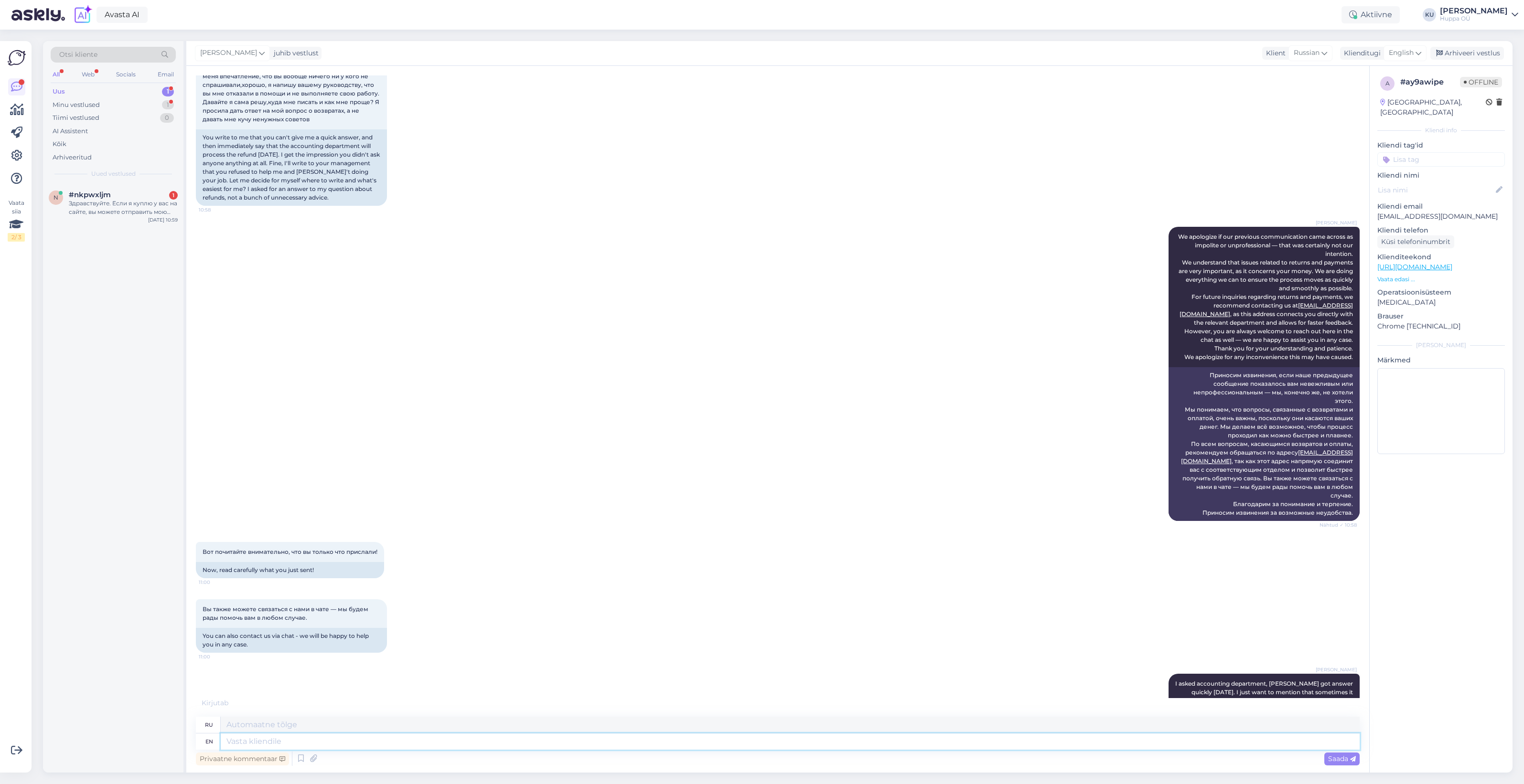
click at [409, 744] on textarea at bounding box center [790, 741] width 1139 height 16
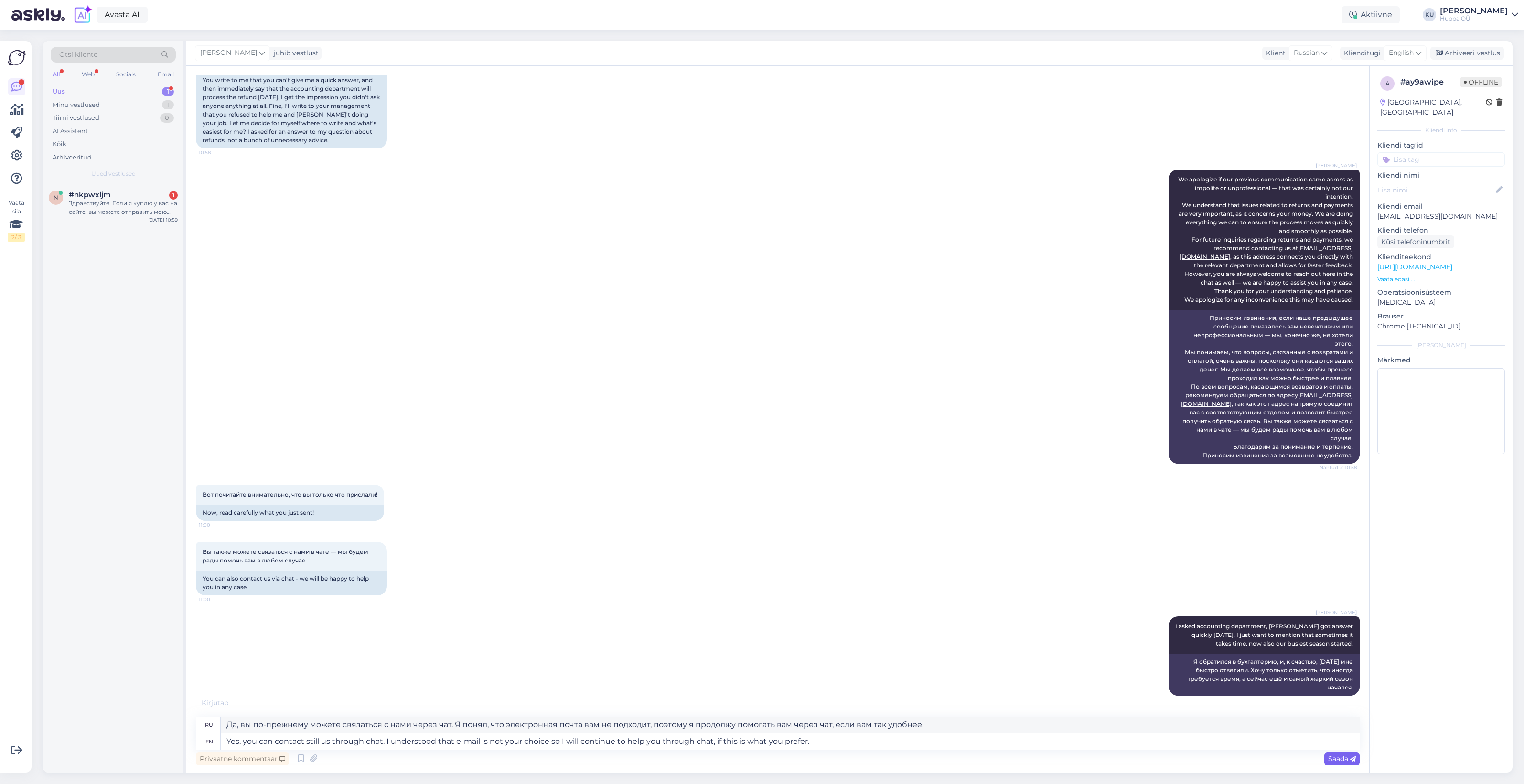
click at [1344, 757] on span "Saada" at bounding box center [1342, 759] width 28 height 9
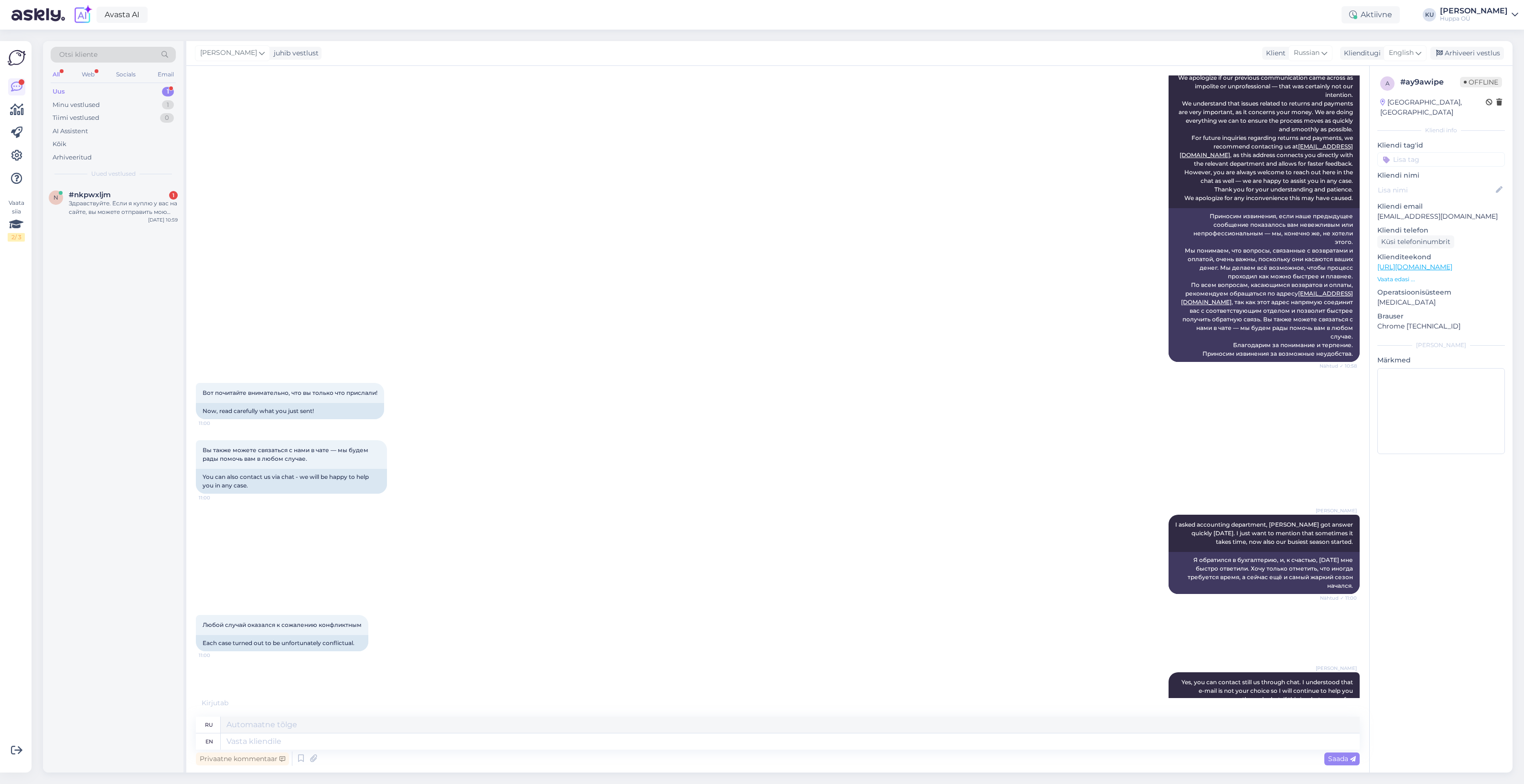
scroll to position [5771, 0]
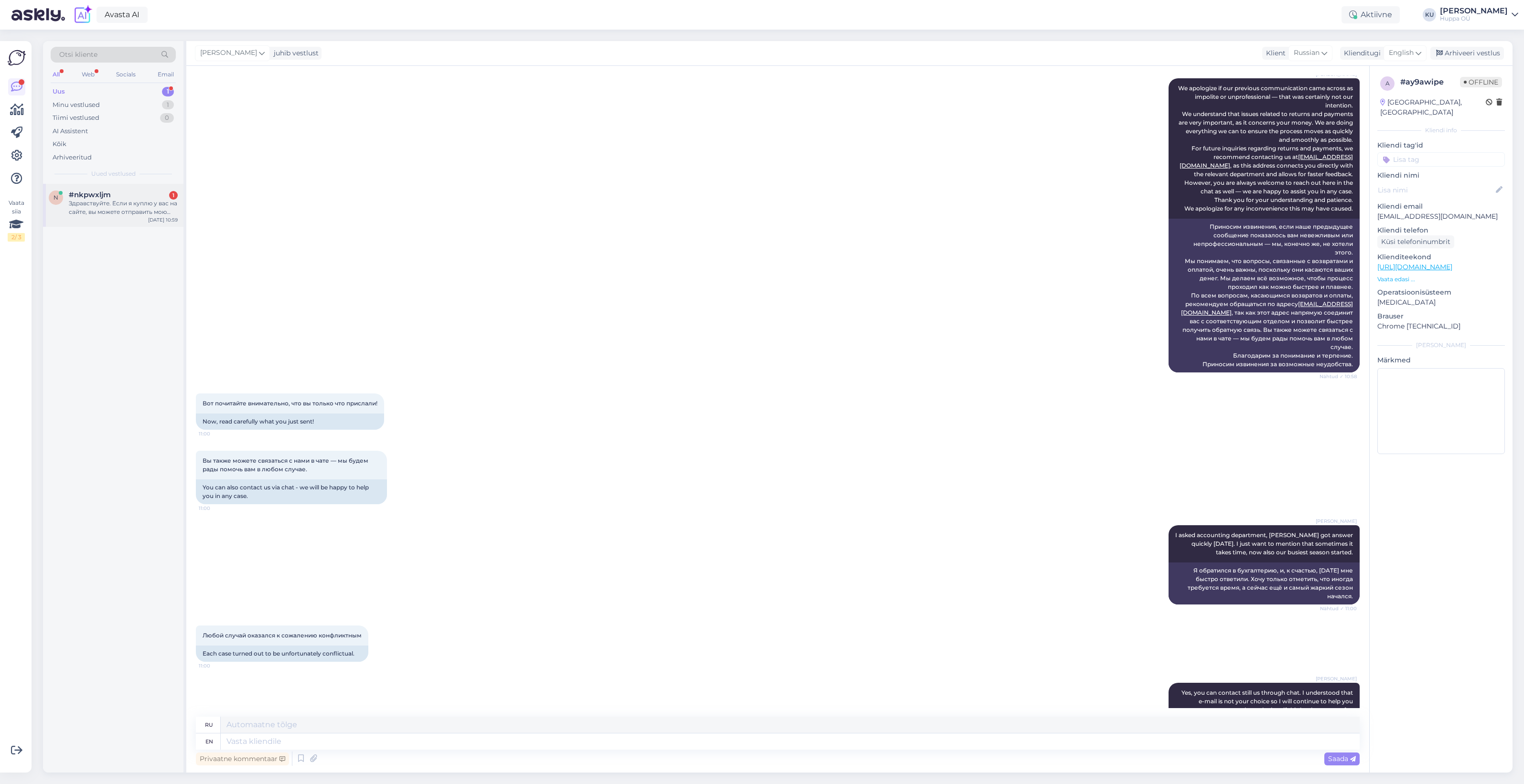
click at [82, 195] on span "#nkpwxljm" at bounding box center [89, 195] width 42 height 9
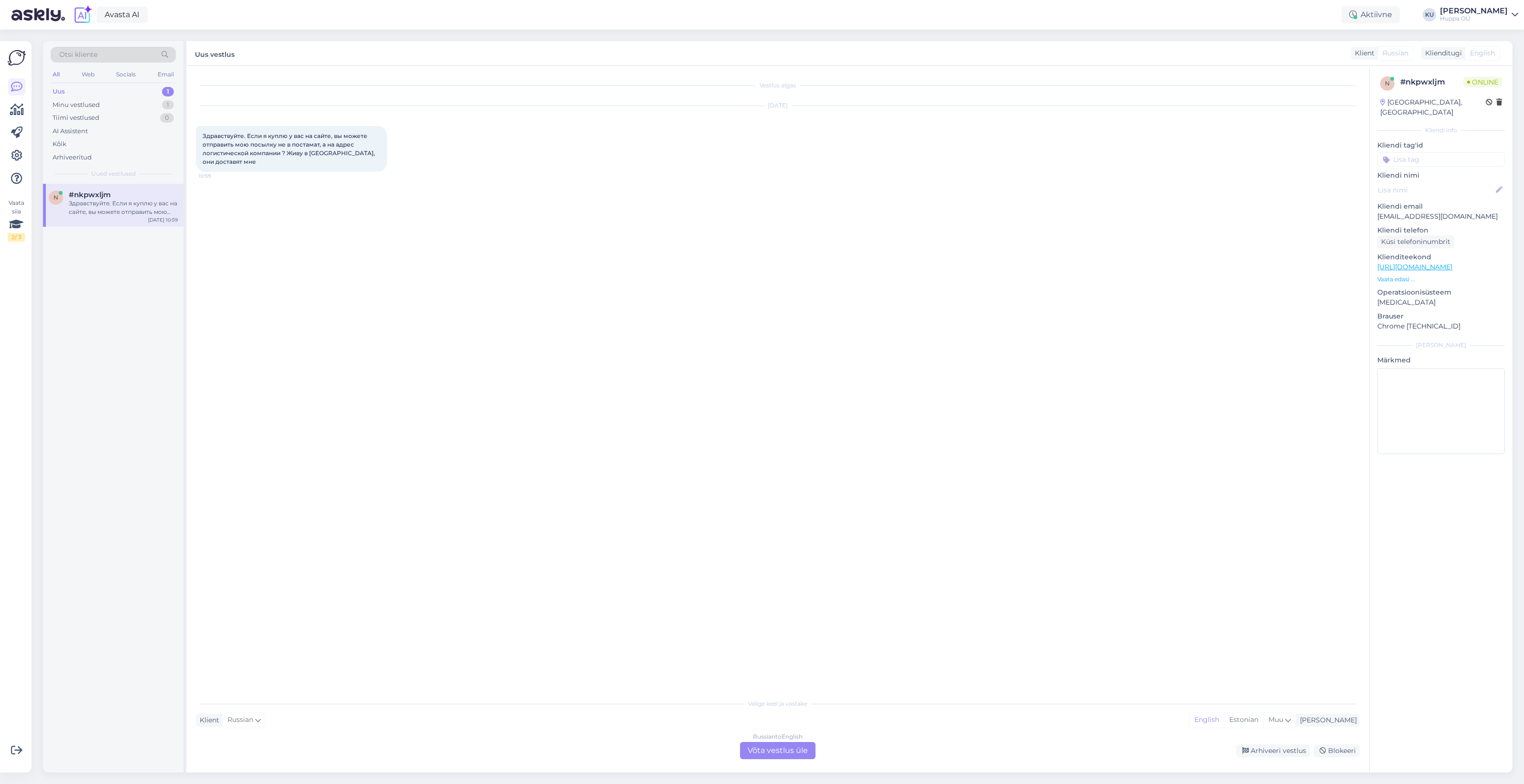
scroll to position [0, 0]
click at [780, 748] on div "Russian to English Võta vestlus üle" at bounding box center [778, 750] width 76 height 17
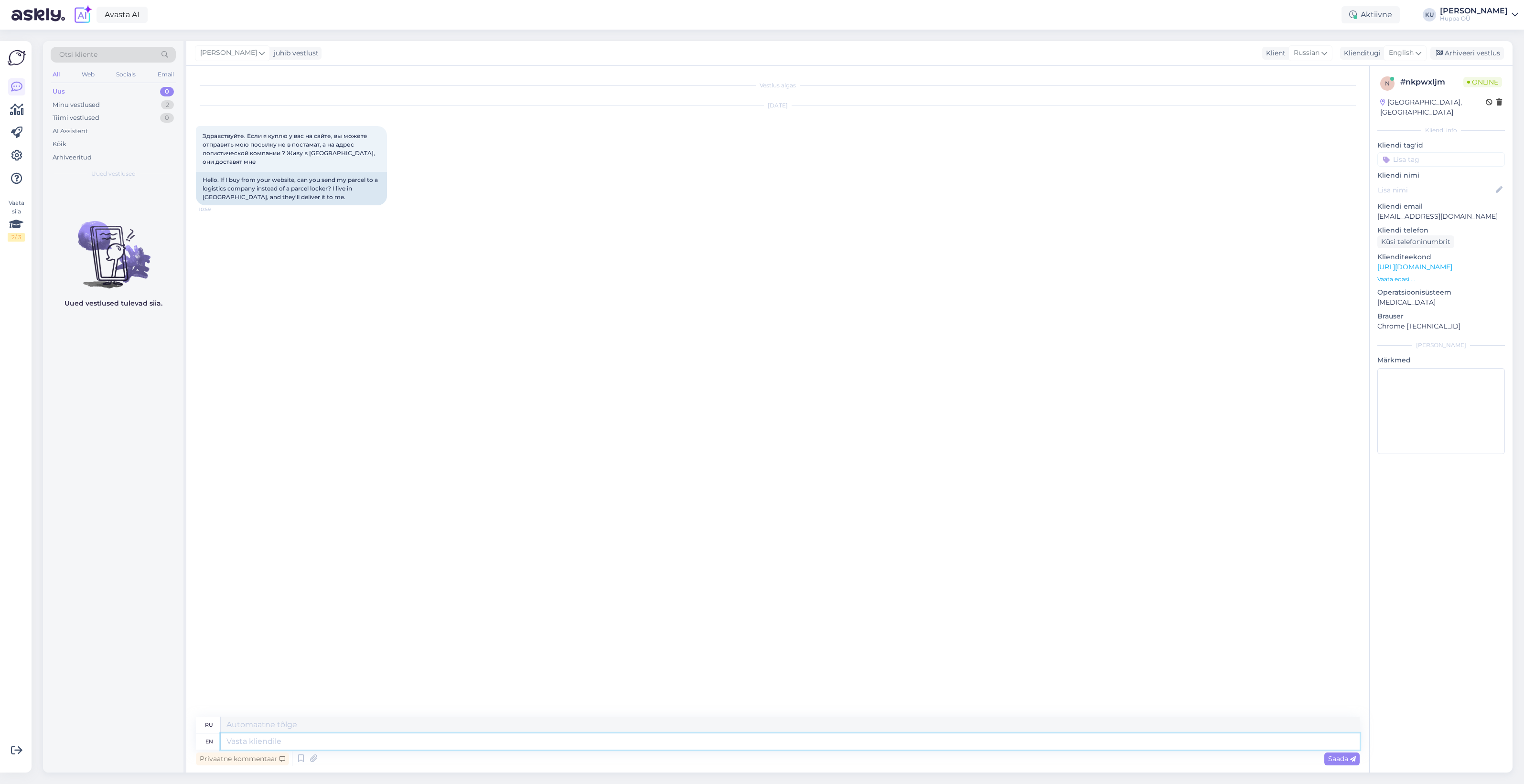
click at [340, 740] on textarea at bounding box center [790, 741] width 1139 height 16
click at [282, 743] on textarea "Hello! No, we offer only delivery to parcel machines." at bounding box center [790, 741] width 1139 height 16
click at [1355, 757] on icon at bounding box center [1353, 759] width 6 height 6
click at [123, 101] on div "Minu vestlused 2" at bounding box center [114, 105] width 125 height 14
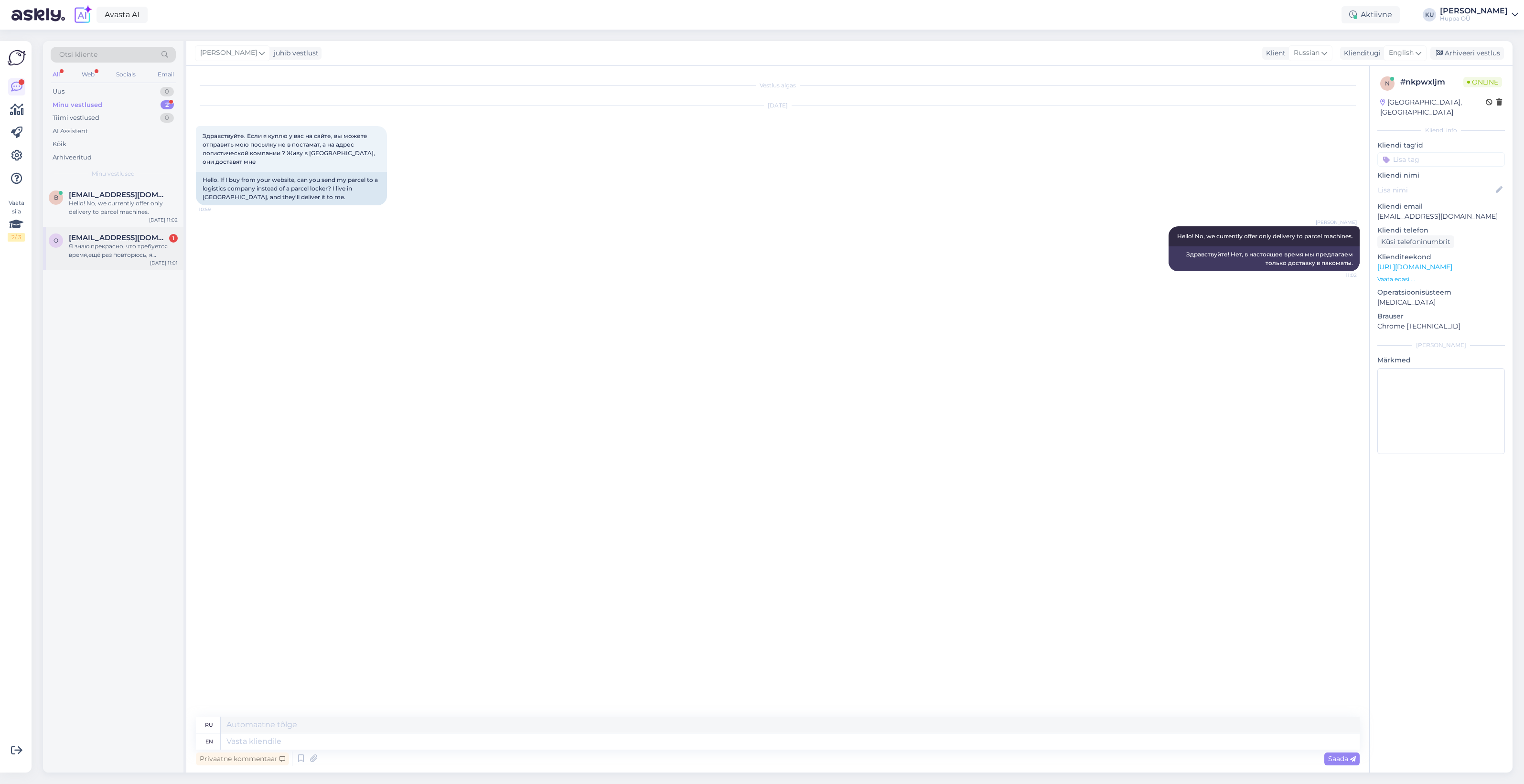
click at [118, 234] on span "[EMAIL_ADDRESS][DOMAIN_NAME]" at bounding box center [118, 238] width 99 height 9
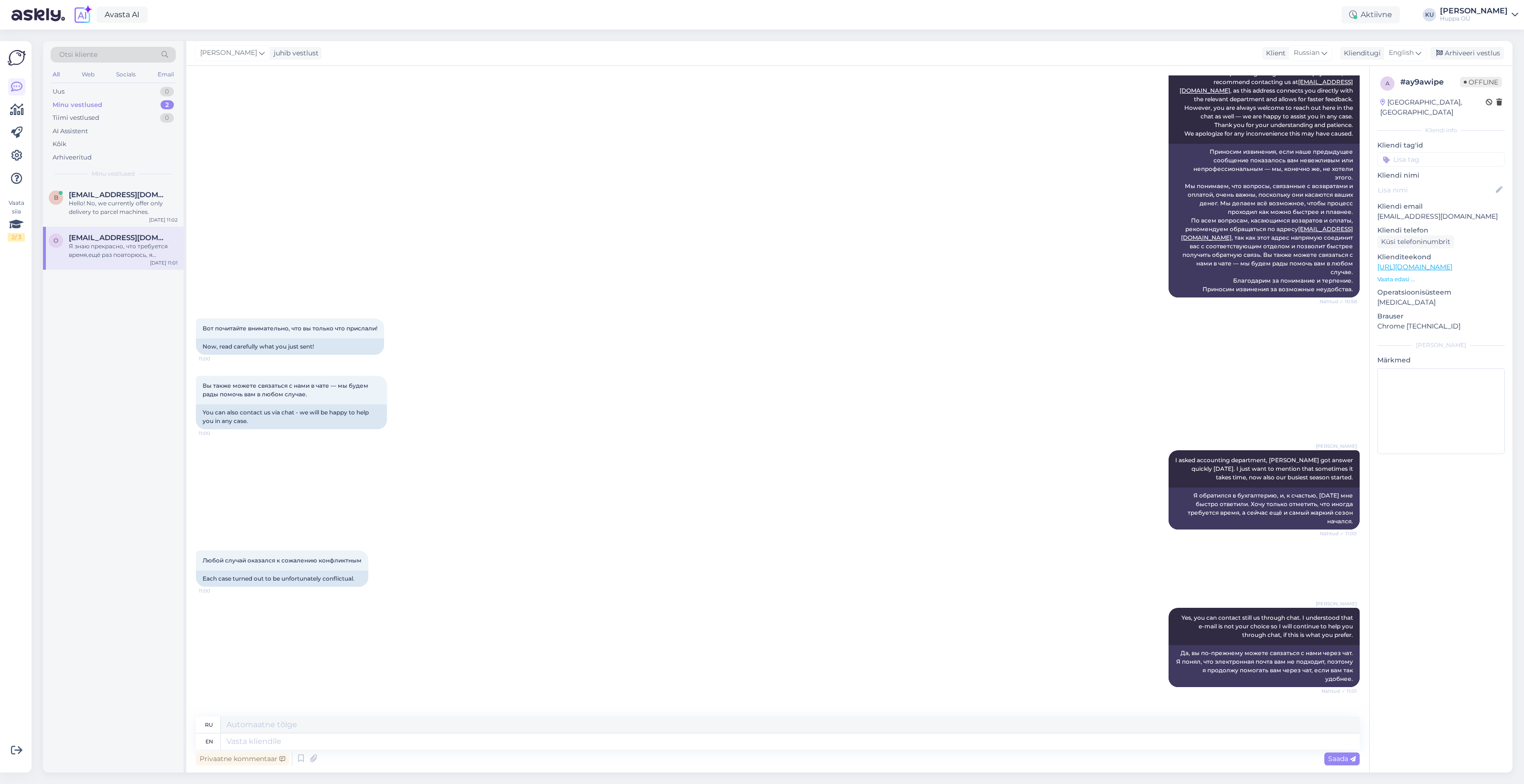
scroll to position [5846, 0]
click at [371, 737] on textarea at bounding box center [790, 741] width 1139 height 16
drag, startPoint x: 269, startPoint y: 740, endPoint x: 249, endPoint y: 738, distance: 20.1
click at [249, 738] on textarea "Yes, I know. I just want to give answers quickly," at bounding box center [790, 741] width 1139 height 16
click at [557, 743] on textarea "Yes, I understand and I'm glad you understand. I just want to give answers quic…" at bounding box center [790, 741] width 1139 height 16
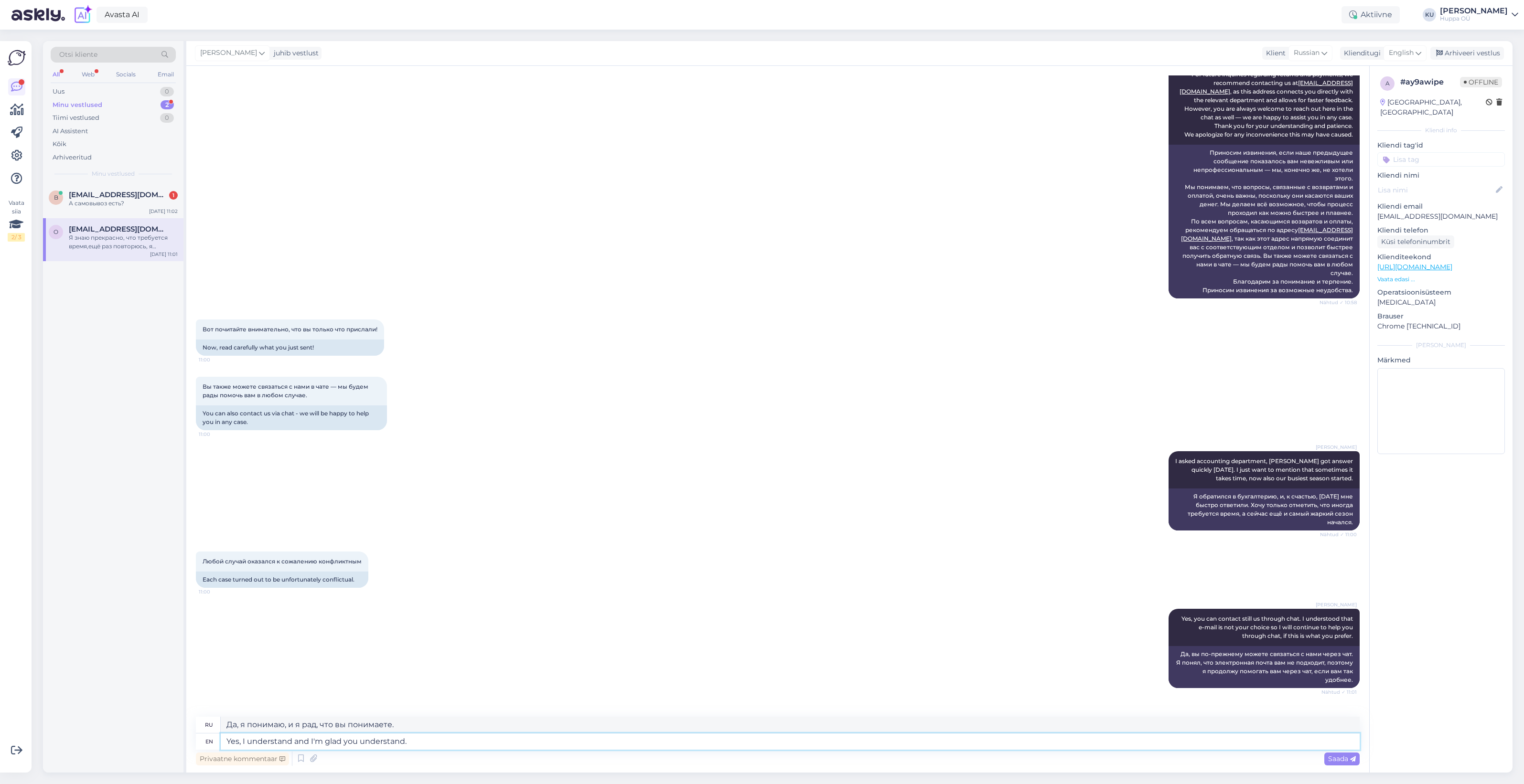
drag, startPoint x: 292, startPoint y: 743, endPoint x: 244, endPoint y: 744, distance: 48.0
click at [244, 744] on textarea "Yes, I understand and I'm glad you understand." at bounding box center [790, 741] width 1139 height 16
click at [362, 741] on textarea "Yes, and I'm glad you understand." at bounding box center [790, 741] width 1139 height 16
click at [538, 738] on textarea "Yes, and I'm glad you understand. We just want to offer answer quickly" at bounding box center [790, 741] width 1139 height 16
drag, startPoint x: 523, startPoint y: 743, endPoint x: 225, endPoint y: 741, distance: 298.0
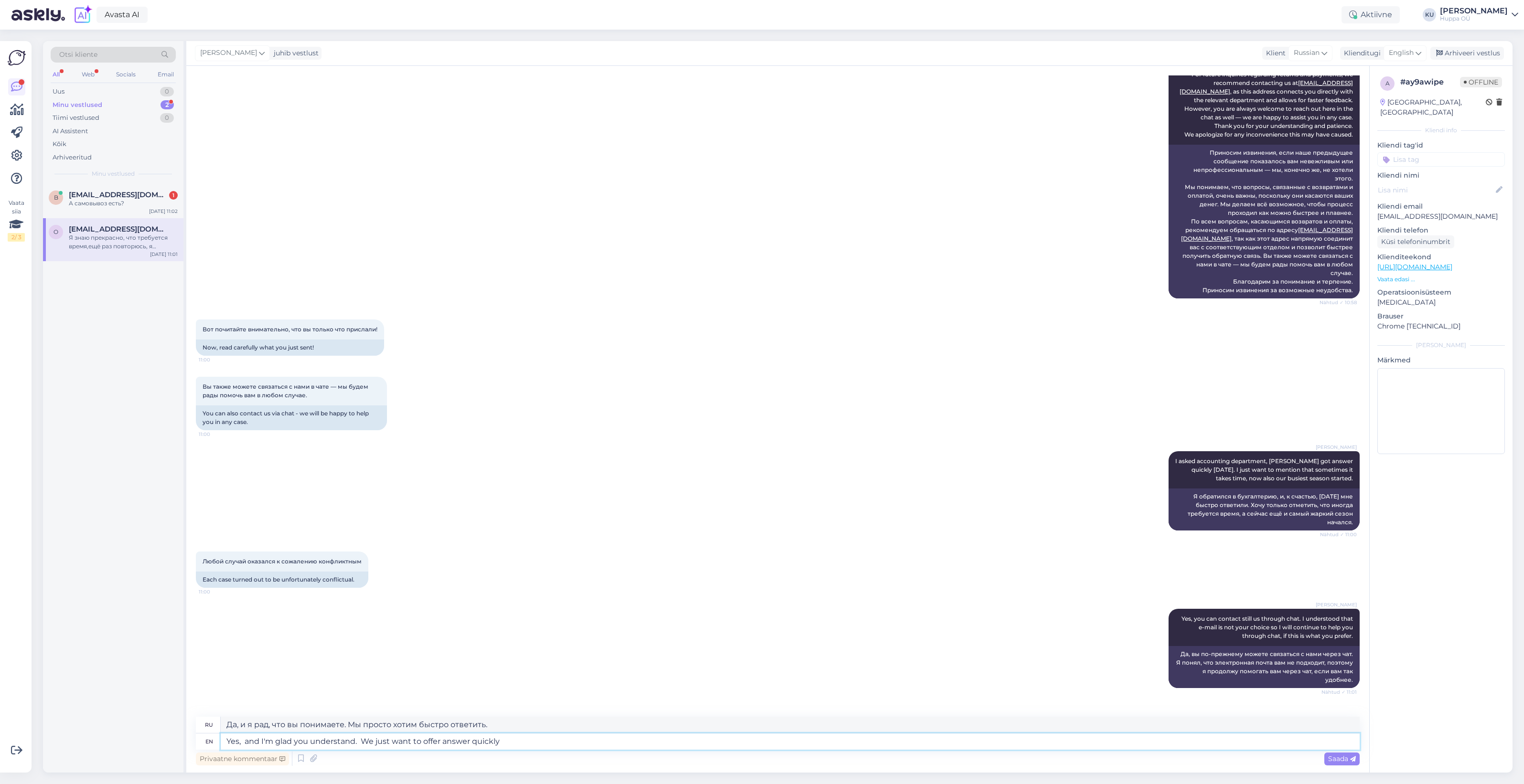
click at [225, 741] on textarea "Yes, and I'm glad you understand. We just want to offer answer quickly" at bounding box center [790, 741] width 1139 height 16
click at [790, 483] on div "[PERSON_NAME] I asked accounting department, [PERSON_NAME] got answer quickly […" at bounding box center [777, 491] width 1164 height 101
click at [125, 200] on div "А самовывоз есть?" at bounding box center [123, 203] width 109 height 9
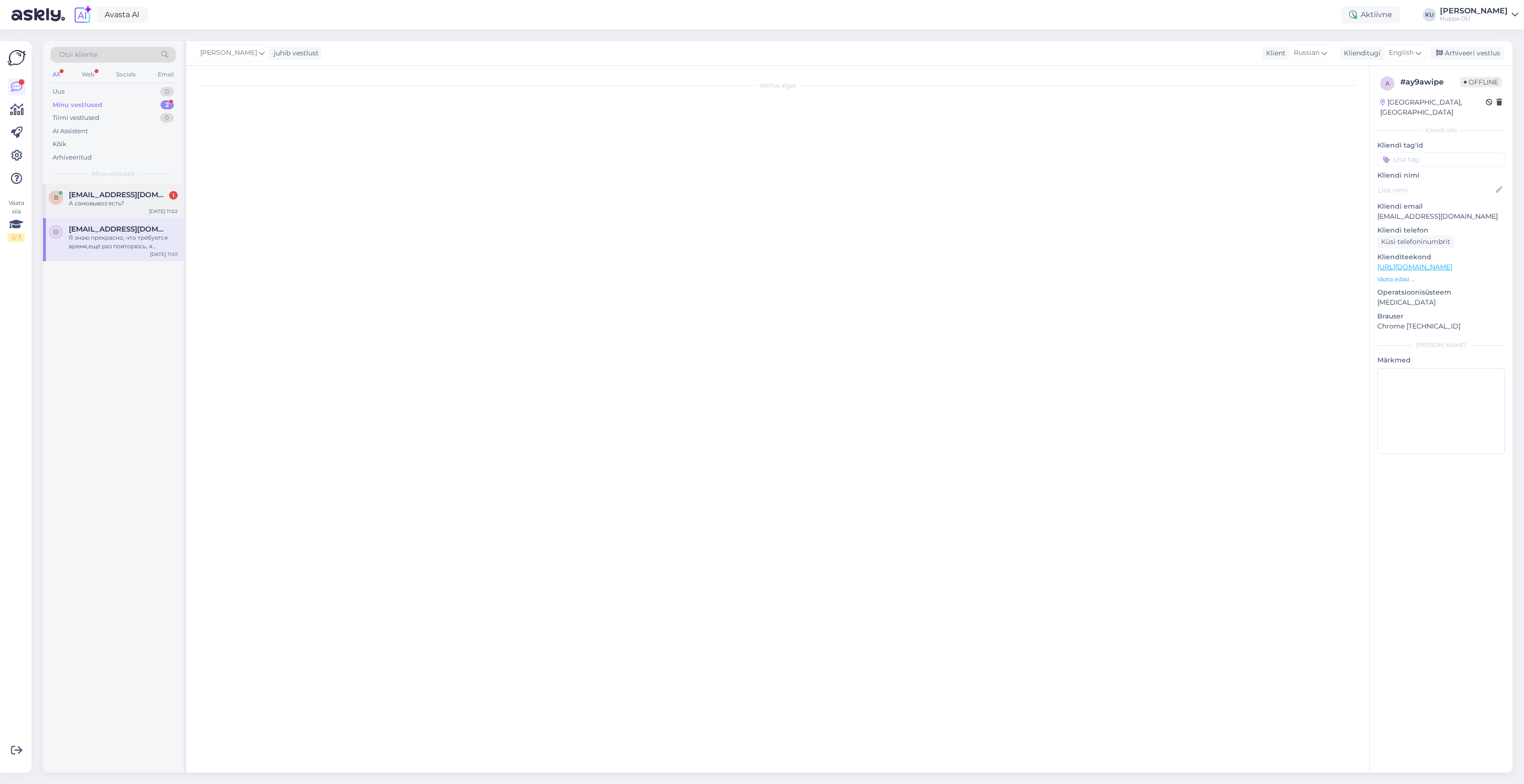
scroll to position [0, 0]
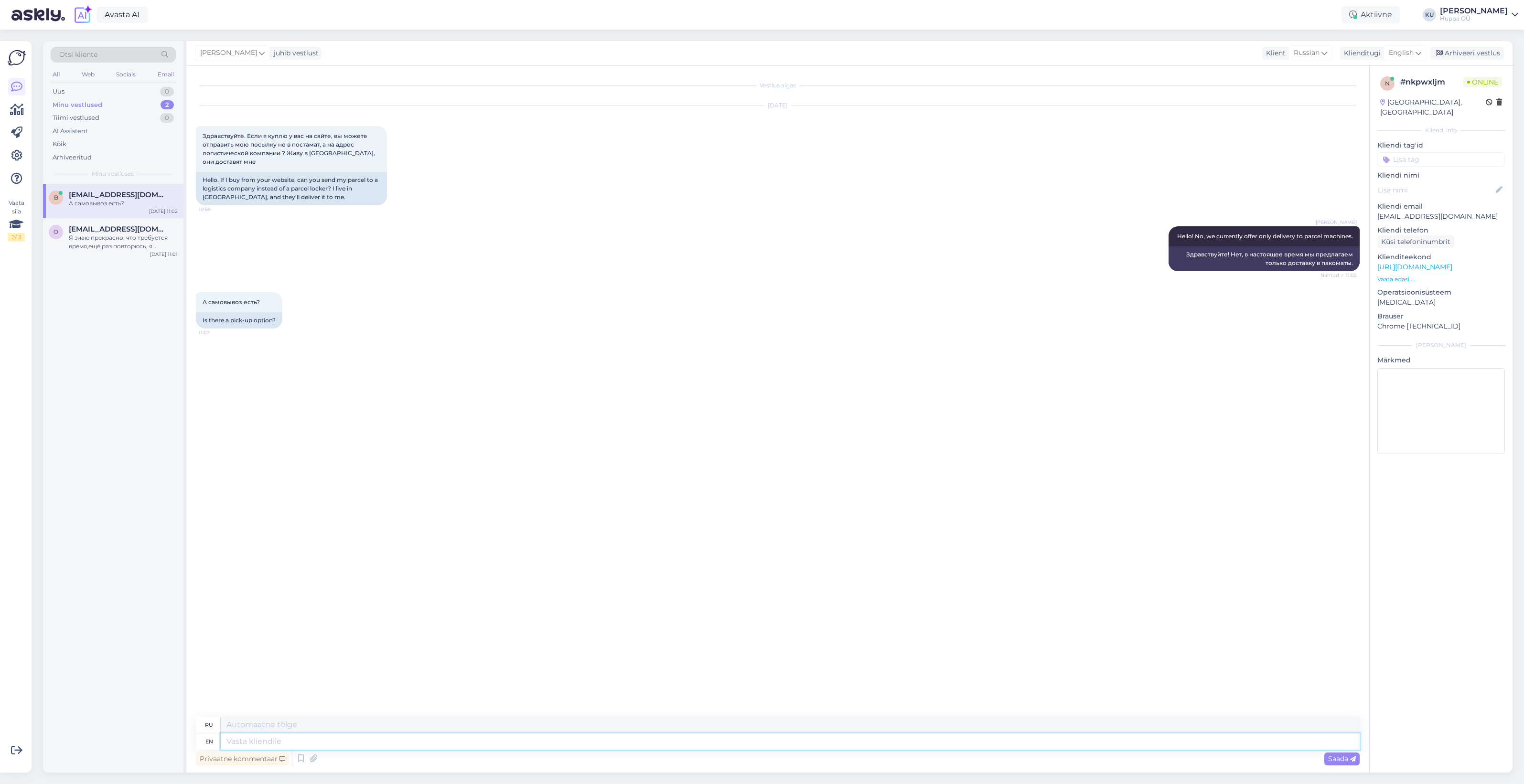
click at [322, 738] on textarea at bounding box center [790, 741] width 1139 height 16
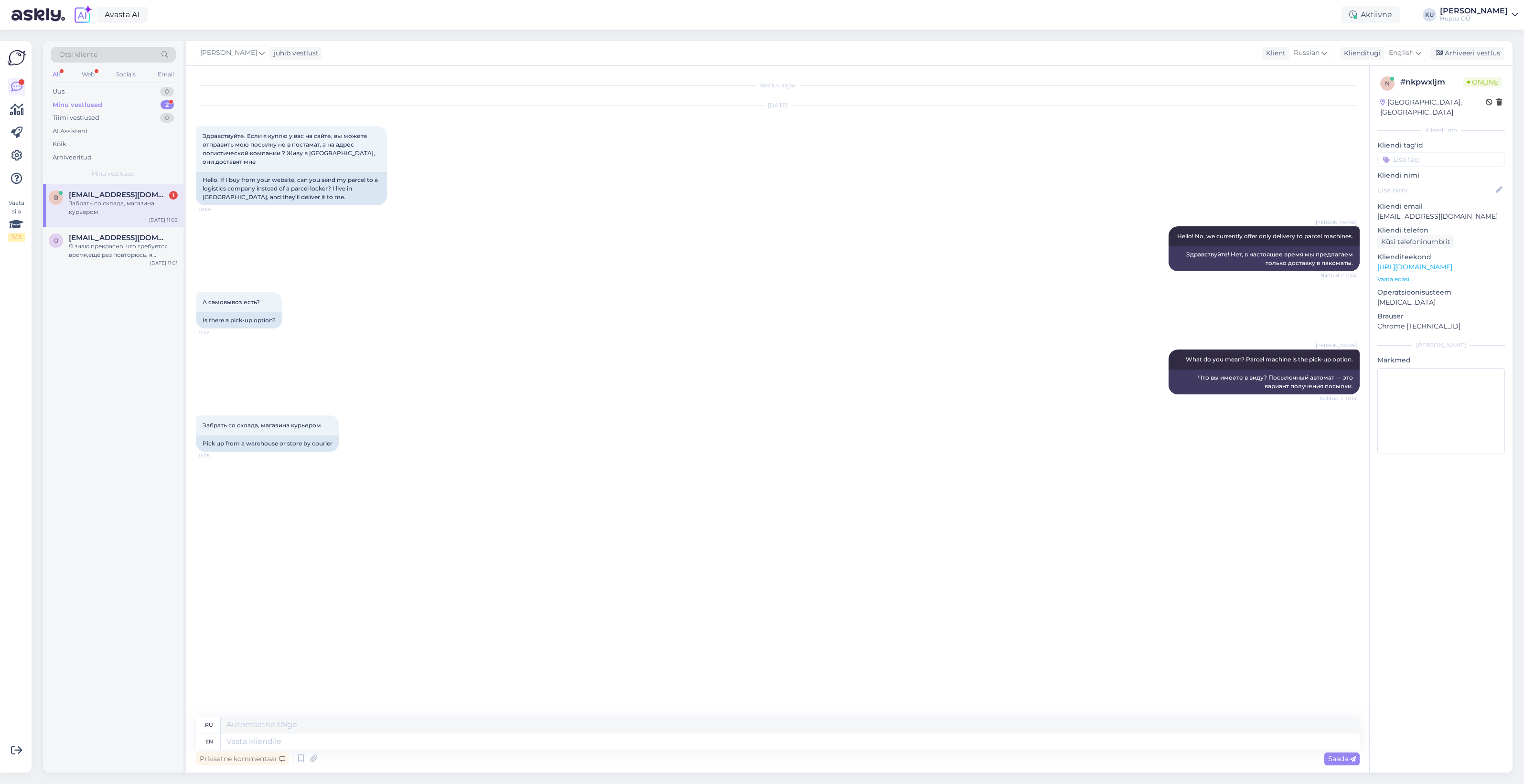
click at [98, 195] on span "[EMAIL_ADDRESS][DOMAIN_NAME]" at bounding box center [118, 195] width 99 height 9
click at [314, 740] on textarea at bounding box center [790, 741] width 1139 height 16
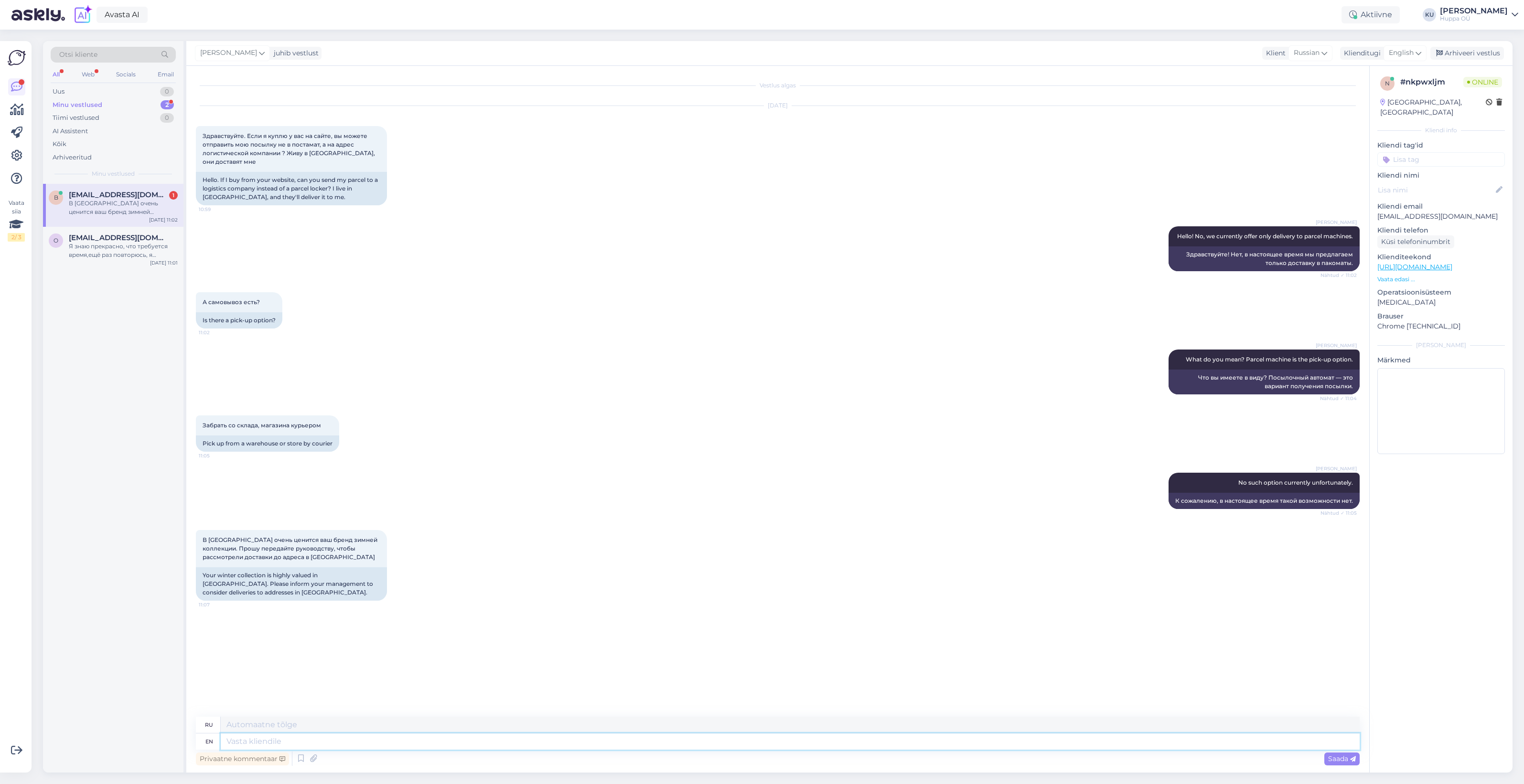
click at [313, 738] on textarea at bounding box center [790, 741] width 1139 height 16
click at [103, 89] on div "Uus 1" at bounding box center [114, 92] width 125 height 14
click at [113, 213] on div "Tere.Otsin 8aastasele tüdrukule talvejopet,kuidas saan aru et see soe oleks.ait…" at bounding box center [123, 208] width 109 height 17
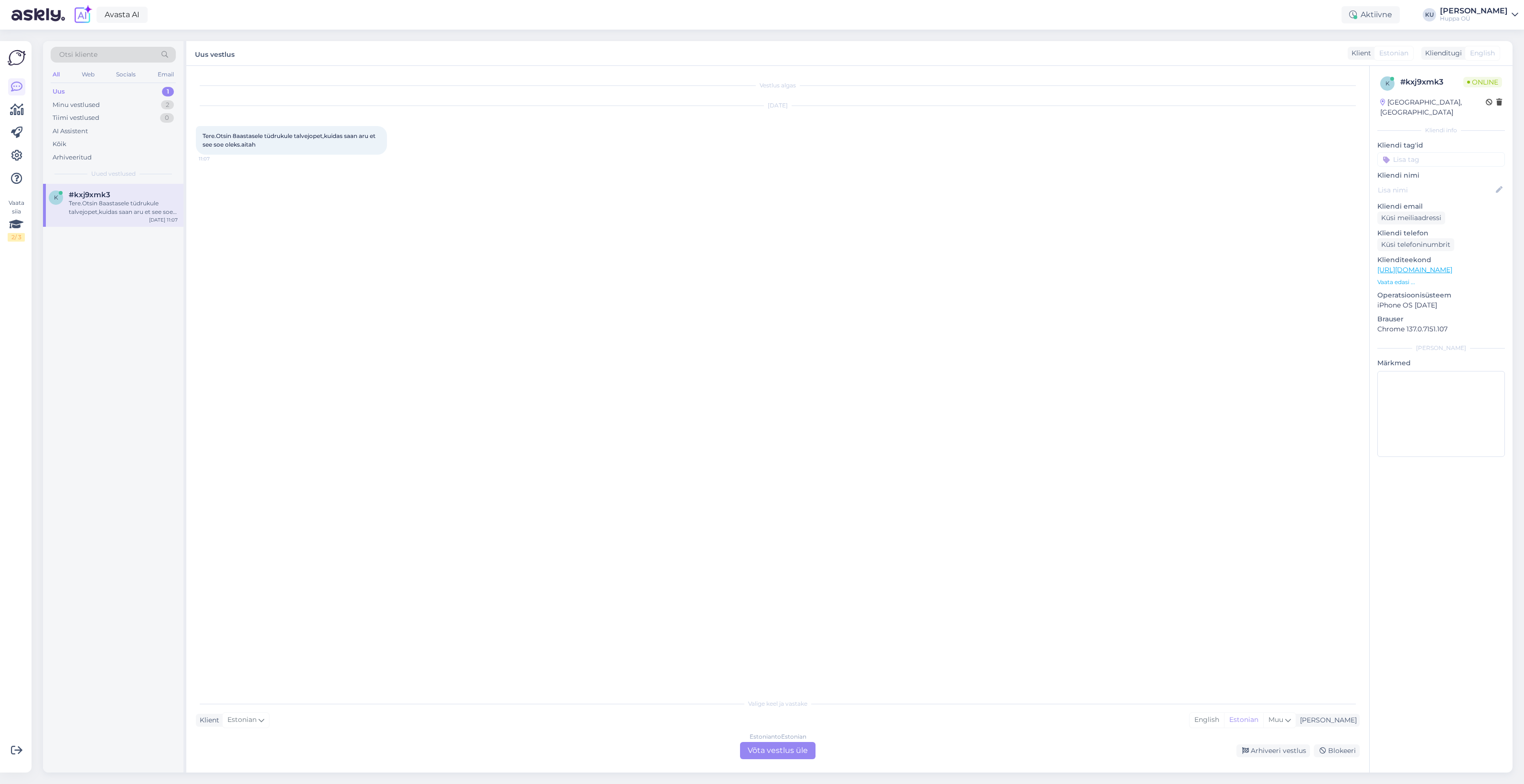
click at [777, 746] on div "Estonian to Estonian Võta vestlus üle" at bounding box center [778, 750] width 76 height 17
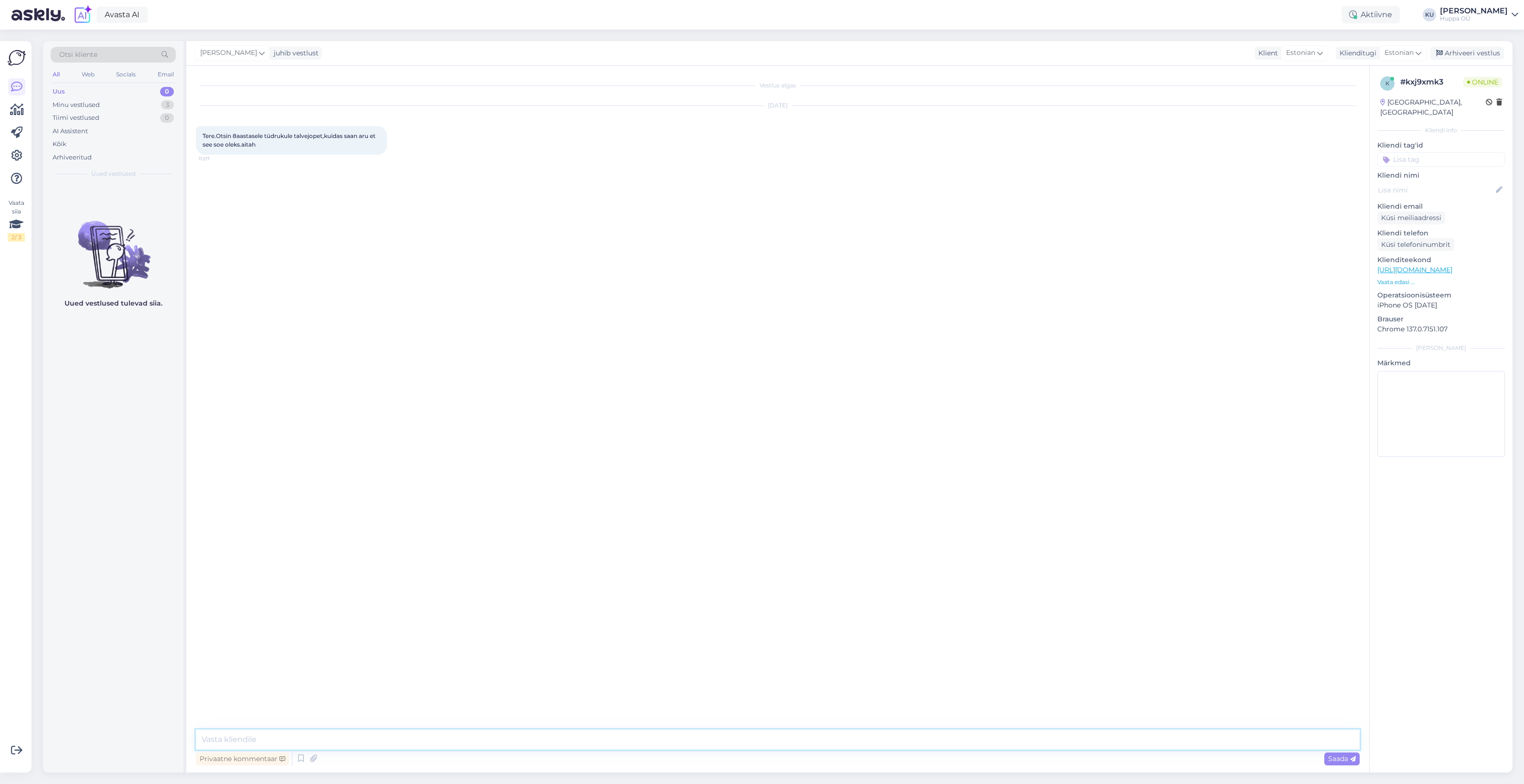
click at [320, 739] on textarea at bounding box center [777, 740] width 1164 height 20
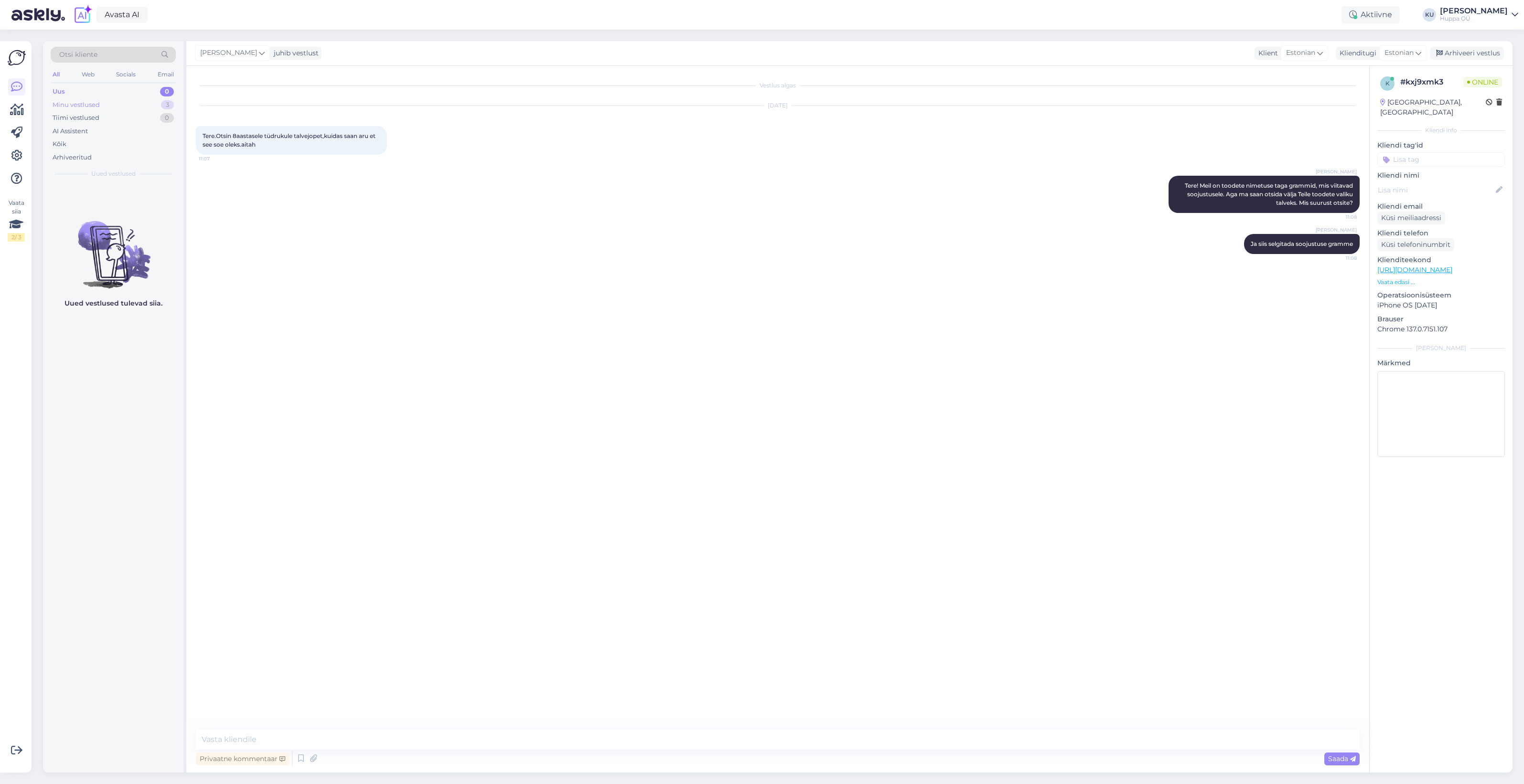
click at [98, 103] on div "Minu vestlused" at bounding box center [76, 105] width 47 height 9
click at [120, 237] on div "I will forward this information, thank you." at bounding box center [123, 242] width 109 height 17
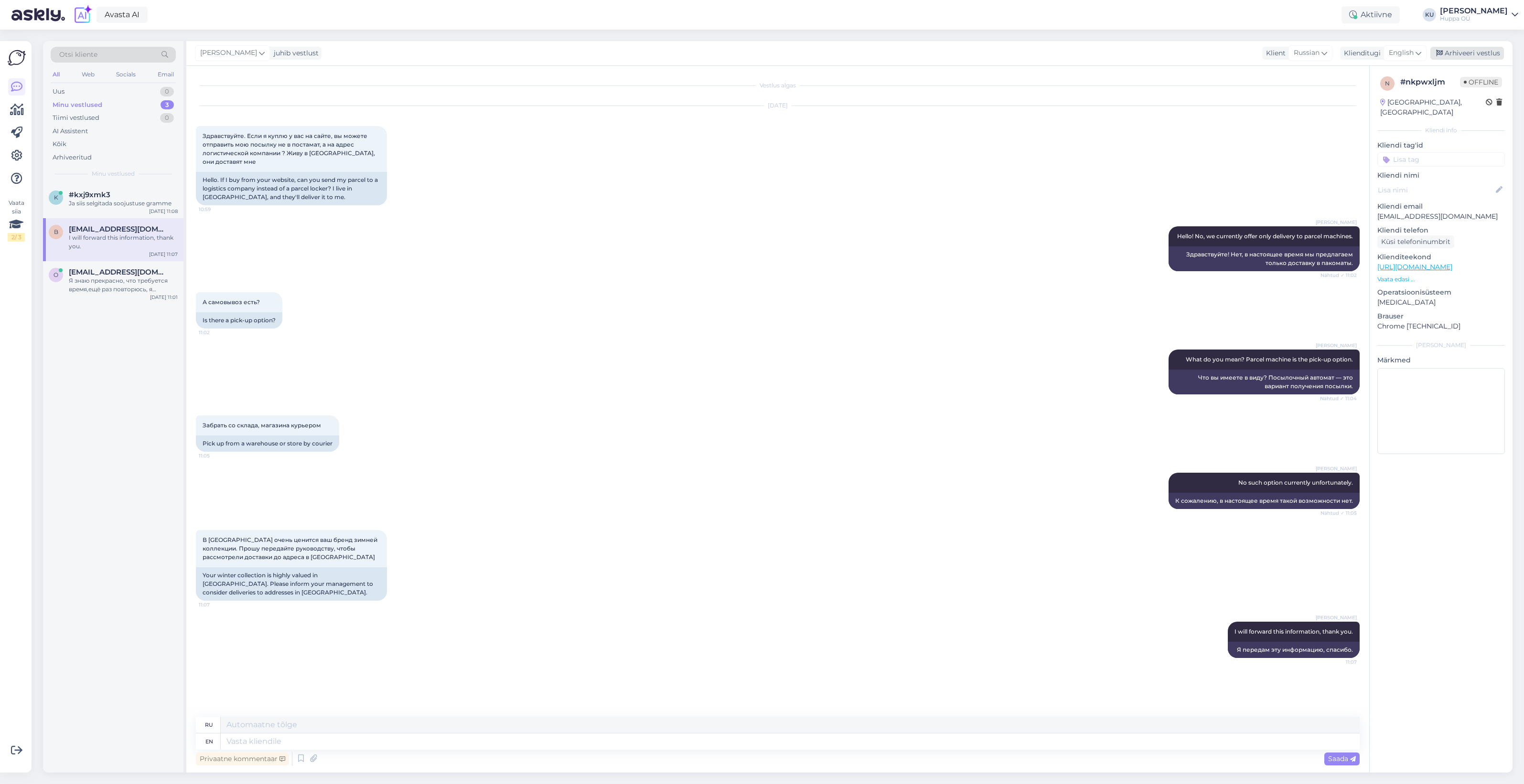
click at [1481, 53] on div "Arhiveeri vestlus" at bounding box center [1467, 53] width 73 height 13
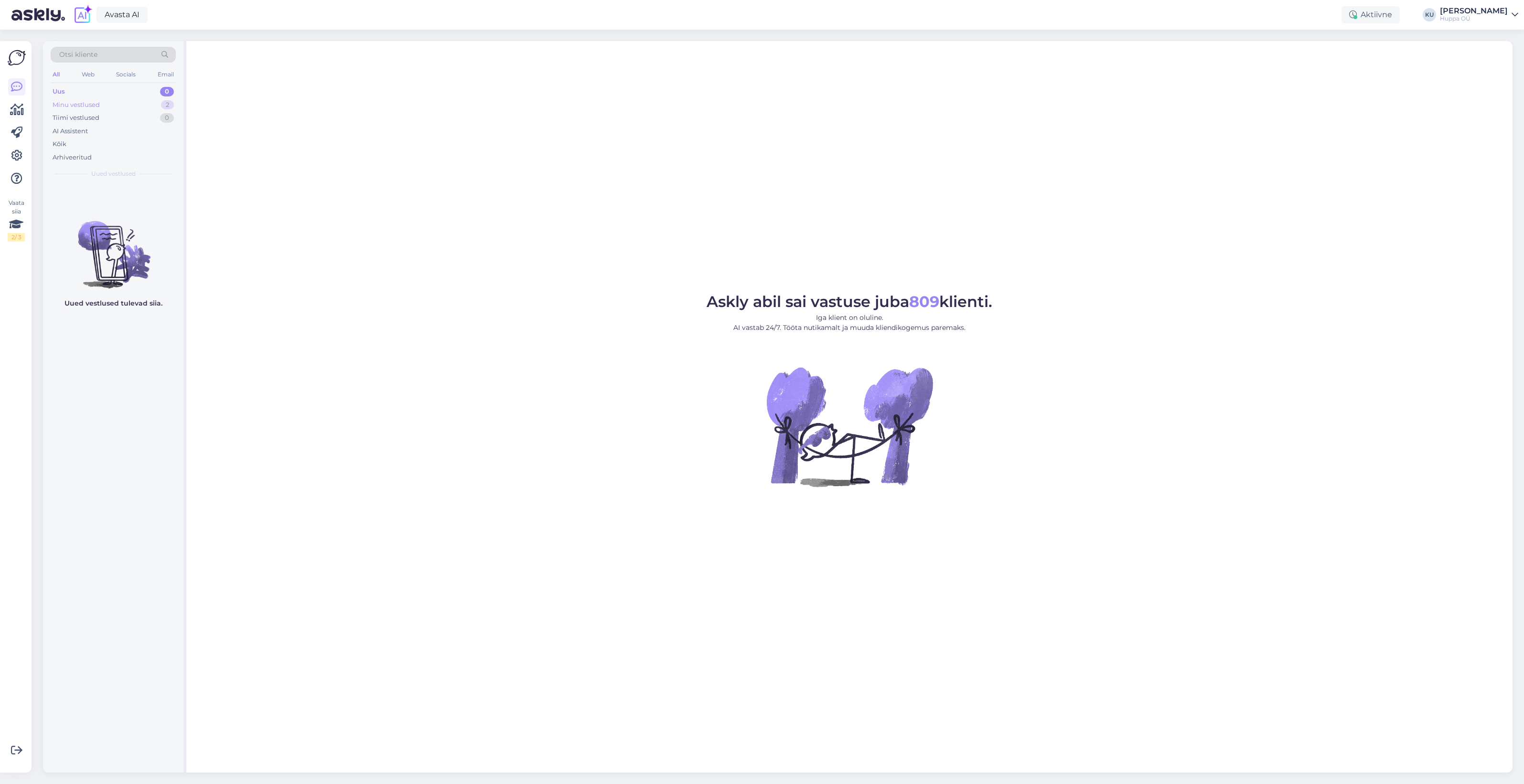
click at [118, 101] on div "Minu vestlused 2" at bounding box center [114, 105] width 125 height 14
click at [101, 198] on span "#kxj9xmk3" at bounding box center [89, 195] width 41 height 9
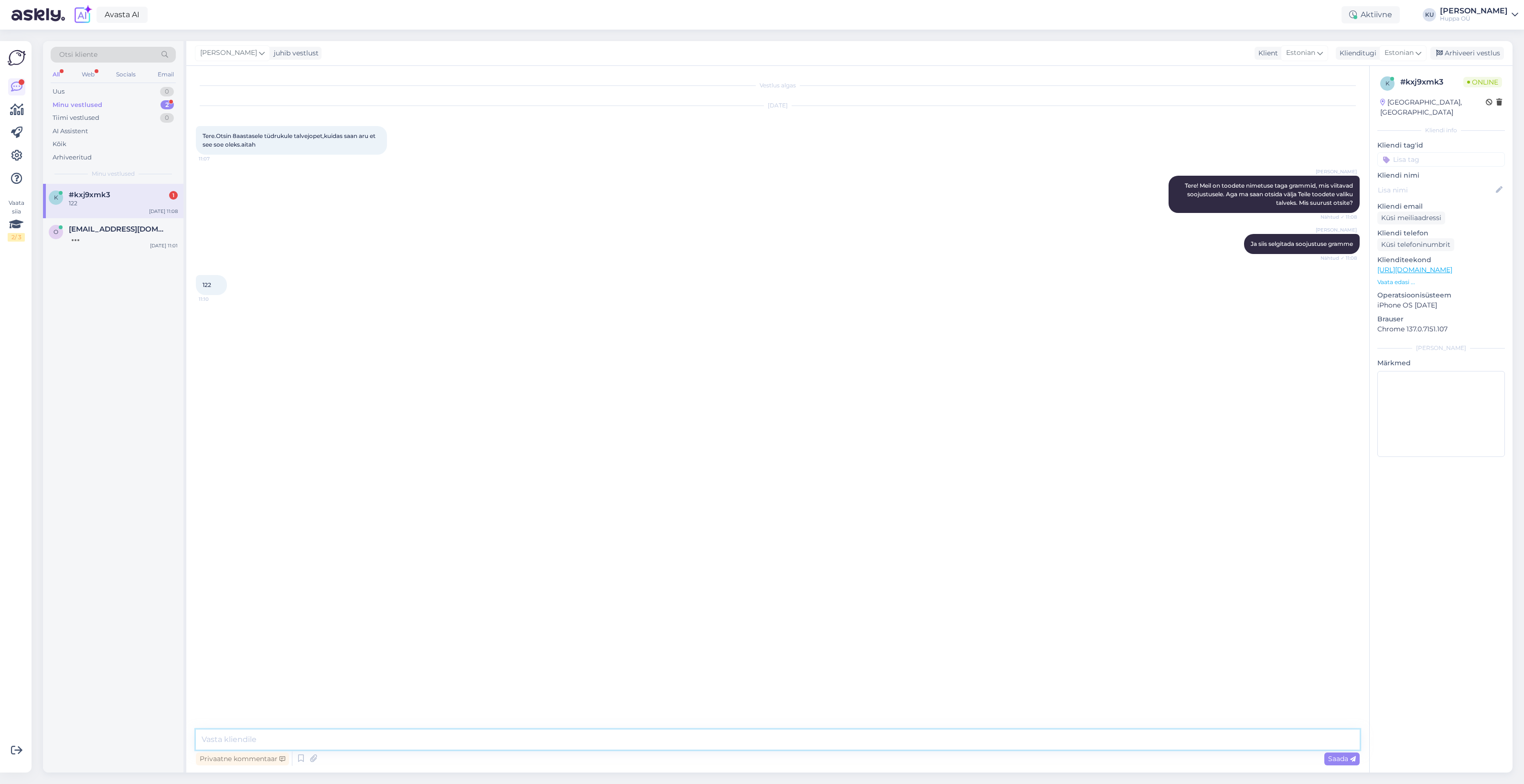
click at [280, 733] on textarea at bounding box center [777, 740] width 1164 height 20
click at [91, 203] on div at bounding box center [123, 203] width 109 height 9
click at [237, 736] on textarea at bounding box center [777, 740] width 1164 height 20
click at [322, 733] on textarea at bounding box center [777, 740] width 1164 height 20
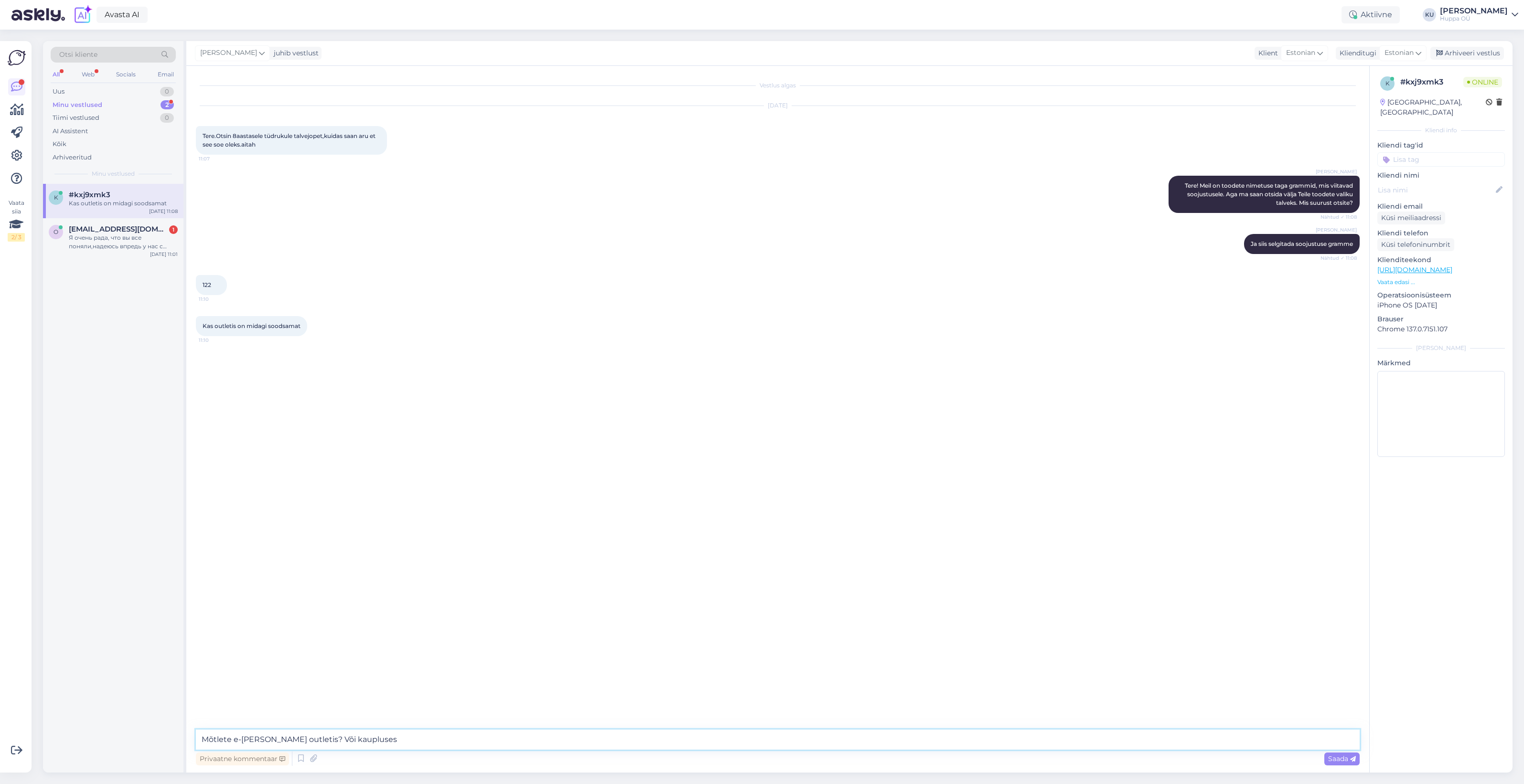
type textarea "Mõtlete e-poe outletis? Või kaupluses?"
click at [90, 256] on div "Я очень рада, что вы все поняли,надеюсь впредь у нас с вами не будет больше нед…" at bounding box center [123, 250] width 109 height 17
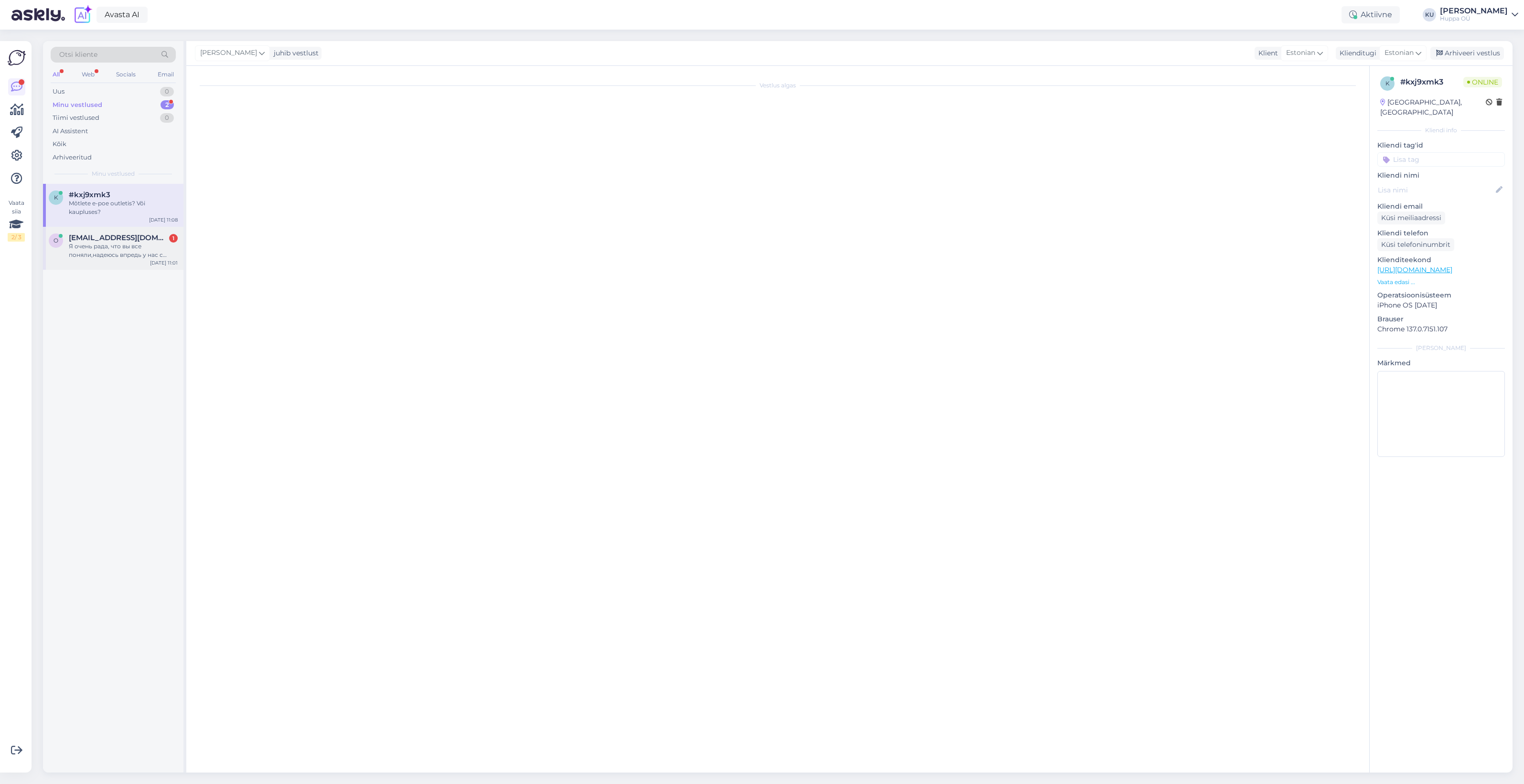
scroll to position [5972, 0]
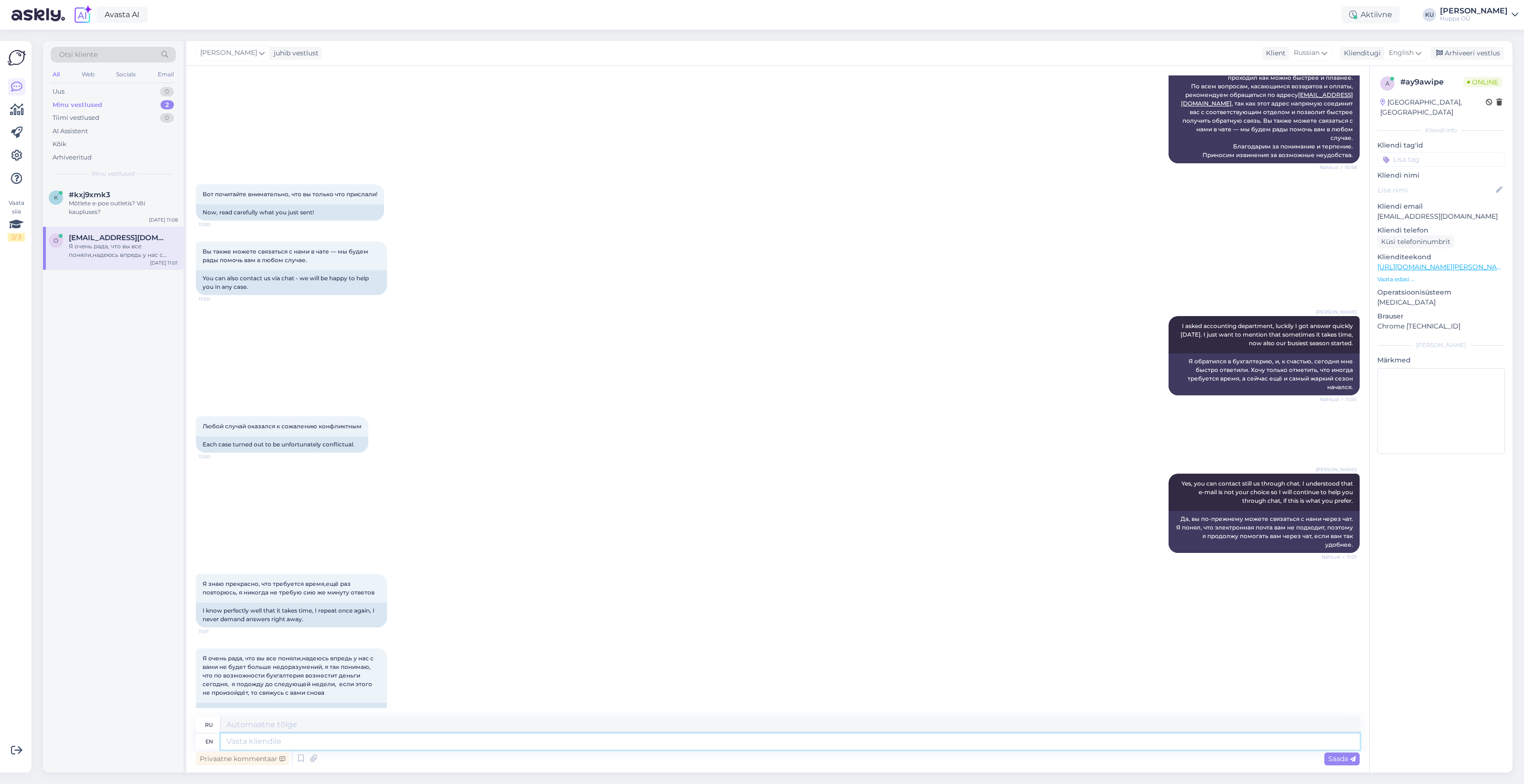
click at [389, 745] on textarea at bounding box center [790, 741] width 1139 height 16
type textarea "I"
type textarea "я"
type textarea "I hope"
type textarea "Я надеюсь"
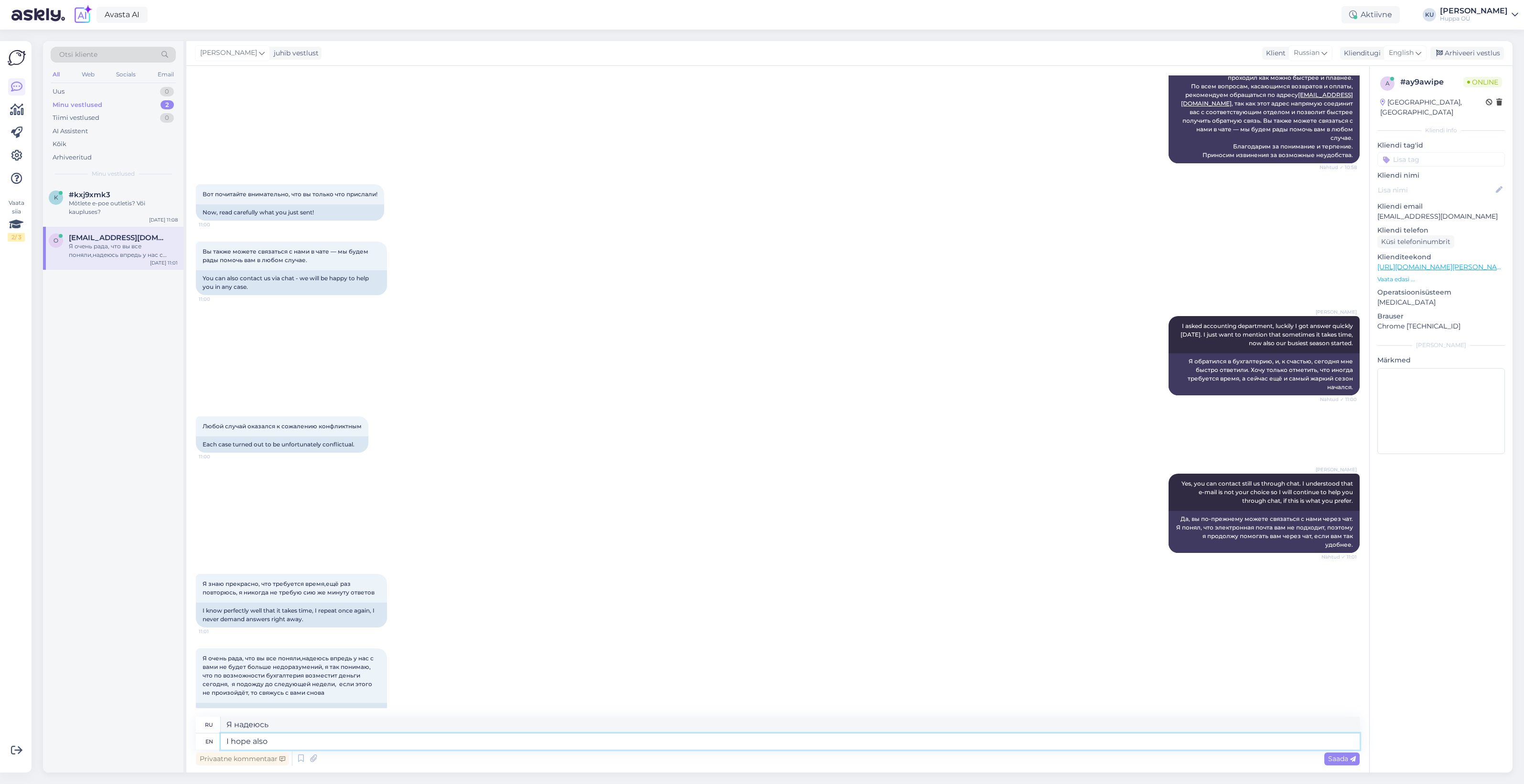
type textarea "I hope also"
type textarea "Я также надеюсь"
type textarea "I hope also that w"
type textarea "Я также надеюсь, что"
type textarea "I hope also that we"
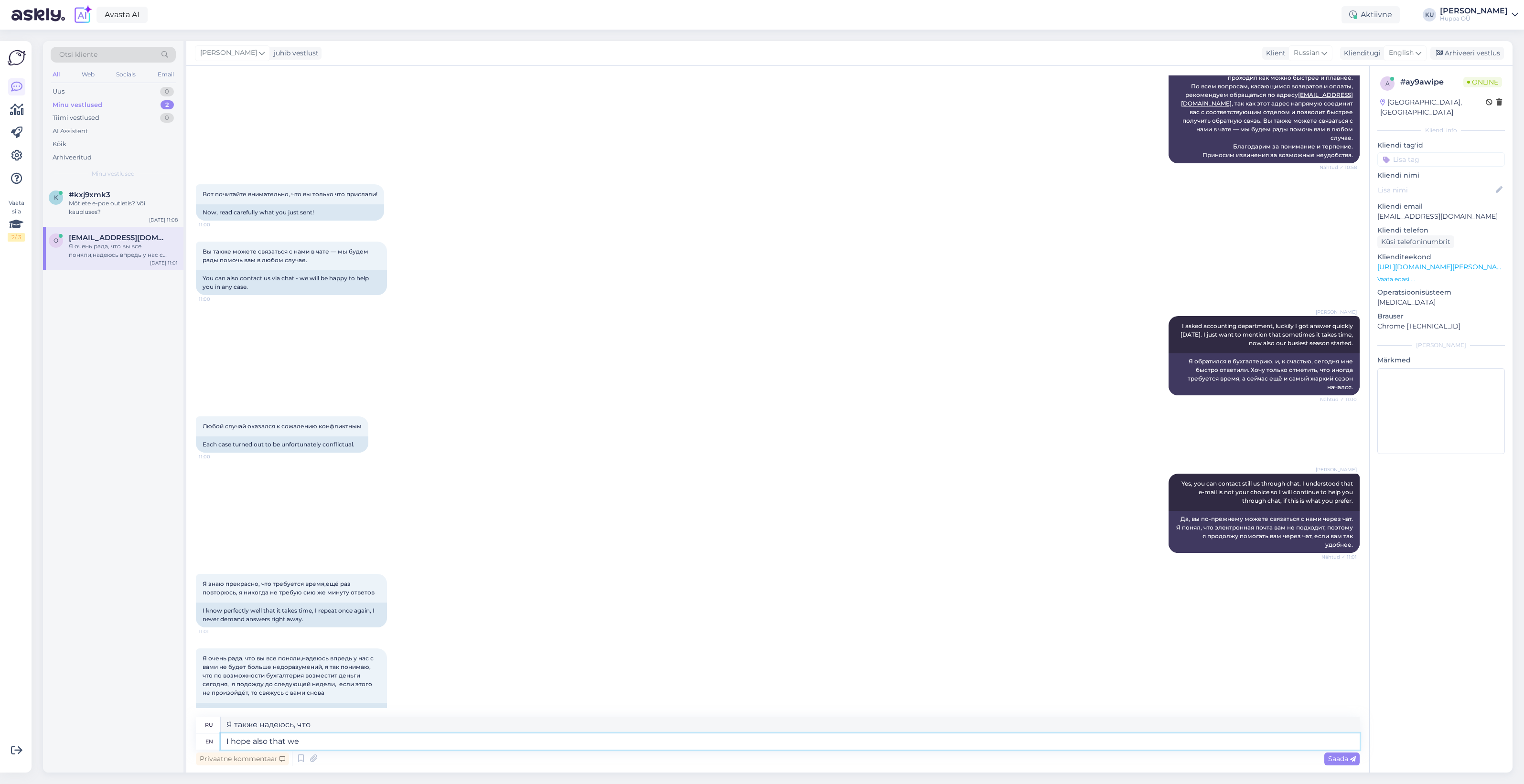
type textarea "Я также надеюсь, что мы"
type textarea "I hope also that we can"
type textarea "Я также надеюсь, что мы сможем"
type textarea "I hope also that we can keep"
type textarea "Я также надеюсь, что мы сможем сохранить"
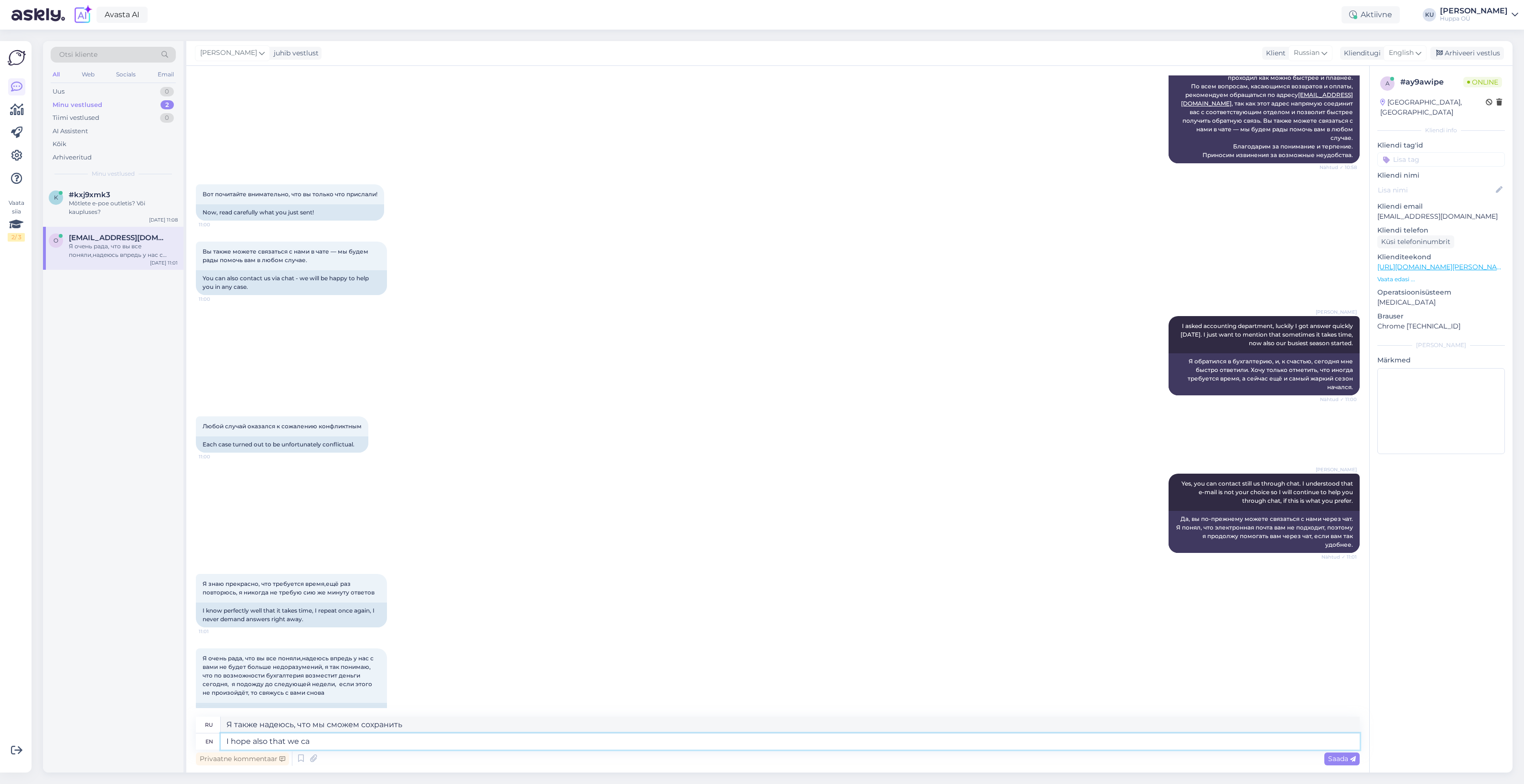
type textarea "I hope also that we c"
type textarea "Я также надеюсь, что мы сможем"
type textarea "I hope also that we"
type textarea "Я также надеюсь, что мы"
type textarea "I hope also that we won't hav"
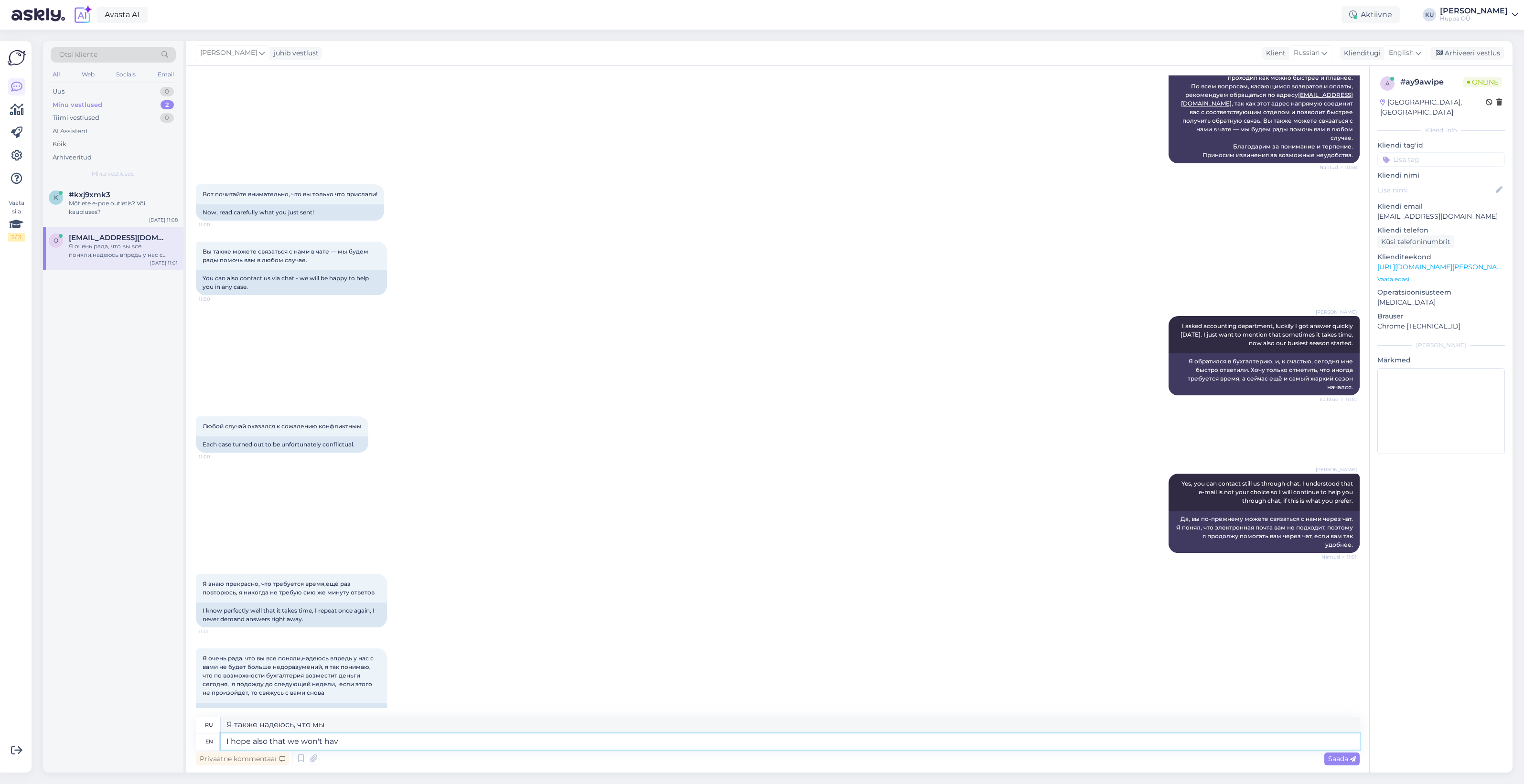
type textarea "Я также надеюсь, что мы не будем"
type textarea "I hope also that we won't have an"
type textarea "Я также надеюсь, что у нас не будет"
type textarea "I hope also that we won't have any m"
type textarea "Я также надеюсь, что у нас не будет никаких"
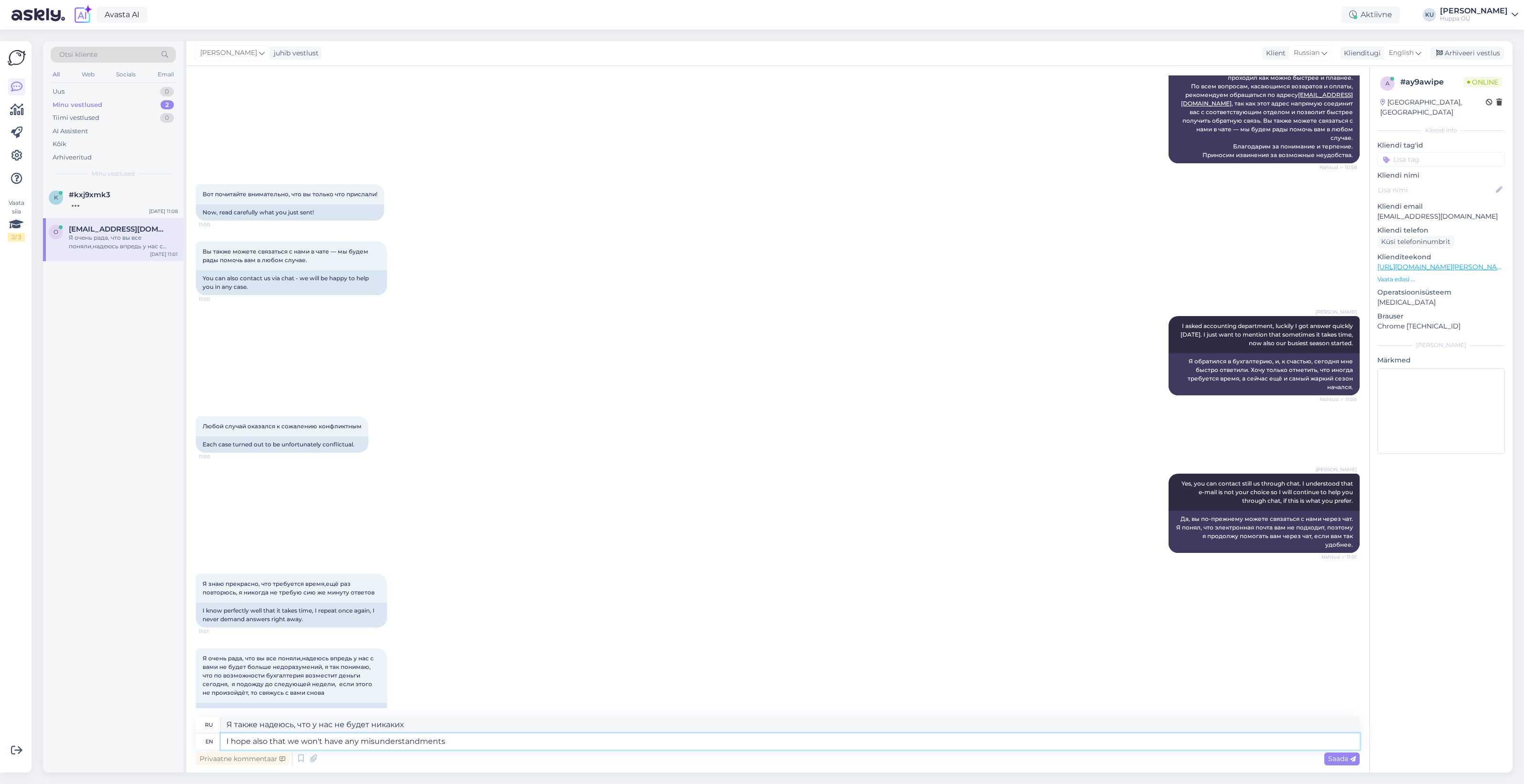
type textarea "I hope also that we won't have any misunderstandments"
type textarea "Я также надеюсь, что у нас не возникнет никаких недоразумений."
type textarea "I hope also that we won't have any misunderstandments in the f"
type textarea "Я также надеюсь, что у нас не возникнет никаких недоразумений в"
type textarea "I hope also that we won't have any misunderstandments in the future. I"
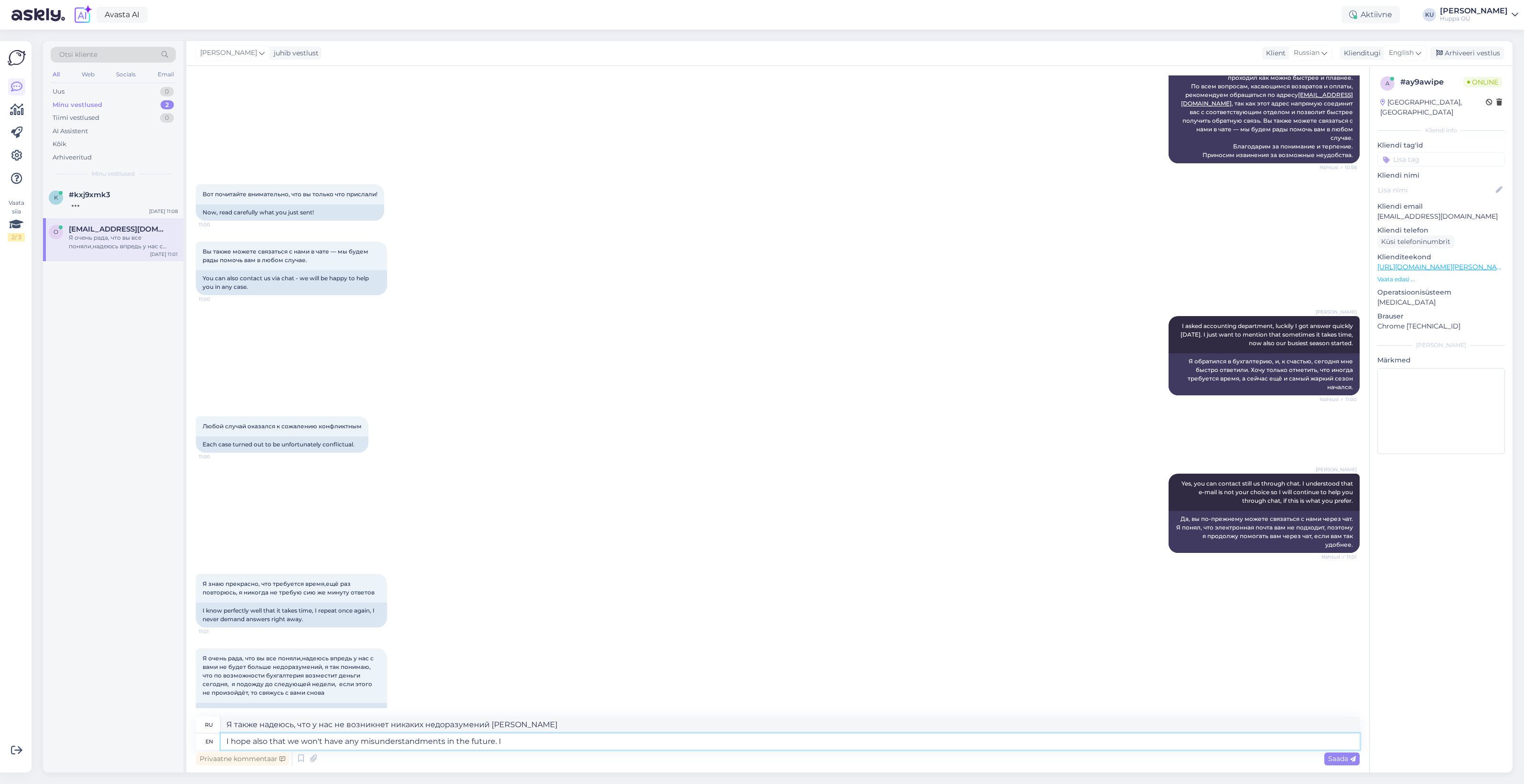
type textarea "Я также надеюсь, что в будущем у нас не возникнет никаких недопониманий."
type textarea "I hope also that we won't have any misunderstandments in the future. I really d"
type textarea "Я также надеюсь, что в будущем у нас не возникнет никаких недопониманий. Я дейс…"
type textarea "I hope also that we won't have any misunderstandments in the future. I really d…"
type textarea "Я также надеюсь, что в будущем у нас не возникнет никаких недопониманий. Я дейс…"
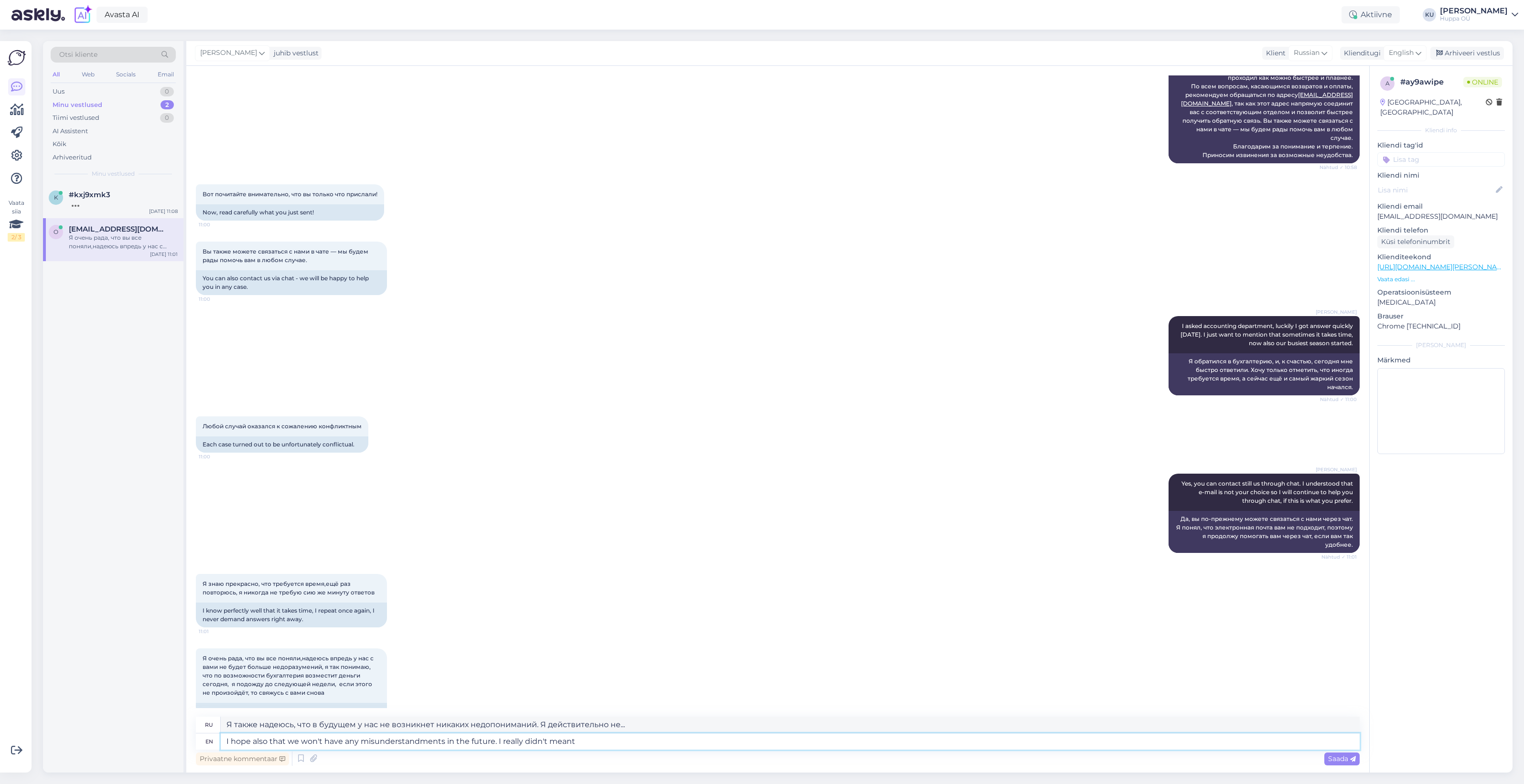
type textarea "I hope also that we won't have any misunderstandments in the future. I really d…"
type textarea "Надеюсь, у нас не возникнет недопониманий в будущем. Я правда не хотел."
type textarea "I hope also that we won't have any misunderstandments in the future. I really d…"
type textarea "Я также надеюсь, что в будущем у нас не возникнет никаких недопониманий. Я дейс…"
type textarea "I hope also that we won't have any misunderstandments in the future. I really d…"
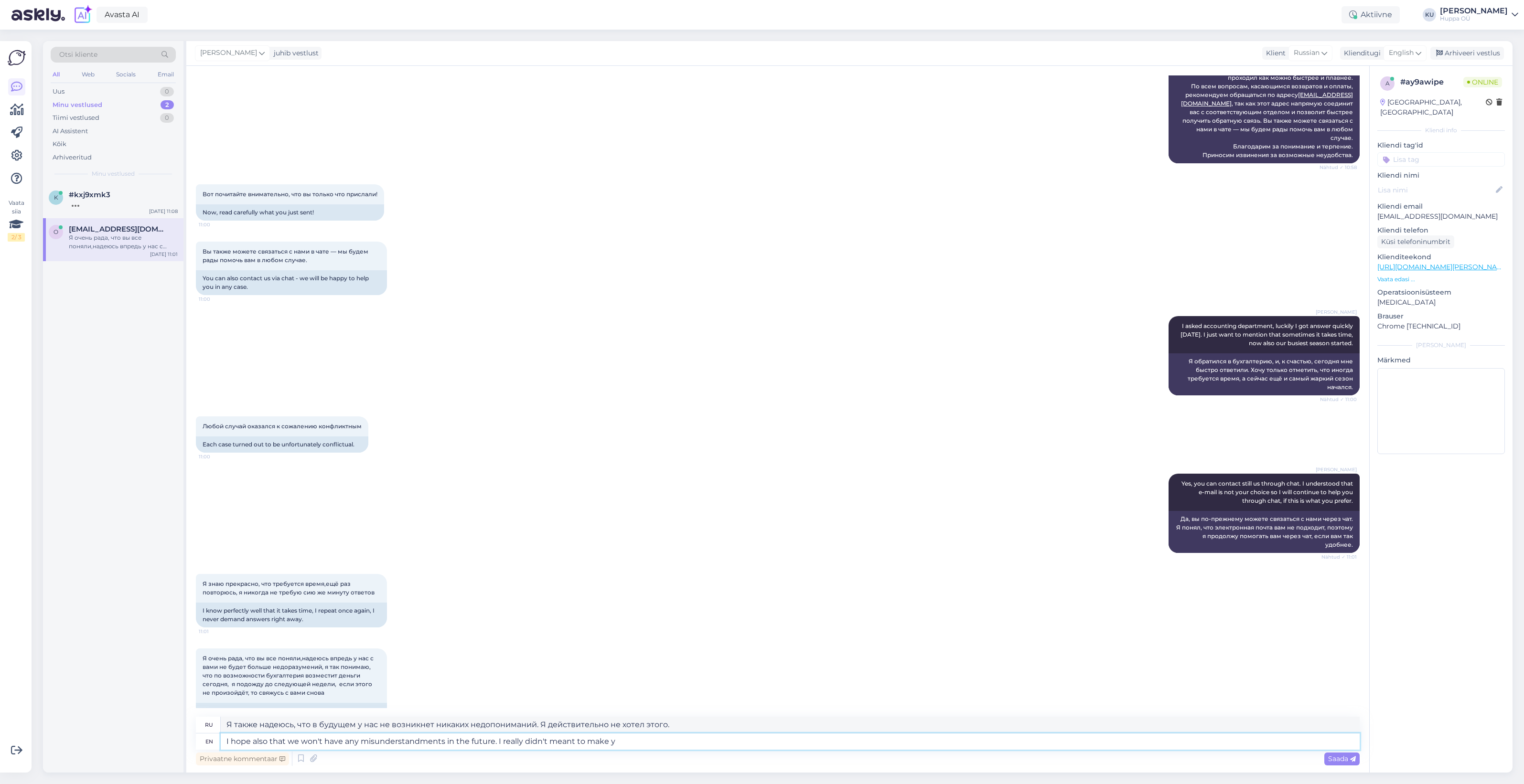
type textarea "Я также надеюсь, что в будущем у нас не возникнет никаких недопониманий. Я дейс…"
type textarea "I hope also that we won't have any misunderstandments in the future. I really d…"
type textarea "Надеюсь, у нас не возникнет недопониманий в будущем. Я правда не хотел вас обид…"
type textarea "I hope also that we won't have any misunderstandments in the future. I really d…"
type textarea "Надеюсь, у нас не возникнет недопониманий в будущем. Я правда не хотел, чтобы в…"
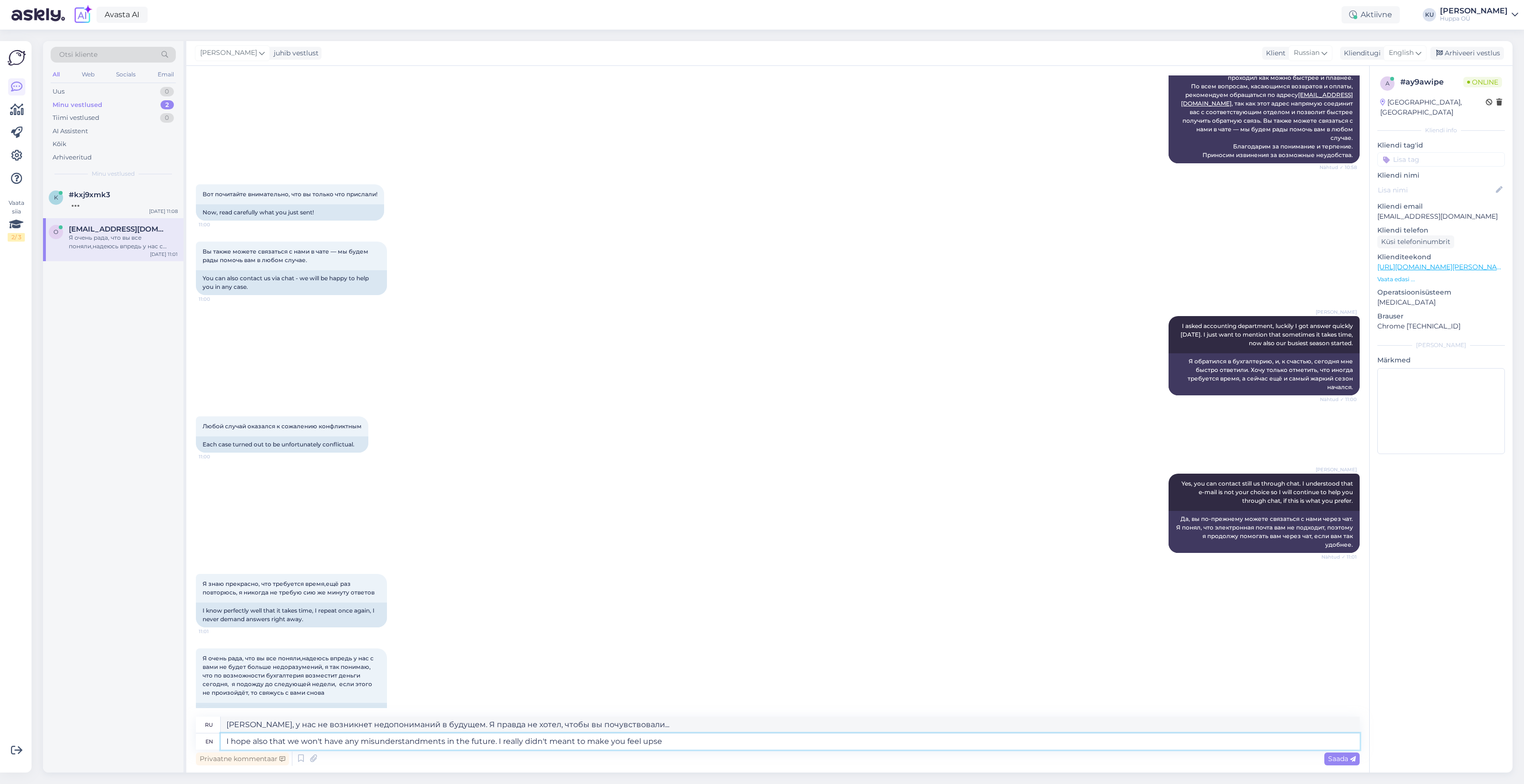
type textarea "I hope also that we won't have any misunderstandments in the future. I really d…"
type textarea "Надеюсь, в будущем у нас не возникнет недопониманий. Я правда не хотел тебя рас…"
type textarea "I hope also that we won't have any misunderstandments in the future. I really d…"
type textarea "Надеюсь, у нас не возникнет недопониманий в будущем. Я действительно не хотел в…"
type textarea "I hope also that we won't have any misunderstandments in the future. I really d…"
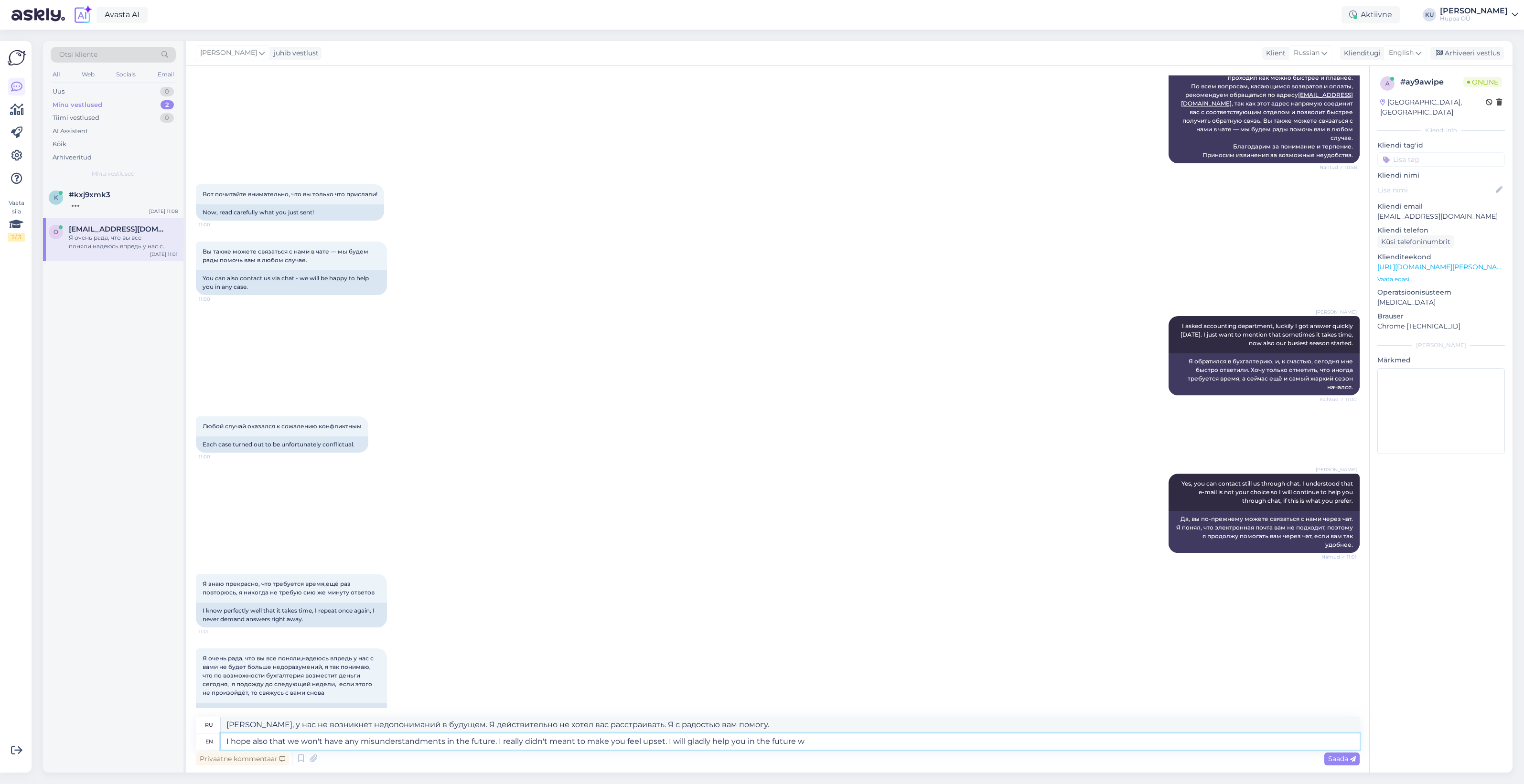
type textarea "Надеюсь, у нас не возникнет недопониманий в будущем. Я правда не хотел вас расс…"
type textarea "I hope also that we won't have any misunderstandments in the future. I really d…"
type textarea "Надеюсь, у нас не возникнет недопониманий в будущем. Я действительно не хотел в…"
type textarea "I hope also that we won't have any misunderstandments in the future. I really d…"
type textarea "Надеюсь, в будущем у нас не возникнет недопониманий. Я действительно не хотел в…"
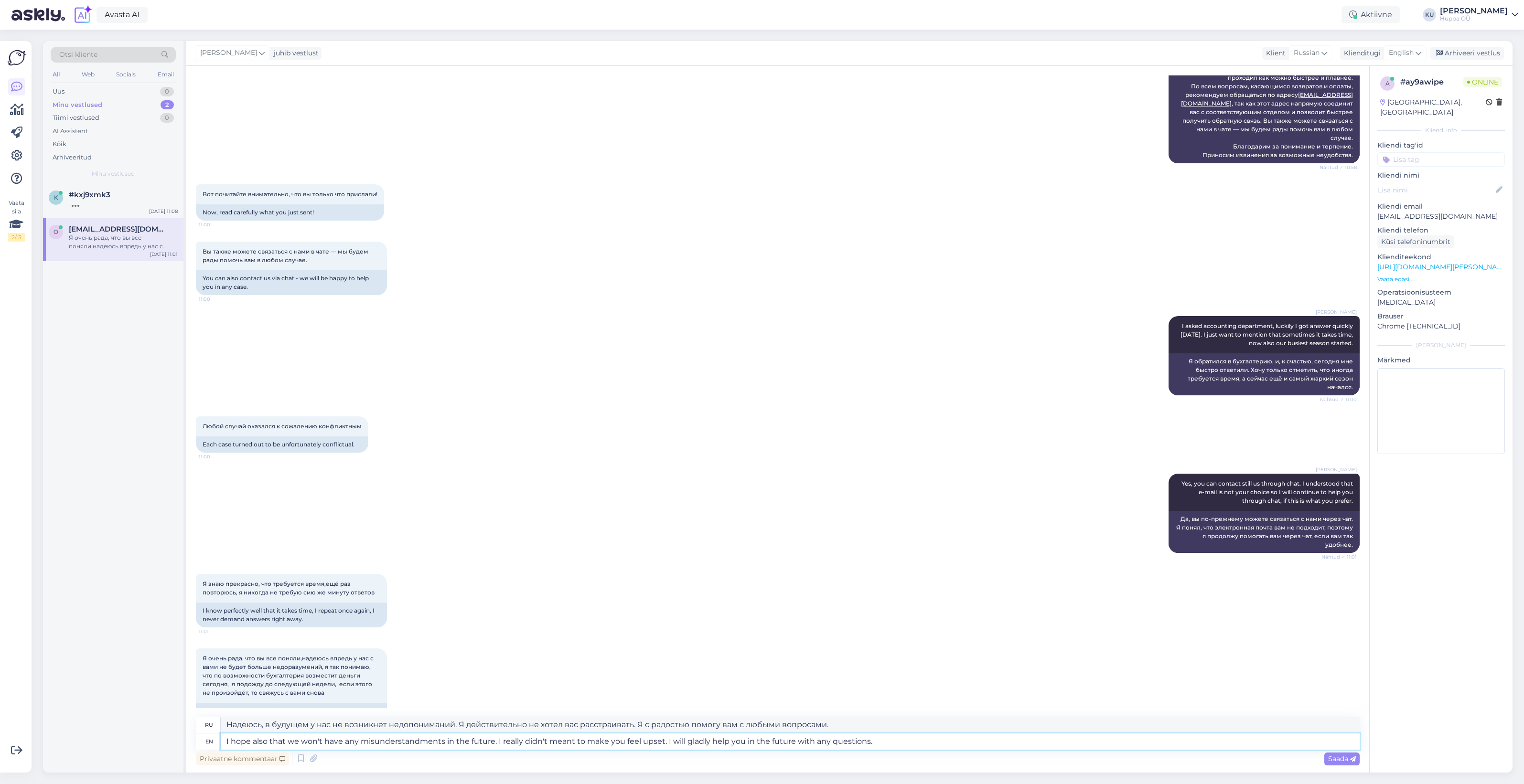
click at [400, 740] on textarea "I hope also that we won't have any misunderstandments in the future. I really d…" at bounding box center [790, 741] width 1139 height 16
drag, startPoint x: 394, startPoint y: 739, endPoint x: 388, endPoint y: 744, distance: 7.8
click at [393, 739] on textarea "I hope also that we won't have any misunderstandments in the future. I really d…" at bounding box center [790, 741] width 1139 height 16
click at [376, 743] on textarea "I hope also that we won't have any misunderstandments in the future. I really d…" at bounding box center [790, 741] width 1139 height 16
click at [433, 744] on textarea "I hope also that we won't have any misunderstandments in the future. I really d…" at bounding box center [790, 741] width 1139 height 16
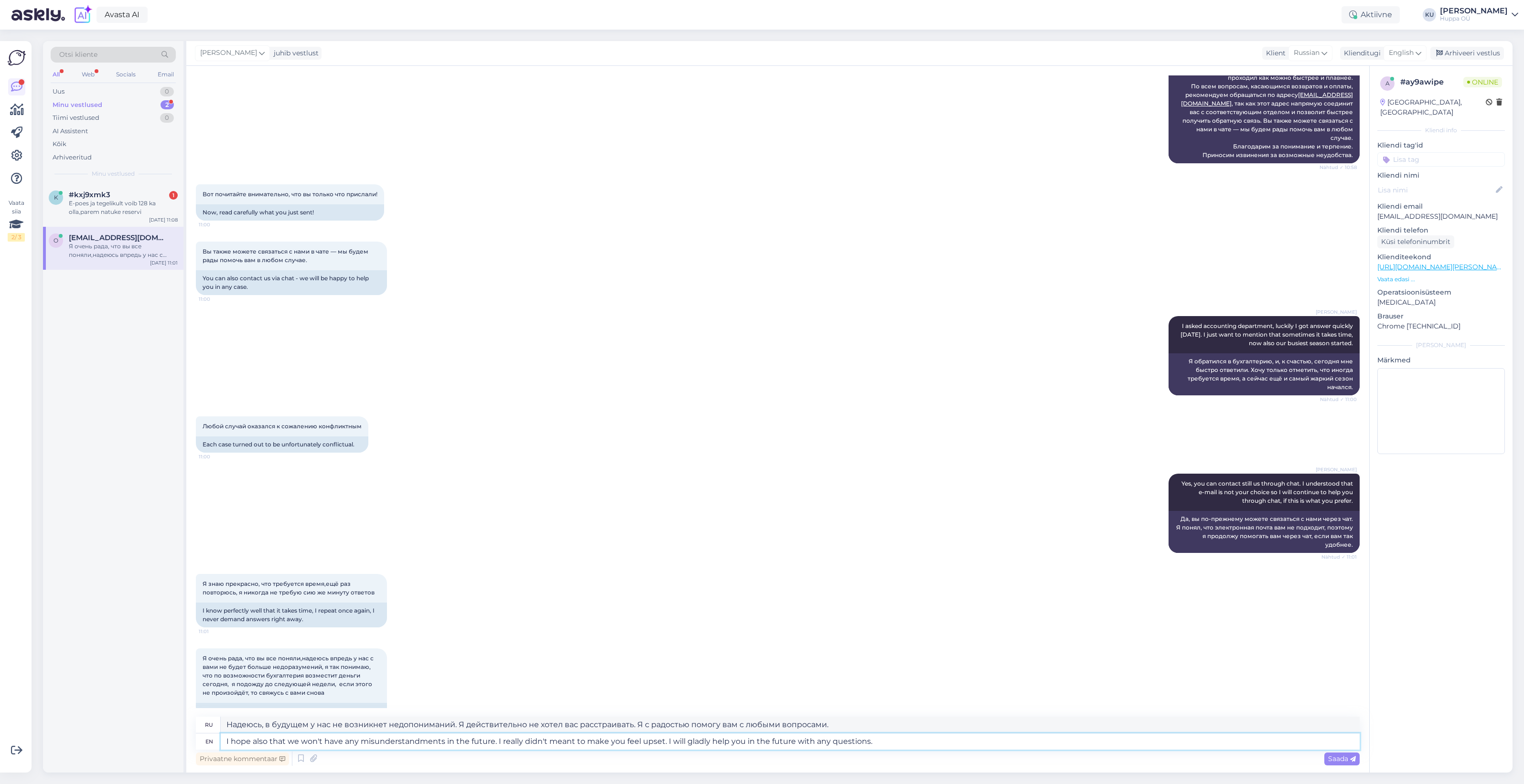
drag, startPoint x: 430, startPoint y: 739, endPoint x: 403, endPoint y: 744, distance: 27.5
click at [403, 744] on textarea "I hope also that we won't have any misunderstandments in the future. I really d…" at bounding box center [790, 741] width 1139 height 16
click at [892, 741] on textarea "I hope also that we won't have any misunderstandments in the future. I really d…" at bounding box center [790, 741] width 1139 height 16
type textarea "I hope also that we won't have any misunderstandments in the future. I really d…"
click at [1336, 760] on span "Saada" at bounding box center [1342, 759] width 28 height 9
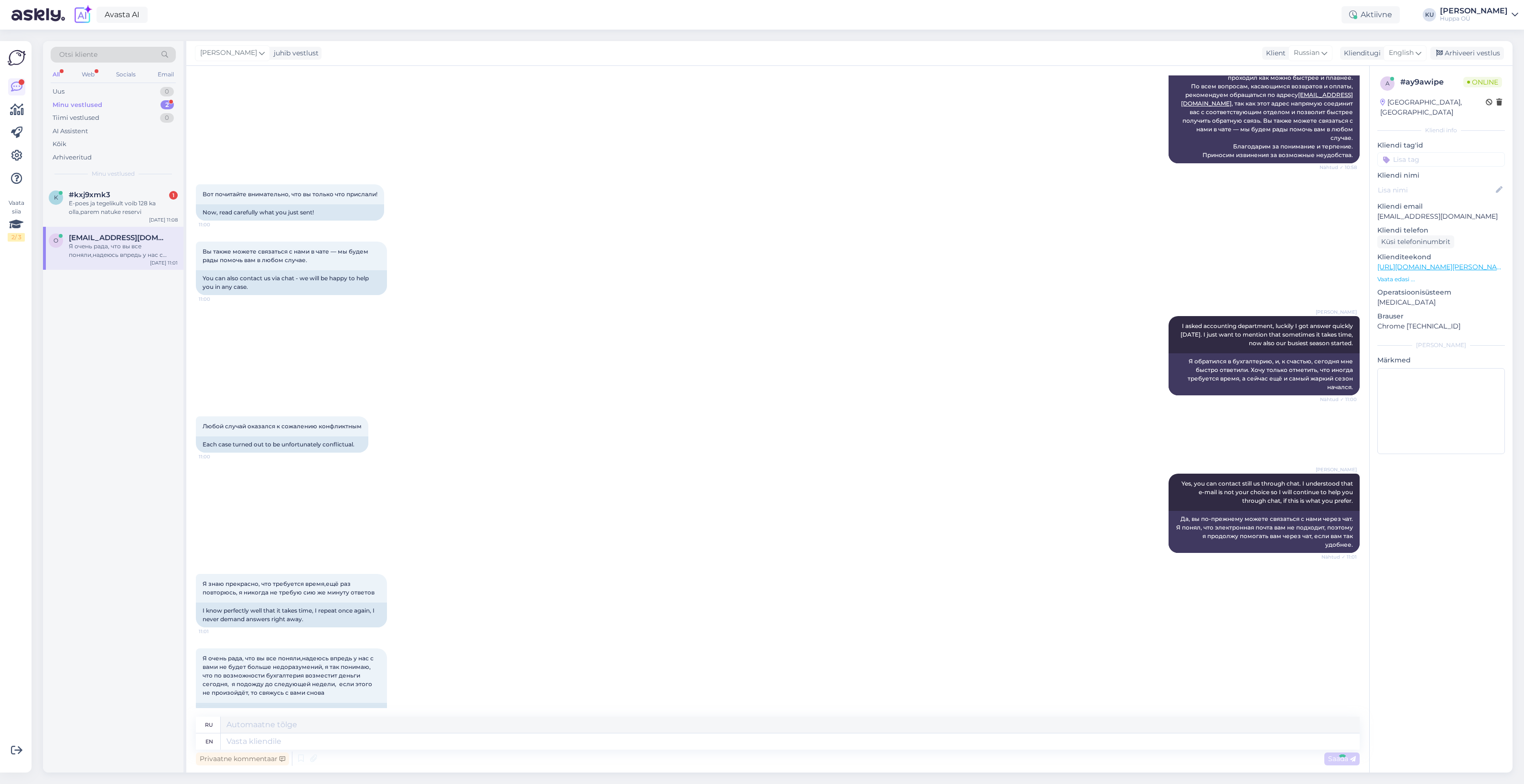
scroll to position [6064, 0]
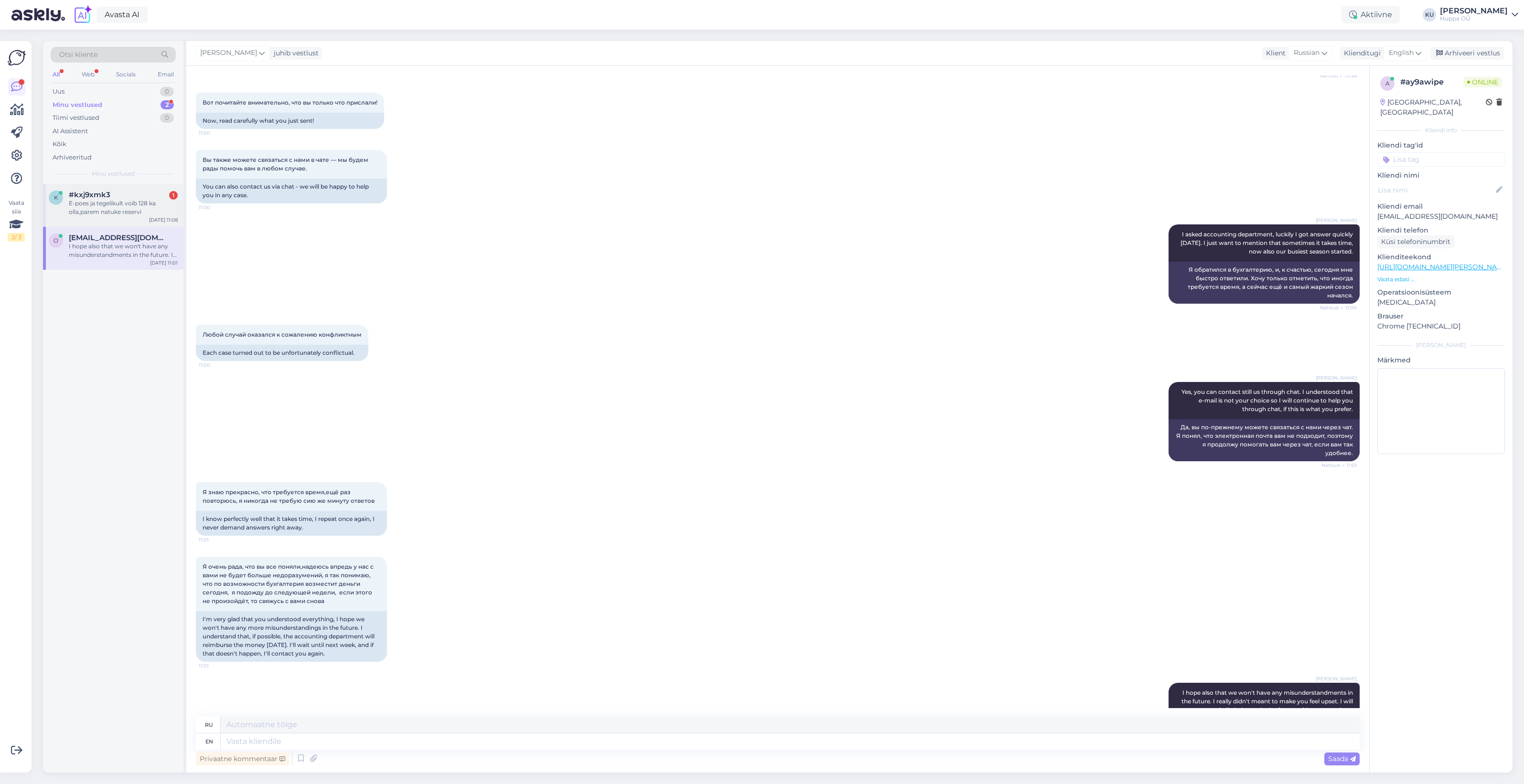
click at [104, 213] on div "E-poes ja tegelikult voib 128 ka olla,parem natuke reservi" at bounding box center [123, 208] width 109 height 17
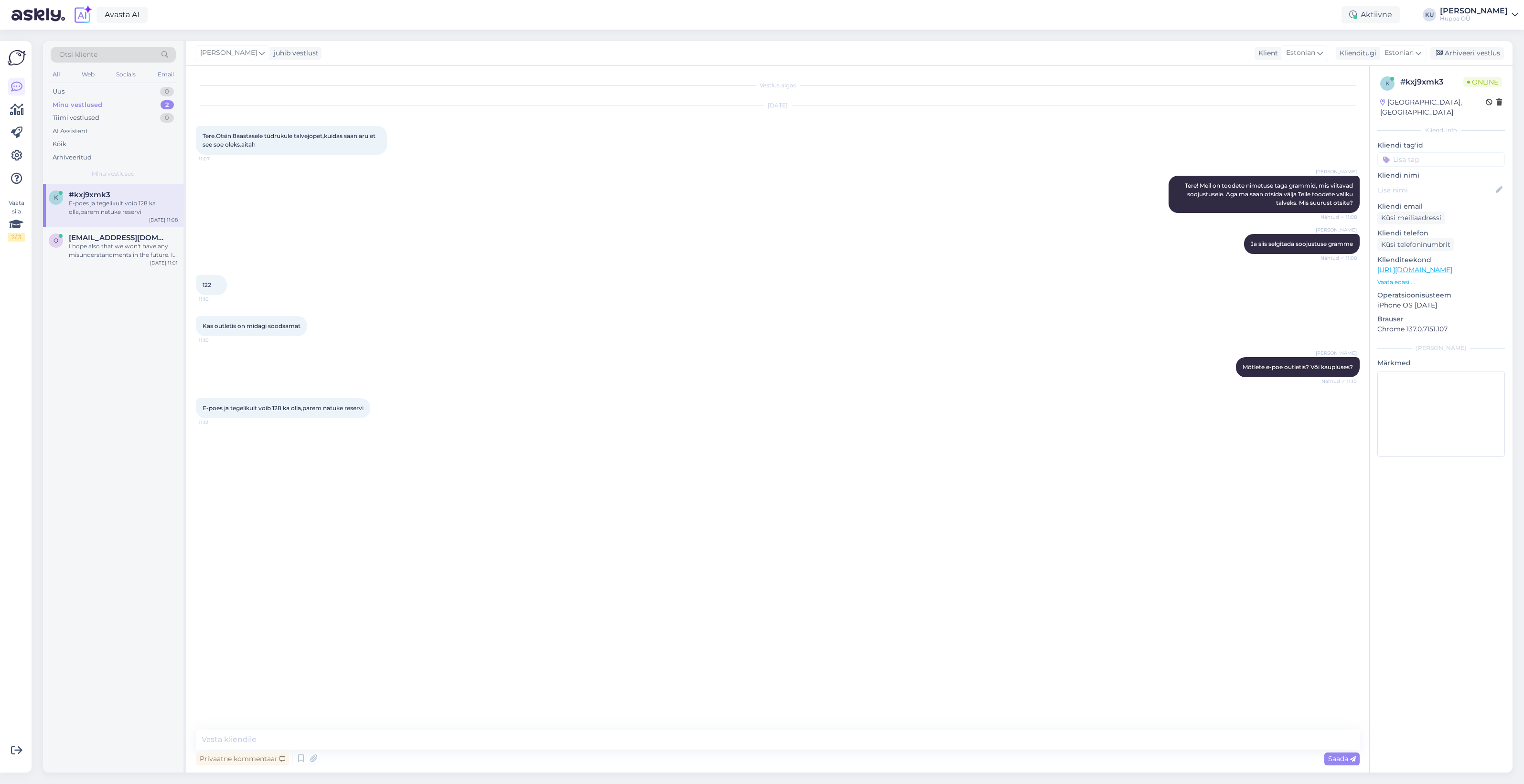
scroll to position [0, 0]
click at [292, 739] on textarea at bounding box center [777, 740] width 1164 height 20
click at [418, 739] on textarea at bounding box center [777, 740] width 1164 height 20
paste textarea "https://shop.huppa.eu/toote-kategooria/lapsed/?filters=product_cat[3079-3081]|s…"
type textarea "Nii, selle lingi kaudu on tüdrukute talvejoped/parkad vastavale suurustele (uus…"
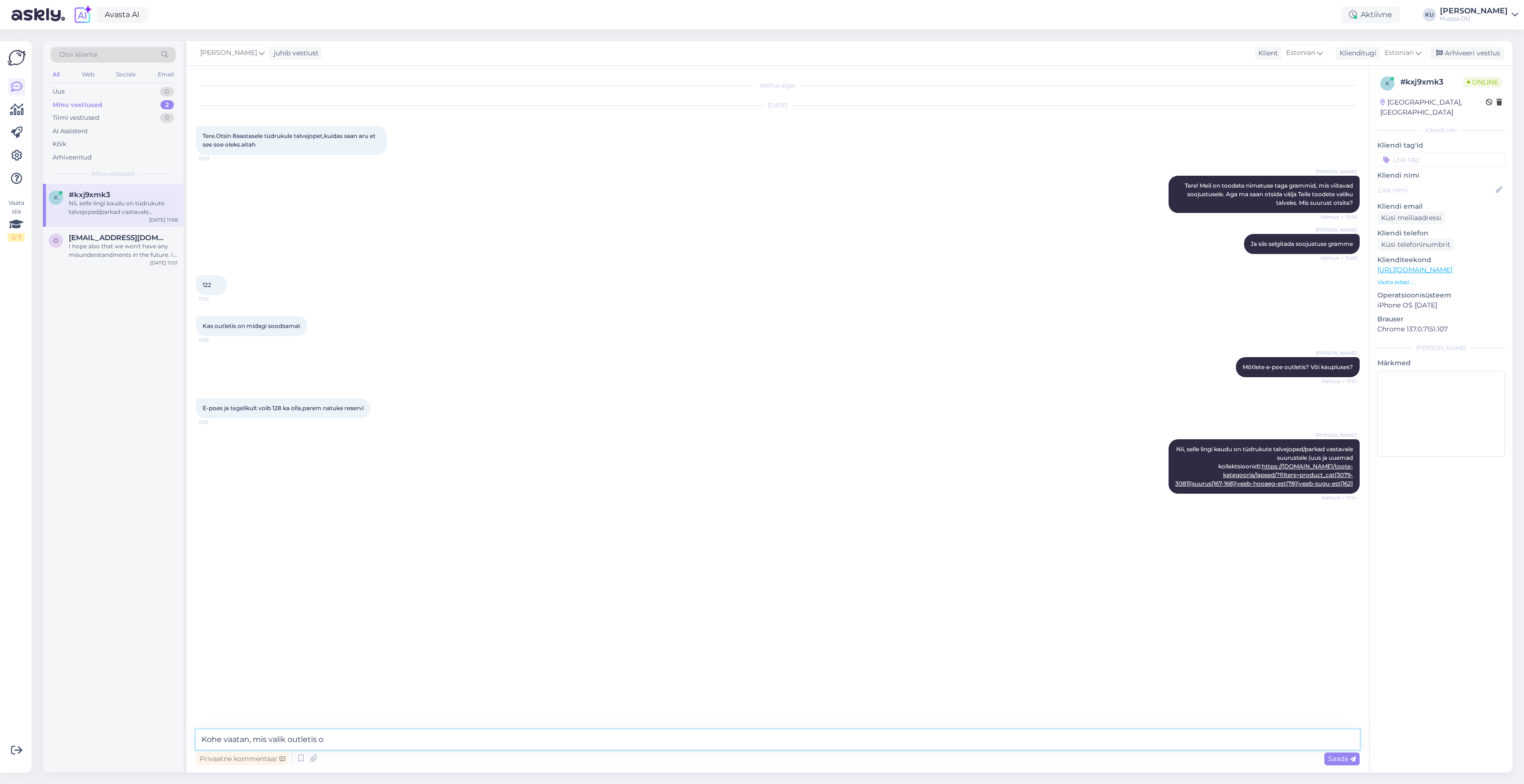
type textarea "Kohe vaatan, mis valik outletis on"
click at [118, 234] on div "Спасибо, будем надеяться" at bounding box center [123, 242] width 109 height 17
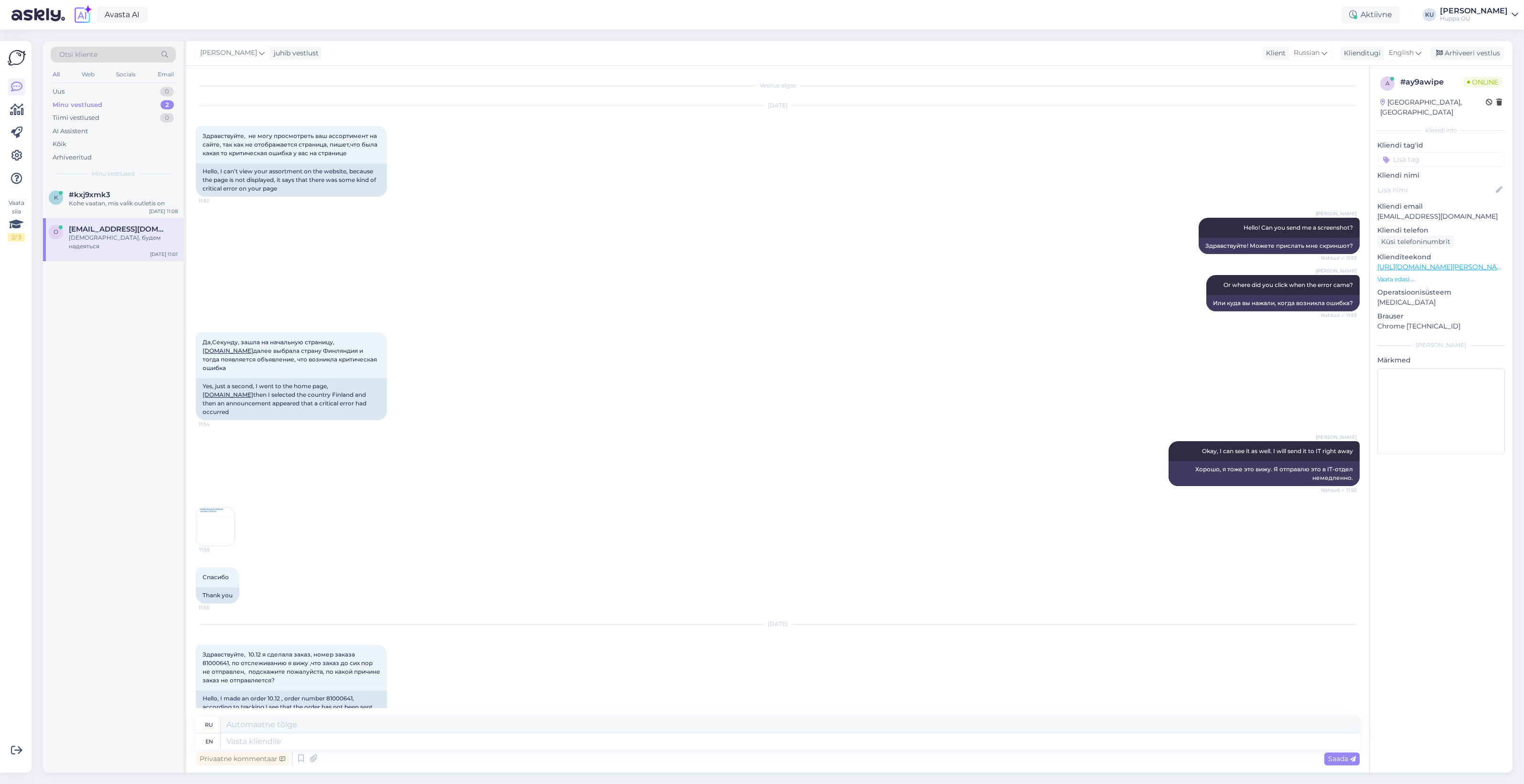
scroll to position [6121, 0]
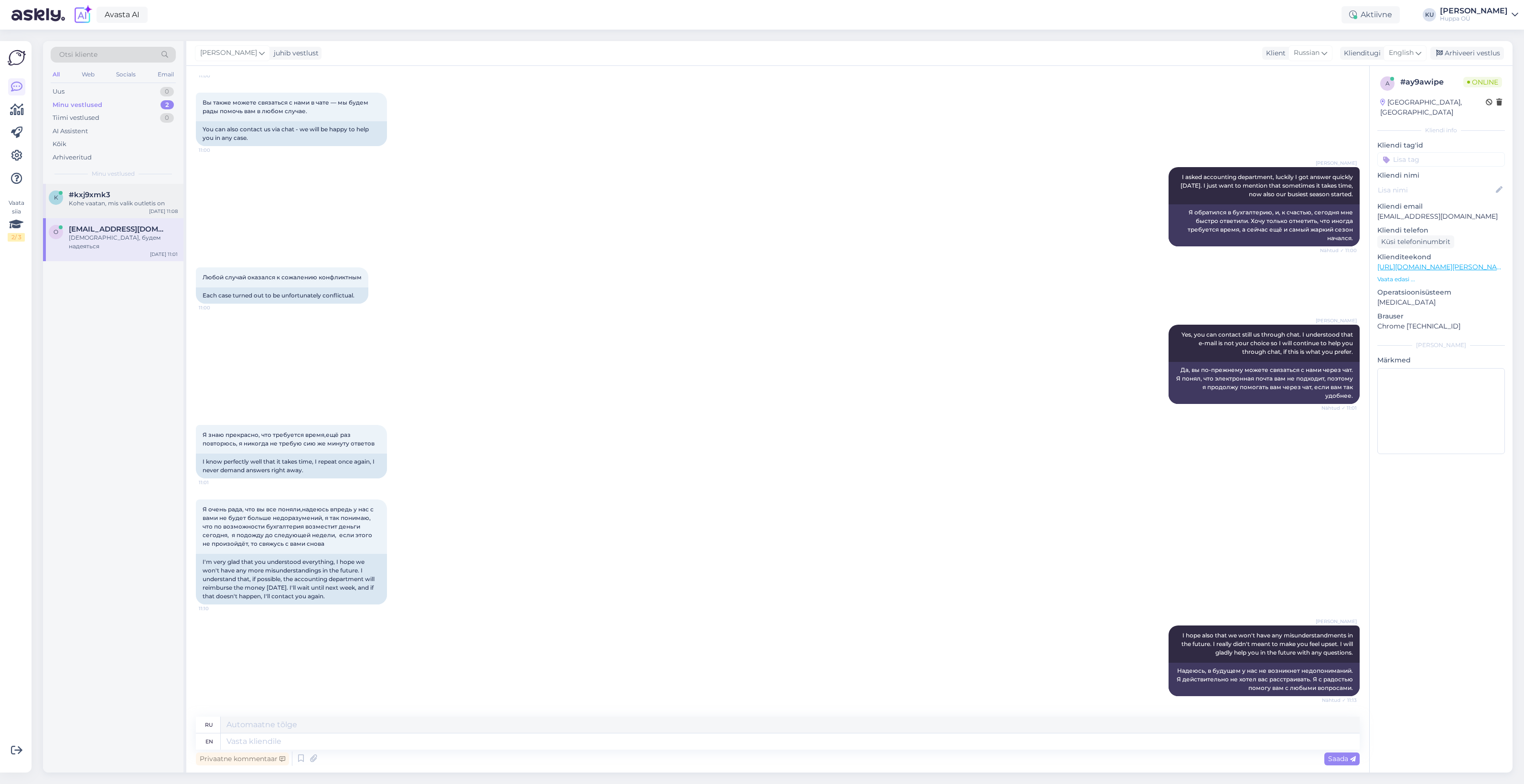
click at [93, 202] on div "Kohe vaatan, mis valik outletis on" at bounding box center [123, 203] width 109 height 9
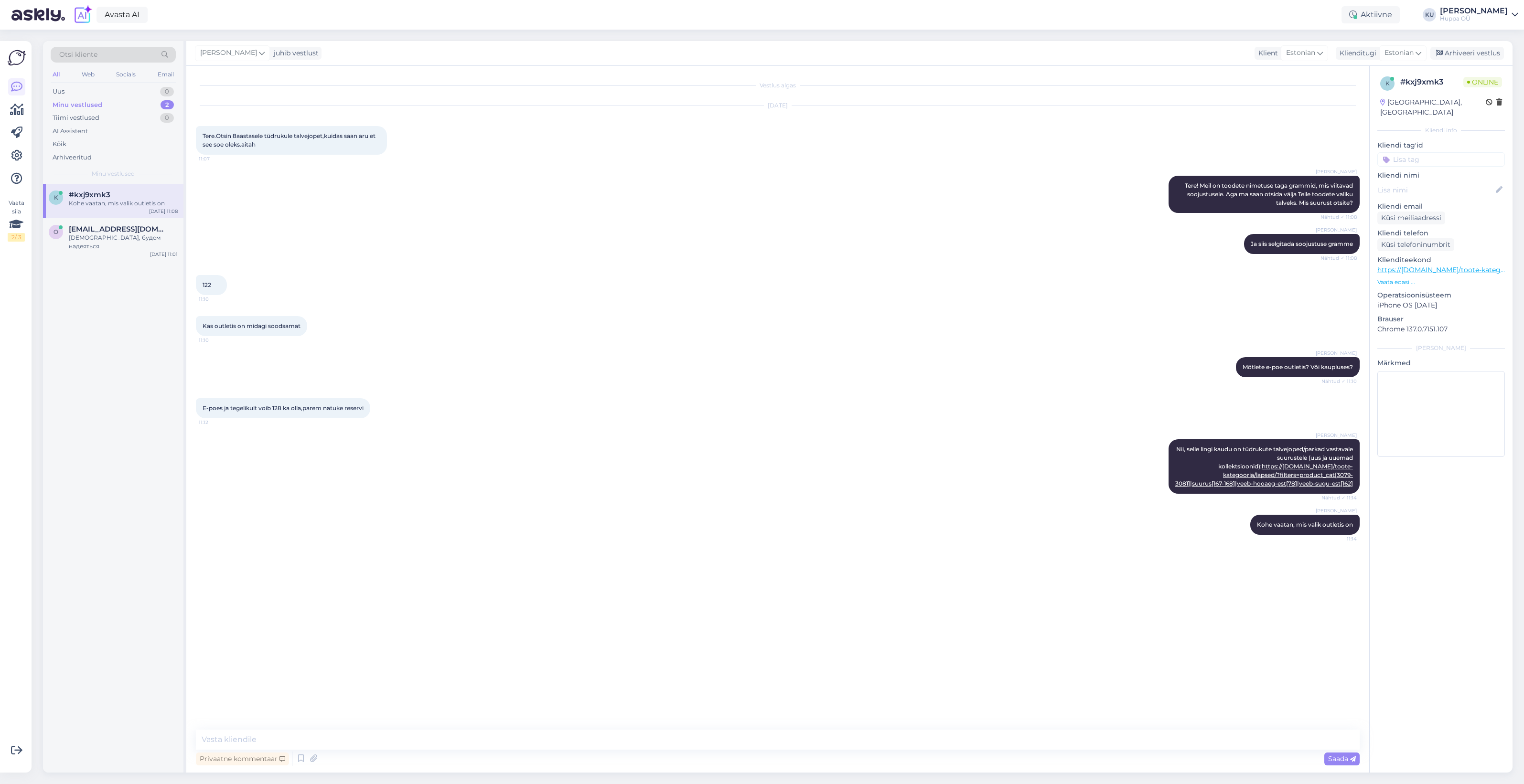
scroll to position [0, 0]
click at [371, 738] on textarea at bounding box center [777, 740] width 1164 height 20
paste textarea "https://shop.huppa.eu/pood/?orderby=popularity&filters=product_cat[3079-3081]|l…"
type textarea "Siin on outleti valik: https://shop.huppa.eu/pood/?orderby=popularity&filters=p…"
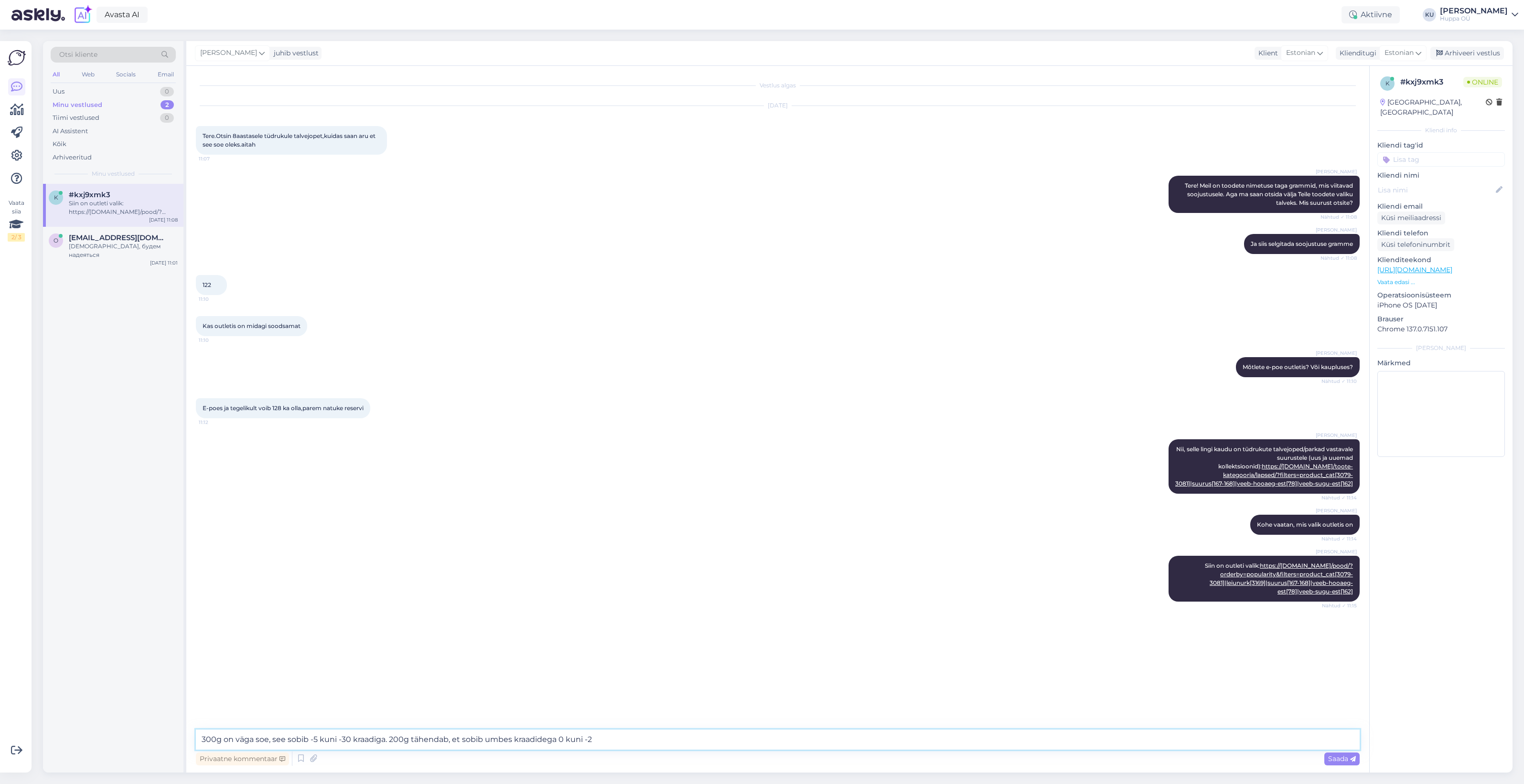
type textarea "300g on väga soe, see sobib -5 kuni -30 kraadiga. 200g tähendab, et sobib umbes…"
click at [628, 736] on textarea at bounding box center [777, 740] width 1164 height 20
click at [605, 746] on textarea "Saadan ka blogipostituse, kus selgitame kategooriate kaupa veel täpsemalt ssooj…" at bounding box center [777, 740] width 1164 height 20
paste textarea "https://shop.huppa.eu/blogi-ja-meedia/kuidas-valida-igaks-hooajaks-oige-huppa-s…"
type textarea "Saadan ka blogipostituse, kus selgitame kategooriate kaupa veel täpsemalt ssooj…"
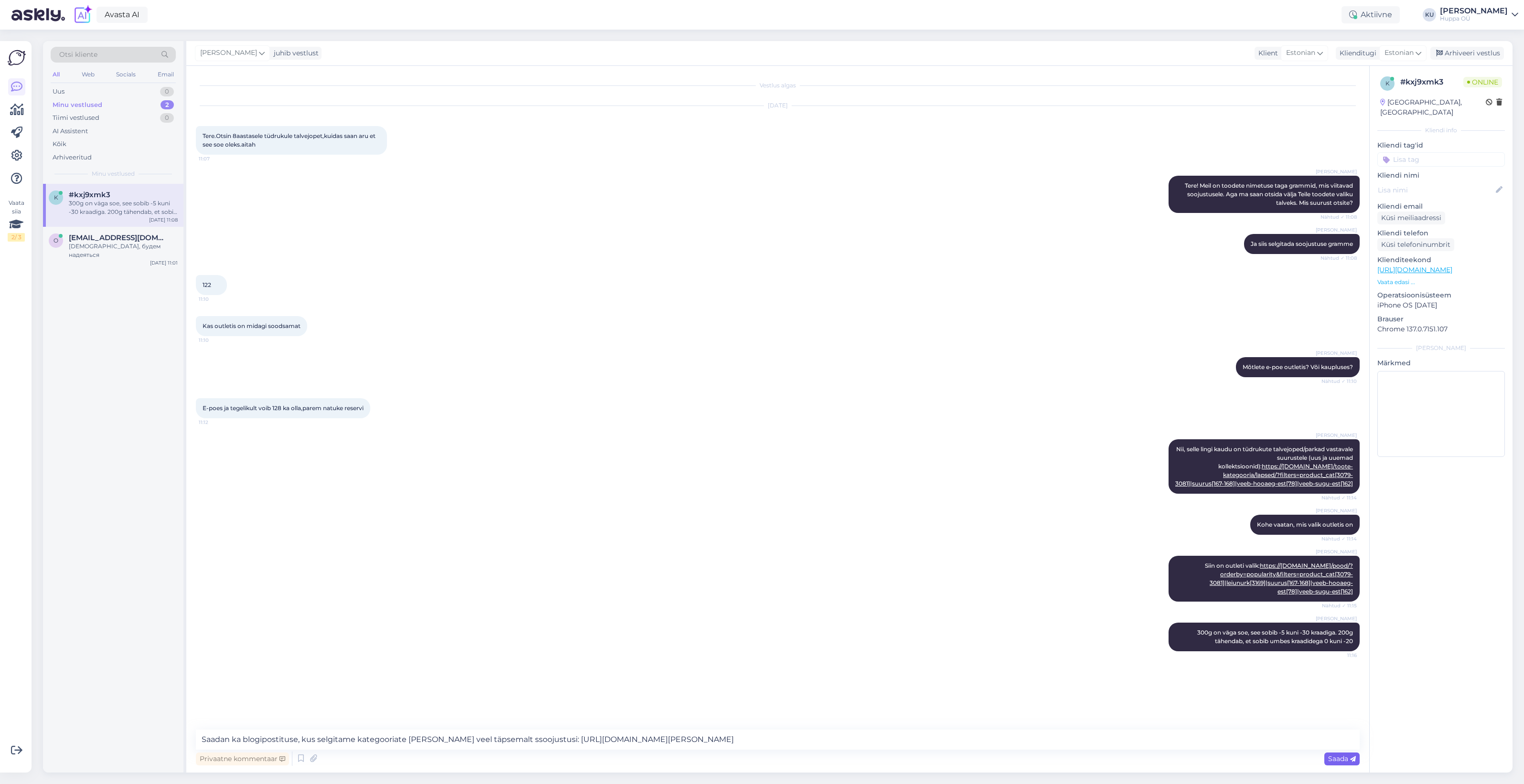
click at [1333, 759] on span "Saada" at bounding box center [1342, 759] width 28 height 9
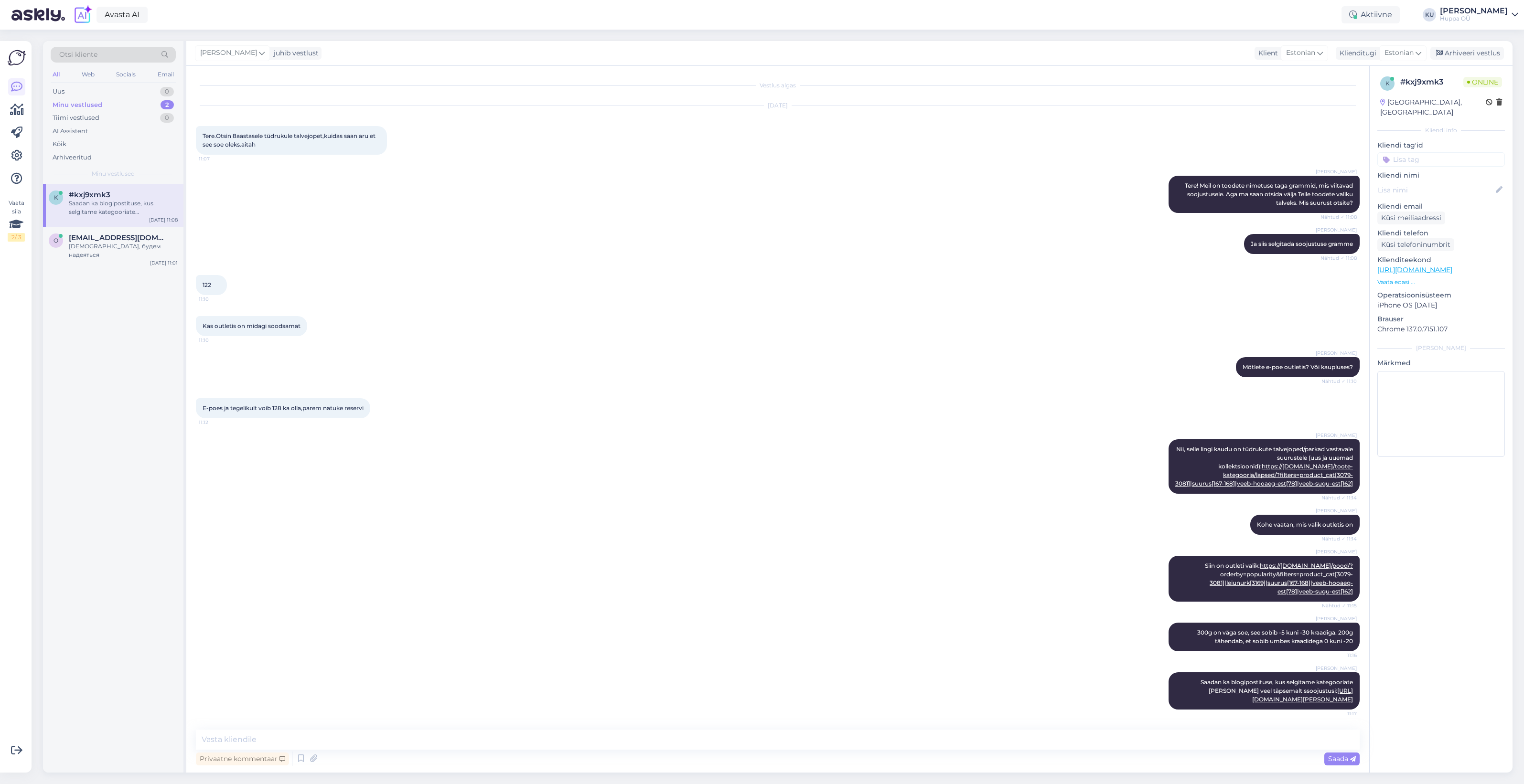
click at [1074, 760] on div "Privaatne kommentaar Saada" at bounding box center [777, 759] width 1164 height 18
click at [1066, 744] on textarea at bounding box center [777, 740] width 1164 height 20
type textarea "Aga võite ka otse minult küsida, kui on lisaküsimusi"
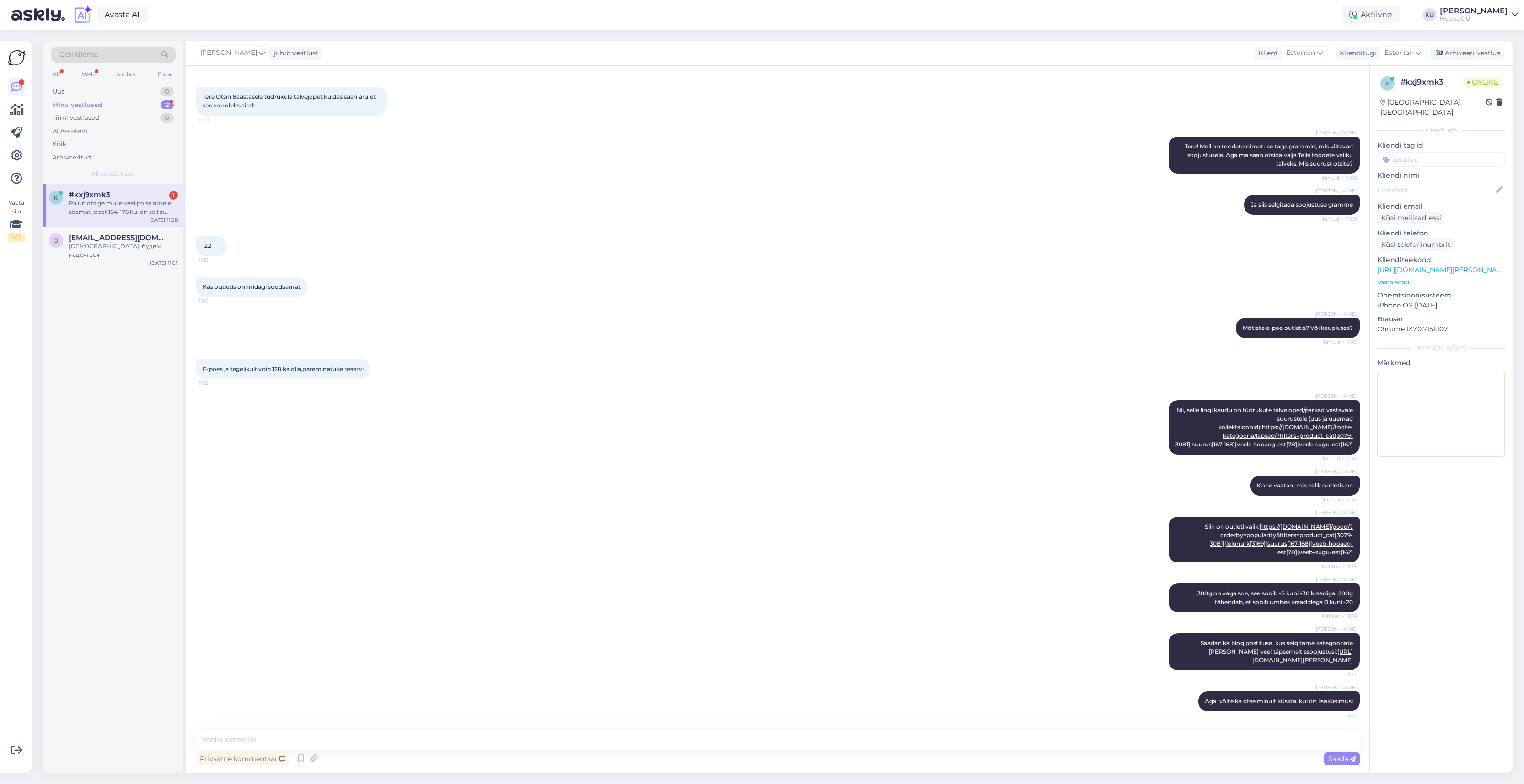
scroll to position [89, 0]
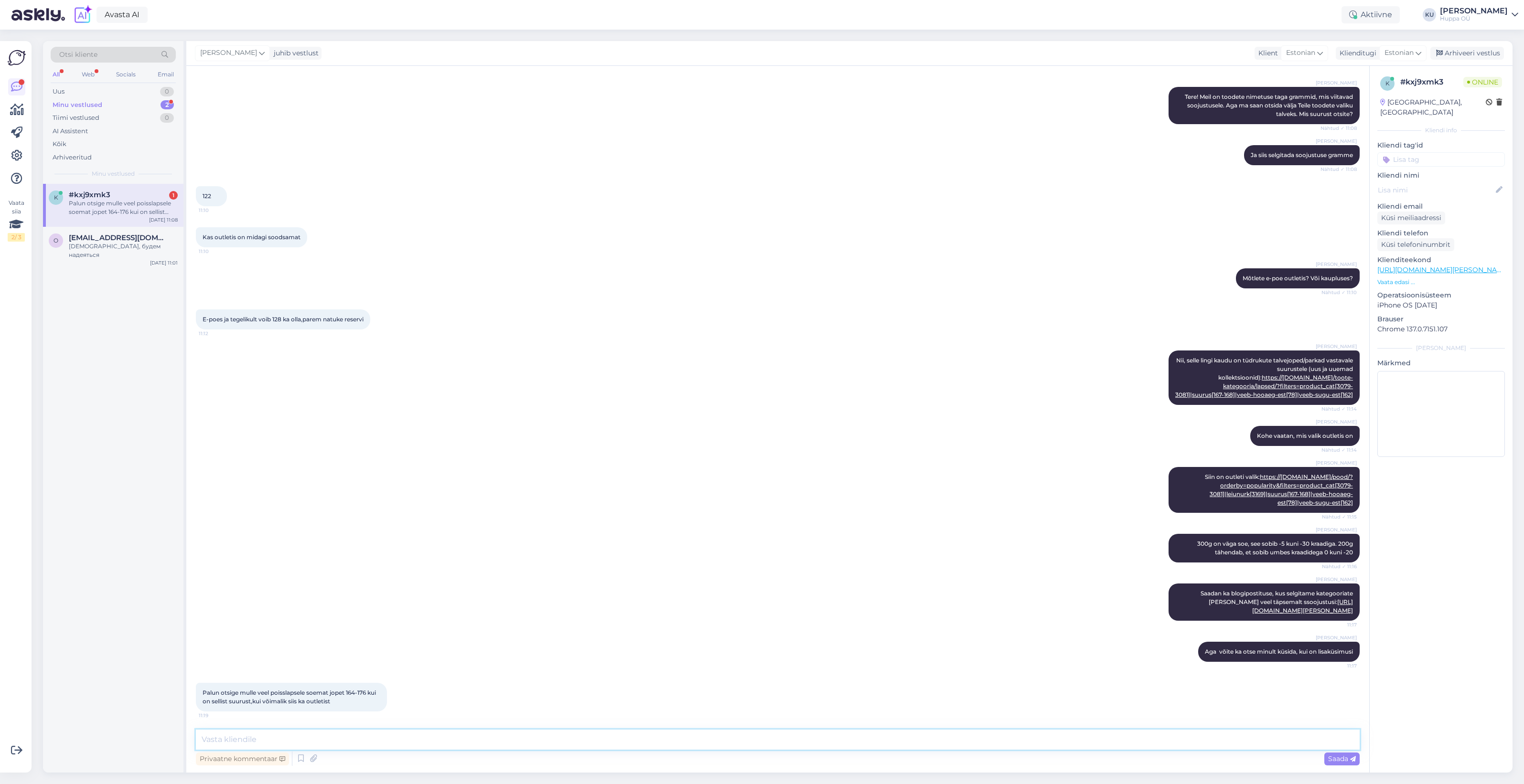
click at [323, 734] on textarea at bounding box center [777, 740] width 1164 height 20
type textarea "Hästi, kohe uurin"
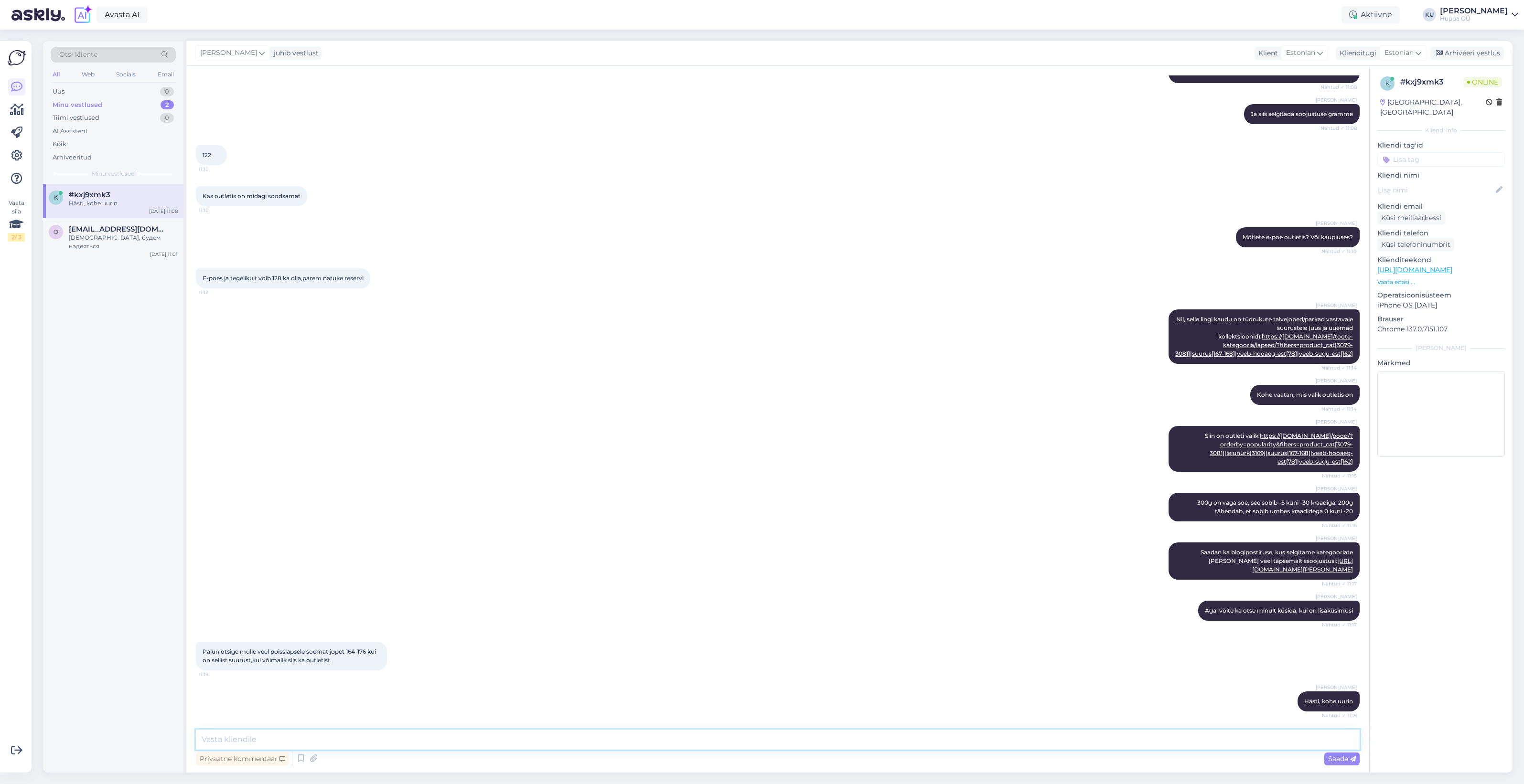
click at [309, 733] on textarea at bounding box center [777, 740] width 1164 height 20
paste textarea "https://shop.huppa.eu/pood/?orderby=popularity&filters=product_cat[3079-3081]|l…"
type textarea "See on ainuke valik outletis: https://shop.huppa.eu/pood/?orderby=popularity&fi…"
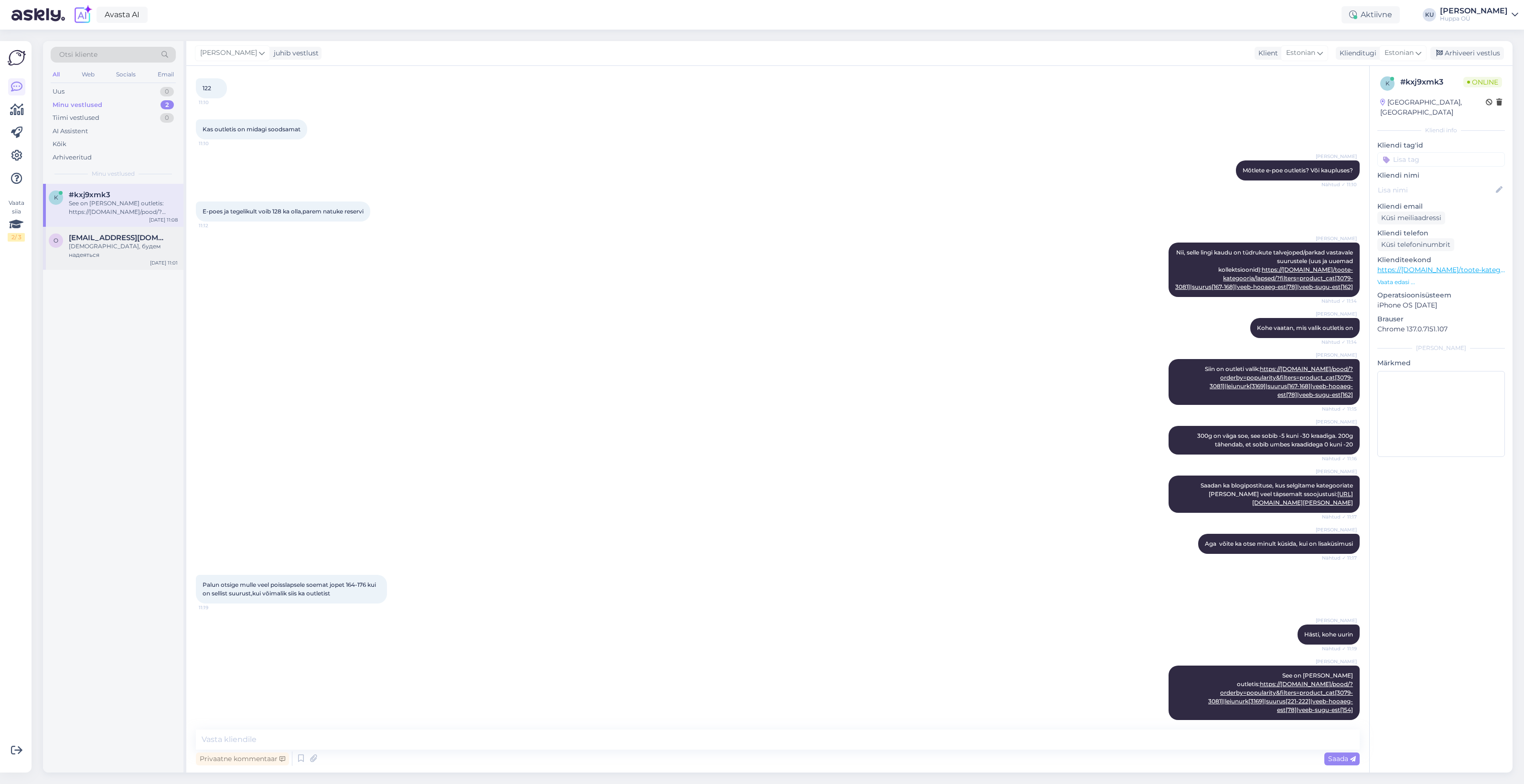
click at [111, 250] on div "Спасибо, будем надеяться" at bounding box center [123, 250] width 109 height 17
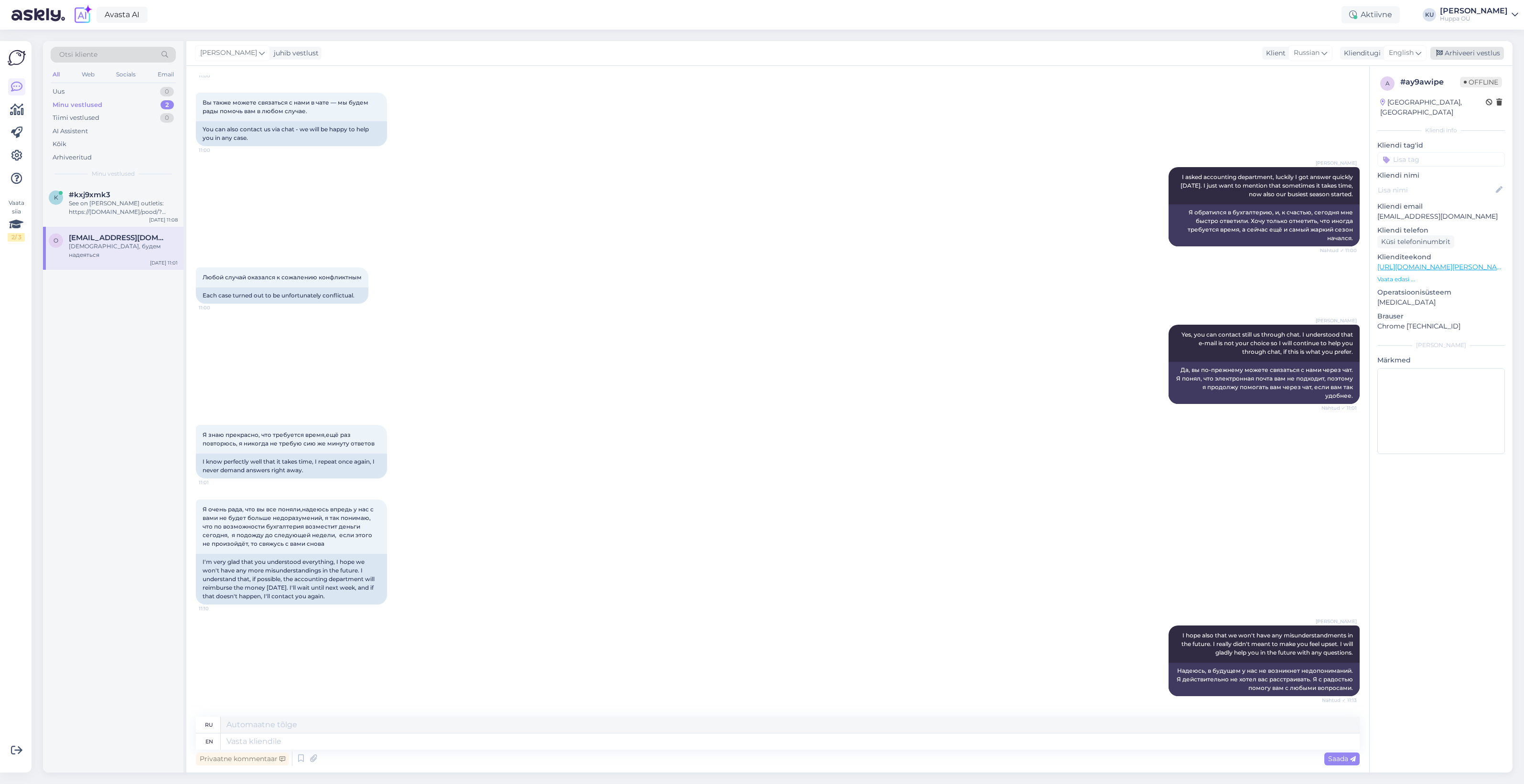
click at [1470, 59] on div "Arhiveeri vestlus" at bounding box center [1467, 53] width 73 height 13
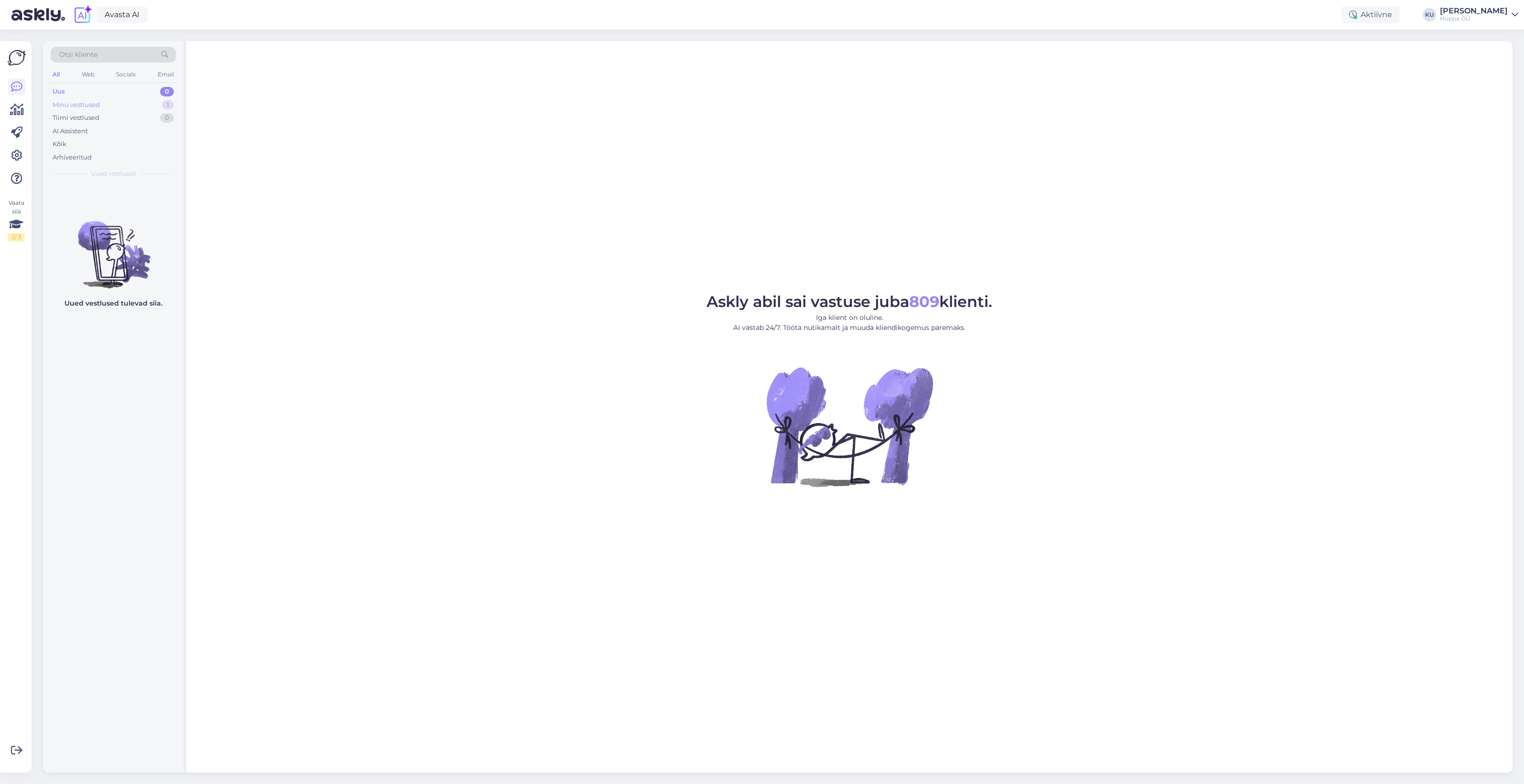
click at [139, 108] on div "Minu vestlused 1" at bounding box center [114, 105] width 125 height 14
click at [104, 201] on div "See on [PERSON_NAME] outletis: https://[DOMAIN_NAME]/pood/?orderby=popularity&f…" at bounding box center [123, 208] width 109 height 17
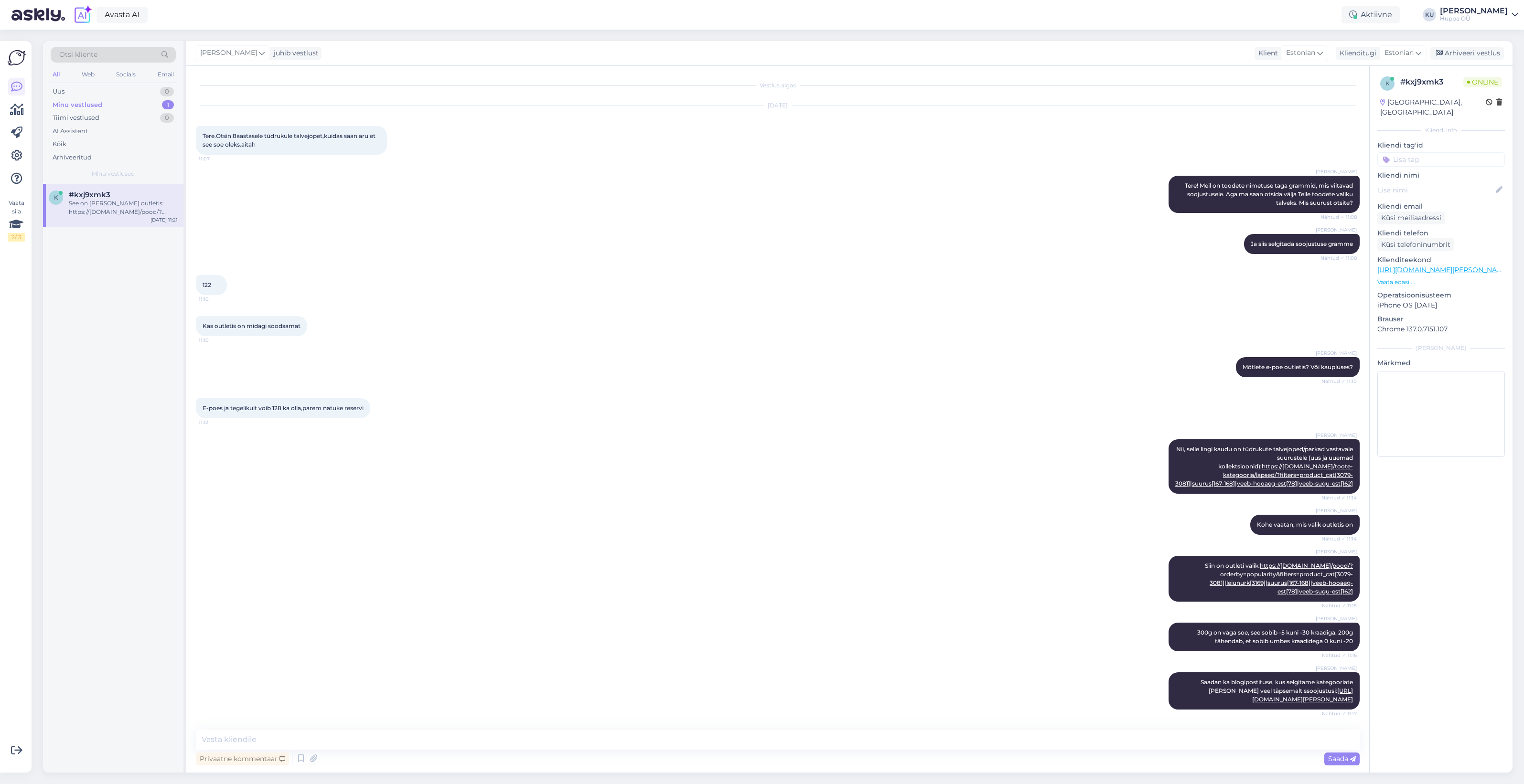
scroll to position [197, 0]
